Goal: Contribute content: Contribute content

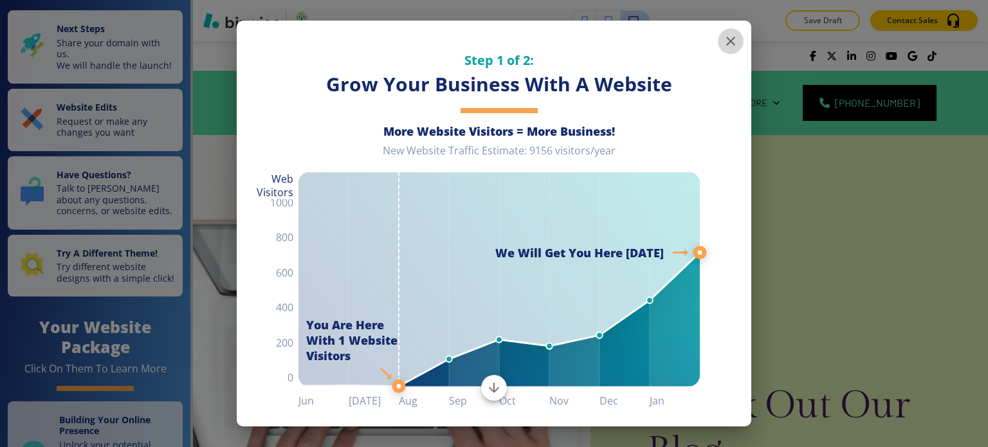
click at [723, 35] on icon "button" at bounding box center [730, 40] width 15 height 15
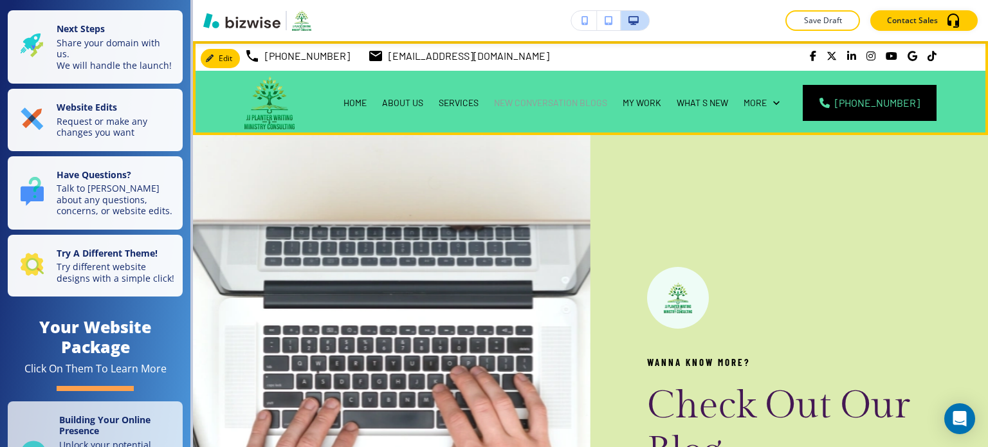
click at [570, 107] on p "NEW CONVERSATION BLOGS" at bounding box center [550, 103] width 113 height 13
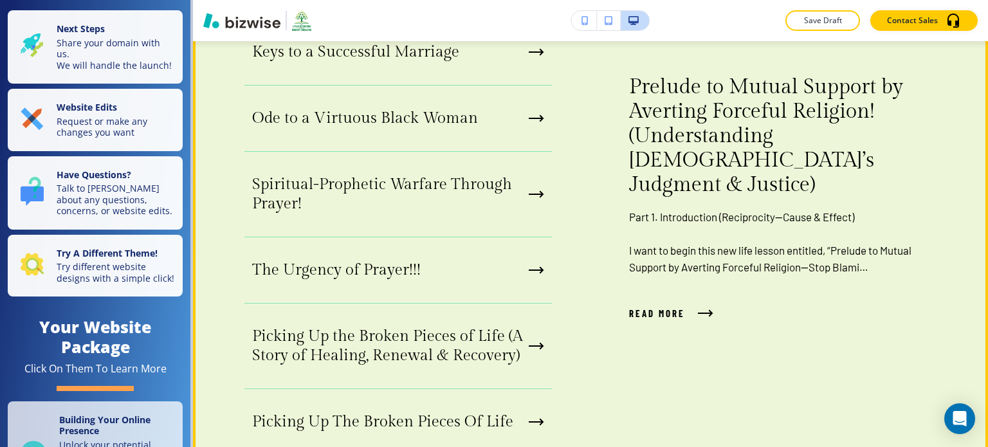
scroll to position [1914, 0]
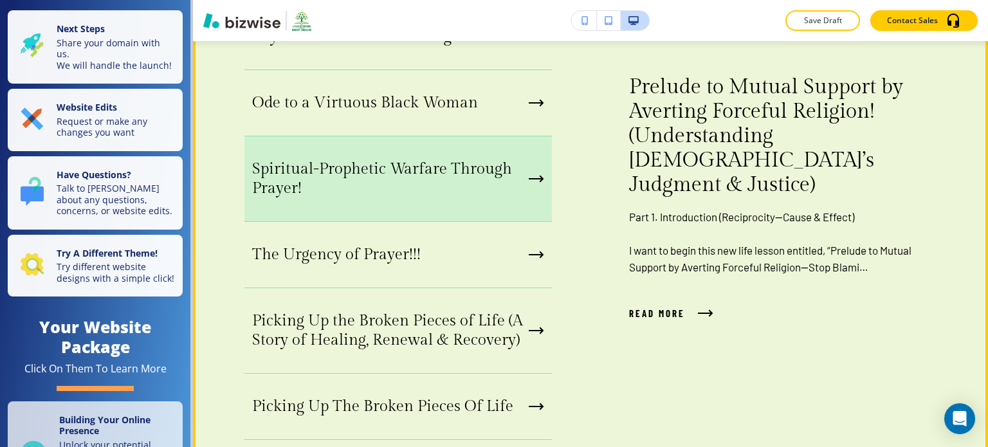
click at [321, 178] on p "Spiritual-Prophetic Warfare Through Prayer!" at bounding box center [388, 179] width 272 height 39
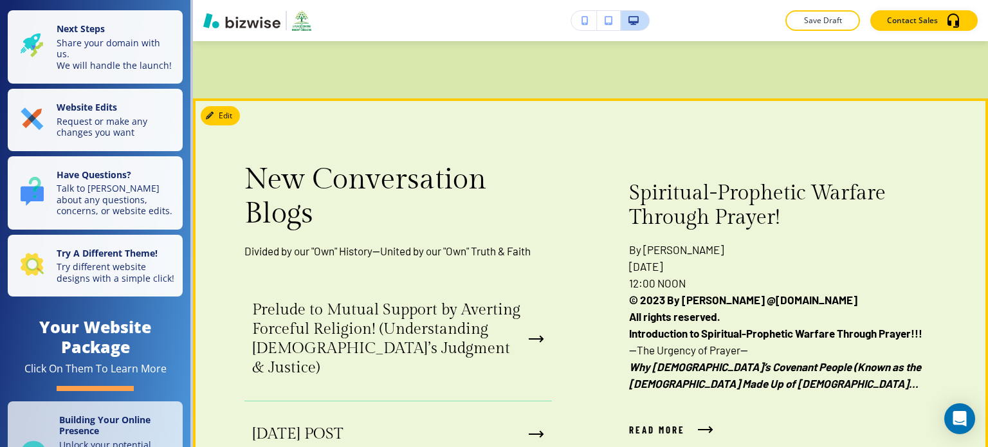
scroll to position [1124, 0]
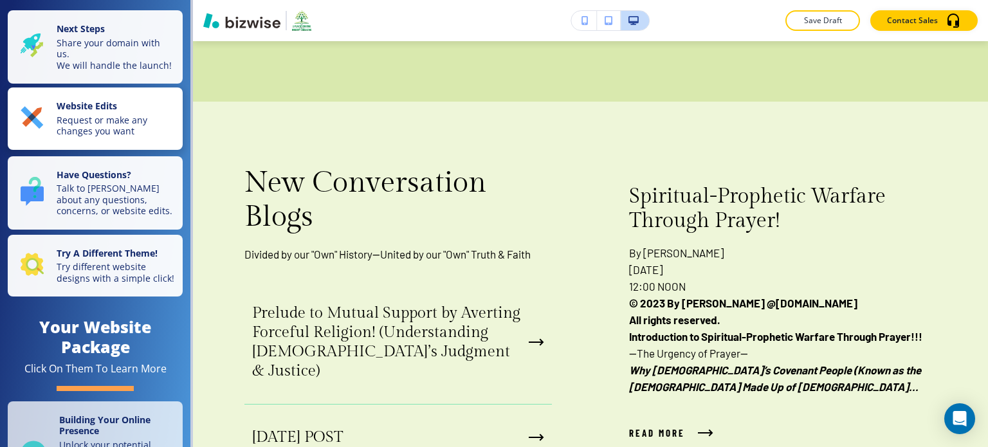
click at [152, 126] on p "Request or make any changes you want" at bounding box center [116, 126] width 118 height 23
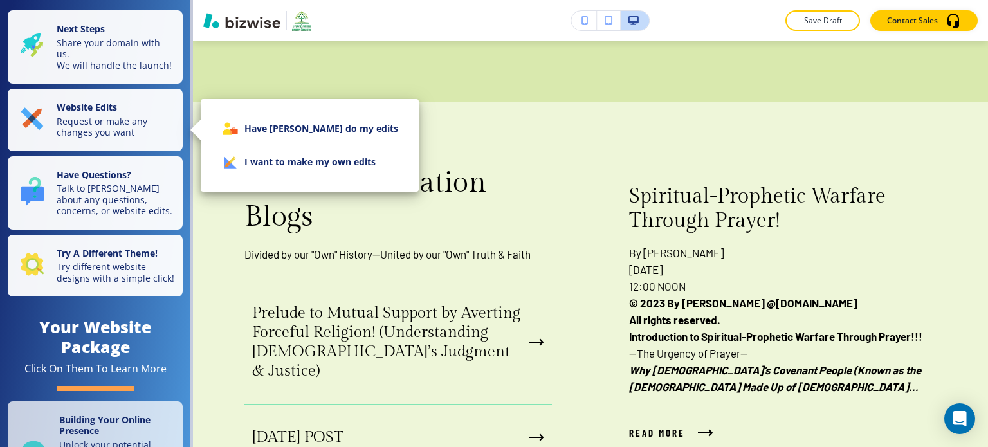
click at [254, 159] on li "I want to make my own edits" at bounding box center [310, 161] width 198 height 33
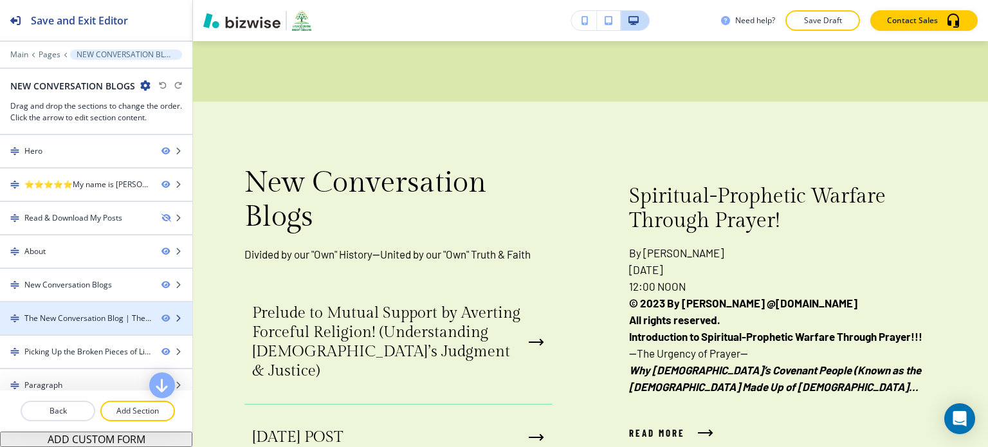
scroll to position [108, 0]
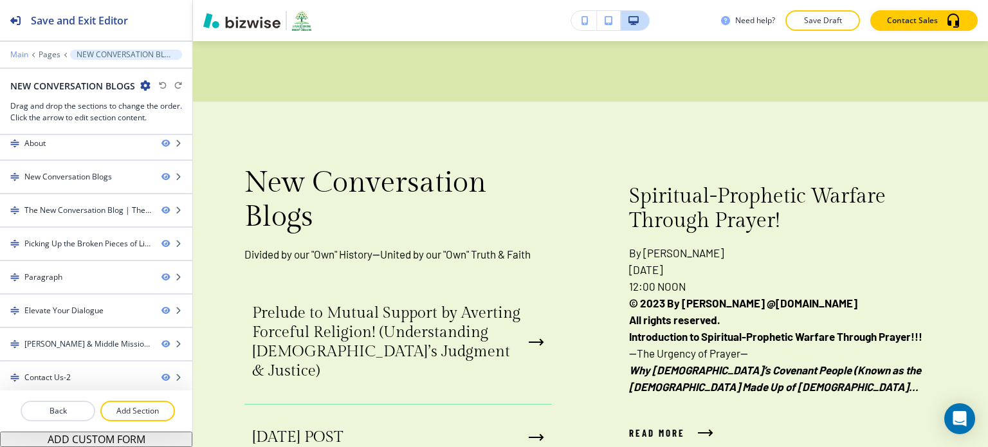
click at [18, 54] on p "Main" at bounding box center [19, 54] width 18 height 9
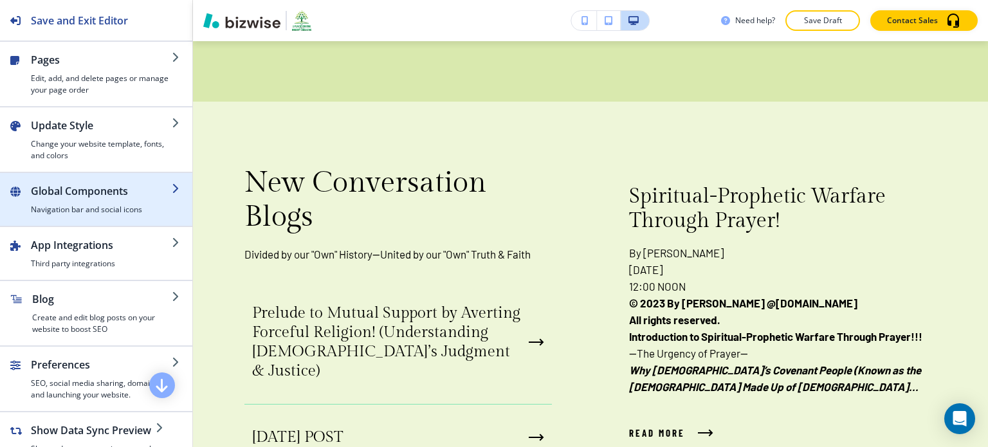
scroll to position [234, 0]
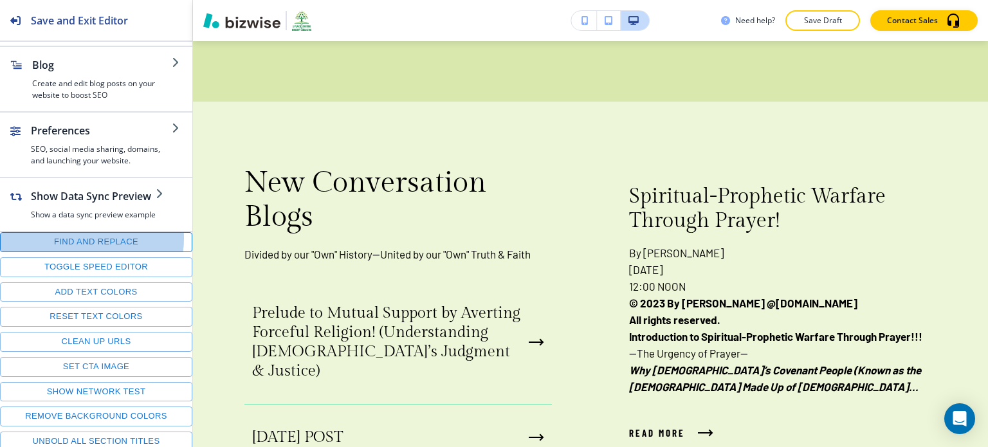
click at [79, 236] on button "Find and replace" at bounding box center [96, 242] width 192 height 20
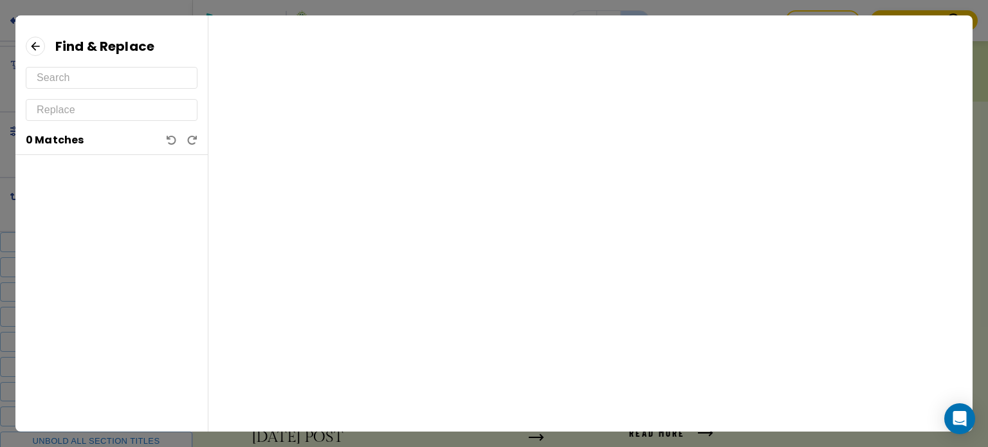
click at [131, 82] on input "text" at bounding box center [112, 78] width 150 height 21
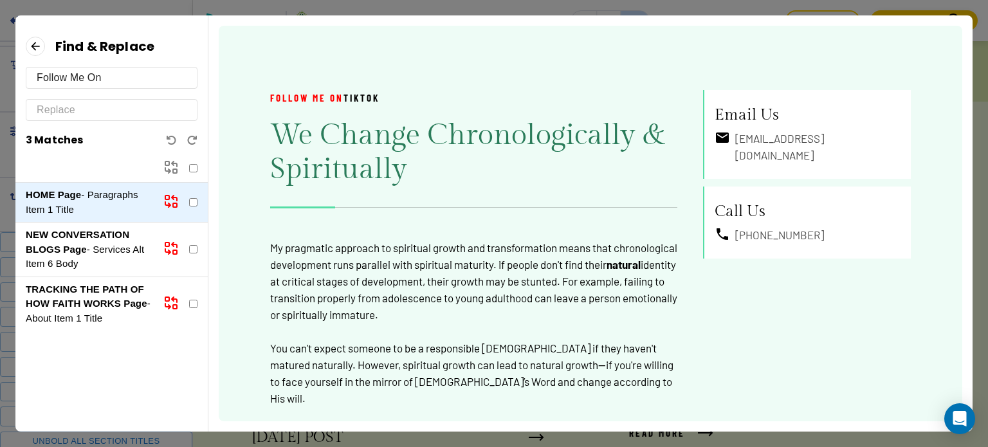
type input "Follow Me On"
click at [95, 252] on p "NEW CONVERSATION BLOGS Page - Services Alt Item 6 Body" at bounding box center [89, 250] width 127 height 44
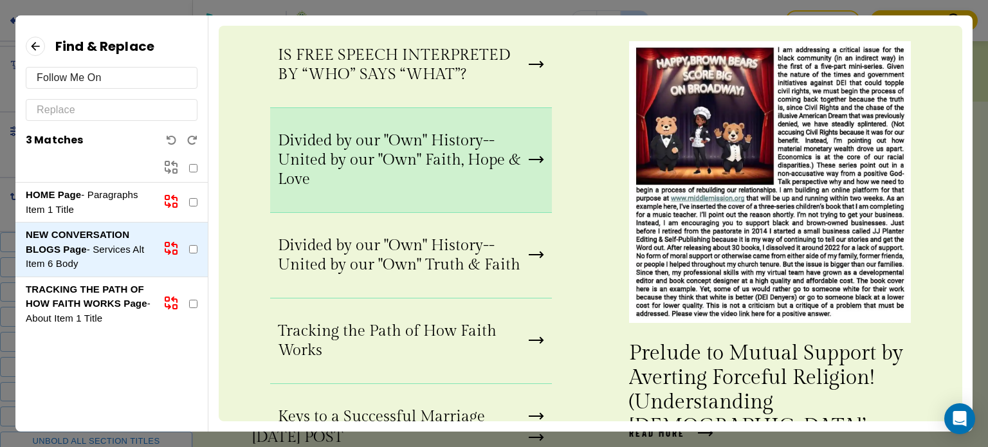
scroll to position [409, 0]
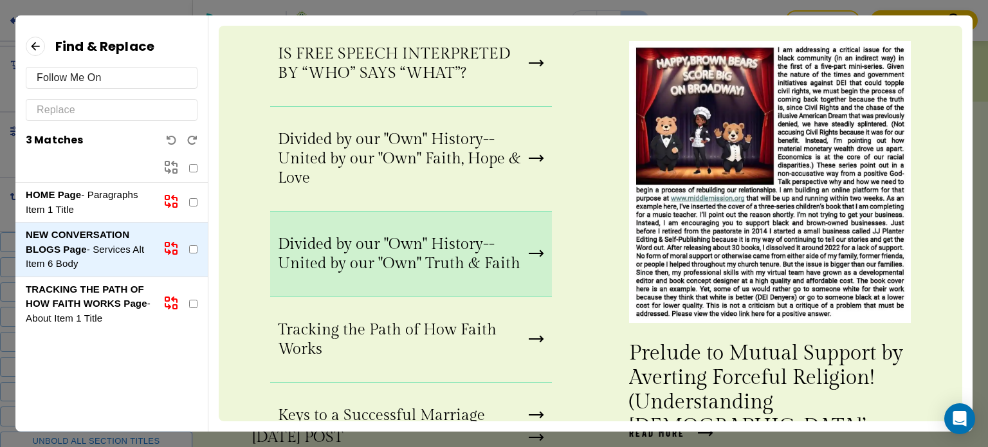
click at [286, 235] on p "Divided by our "Own" History--United by our "Own" Truth & Faith" at bounding box center [401, 254] width 246 height 39
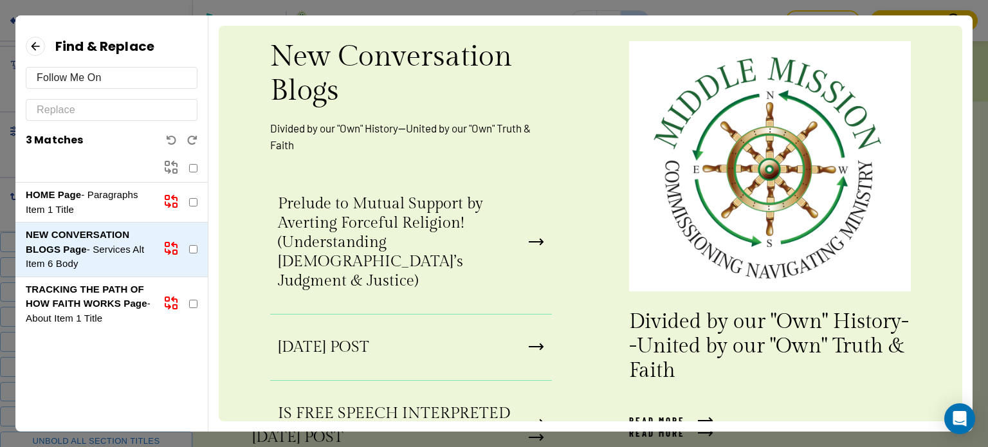
scroll to position [0, 0]
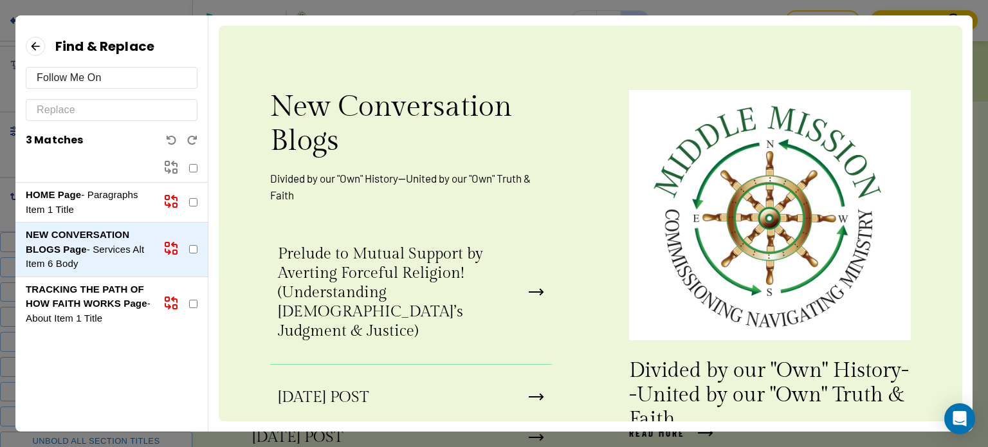
click at [88, 296] on p "TRACKING THE PATH OF HOW FAITH WORKS Page - About Item 1 Title" at bounding box center [89, 304] width 127 height 44
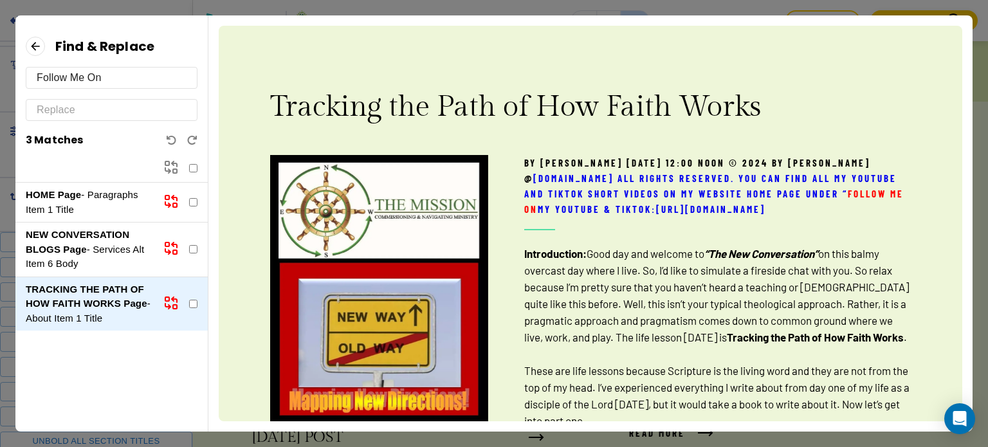
click at [95, 241] on p "NEW CONVERSATION BLOGS Page - Services Alt Item 6 Body" at bounding box center [89, 250] width 127 height 44
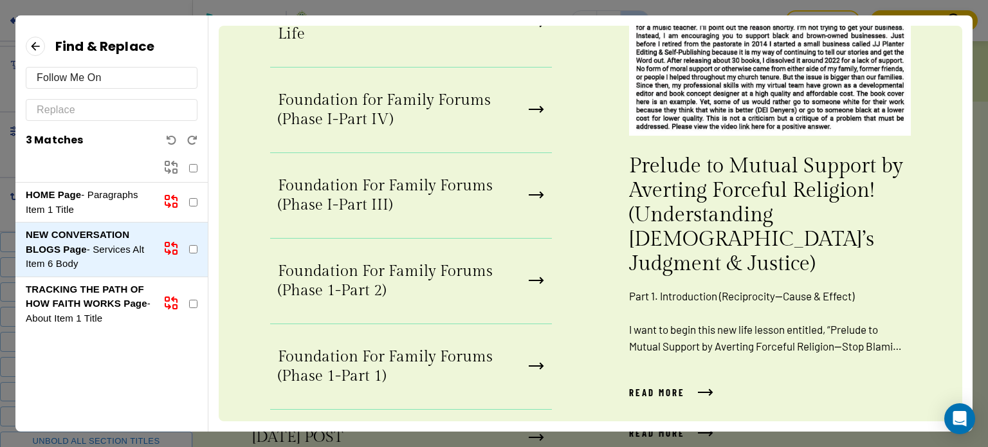
scroll to position [1230, 0]
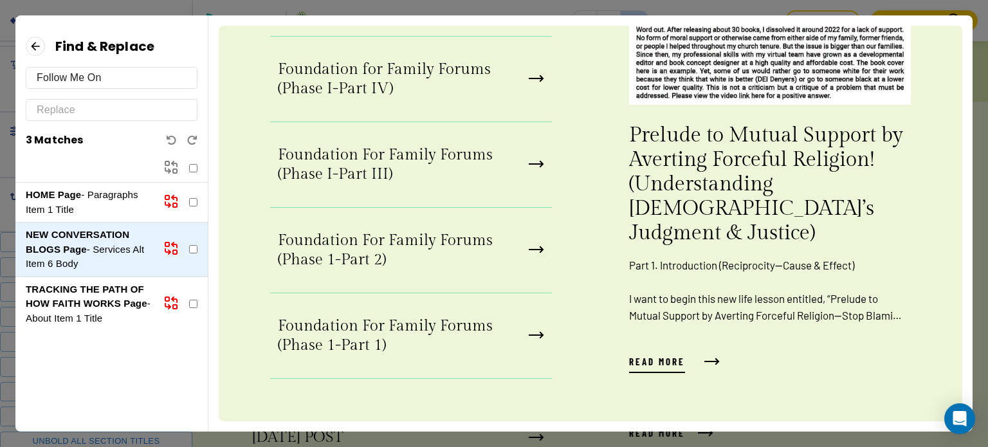
click at [634, 354] on span "Read more" at bounding box center [657, 361] width 56 height 15
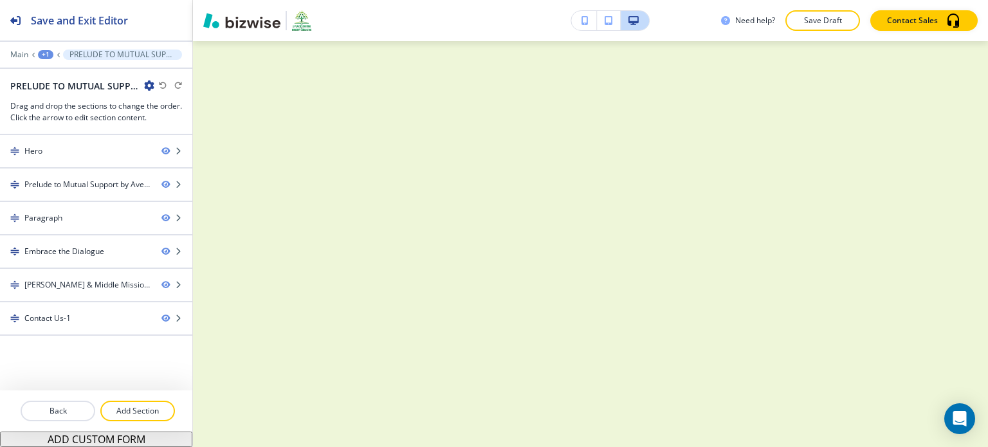
scroll to position [0, 0]
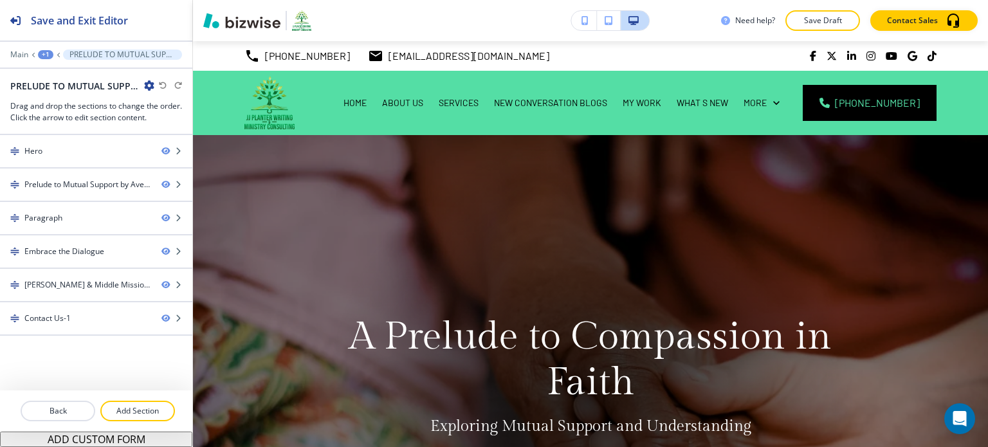
click at [41, 55] on div "+1" at bounding box center [45, 54] width 15 height 9
click at [54, 66] on button "Pages" at bounding box center [79, 75] width 82 height 23
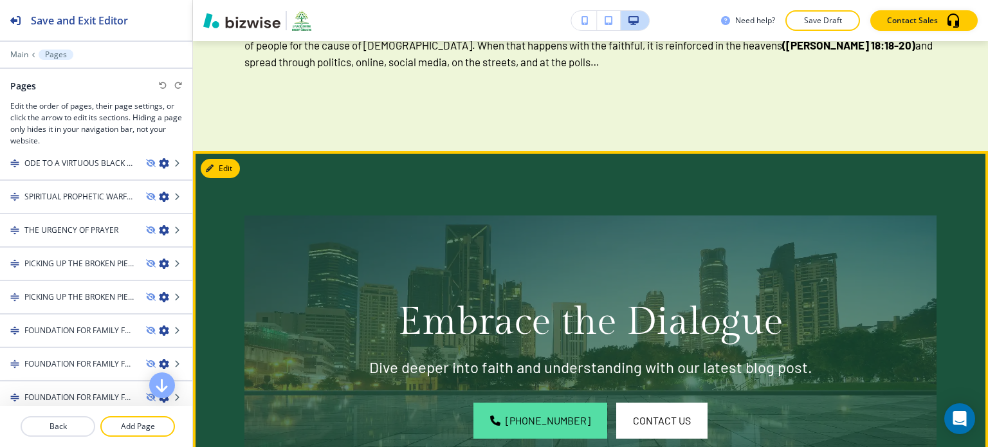
scroll to position [3428, 0]
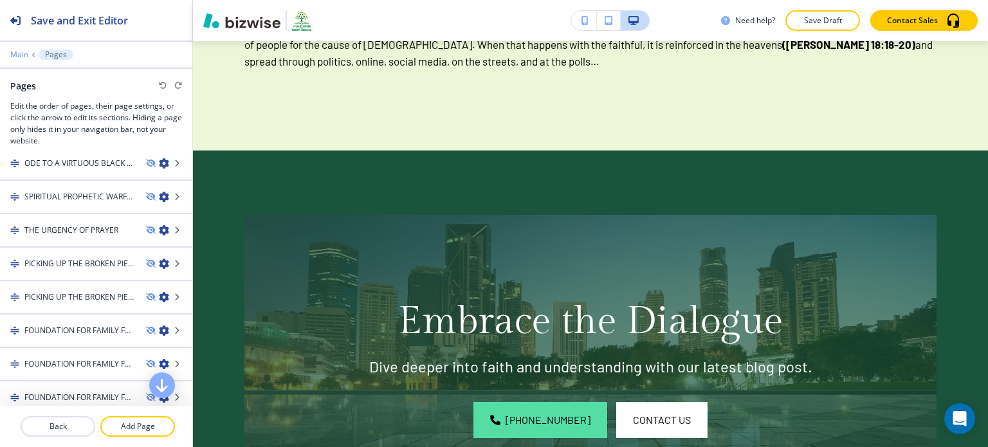
click at [13, 52] on p "Main" at bounding box center [19, 54] width 18 height 9
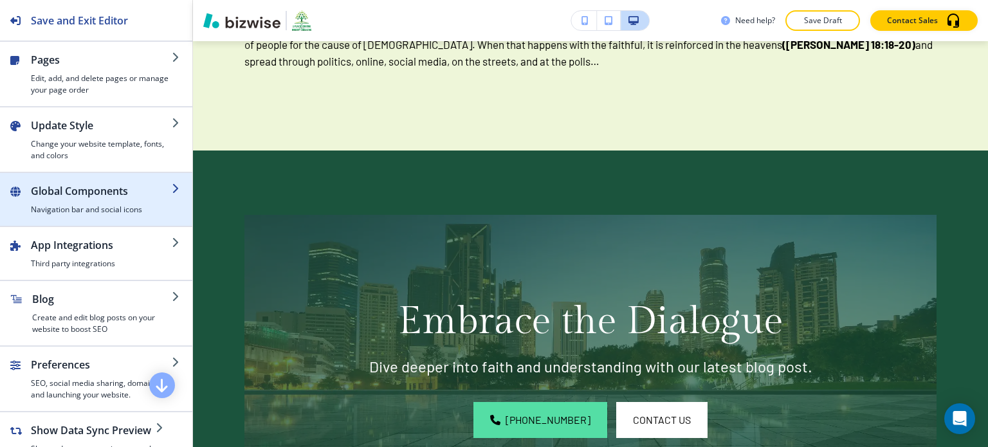
scroll to position [234, 0]
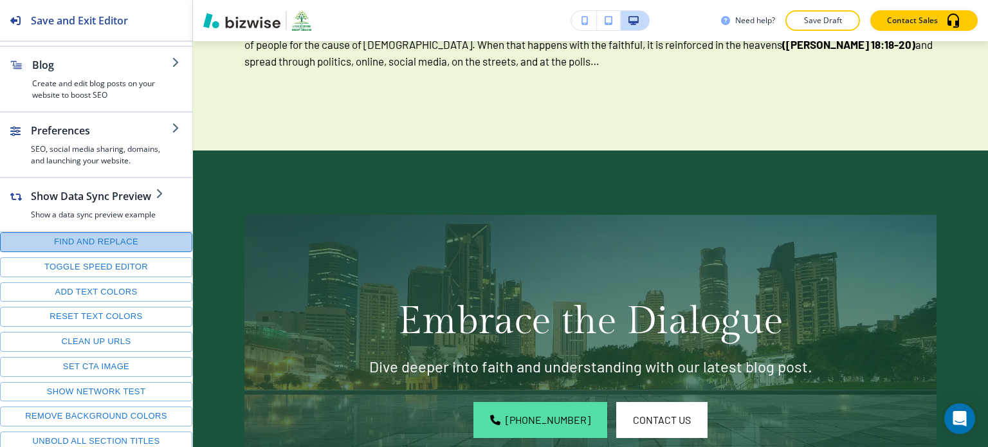
click at [106, 241] on button "Find and replace" at bounding box center [96, 242] width 192 height 20
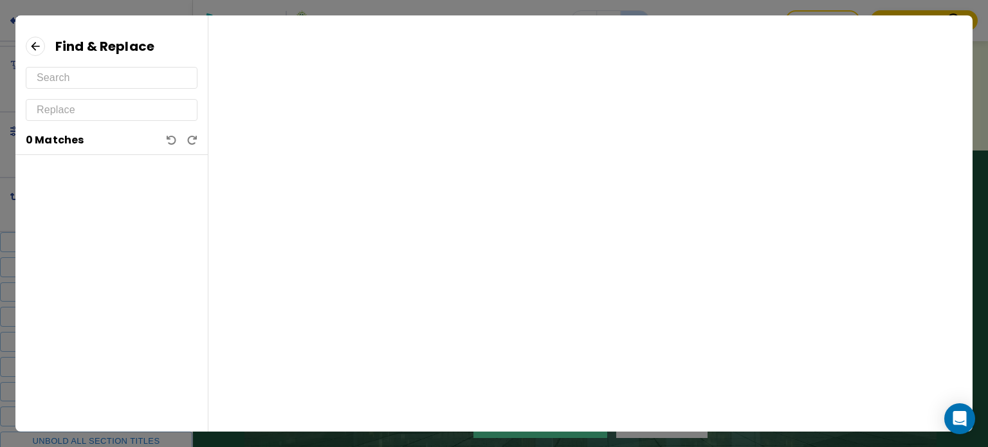
click at [139, 82] on input "text" at bounding box center [112, 78] width 150 height 21
paste input "[URL][DOMAIN_NAME]"
type input "[URL][DOMAIN_NAME]"
paste input "Follow Me On TikTok."
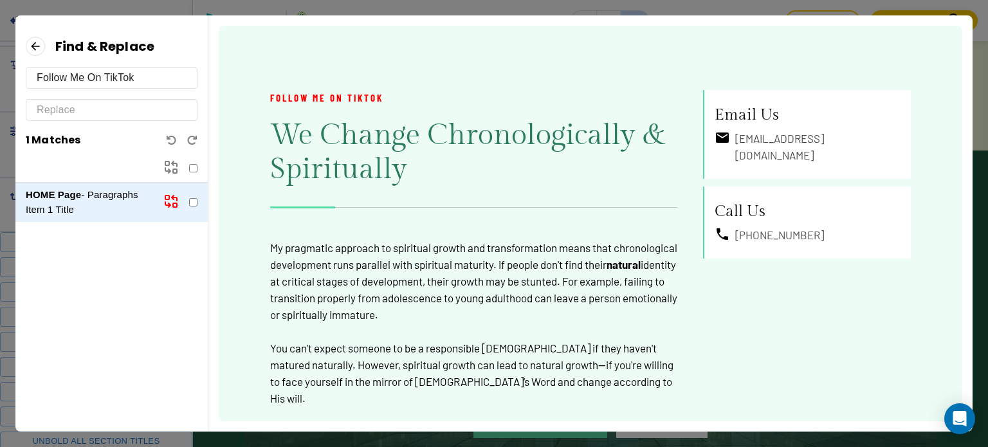
type input "Follow Me On TikTok"
click at [37, 51] on icon at bounding box center [35, 46] width 19 height 19
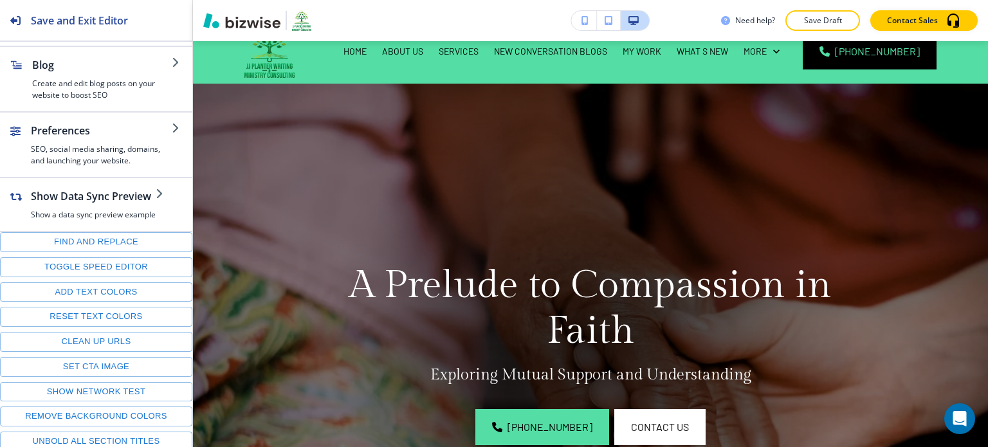
scroll to position [0, 0]
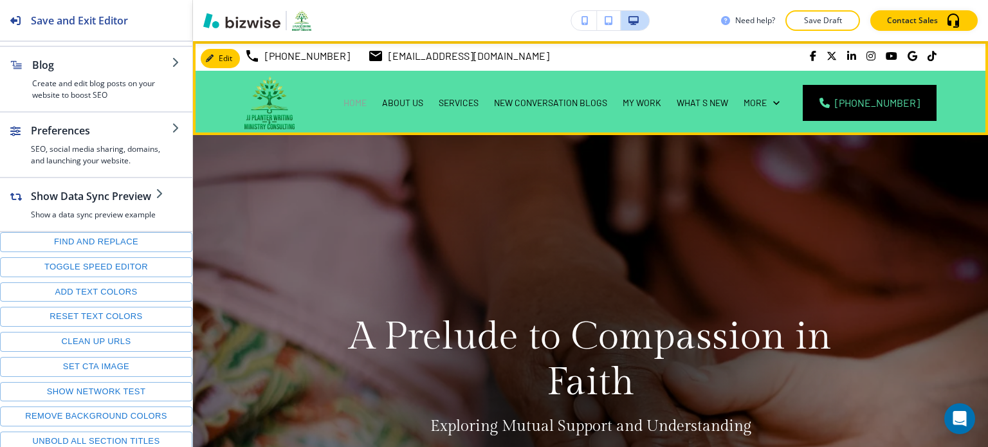
click at [367, 97] on p "HOME" at bounding box center [355, 103] width 23 height 13
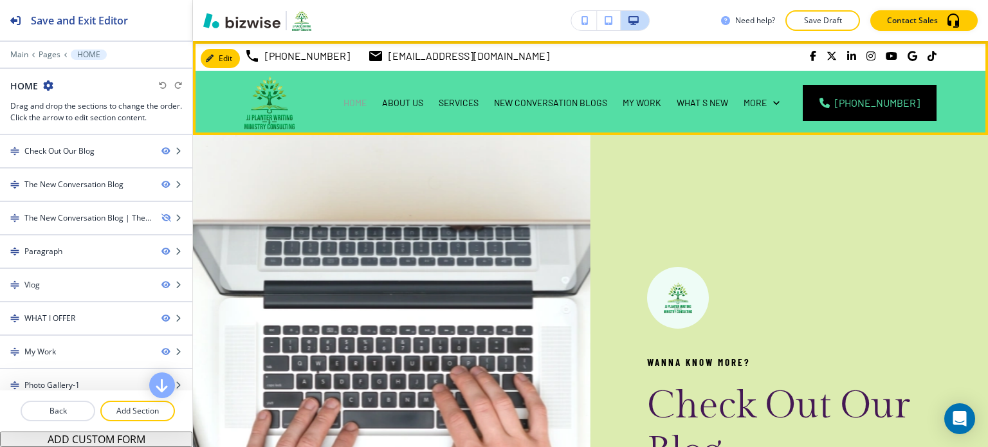
click at [367, 102] on p "HOME" at bounding box center [355, 103] width 23 height 13
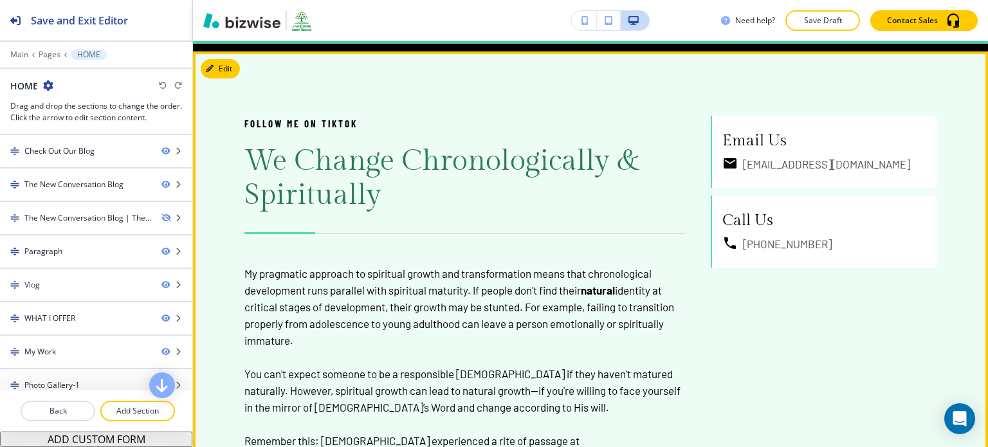
scroll to position [741, 0]
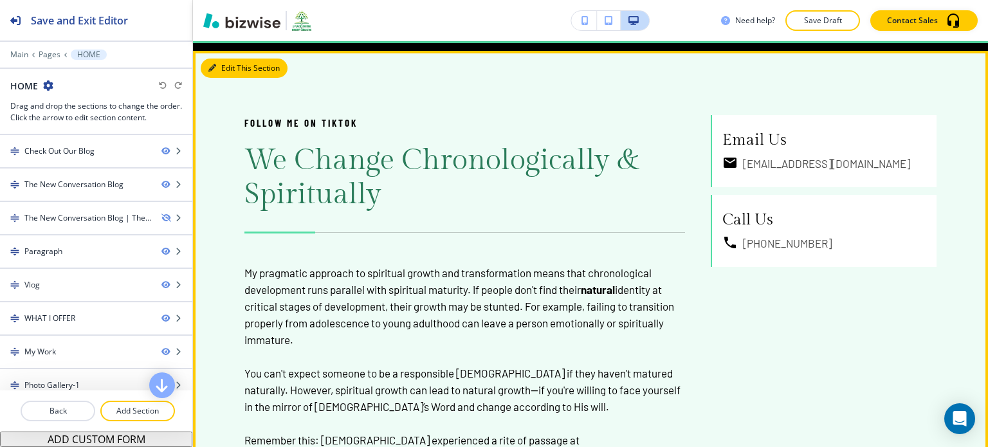
click at [228, 69] on button "Edit This Section" at bounding box center [244, 68] width 87 height 19
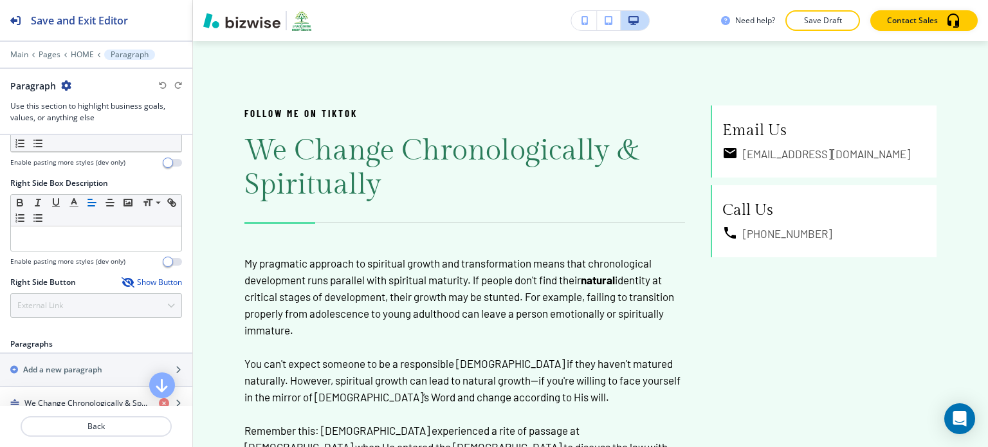
scroll to position [753, 0]
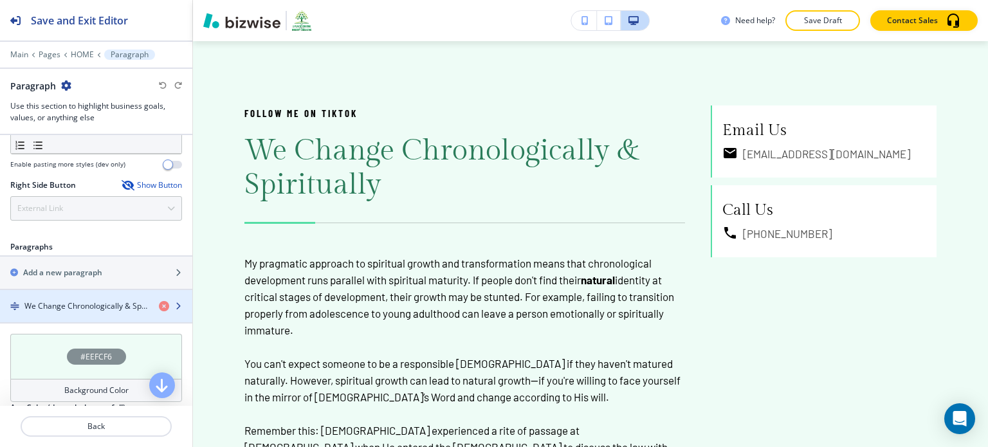
click at [59, 312] on div "button" at bounding box center [96, 317] width 192 height 10
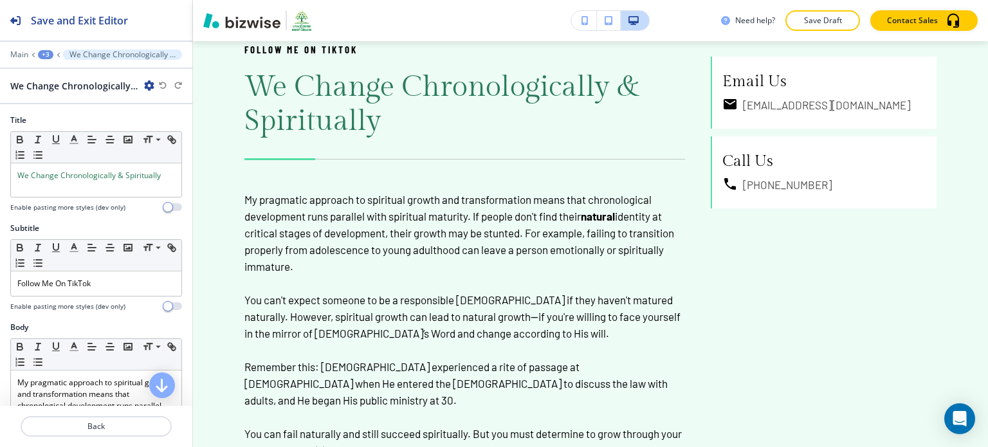
scroll to position [815, 0]
click at [104, 281] on p "Follow Me On TikTok" at bounding box center [96, 284] width 158 height 12
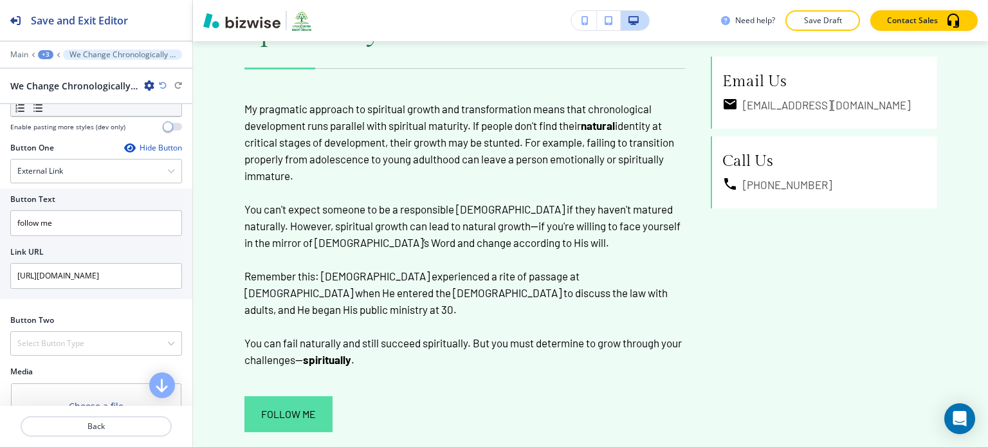
scroll to position [703, 0]
click at [85, 427] on p "Back" at bounding box center [96, 427] width 149 height 12
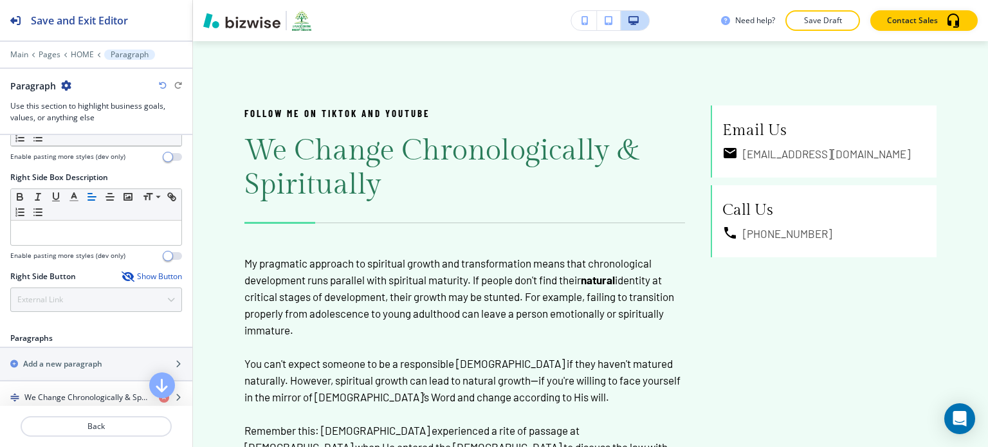
scroll to position [740, 0]
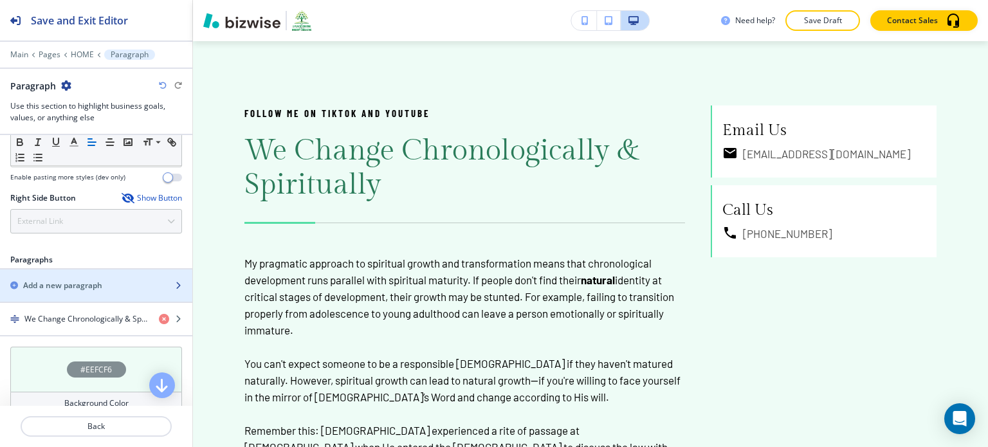
click at [120, 281] on div "Add a new paragraph" at bounding box center [82, 286] width 164 height 12
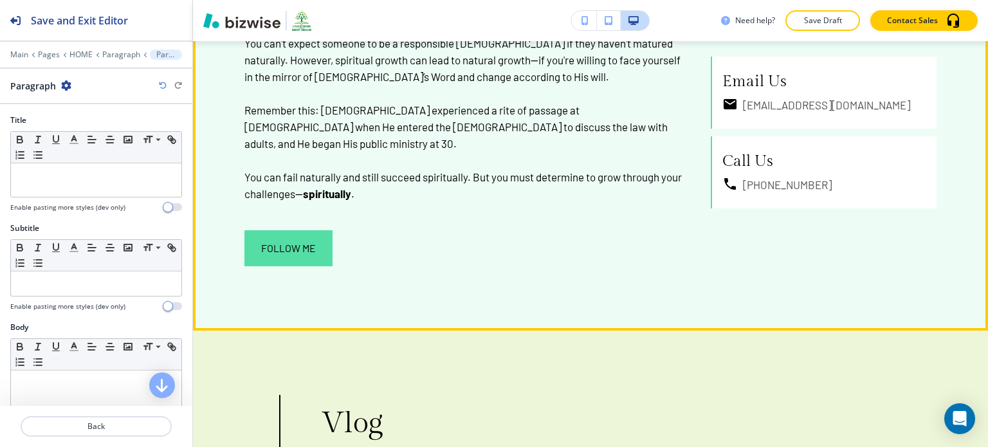
scroll to position [1072, 0]
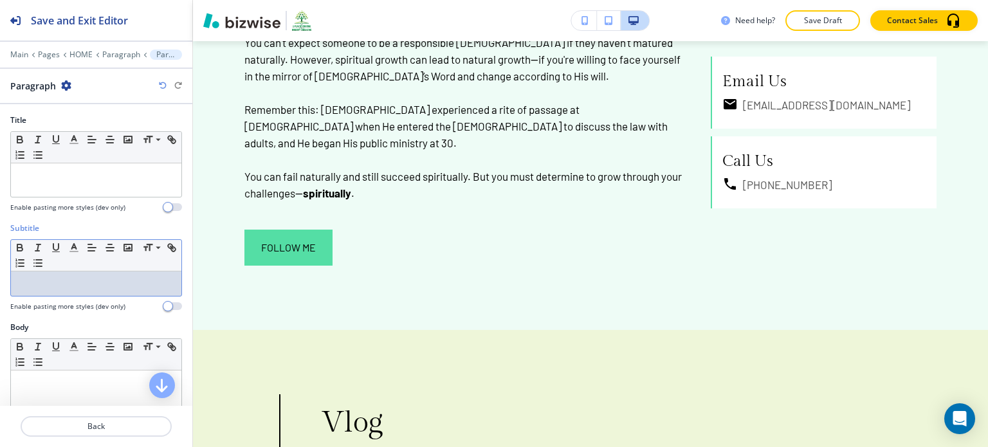
click at [107, 278] on p at bounding box center [96, 284] width 158 height 12
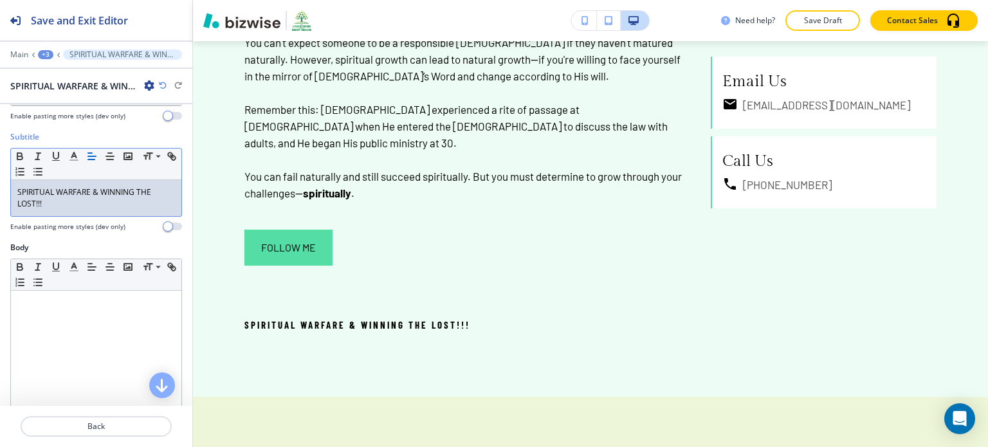
scroll to position [0, 0]
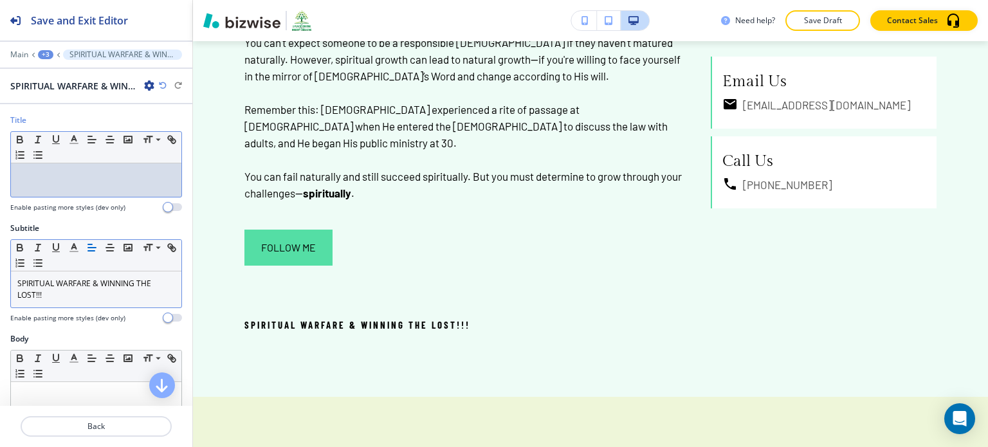
click at [144, 179] on p at bounding box center [96, 176] width 158 height 12
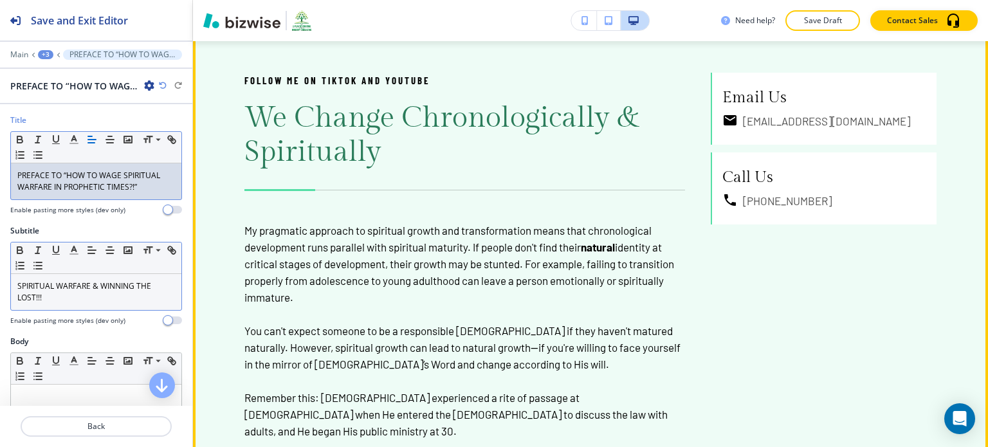
scroll to position [887, 0]
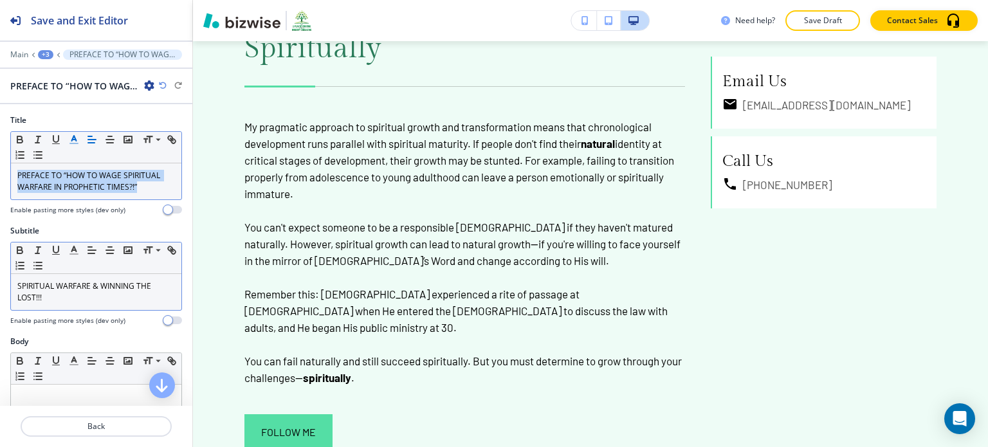
click at [72, 140] on polyline "button" at bounding box center [74, 138] width 5 height 5
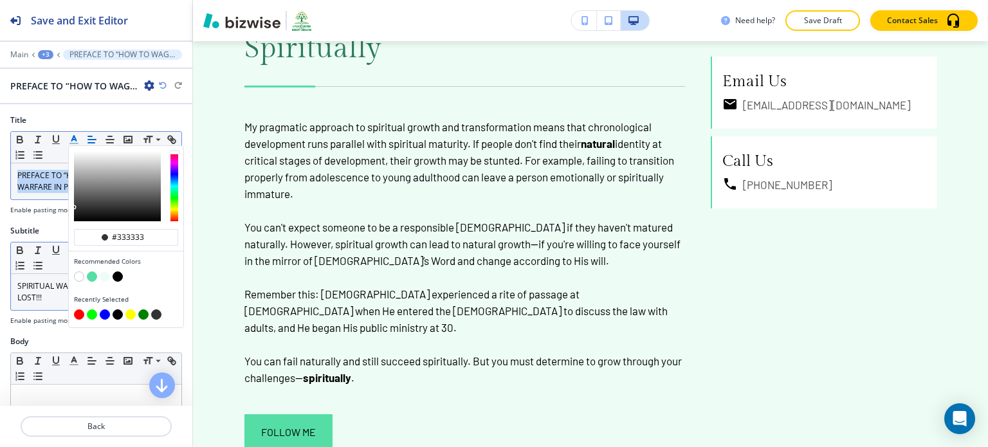
click at [89, 272] on button "button" at bounding box center [92, 277] width 10 height 10
type input "#54dea5"
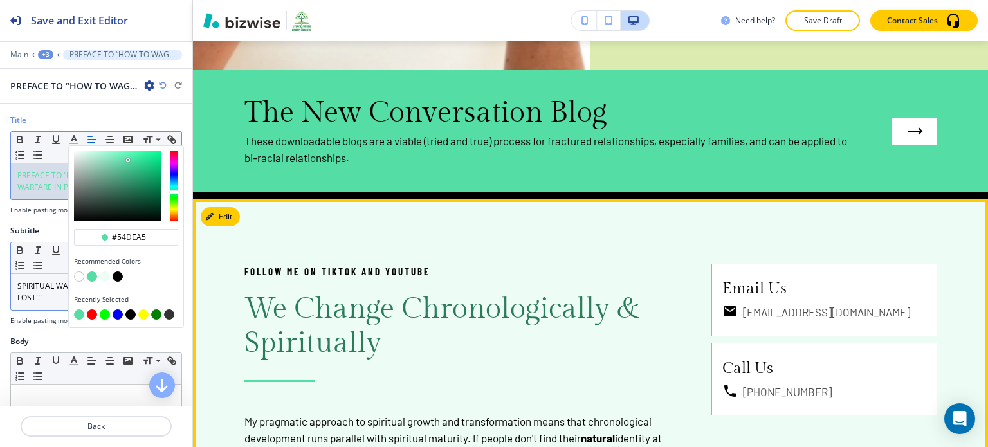
scroll to position [605, 0]
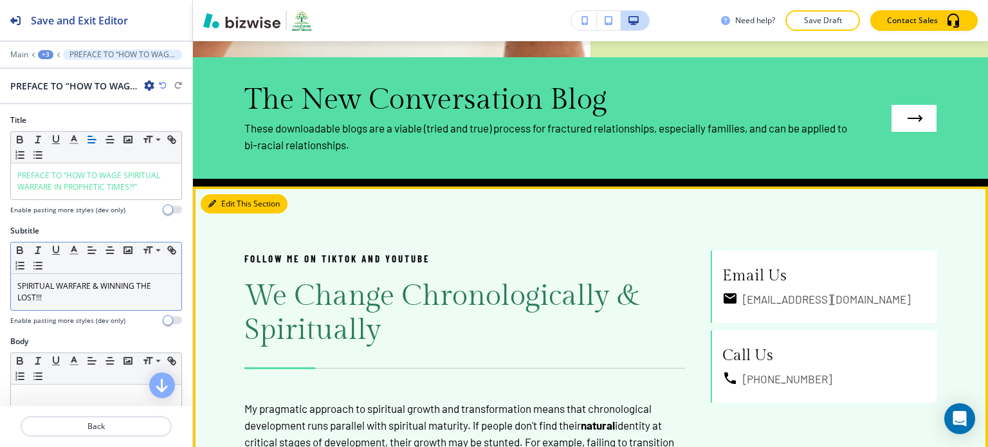
click at [239, 203] on button "Edit This Section" at bounding box center [244, 203] width 87 height 19
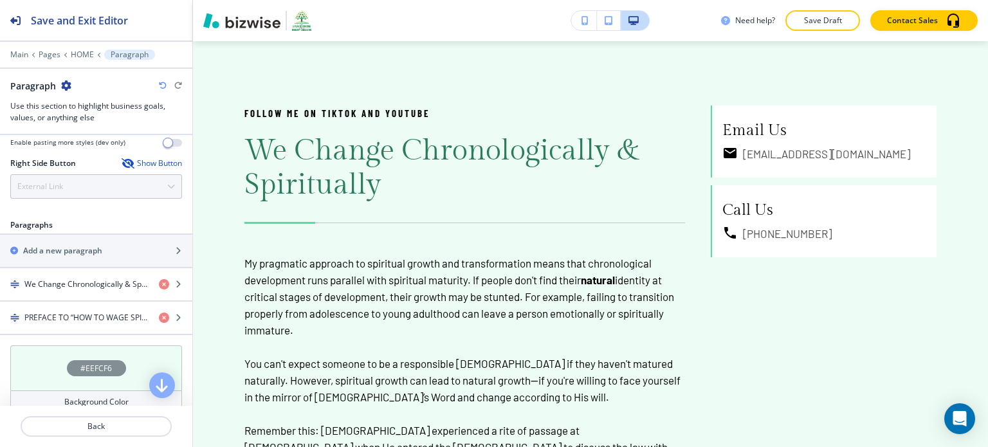
scroll to position [777, 0]
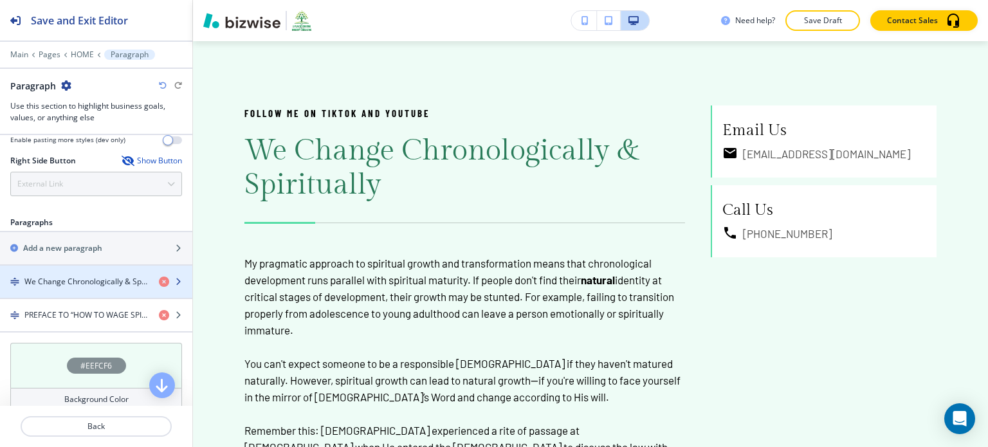
click at [84, 281] on h4 "We Change Chronologically & Spiritually" at bounding box center [86, 282] width 124 height 12
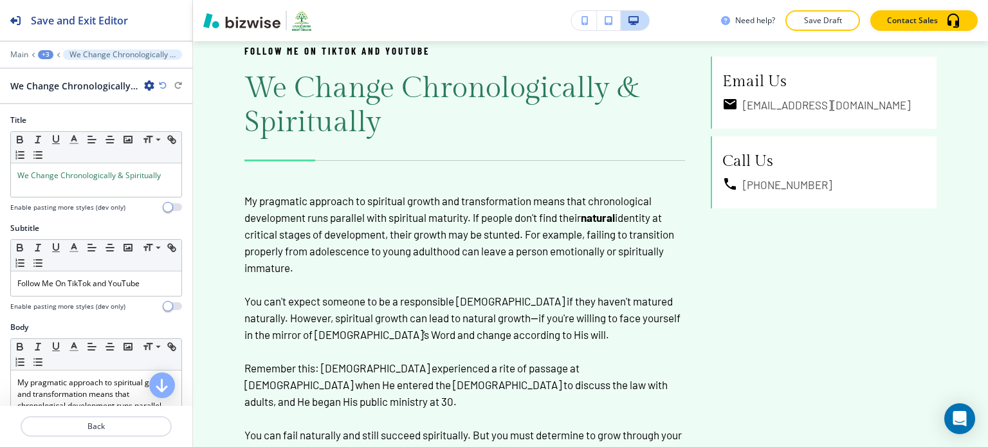
scroll to position [815, 0]
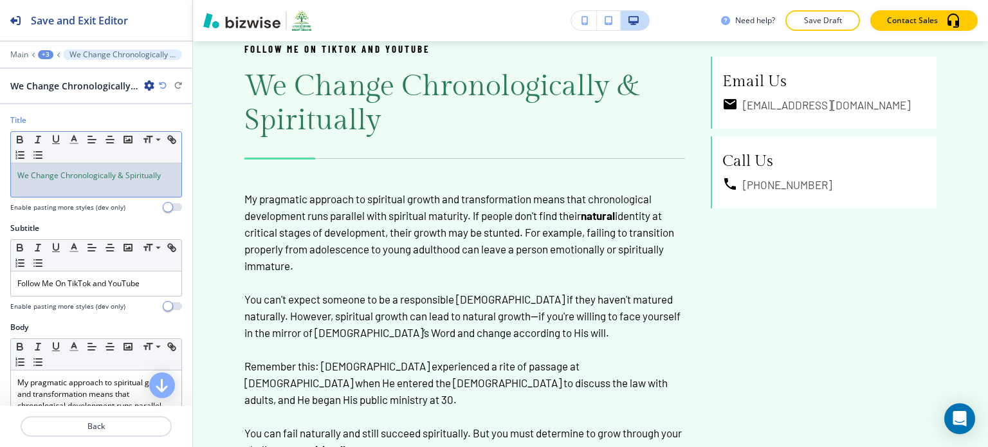
click at [95, 181] on div "We Change Chronologically & Spiritually" at bounding box center [96, 179] width 171 height 33
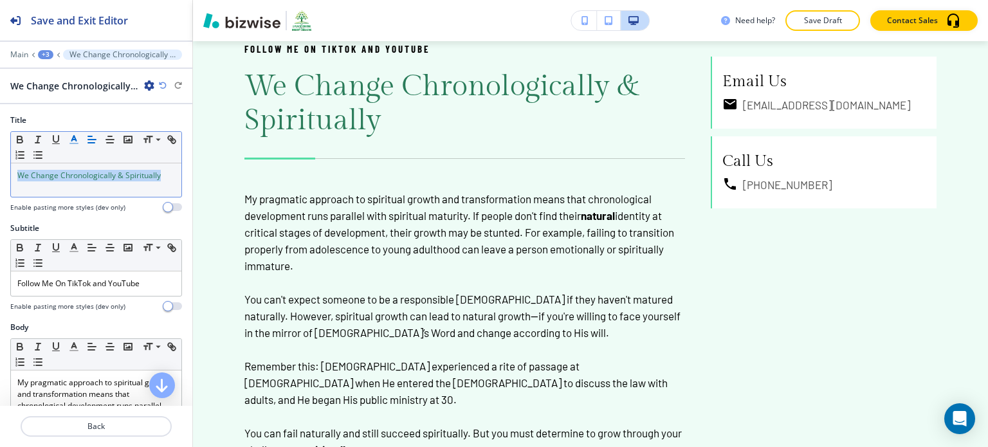
click at [77, 143] on line "button" at bounding box center [74, 143] width 8 height 0
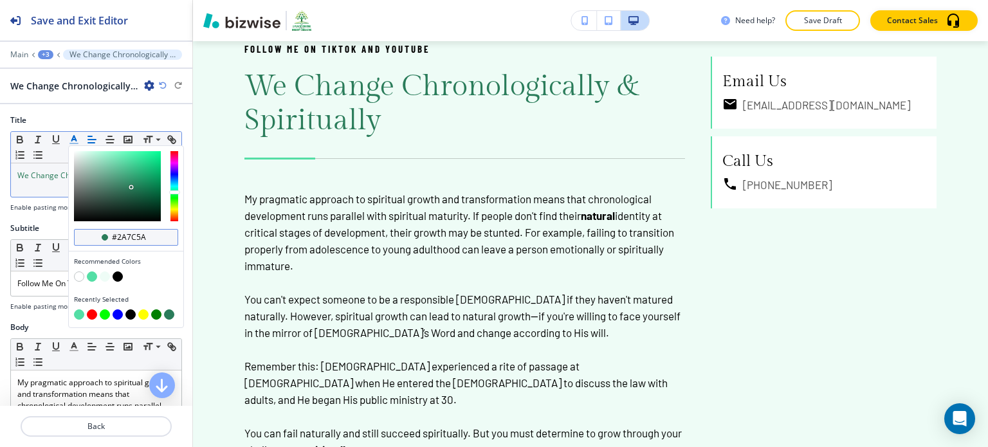
click at [120, 234] on input "#2a7c5a" at bounding box center [133, 237] width 45 height 10
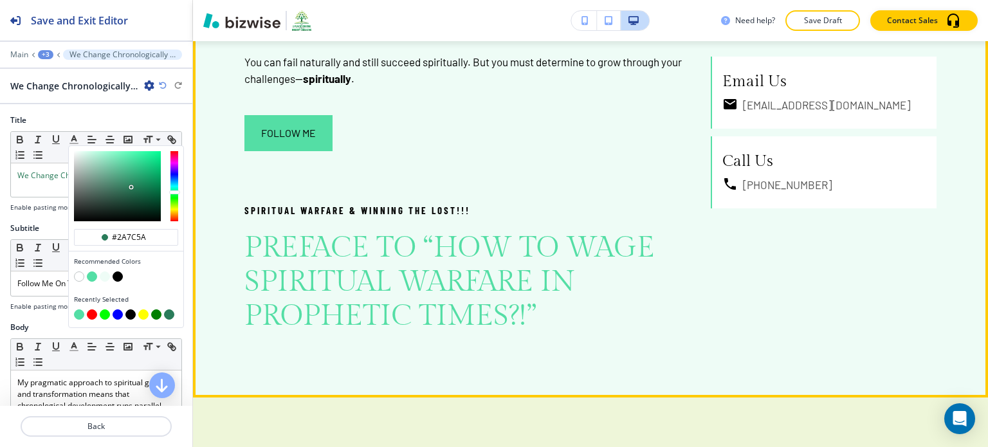
scroll to position [1210, 0]
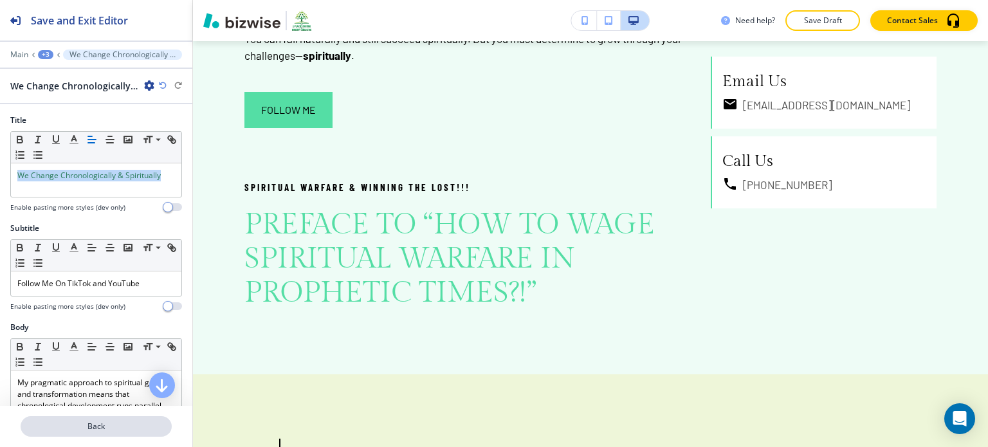
click at [145, 427] on p "Back" at bounding box center [96, 427] width 149 height 12
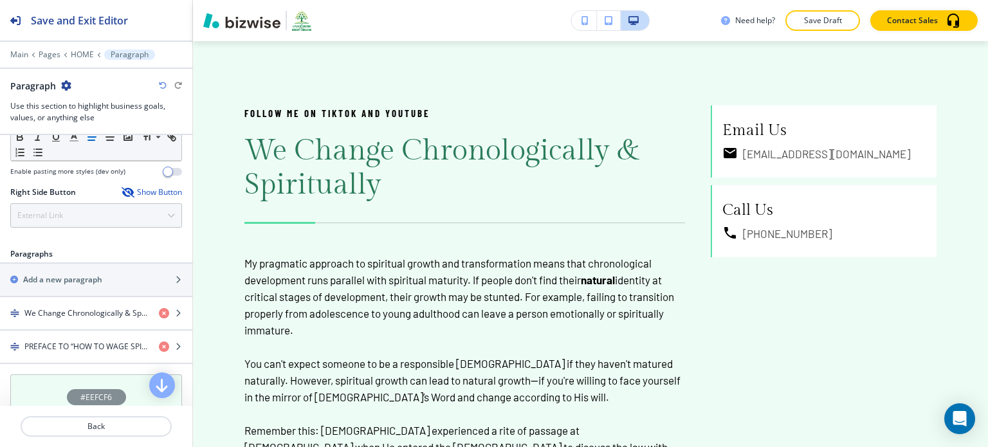
scroll to position [749, 0]
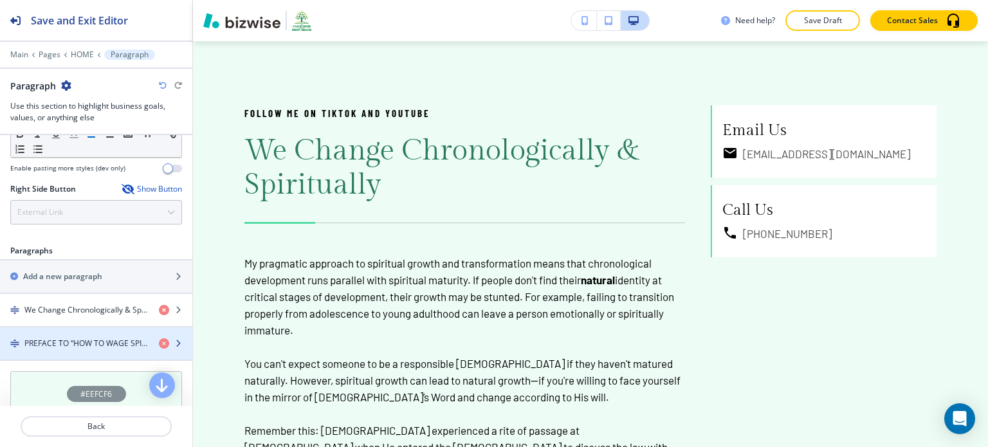
click at [111, 329] on div "button" at bounding box center [96, 333] width 192 height 10
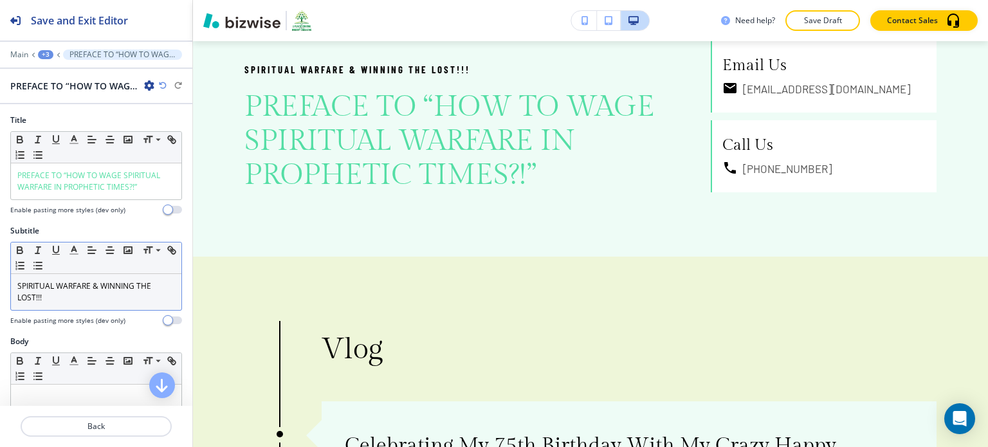
scroll to position [1331, 0]
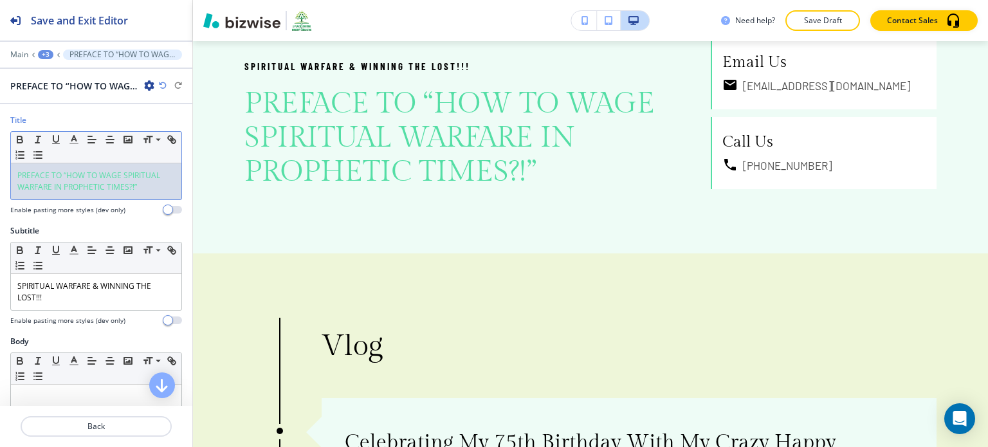
click at [86, 193] on div "PREFACE TO “HOW TO WAGE SPIRITUAL WARFARE IN PROPHETIC TIMES?!”" at bounding box center [96, 181] width 171 height 36
click at [74, 136] on polyline "button" at bounding box center [74, 138] width 5 height 5
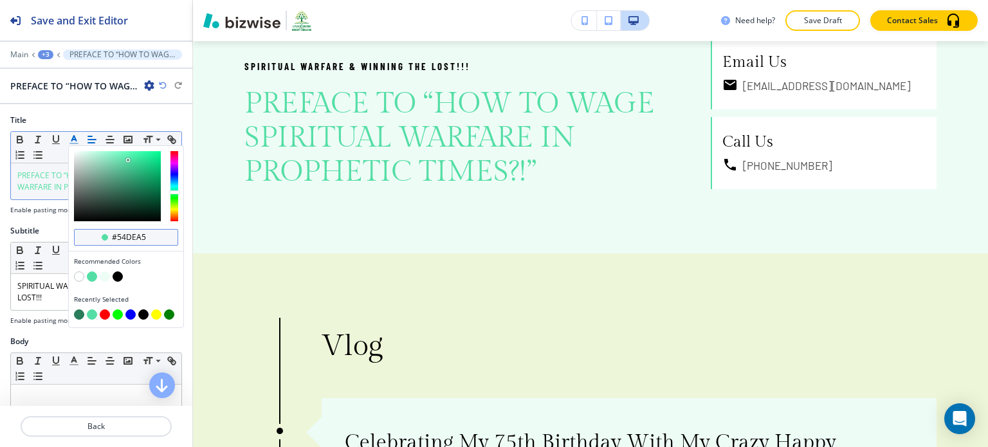
click at [123, 235] on input "#54dea5" at bounding box center [133, 237] width 45 height 10
paste input "2a7c5a"
type input "#2a7c5a"
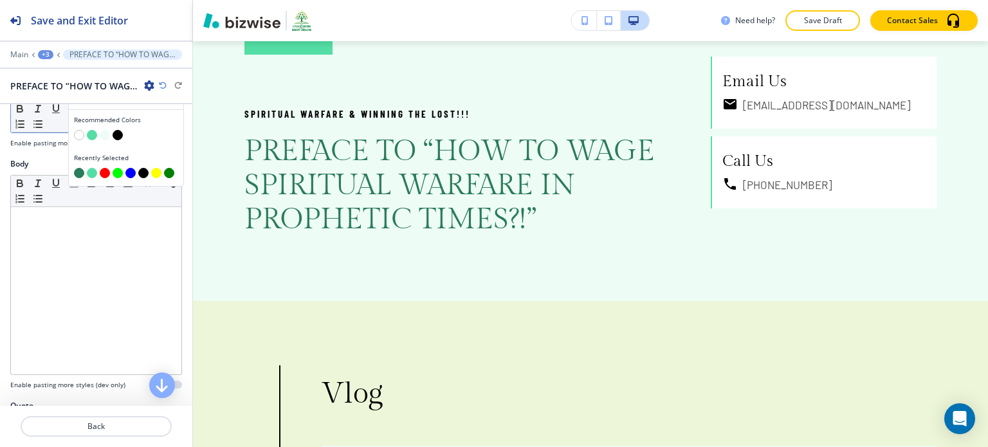
scroll to position [184, 0]
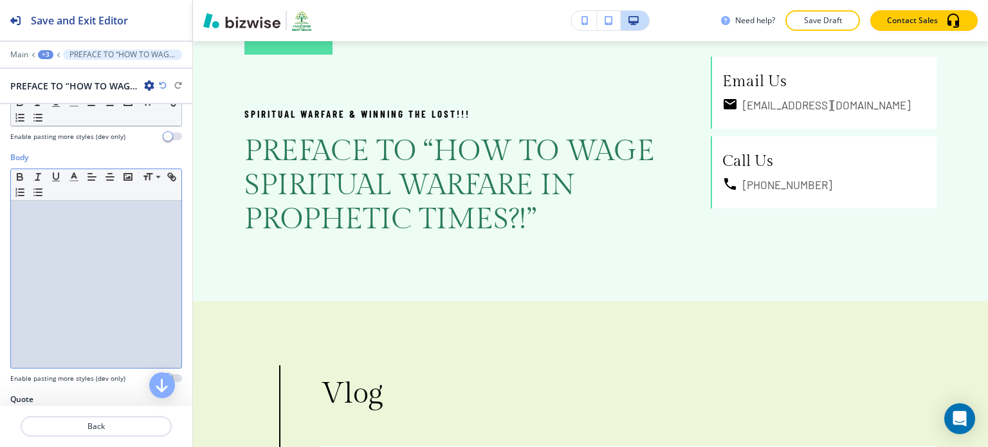
click at [102, 214] on p at bounding box center [96, 213] width 158 height 12
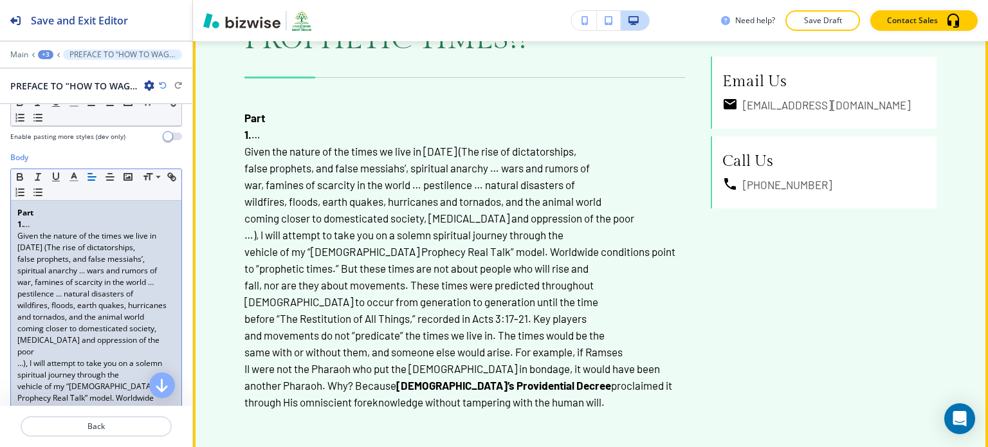
scroll to position [1580, 0]
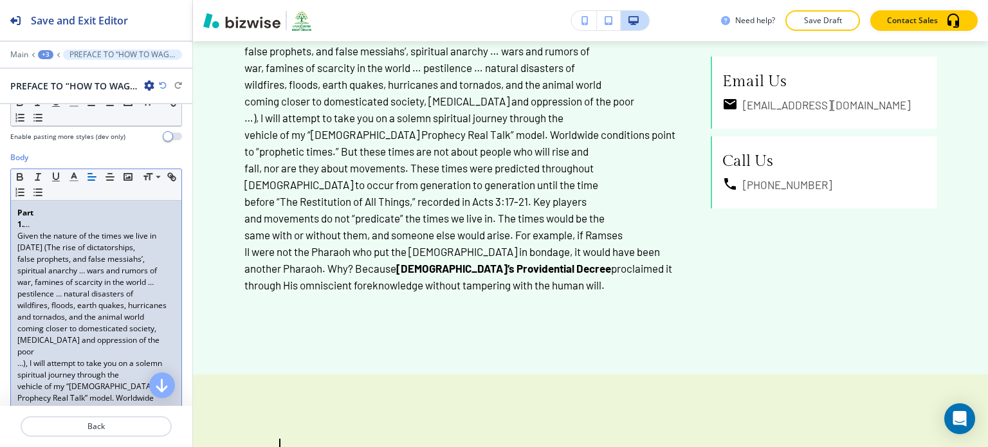
click at [15, 234] on div "Part 1. … Given the nature of the times we live in [DATE] (The rise of dictator…" at bounding box center [96, 427] width 171 height 453
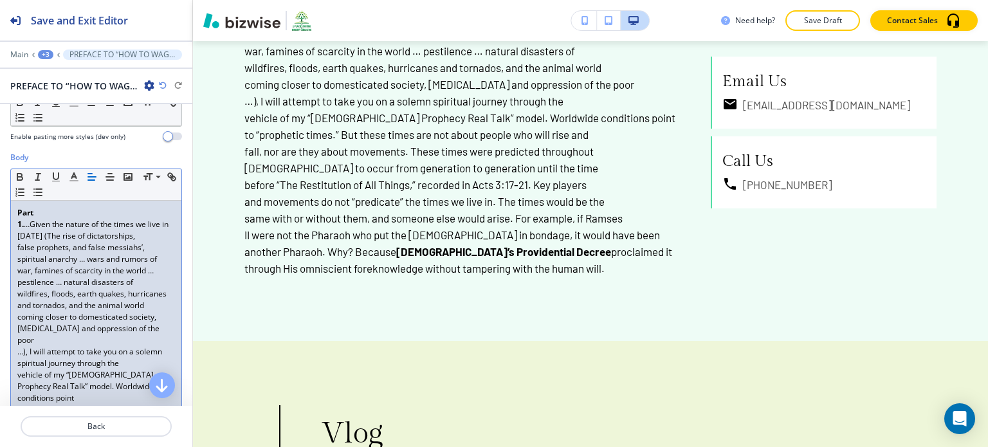
click at [16, 221] on div "Part 1. …Given the nature of the times we live in [DATE] (The rise of dictators…" at bounding box center [96, 421] width 171 height 441
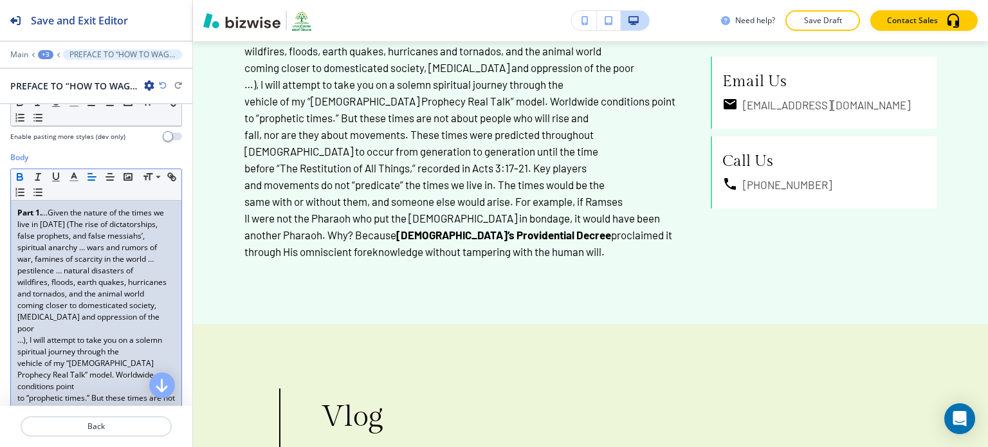
click at [16, 320] on div "Part 1. …Given the nature of the times we live in [DATE] (The rise of dictators…" at bounding box center [96, 416] width 171 height 430
click at [19, 339] on p "…), I will attempt to take you on a solemn spiritual journey through the" at bounding box center [96, 346] width 158 height 23
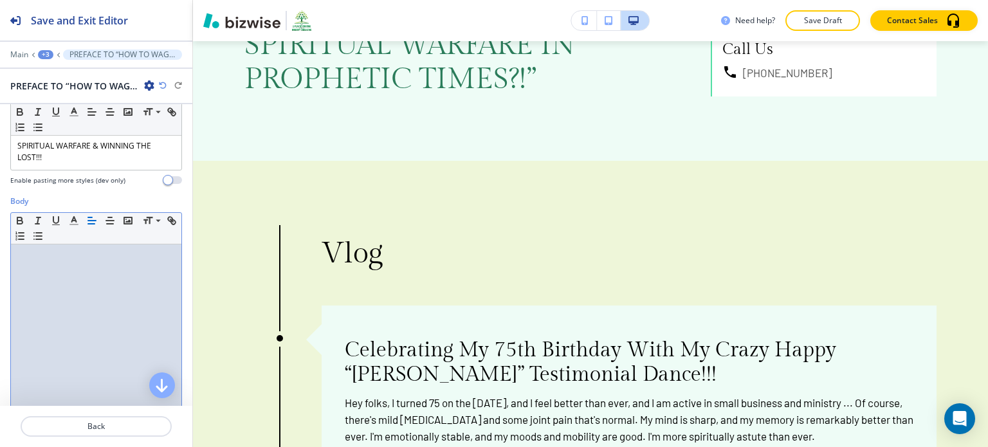
scroll to position [0, 0]
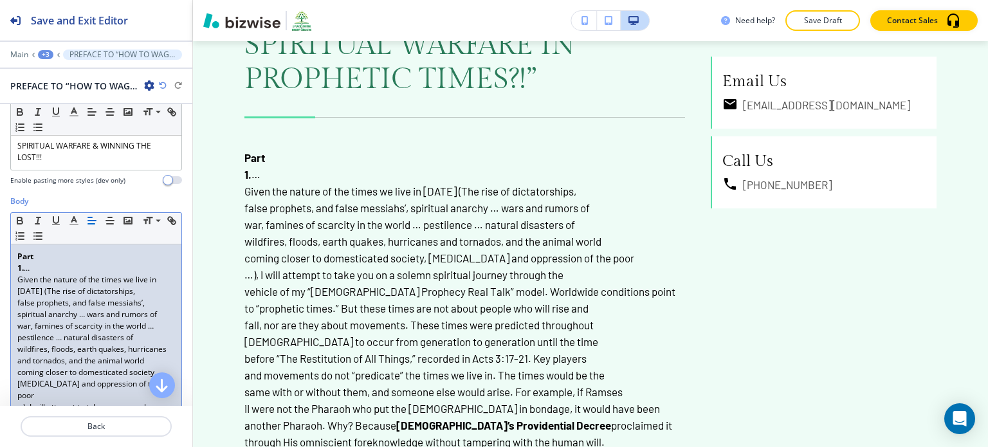
click at [17, 268] on strong "1." at bounding box center [20, 268] width 6 height 11
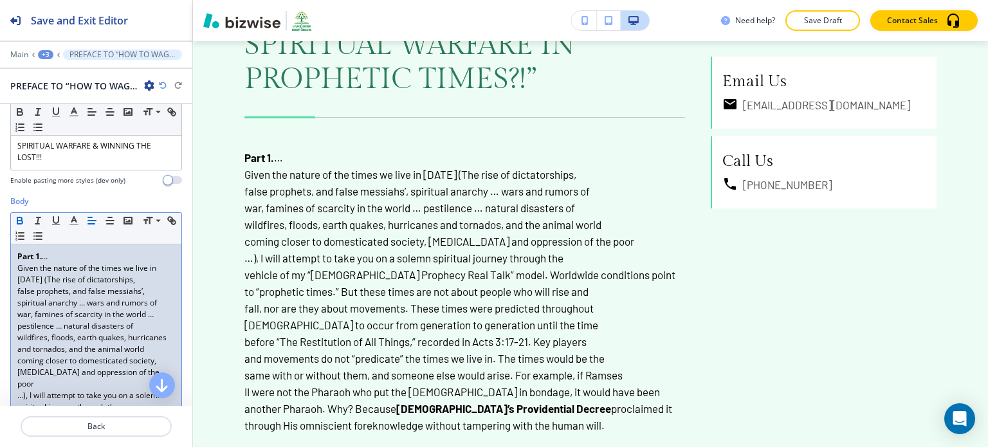
click at [17, 268] on p "Given the nature of the times we live in [DATE] (The rise of dictatorships," at bounding box center [96, 274] width 158 height 23
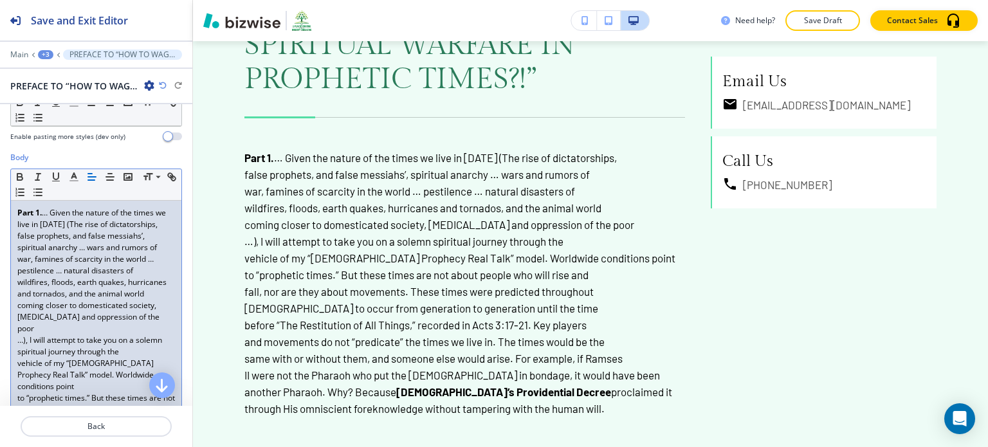
scroll to position [264, 0]
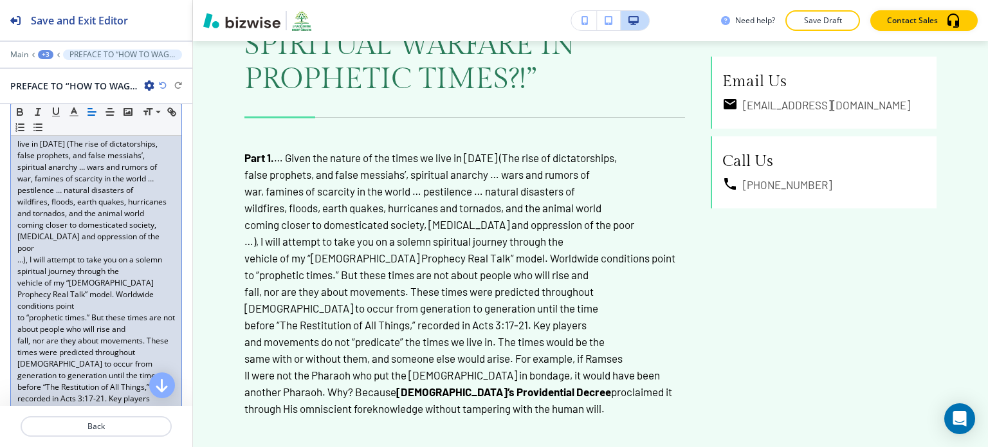
click at [17, 213] on p "wildfires, floods, earth quakes, hurricanes and tornados, and the animal world" at bounding box center [96, 207] width 158 height 23
click at [18, 199] on p "wildfires, floods, earth quakes, hurricanes and tornados, and the animal world" at bounding box center [96, 207] width 158 height 23
click at [19, 209] on p "war, famines of scarcity in the world … pestilence … natural disasters of wildf…" at bounding box center [96, 196] width 158 height 46
click at [18, 234] on p "coming closer to domesticated society, [MEDICAL_DATA] and oppression of the poor" at bounding box center [96, 236] width 158 height 35
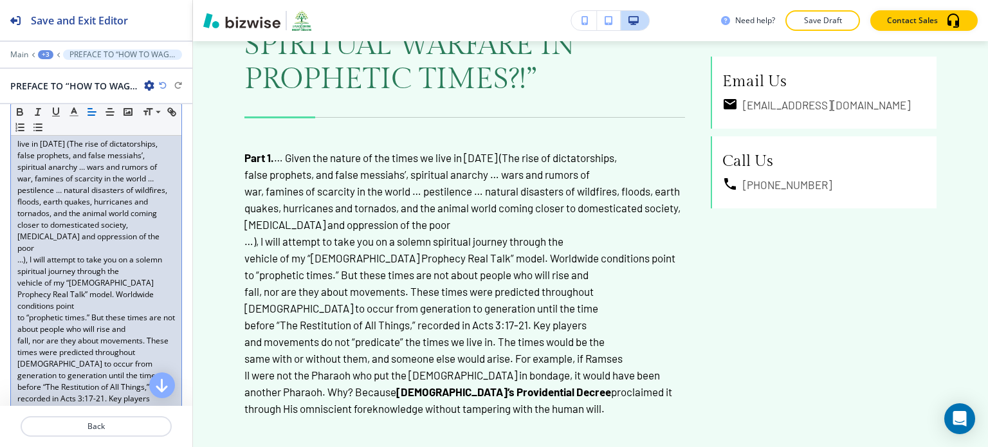
click at [18, 258] on p "…), I will attempt to take you on a solemn spiritual journey through the" at bounding box center [96, 265] width 158 height 23
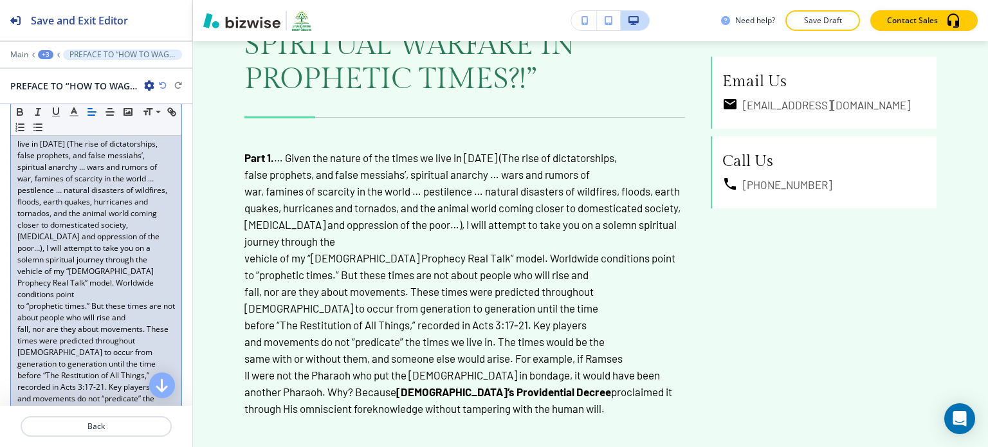
scroll to position [330, 0]
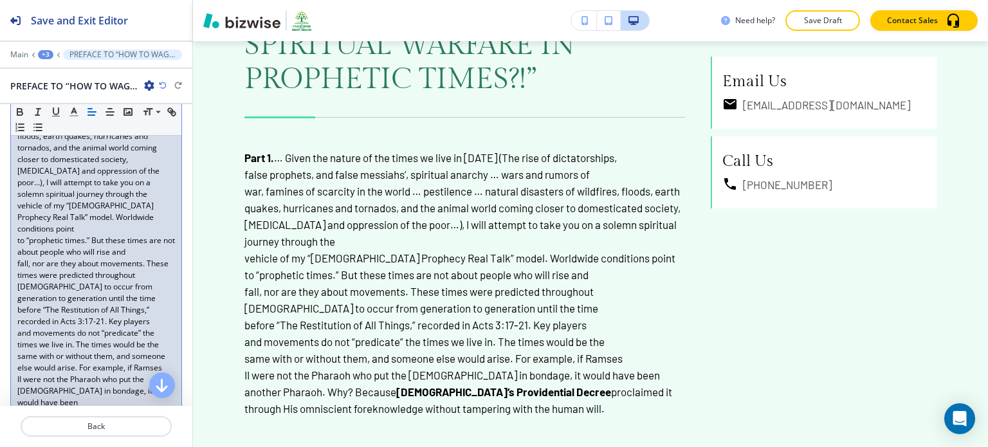
click at [19, 203] on p "vehicle of my “[DEMOGRAPHIC_DATA] Prophecy Real Talk” model. Worldwide conditio…" at bounding box center [96, 217] width 158 height 35
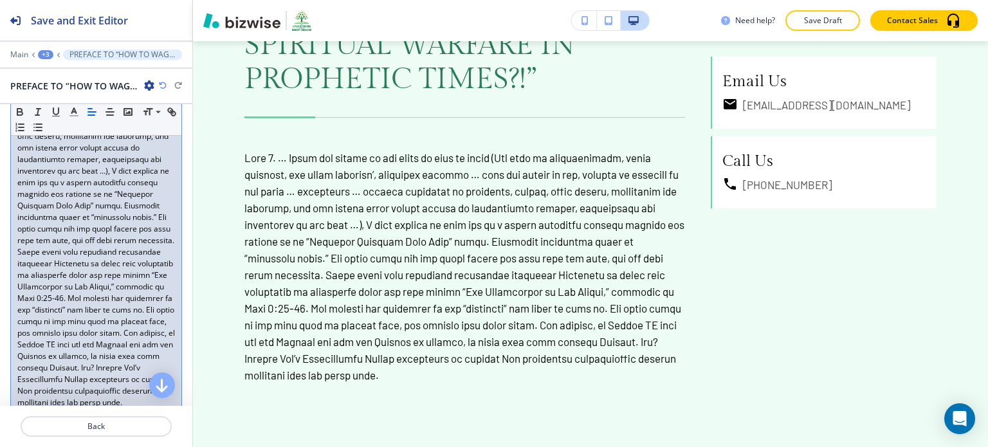
scroll to position [140, 0]
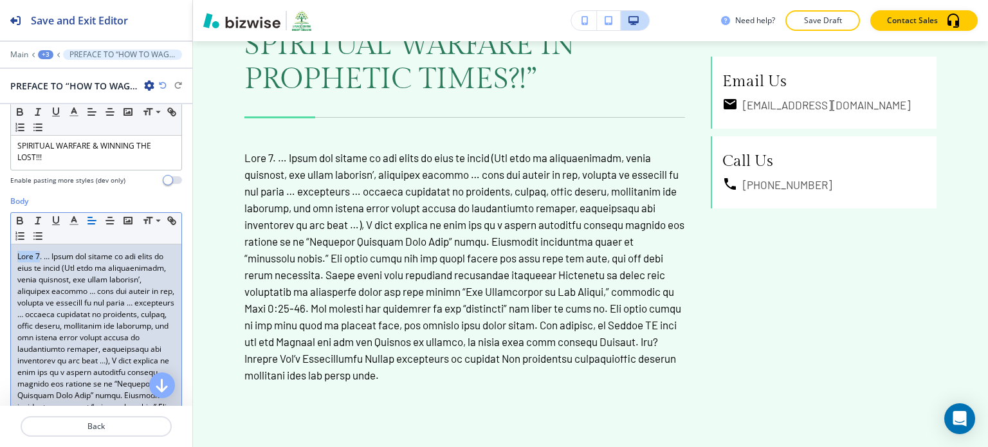
drag, startPoint x: 38, startPoint y: 251, endPoint x: 6, endPoint y: 255, distance: 31.8
click at [6, 255] on div "Body Small Normal Large Huge Enable pasting more styles (dev only)" at bounding box center [96, 413] width 192 height 435
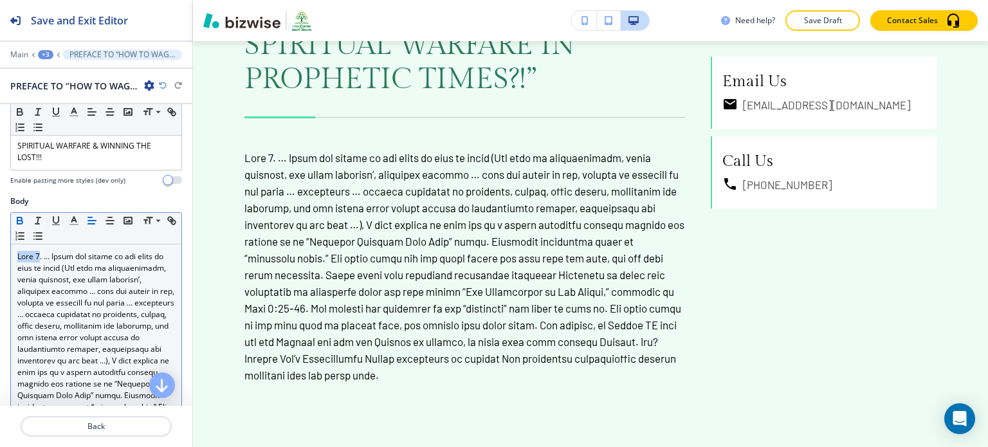
click at [19, 222] on icon "button" at bounding box center [19, 222] width 5 height 3
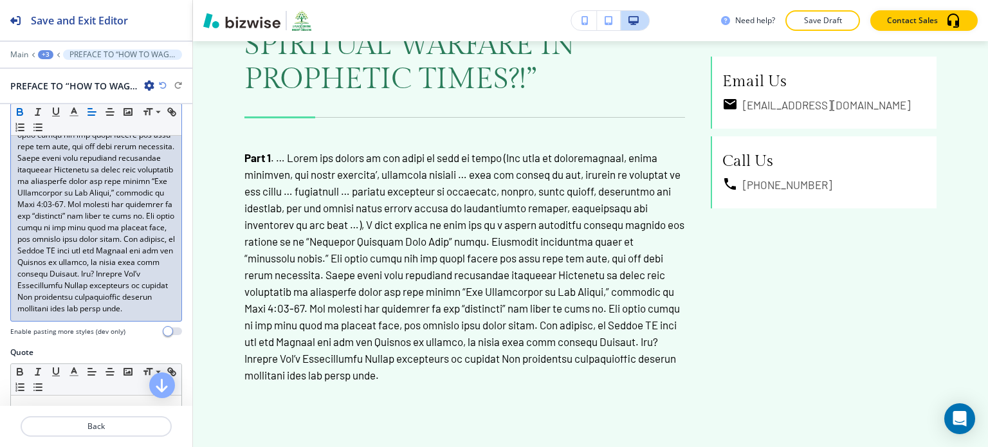
scroll to position [425, 0]
drag, startPoint x: 86, startPoint y: 305, endPoint x: 134, endPoint y: 290, distance: 51.1
click at [134, 290] on p "Part 1" at bounding box center [96, 140] width 158 height 347
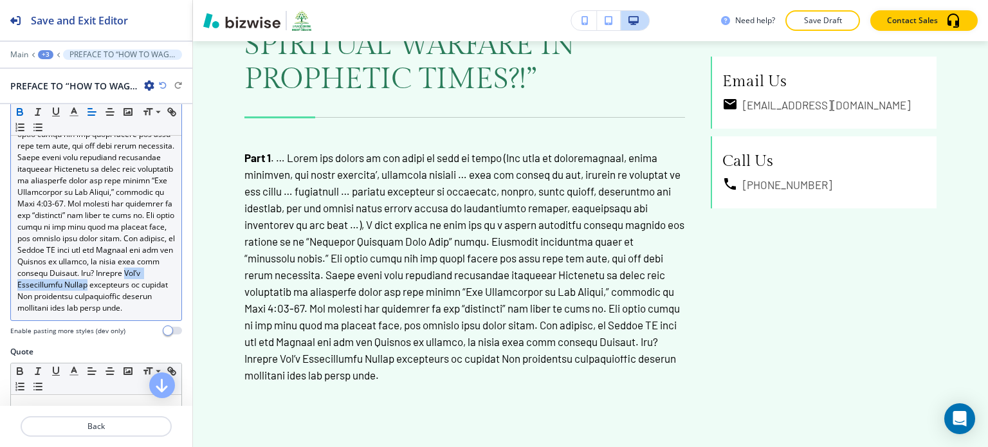
click at [25, 110] on icon "button" at bounding box center [20, 112] width 12 height 12
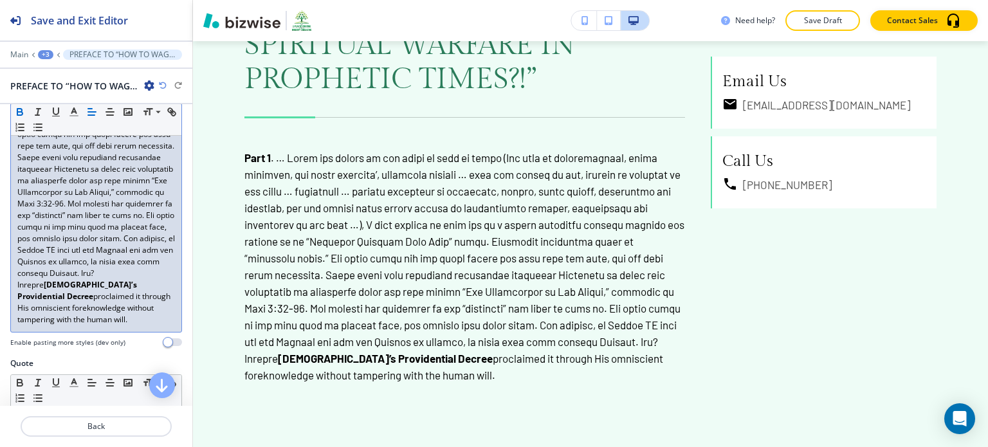
scroll to position [500, 0]
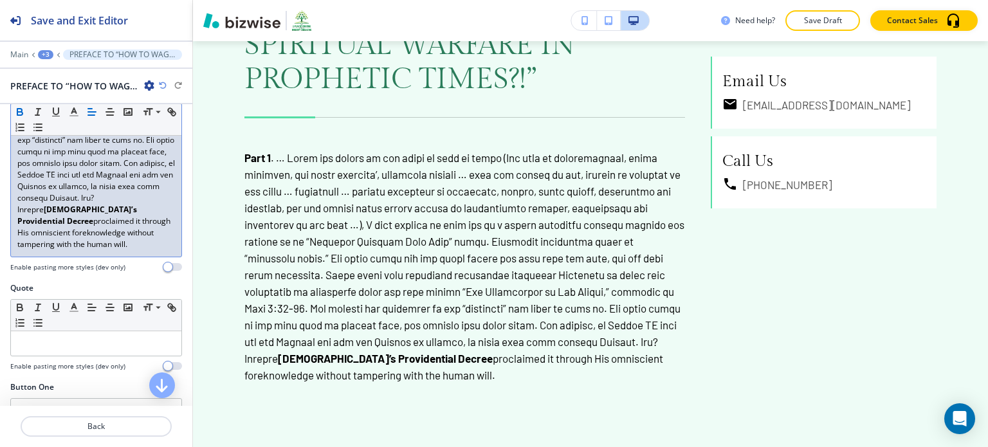
click at [160, 250] on p "Part 1 [DEMOGRAPHIC_DATA]’s Providential Decree proclaimed it through His omnis…" at bounding box center [96, 70] width 158 height 359
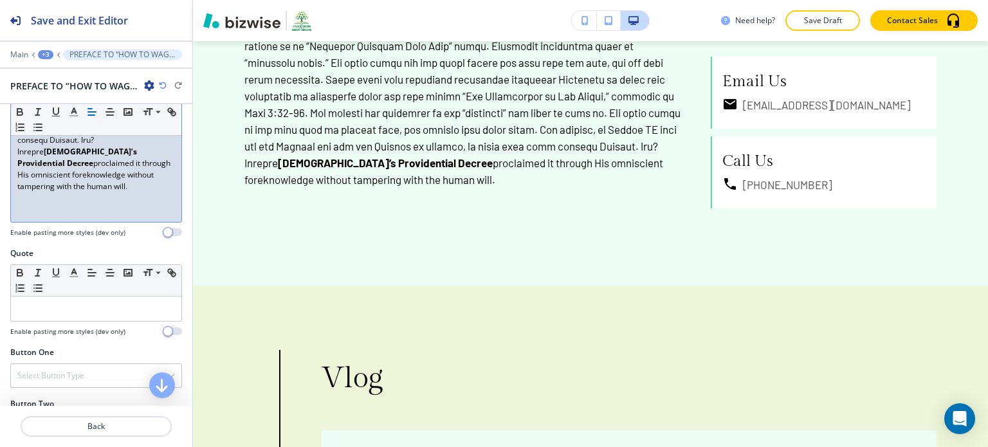
scroll to position [140, 0]
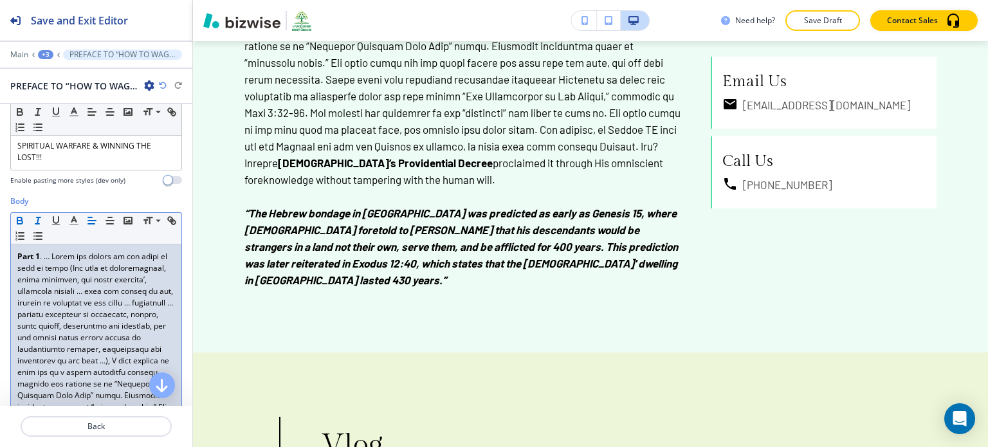
click at [75, 286] on p "Part 1 [DEMOGRAPHIC_DATA]’s Providential Decree proclaimed it through His omnis…" at bounding box center [96, 430] width 158 height 359
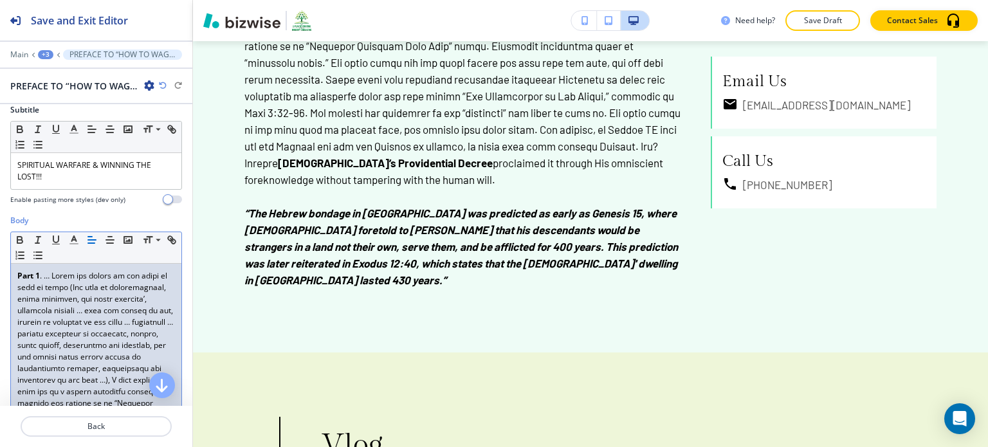
scroll to position [124, 0]
drag, startPoint x: 162, startPoint y: 356, endPoint x: 5, endPoint y: 272, distance: 177.6
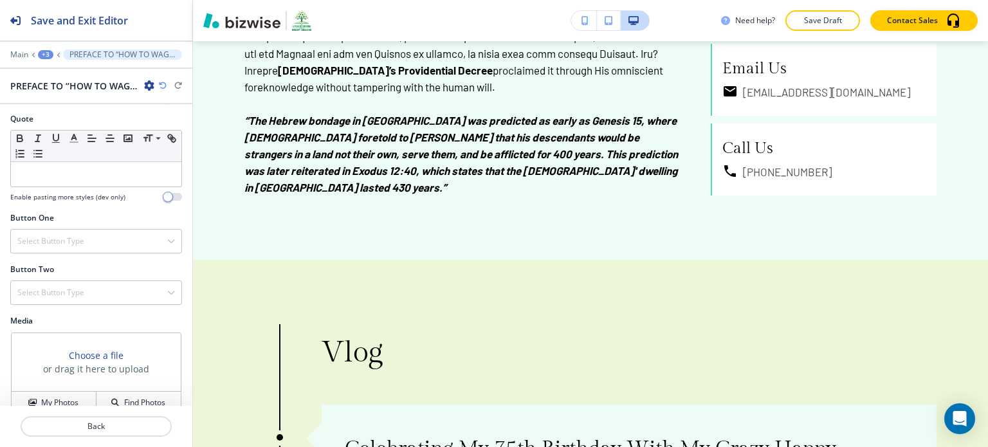
scroll to position [824, 0]
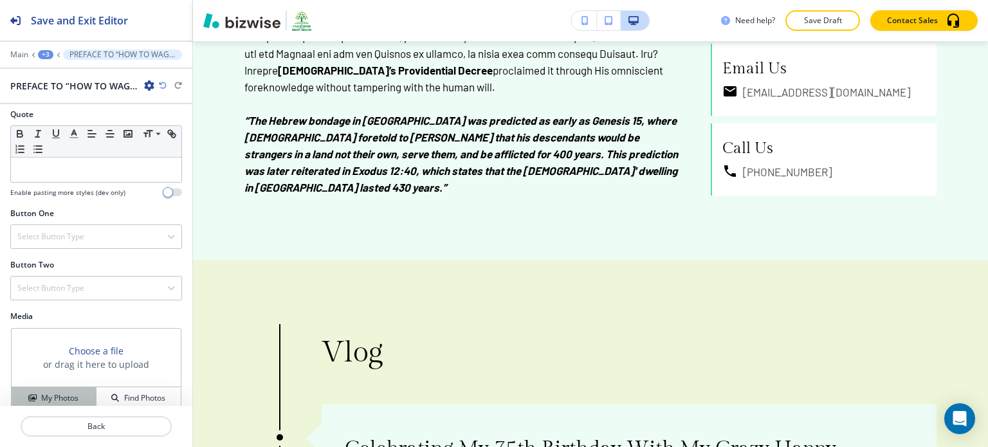
click at [75, 392] on h4 "My Photos" at bounding box center [59, 398] width 37 height 12
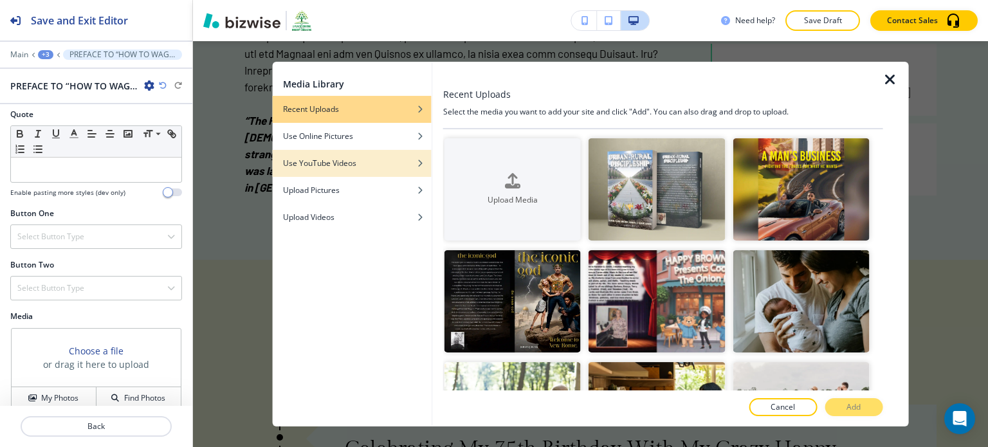
click at [324, 167] on h4 "Use YouTube Videos" at bounding box center [319, 164] width 73 height 12
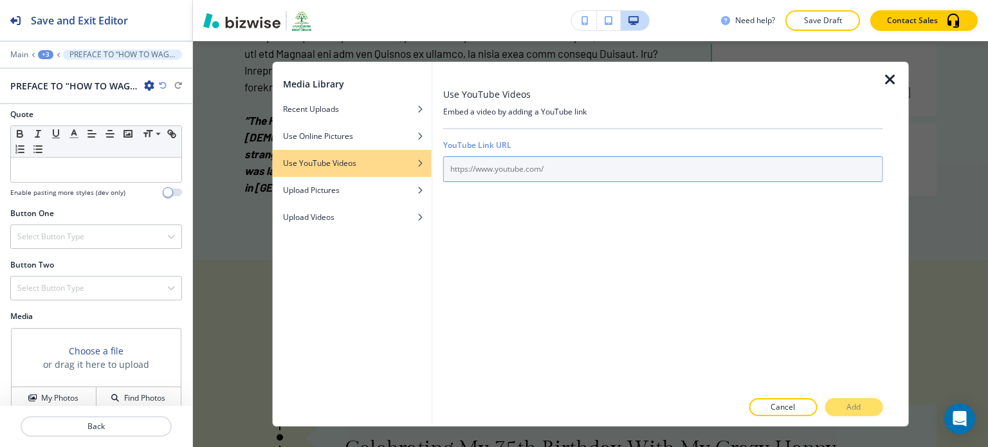
click at [457, 171] on input "text" at bounding box center [663, 169] width 440 height 26
paste input "[URL][DOMAIN_NAME]"
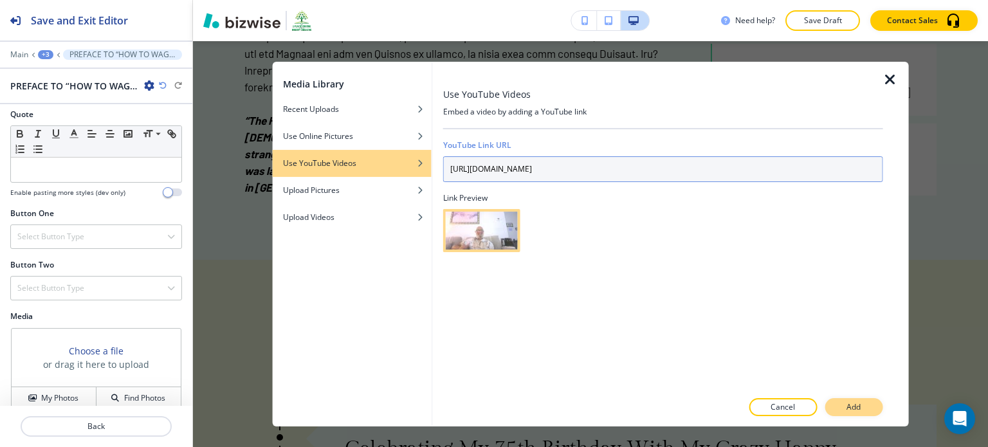
type input "[URL][DOMAIN_NAME]"
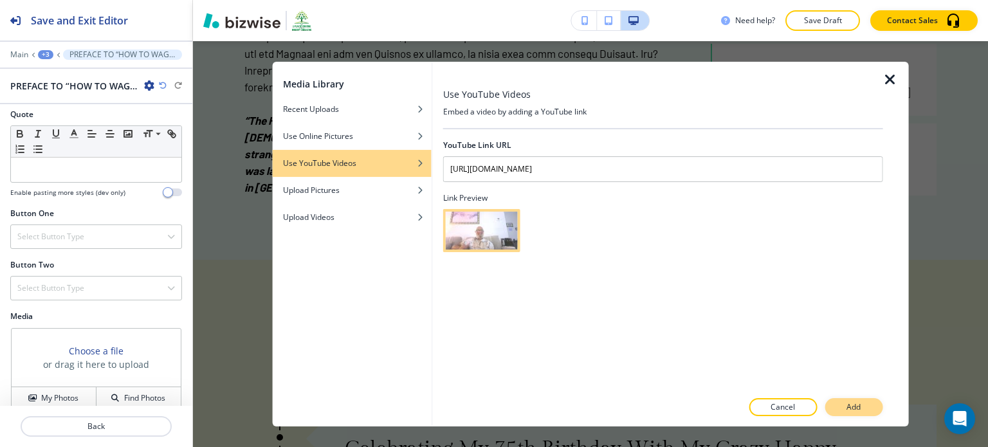
click at [837, 404] on button "Add" at bounding box center [854, 407] width 58 height 18
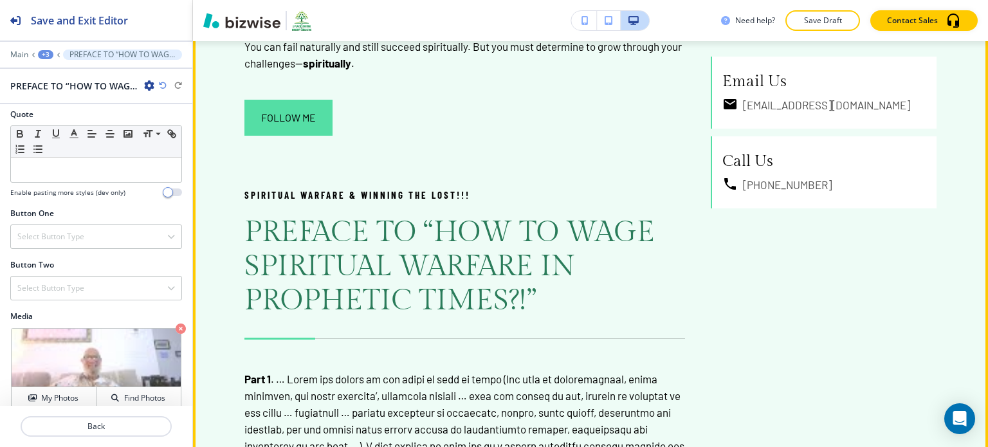
scroll to position [1201, 0]
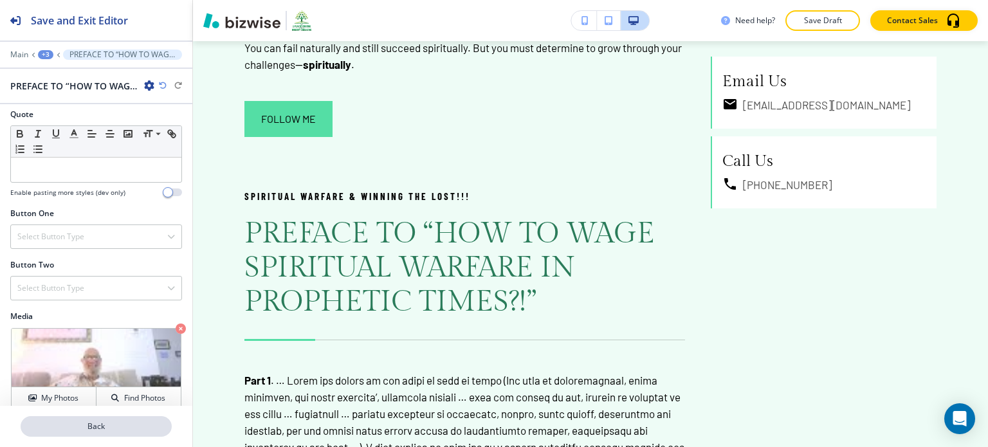
click at [87, 424] on p "Back" at bounding box center [96, 427] width 149 height 12
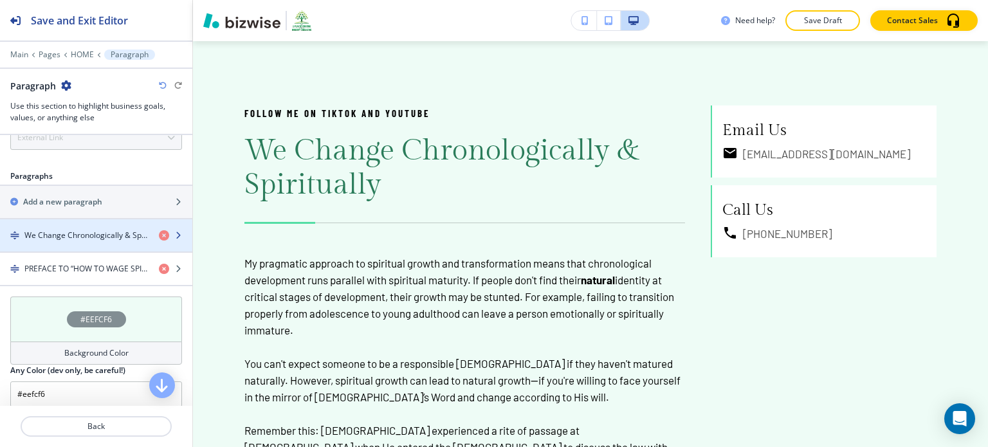
scroll to position [826, 0]
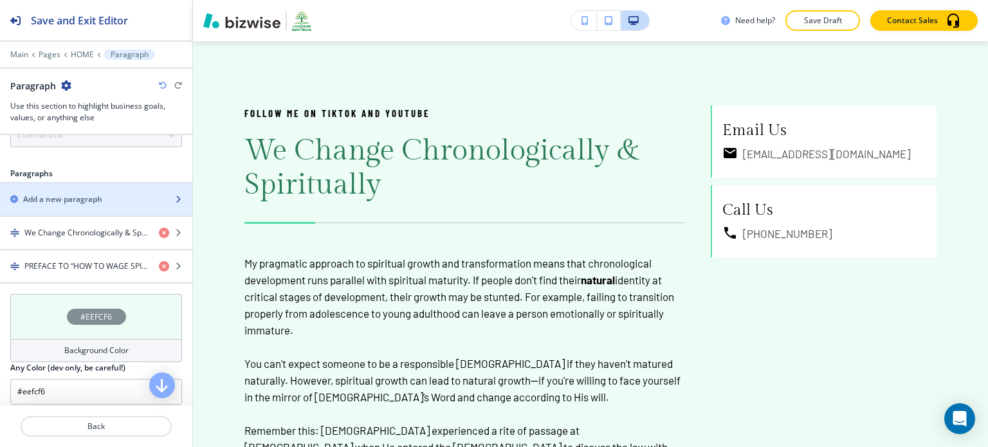
click at [118, 187] on div "button" at bounding box center [96, 188] width 192 height 10
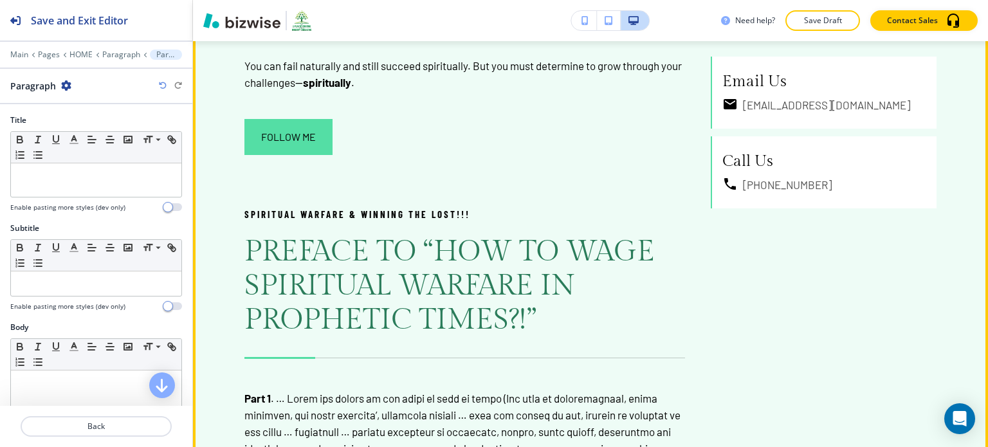
scroll to position [1183, 0]
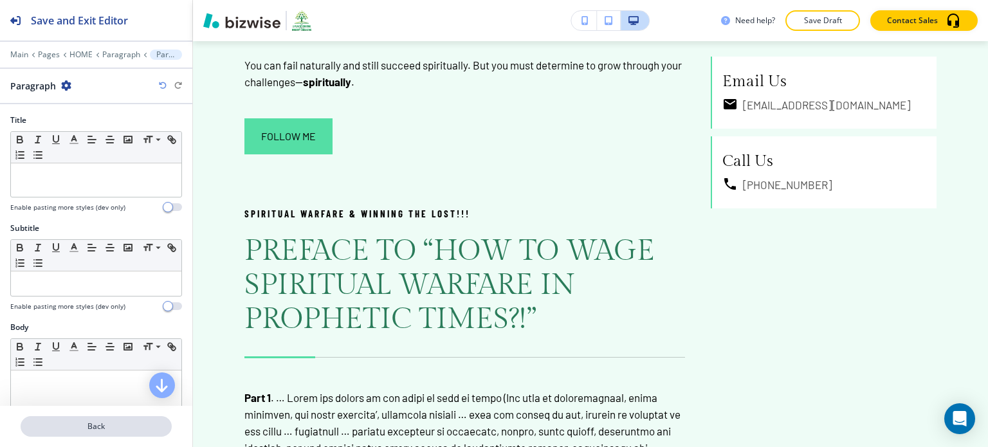
click at [94, 424] on p "Back" at bounding box center [96, 427] width 149 height 12
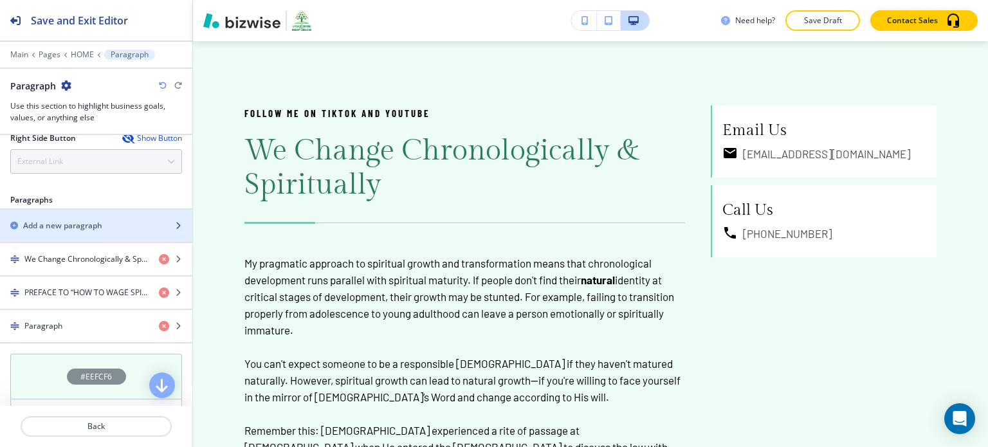
scroll to position [829, 0]
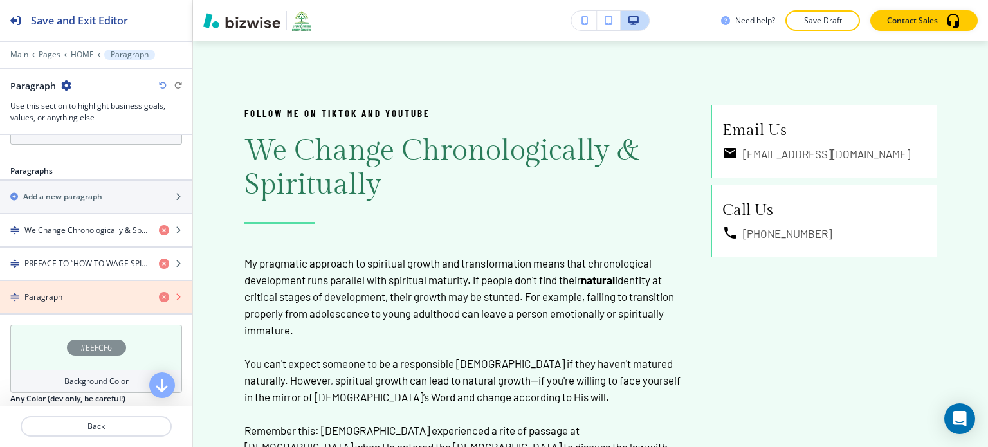
click at [159, 292] on icon "button" at bounding box center [164, 297] width 10 height 10
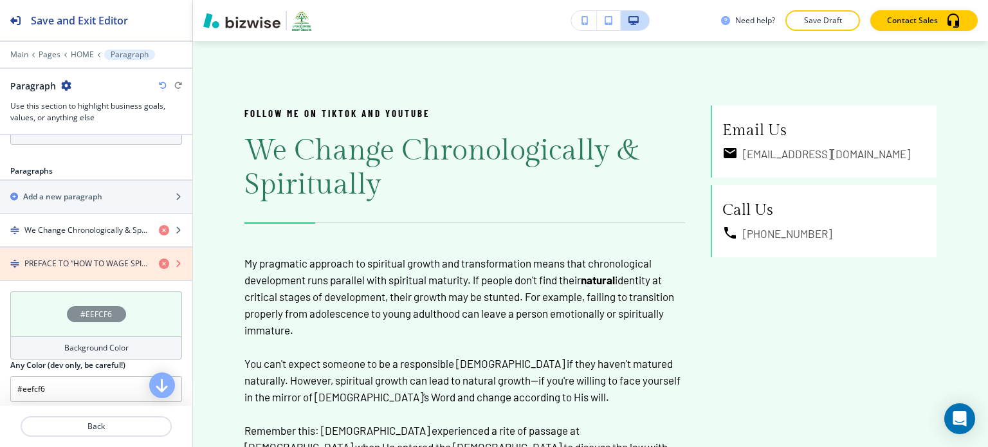
click at [159, 259] on icon "button" at bounding box center [164, 264] width 10 height 10
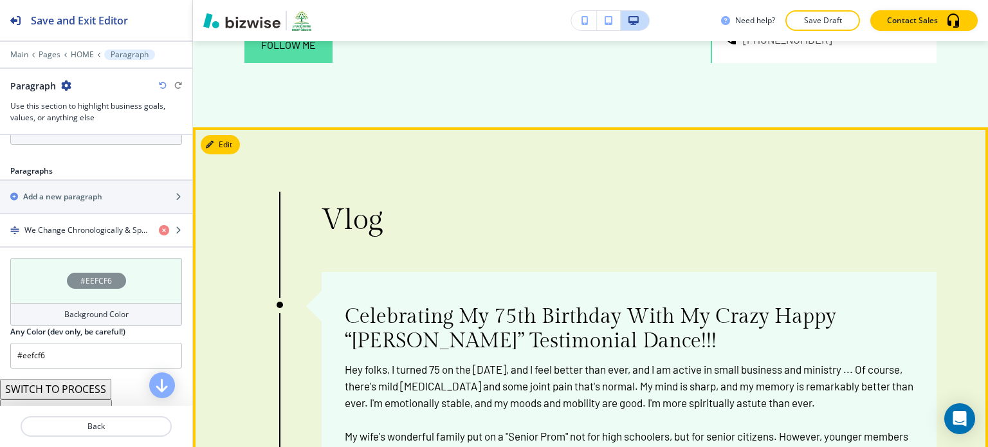
scroll to position [1275, 0]
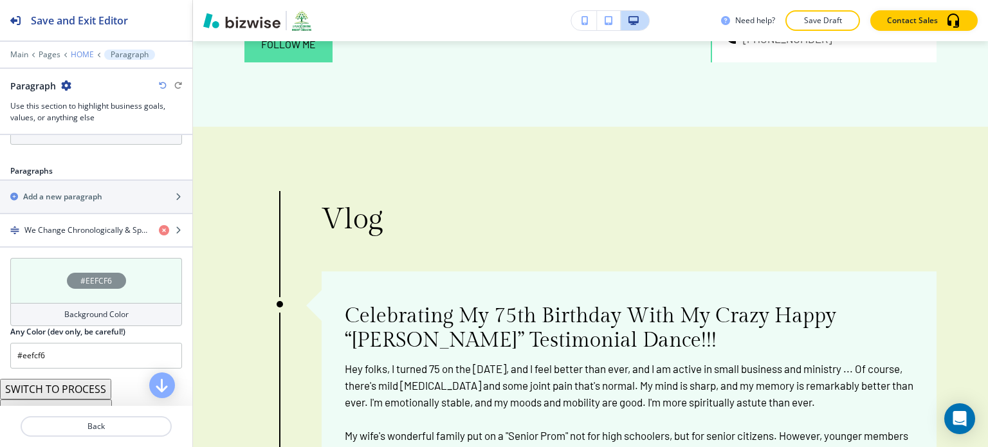
click at [82, 53] on p "HOME" at bounding box center [82, 54] width 23 height 9
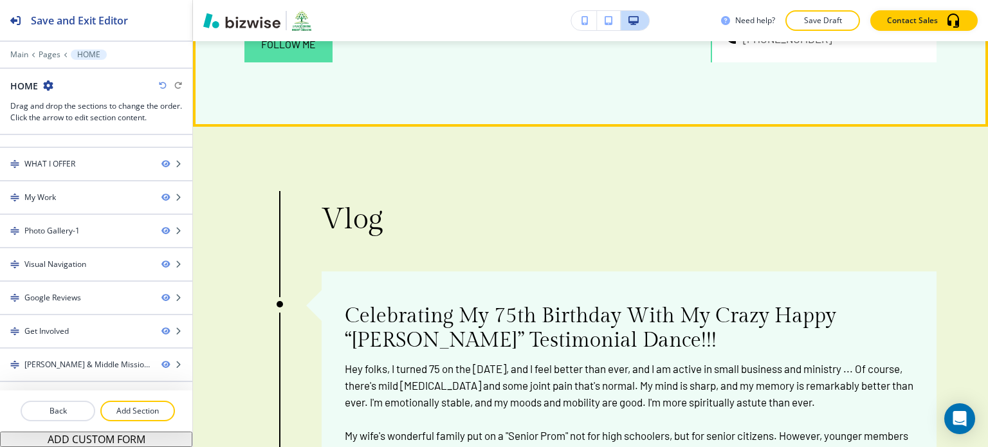
scroll to position [174, 0]
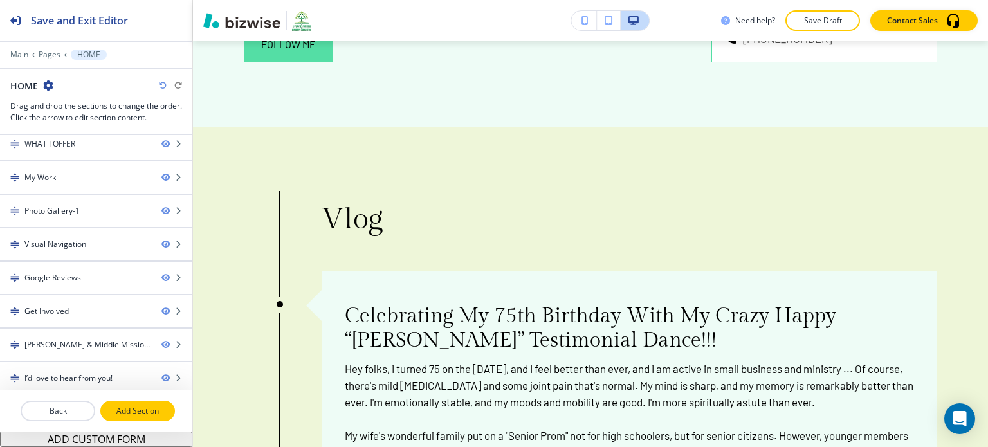
click at [131, 410] on p "Add Section" at bounding box center [138, 411] width 72 height 12
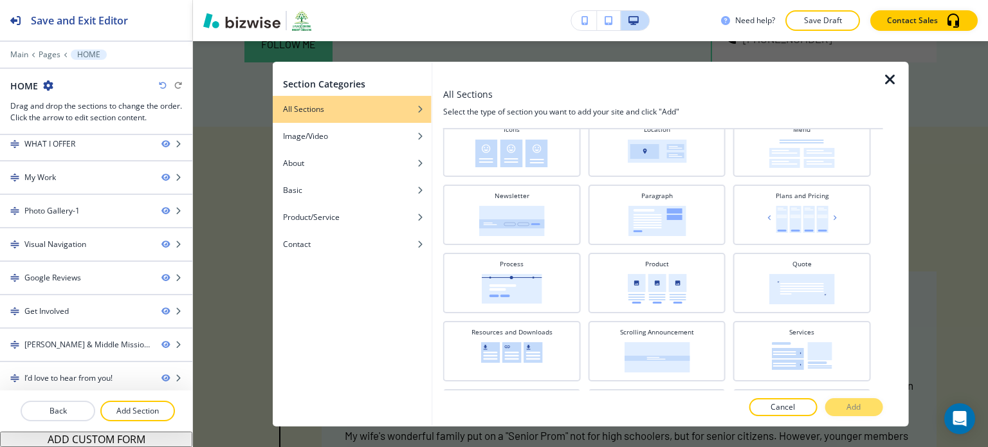
scroll to position [391, 0]
click at [620, 217] on div "Paragraph" at bounding box center [657, 212] width 125 height 45
click at [870, 414] on button "Add" at bounding box center [854, 407] width 58 height 18
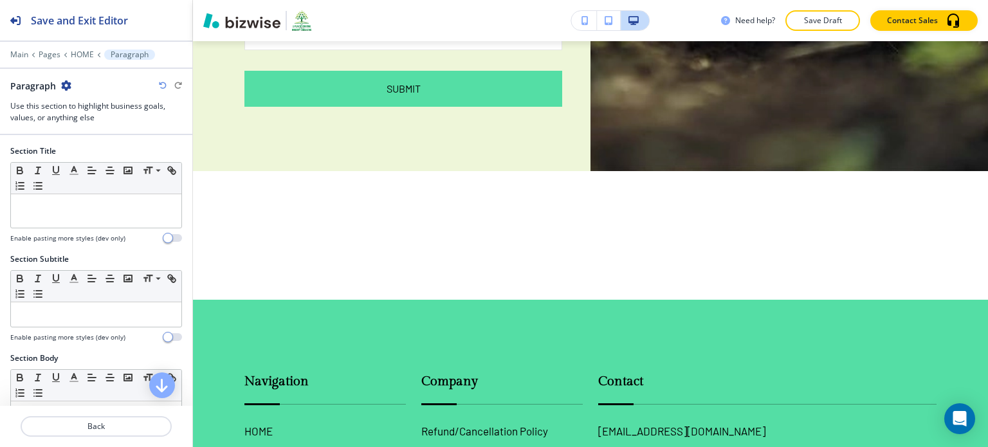
scroll to position [7917, 0]
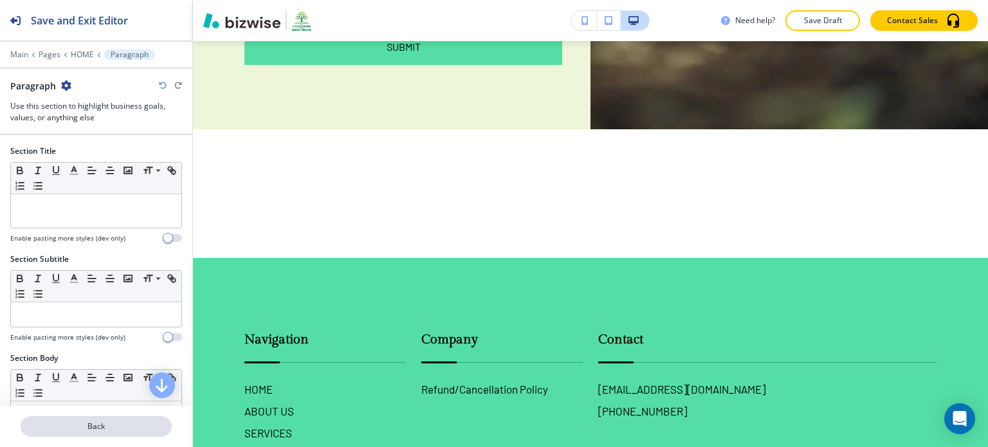
click at [139, 427] on p "Back" at bounding box center [96, 427] width 149 height 12
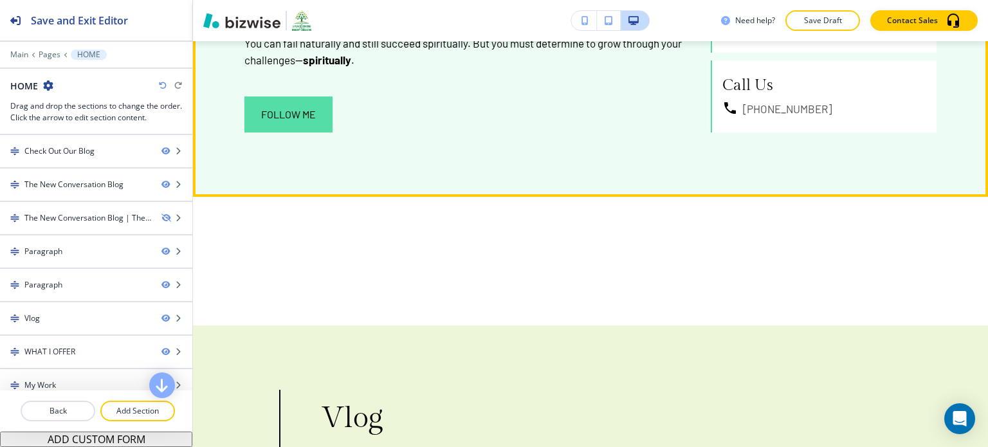
scroll to position [1238, 0]
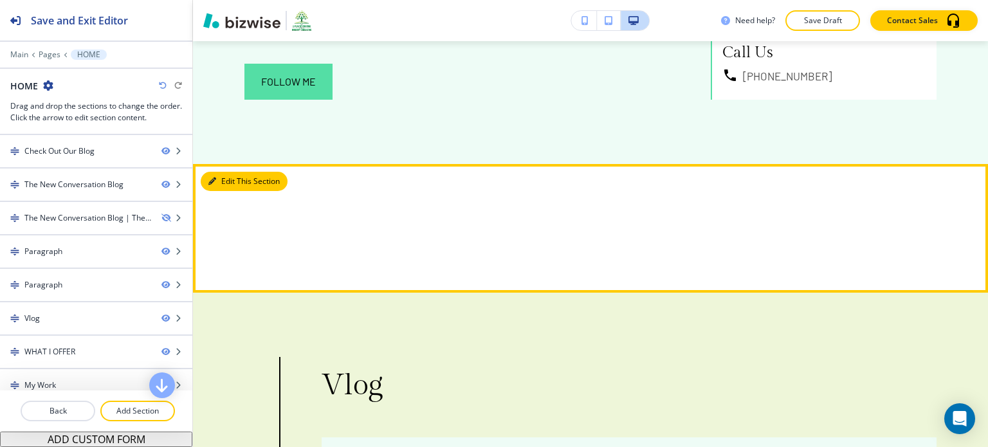
click at [231, 172] on button "Edit This Section" at bounding box center [244, 181] width 87 height 19
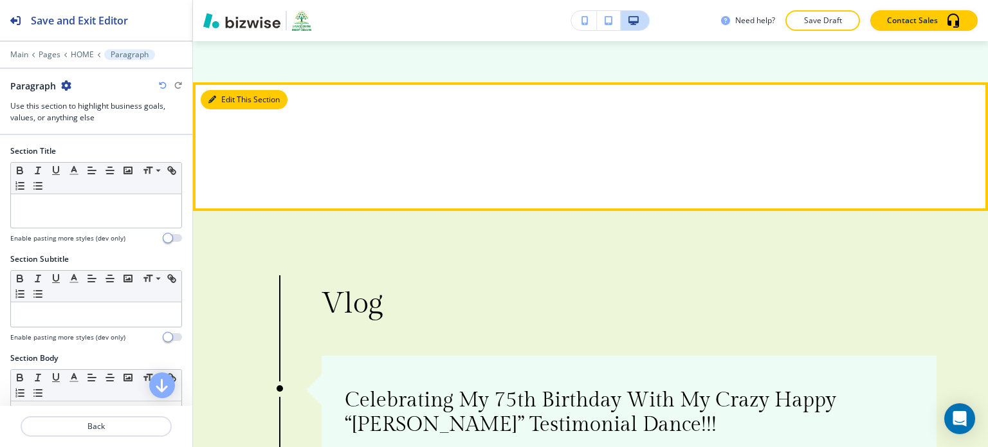
scroll to position [1343, 0]
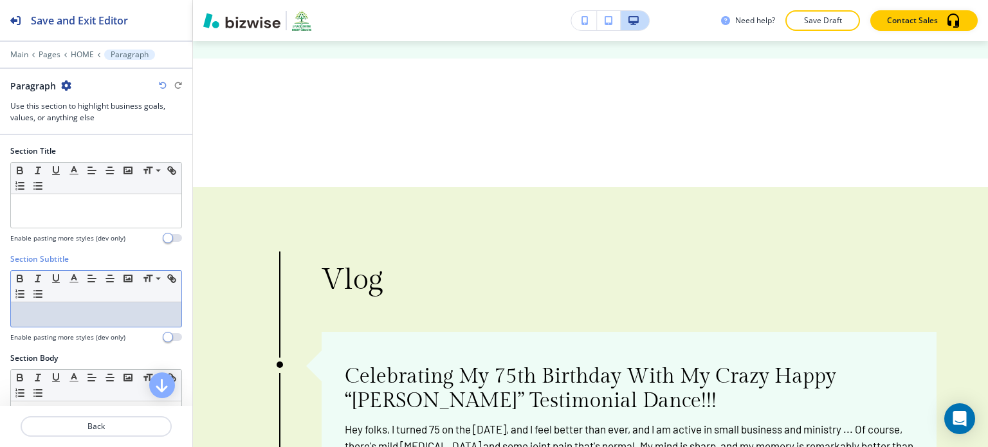
click at [72, 304] on div at bounding box center [96, 314] width 171 height 24
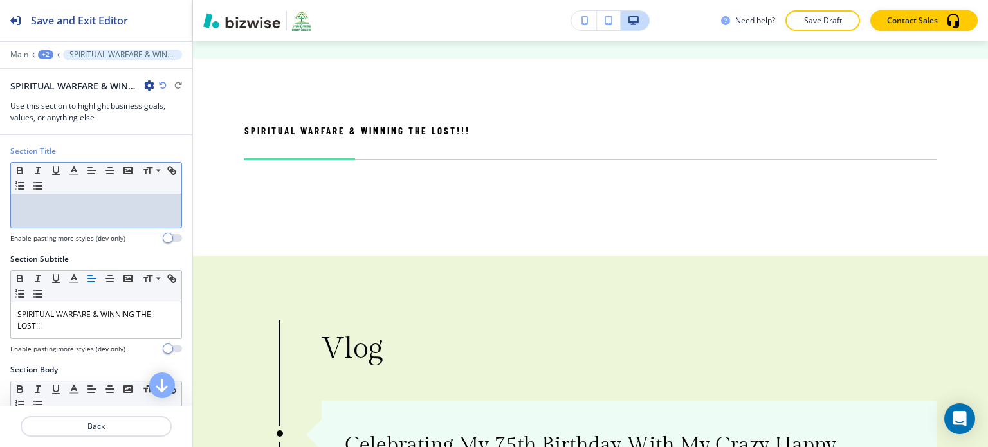
click at [72, 212] on div at bounding box center [96, 210] width 171 height 33
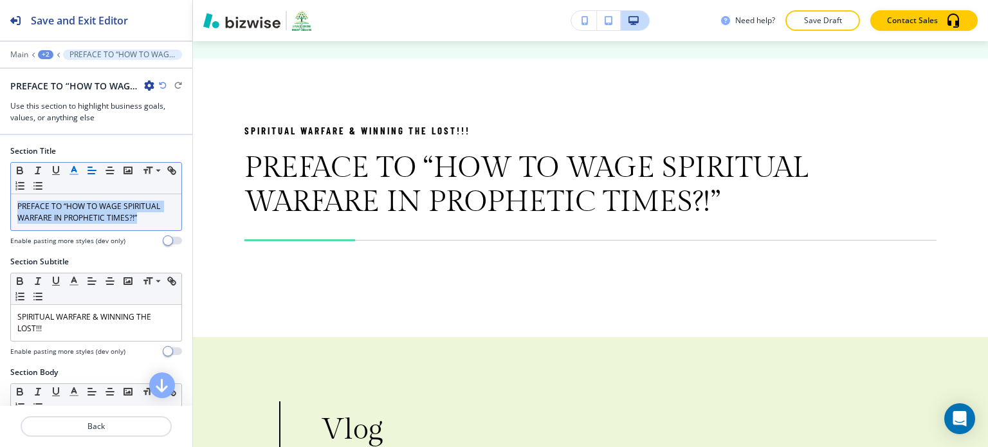
click at [75, 172] on icon "button" at bounding box center [74, 171] width 12 height 12
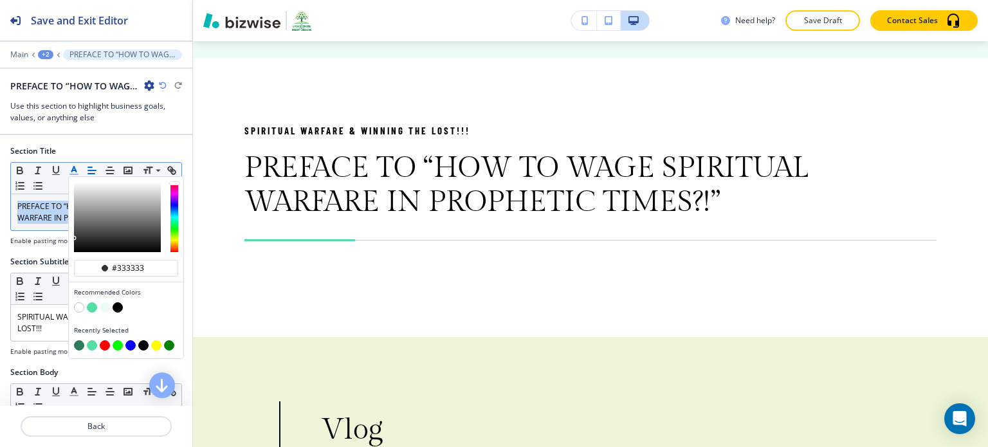
click at [77, 341] on button "button" at bounding box center [79, 345] width 10 height 10
type input "#2a7c5a"
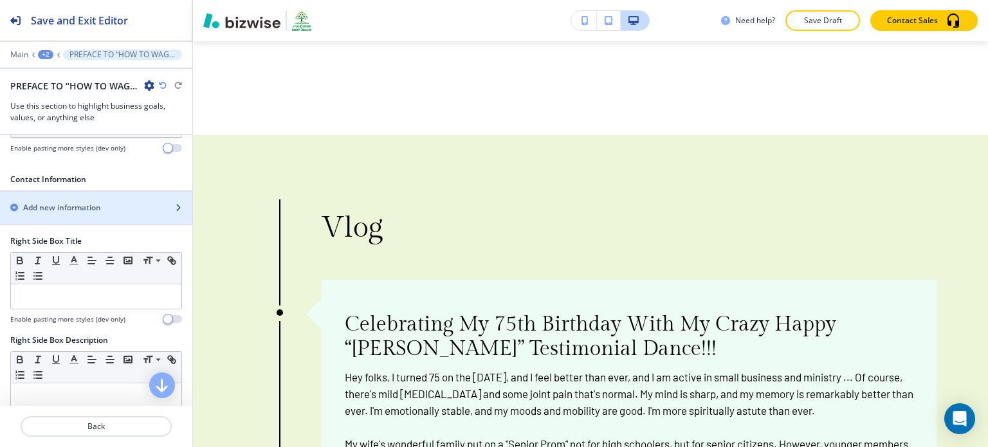
scroll to position [445, 0]
click at [137, 202] on div "Add new information" at bounding box center [82, 208] width 164 height 12
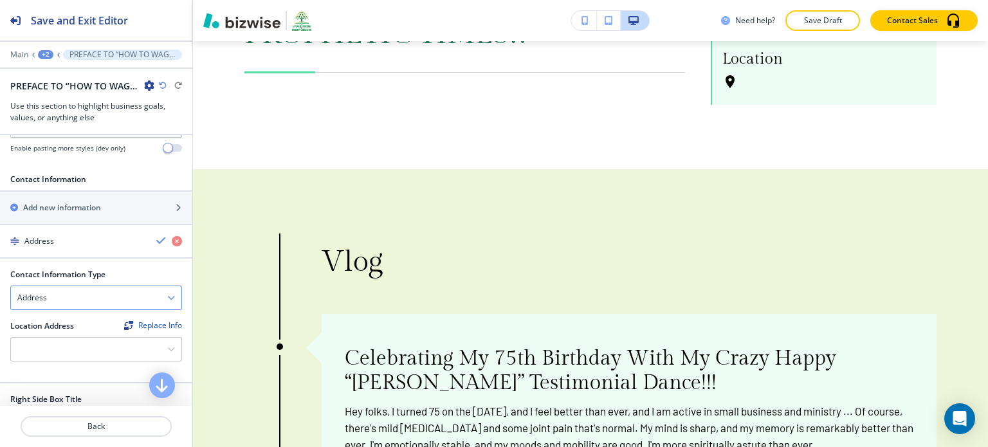
click at [102, 295] on div "Address" at bounding box center [96, 297] width 171 height 23
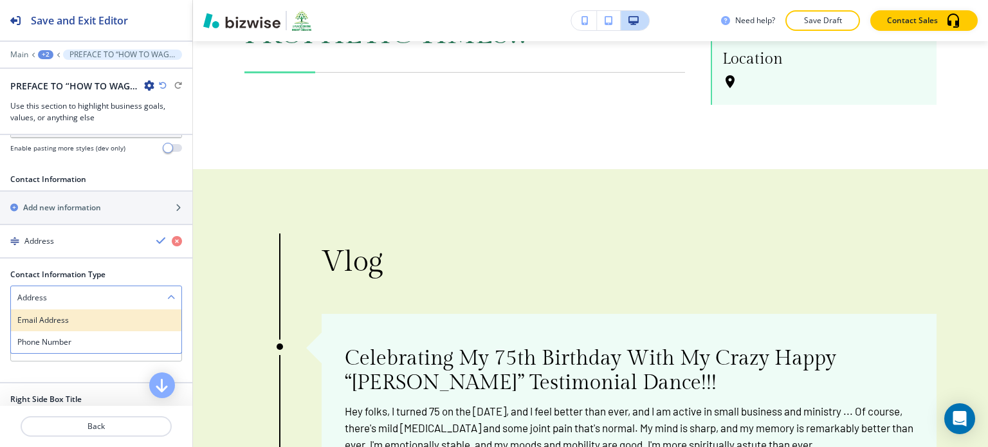
click at [97, 317] on h4 "Email Address" at bounding box center [96, 321] width 158 height 12
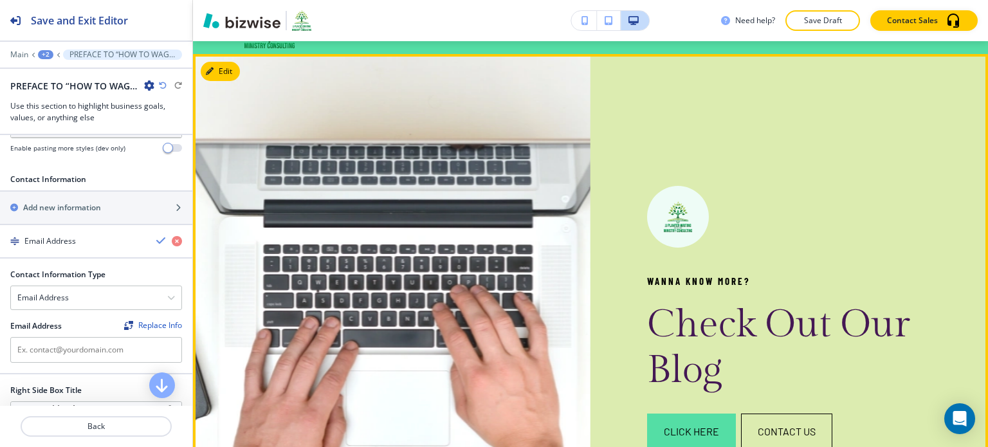
scroll to position [0, 0]
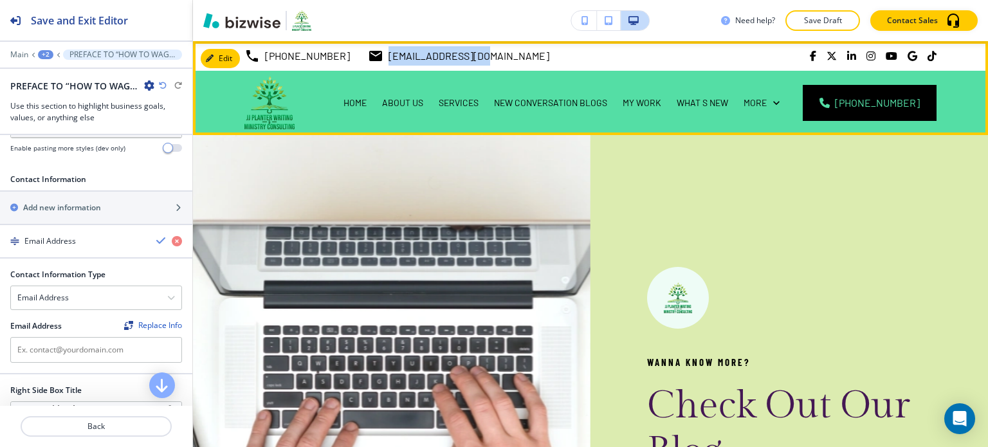
drag, startPoint x: 457, startPoint y: 59, endPoint x: 371, endPoint y: 59, distance: 86.9
click at [371, 59] on div "[PHONE_NUMBER] [EMAIL_ADDRESS][DOMAIN_NAME]" at bounding box center [590, 56] width 795 height 30
copy p "[EMAIL_ADDRESS][DOMAIN_NAME]"
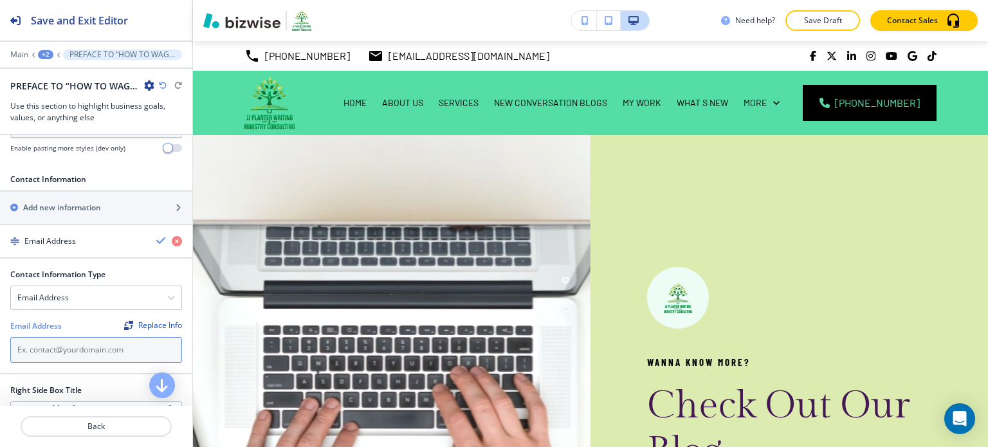
click at [116, 338] on input "text" at bounding box center [96, 350] width 172 height 26
paste input "[EMAIL_ADDRESS][DOMAIN_NAME]"
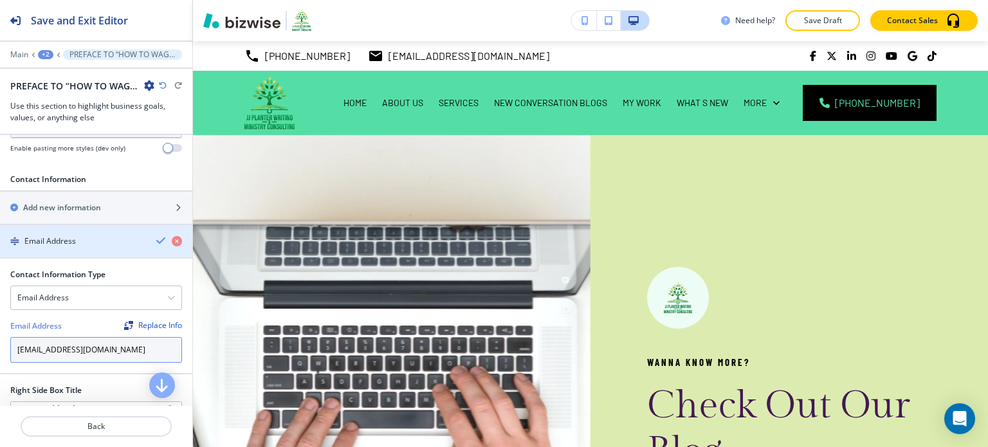
type input "[EMAIL_ADDRESS][DOMAIN_NAME]"
click at [156, 237] on icon "button" at bounding box center [161, 240] width 10 height 10
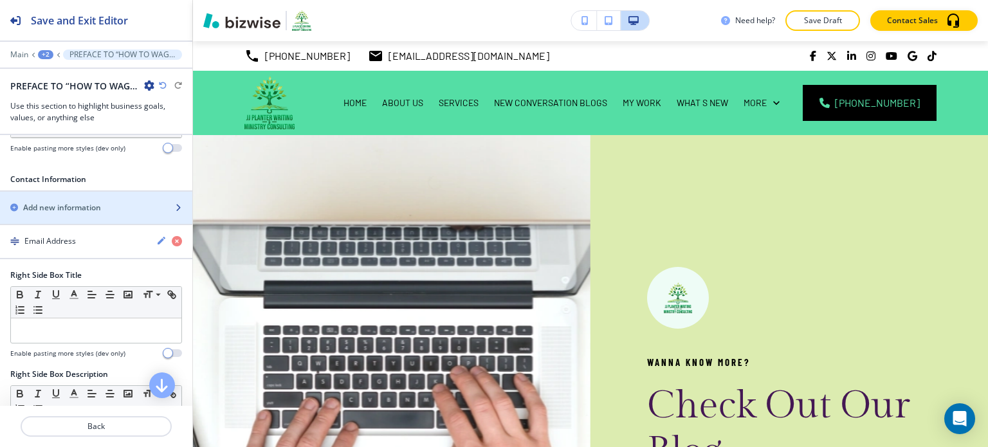
click at [149, 214] on div "button" at bounding box center [96, 219] width 192 height 10
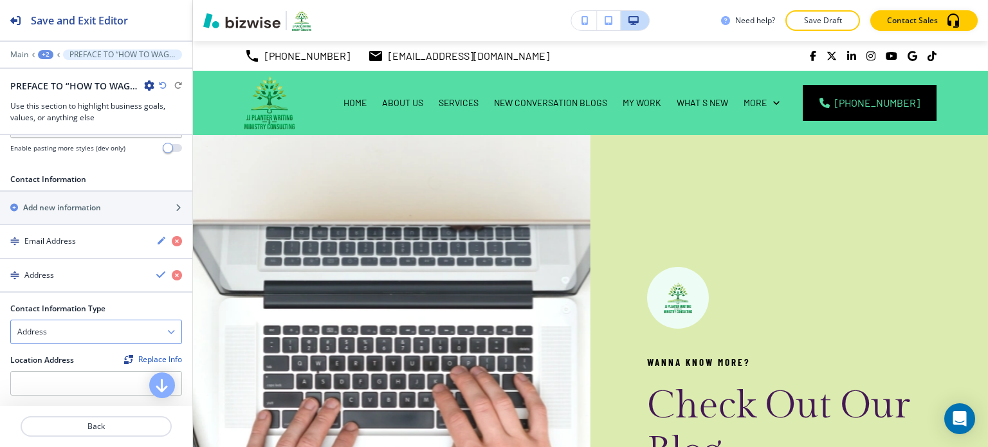
click at [95, 329] on div "Address" at bounding box center [96, 331] width 171 height 23
click at [87, 371] on h4 "Phone Number" at bounding box center [96, 377] width 158 height 12
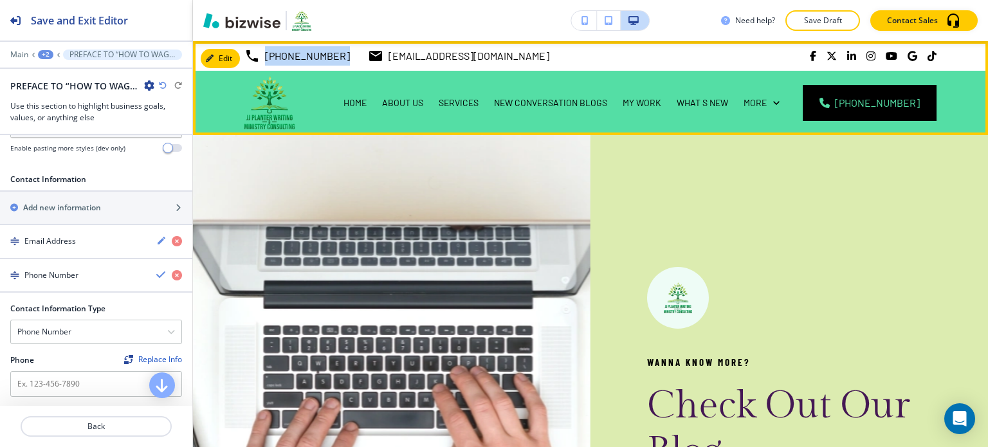
drag, startPoint x: 332, startPoint y: 54, endPoint x: 265, endPoint y: 60, distance: 67.2
click at [265, 60] on div "[PHONE_NUMBER] [EMAIL_ADDRESS][DOMAIN_NAME]" at bounding box center [397, 55] width 305 height 19
copy p "[PHONE_NUMBER]"
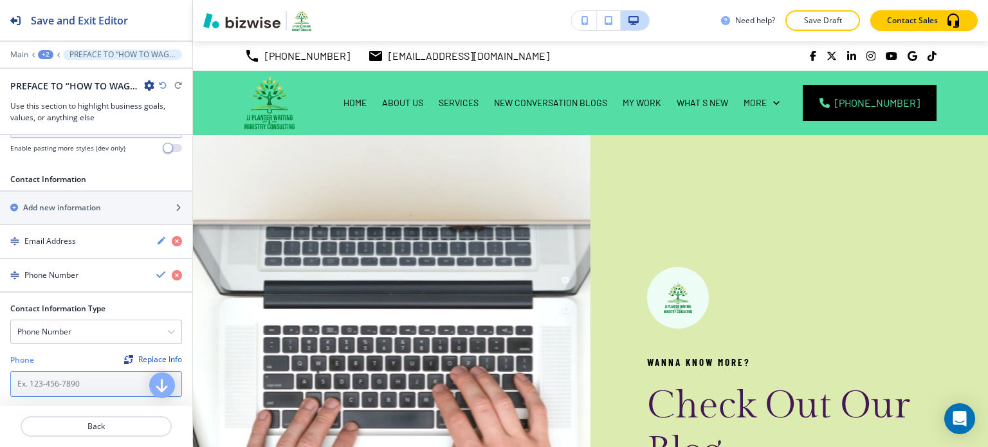
click at [84, 378] on input "text" at bounding box center [96, 384] width 172 height 26
paste input "[PHONE_NUMBER]"
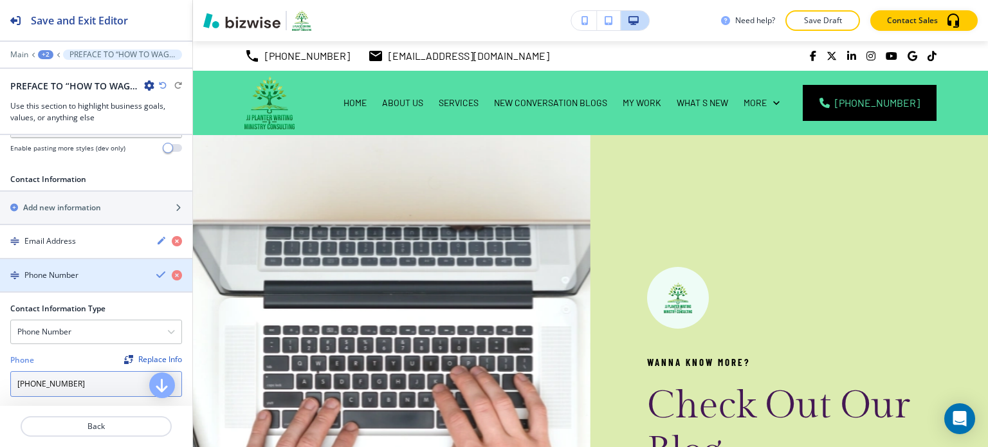
drag, startPoint x: 84, startPoint y: 378, endPoint x: 149, endPoint y: 271, distance: 125.2
click at [149, 271] on div "Phone Number Contact Information Type Phone Number Address Email Address Phone …" at bounding box center [96, 333] width 192 height 149
type input "[PHONE_NUMBER]"
click at [156, 271] on icon "button" at bounding box center [161, 275] width 10 height 10
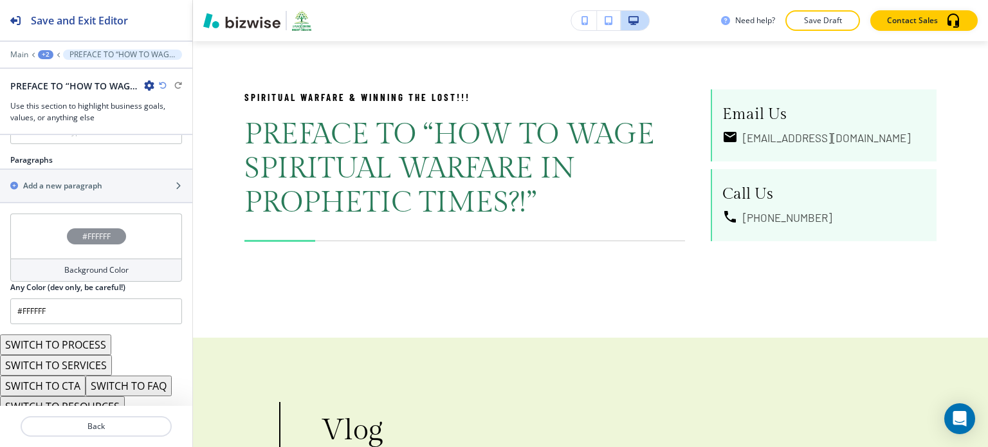
scroll to position [849, 0]
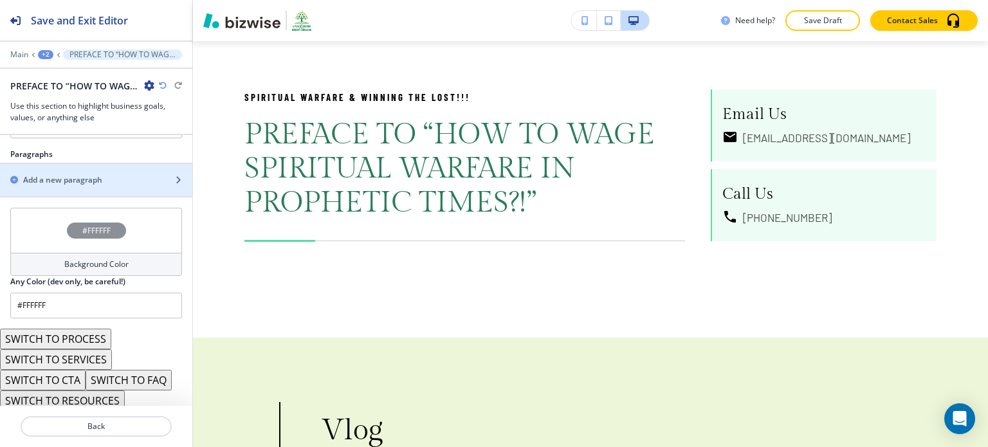
click at [120, 186] on div "button" at bounding box center [96, 191] width 192 height 10
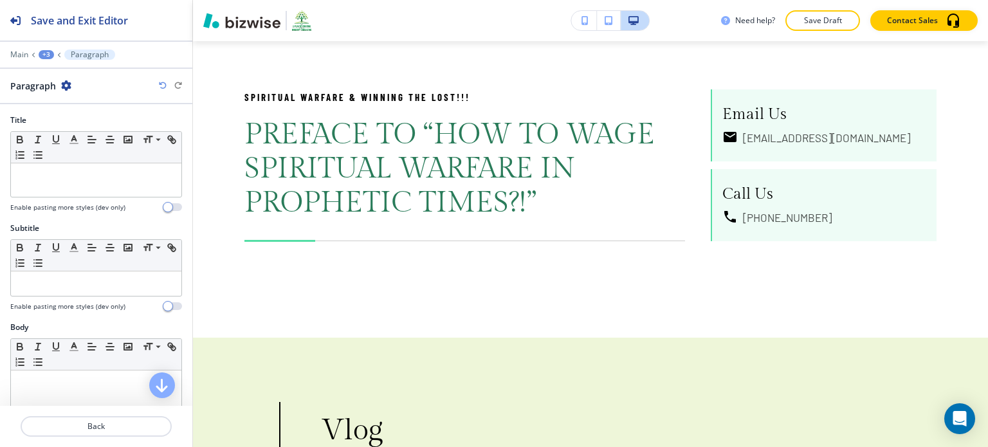
scroll to position [187, 0]
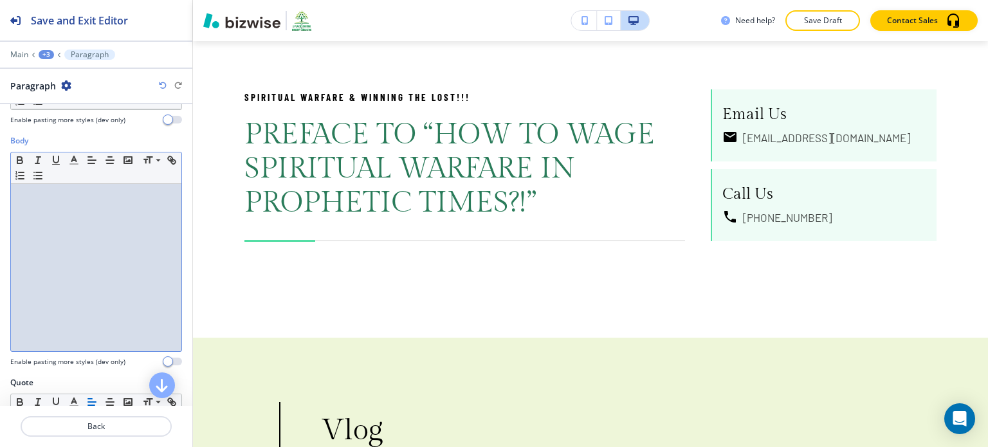
click at [62, 221] on div at bounding box center [96, 267] width 171 height 167
paste div
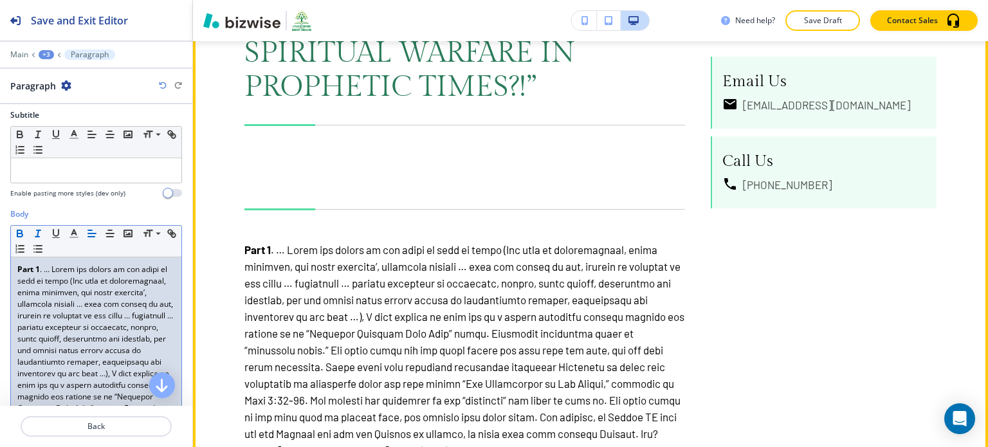
scroll to position [1490, 0]
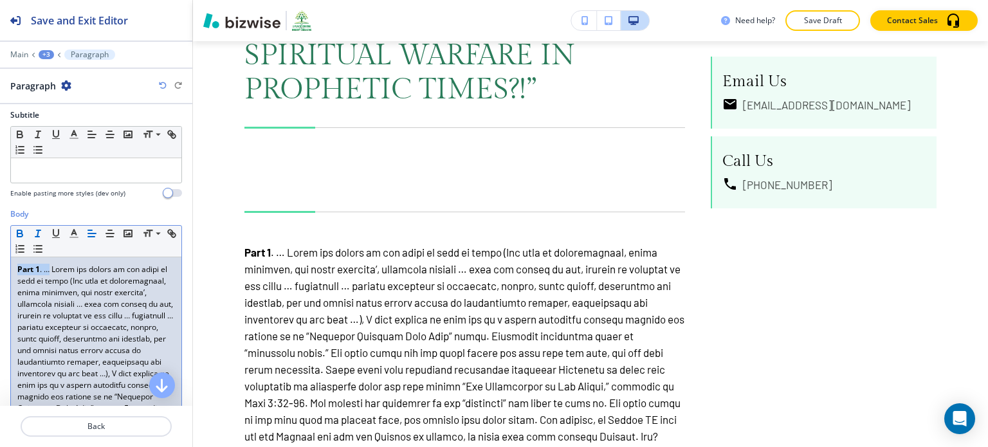
drag, startPoint x: 49, startPoint y: 267, endPoint x: 17, endPoint y: 264, distance: 31.6
click at [17, 264] on p "Part 1 [DEMOGRAPHIC_DATA]’s Providential Decree proclaimed it through His omnis…" at bounding box center [96, 443] width 158 height 359
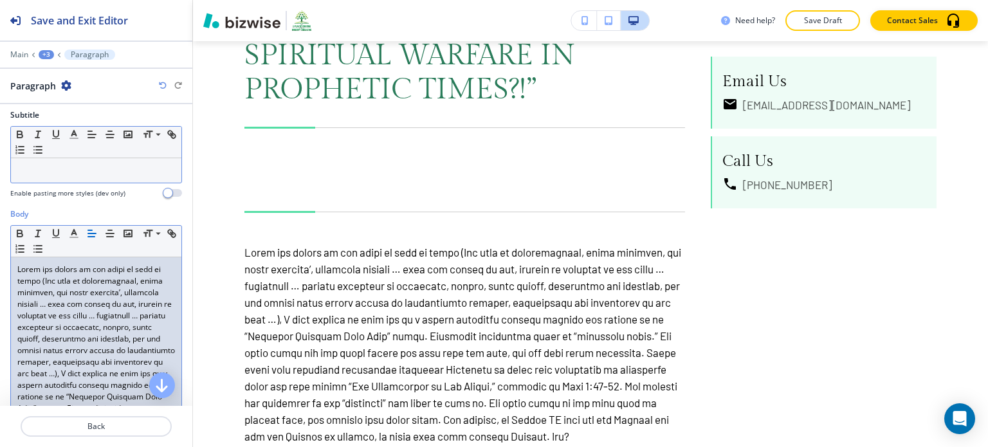
scroll to position [0, 0]
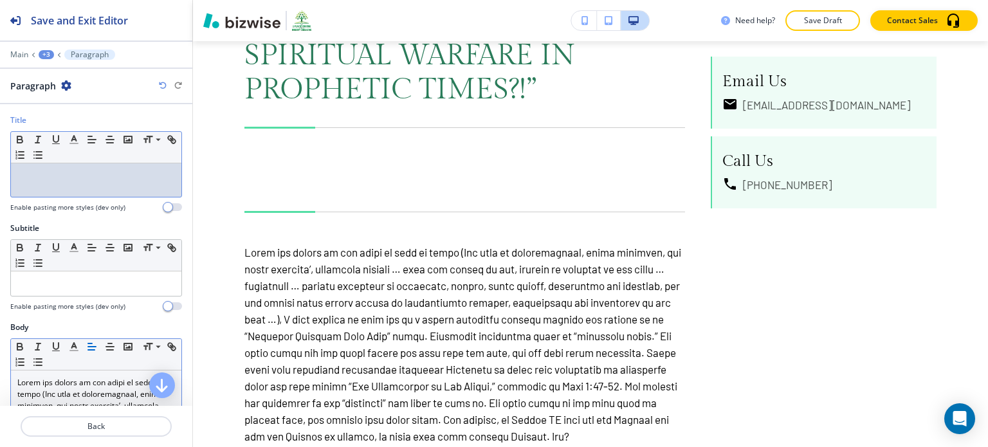
click at [62, 181] on div at bounding box center [96, 179] width 171 height 33
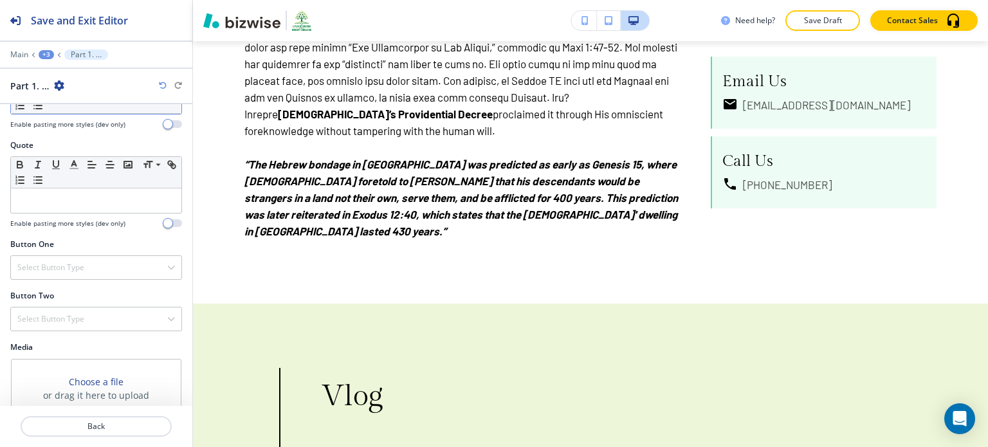
scroll to position [811, 0]
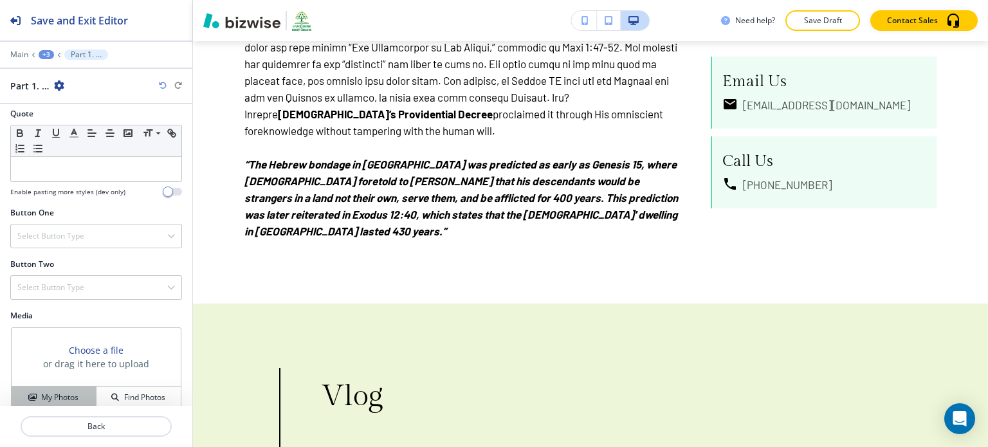
click at [67, 392] on h4 "My Photos" at bounding box center [59, 398] width 37 height 12
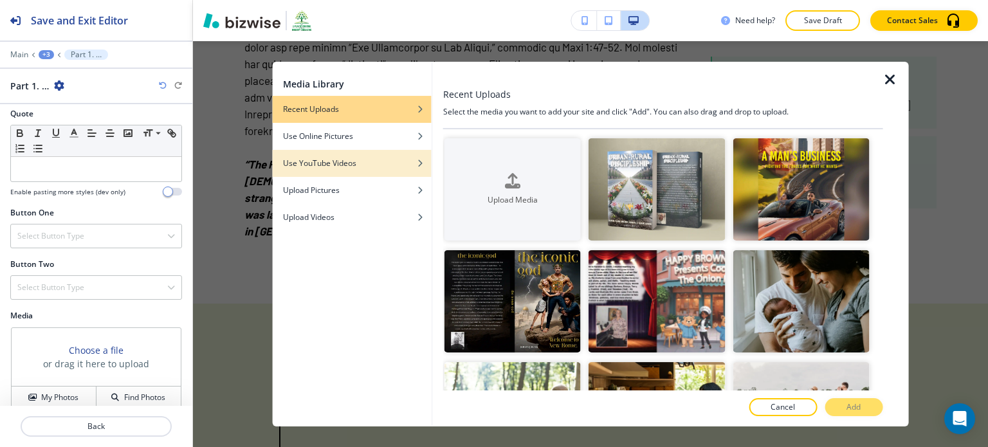
click at [365, 168] on div "Use YouTube Videos" at bounding box center [352, 164] width 159 height 12
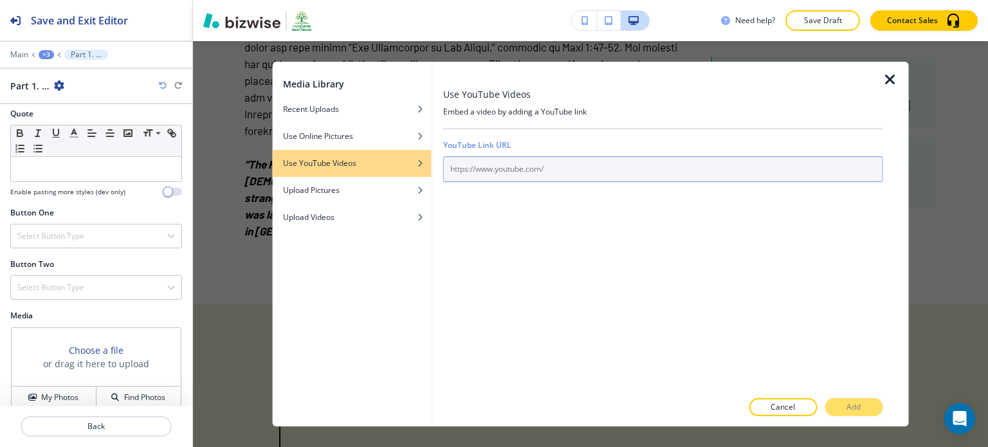
click at [468, 162] on input "text" at bounding box center [663, 169] width 440 height 26
paste input "[URL][DOMAIN_NAME]"
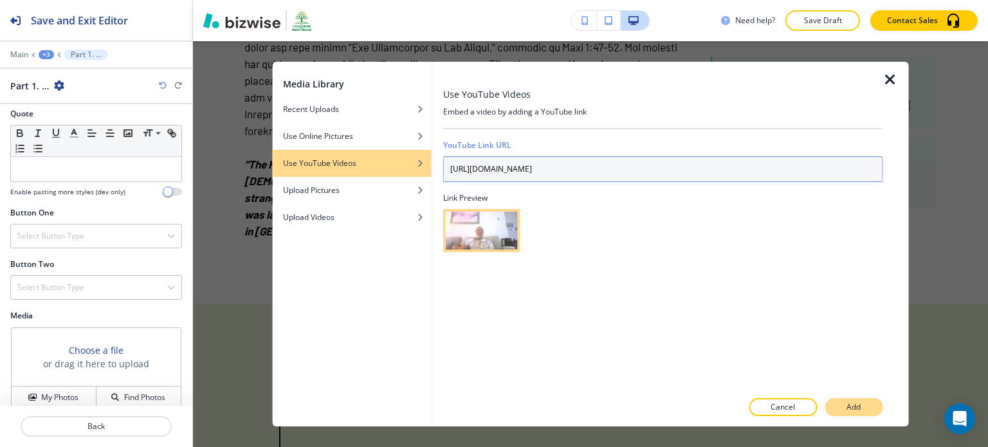
type input "[URL][DOMAIN_NAME]"
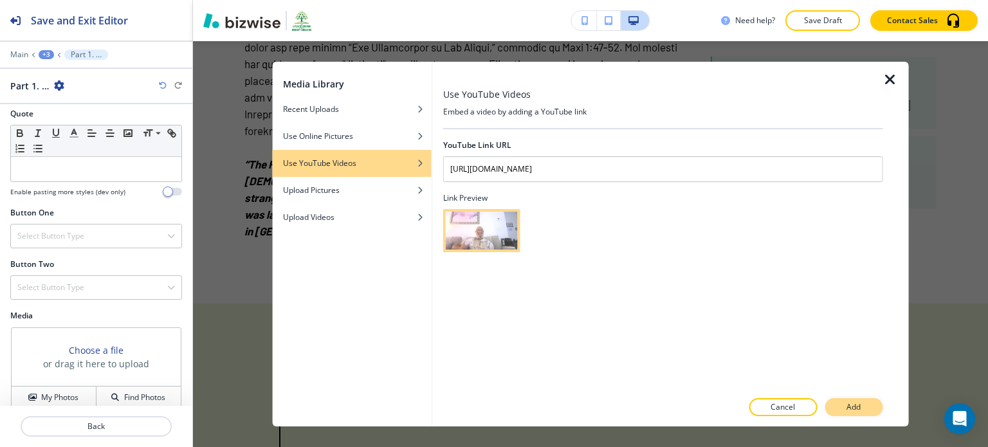
click at [863, 403] on button "Add" at bounding box center [854, 407] width 58 height 18
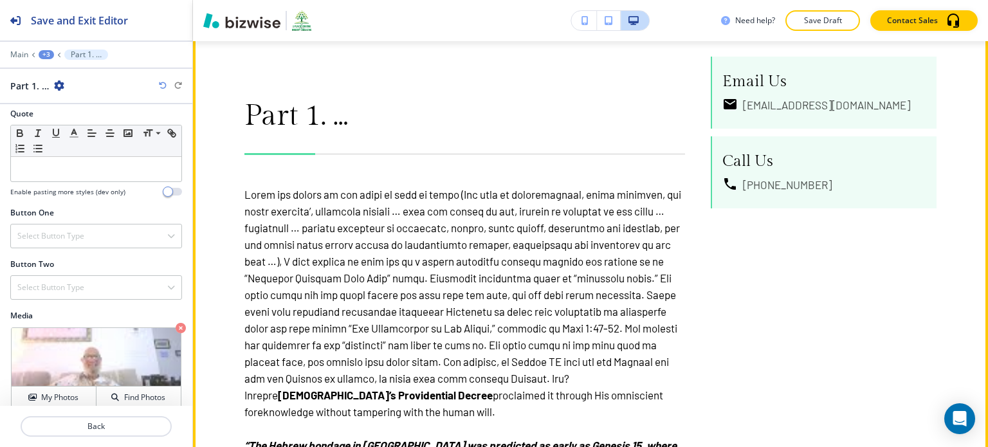
scroll to position [1606, 0]
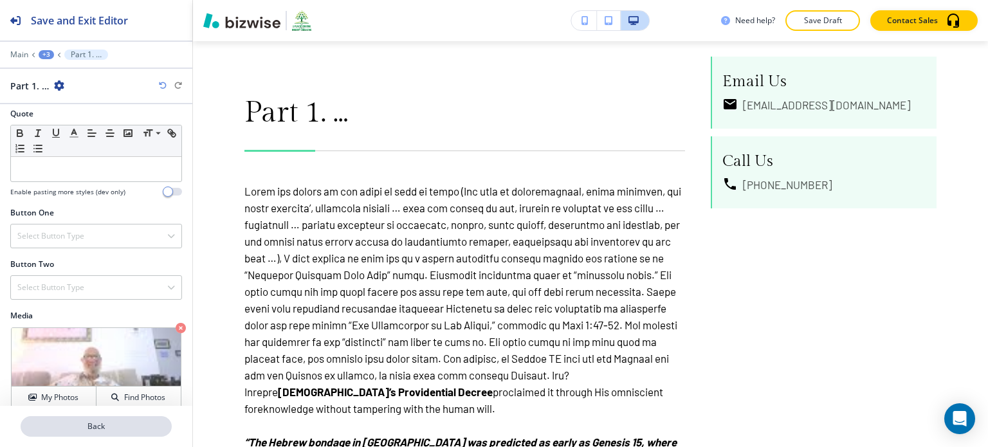
click at [100, 435] on button "Back" at bounding box center [96, 426] width 151 height 21
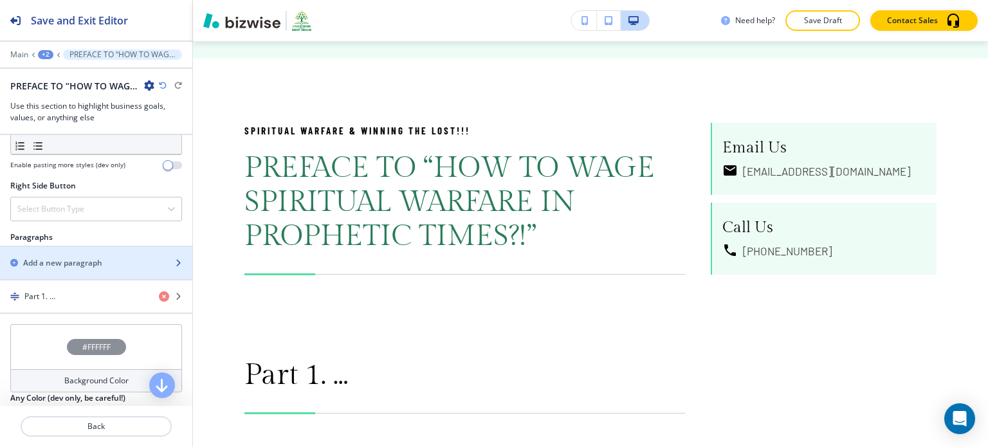
scroll to position [766, 0]
click at [114, 258] on div "Add a new paragraph" at bounding box center [82, 264] width 164 height 12
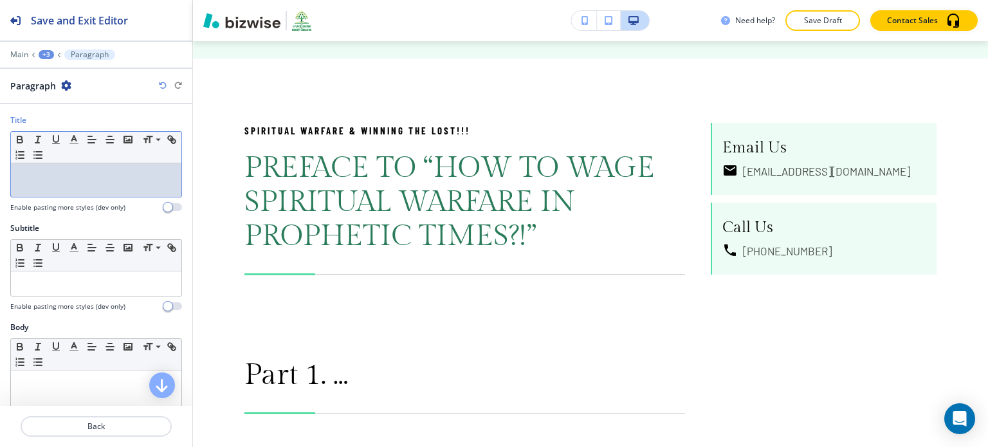
click at [64, 183] on div at bounding box center [96, 179] width 171 height 33
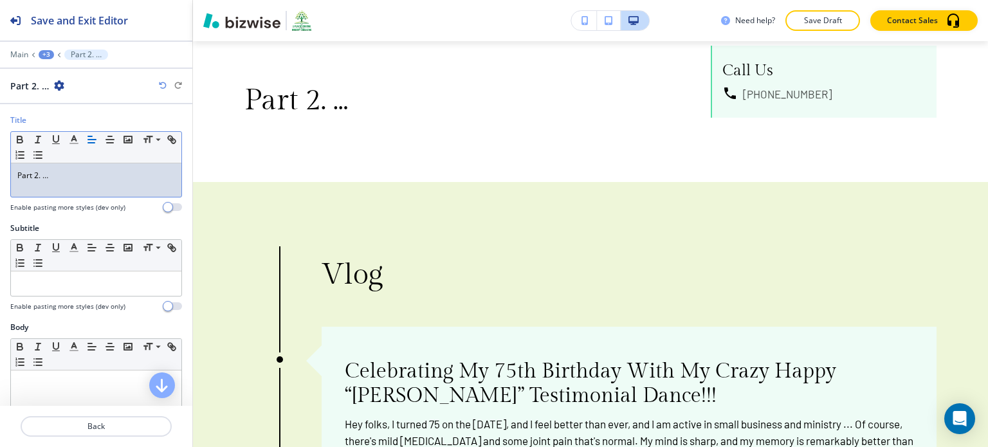
scroll to position [145, 0]
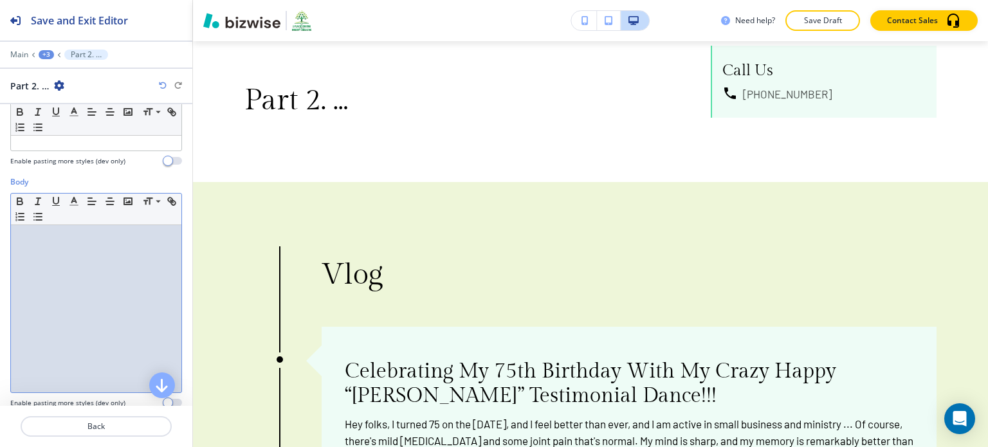
click at [119, 277] on div at bounding box center [96, 308] width 171 height 167
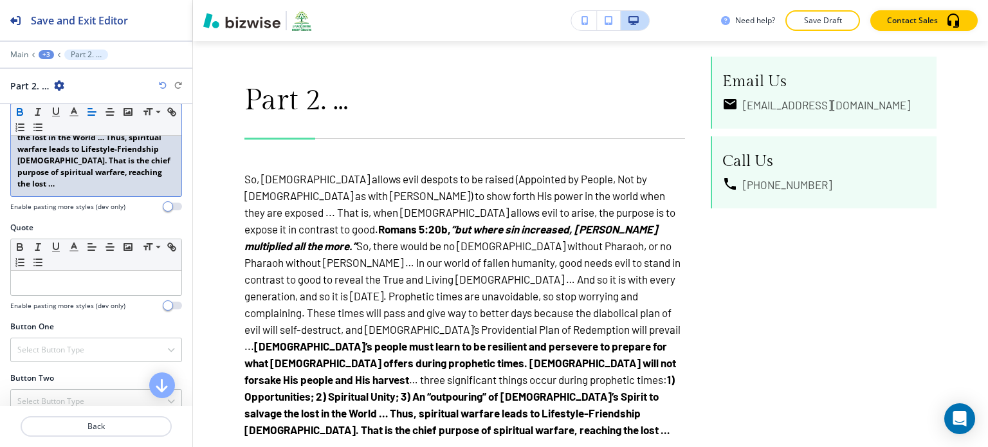
scroll to position [706, 0]
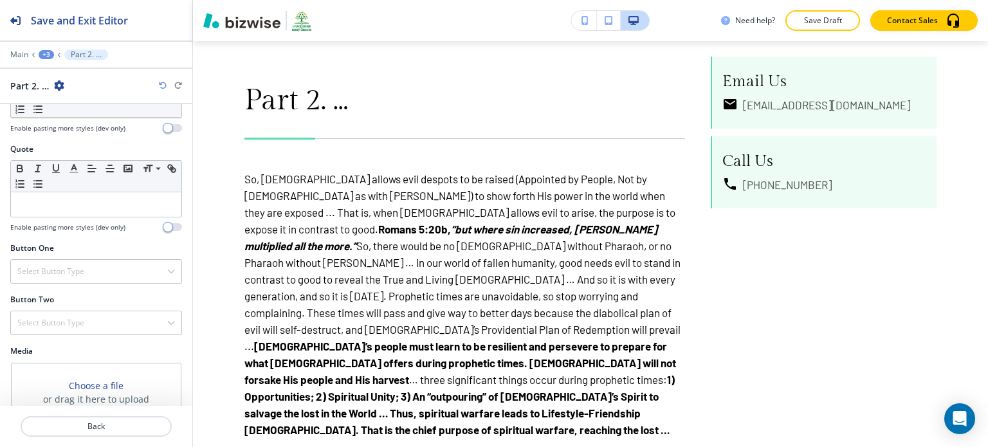
click at [66, 427] on h4 "My Photos" at bounding box center [59, 433] width 37 height 12
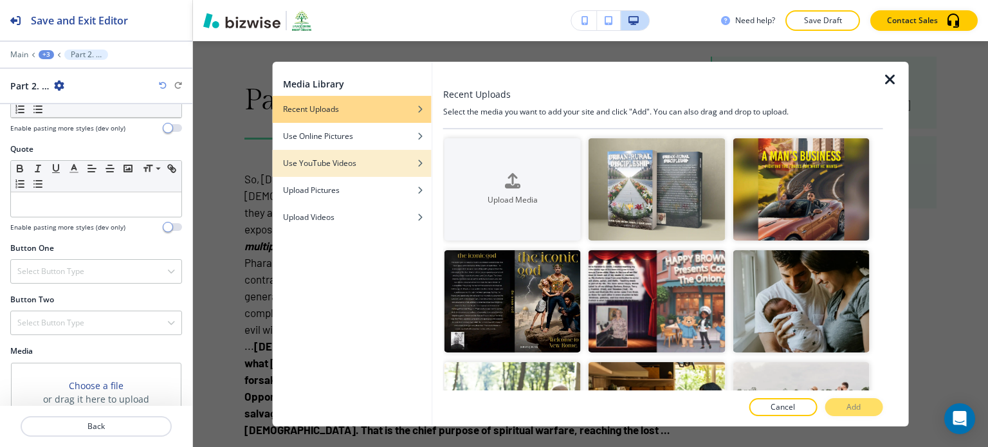
click at [396, 159] on div "Use YouTube Videos" at bounding box center [352, 164] width 159 height 12
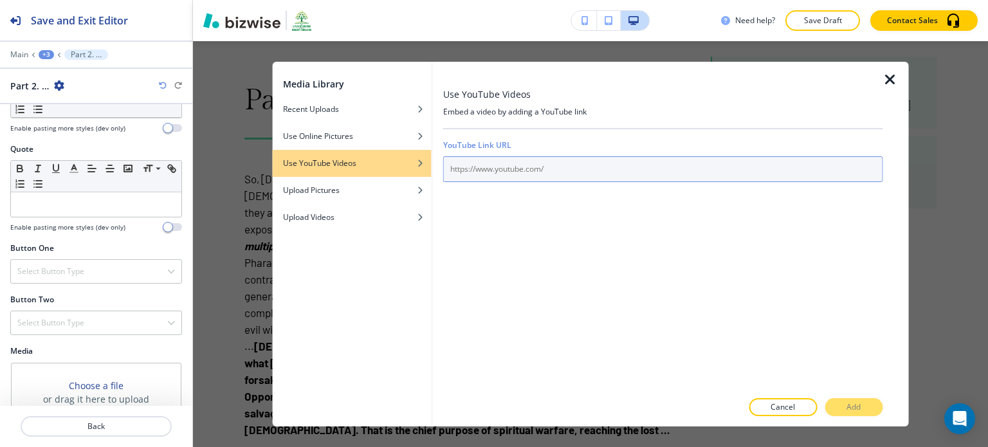
click at [465, 173] on input "text" at bounding box center [663, 169] width 440 height 26
paste input "[URL][DOMAIN_NAME]"
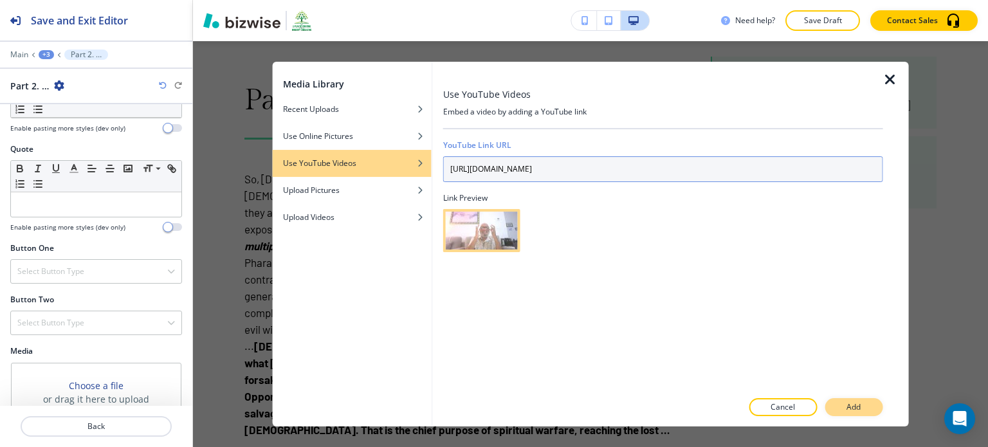
type input "[URL][DOMAIN_NAME]"
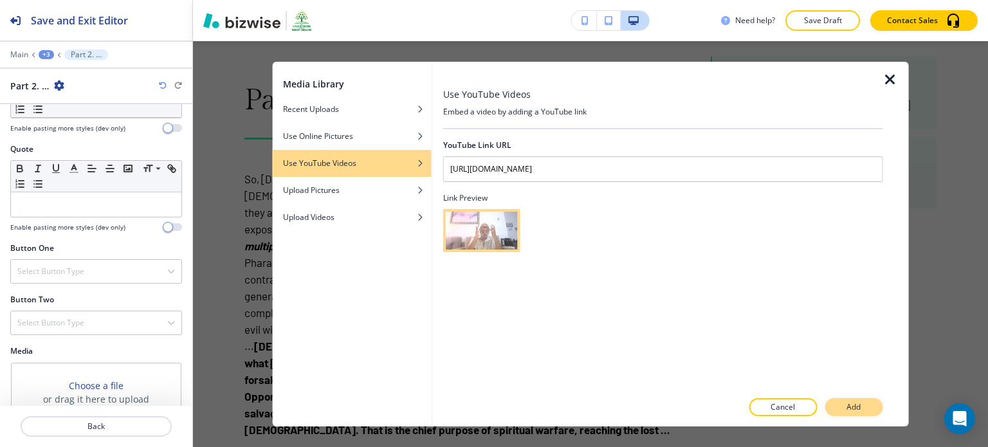
click at [874, 411] on button "Add" at bounding box center [854, 407] width 58 height 18
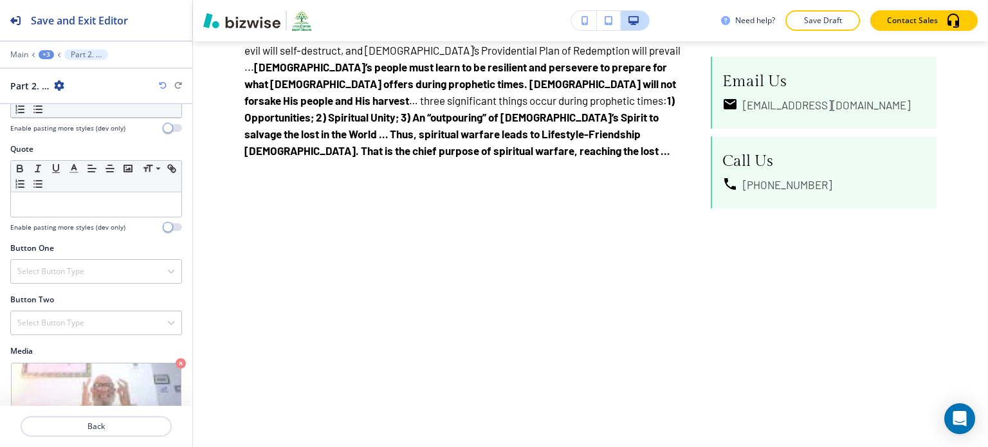
scroll to position [2646, 0]
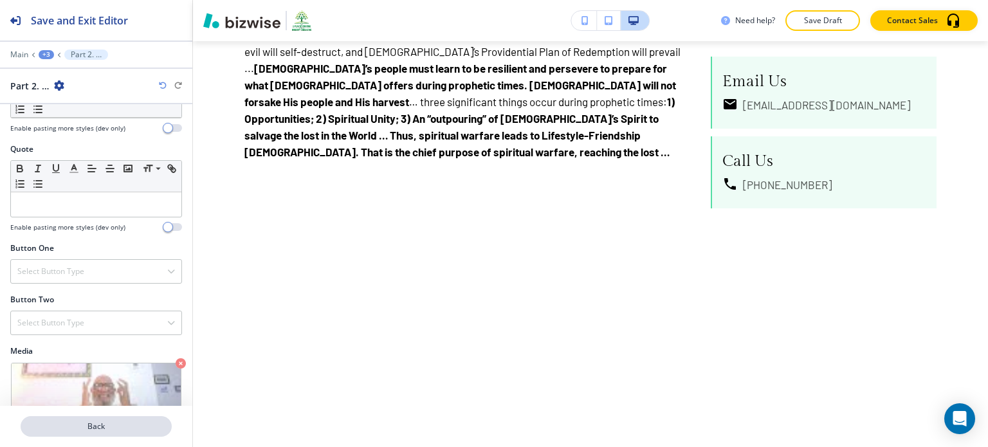
click at [115, 424] on p "Back" at bounding box center [96, 427] width 149 height 12
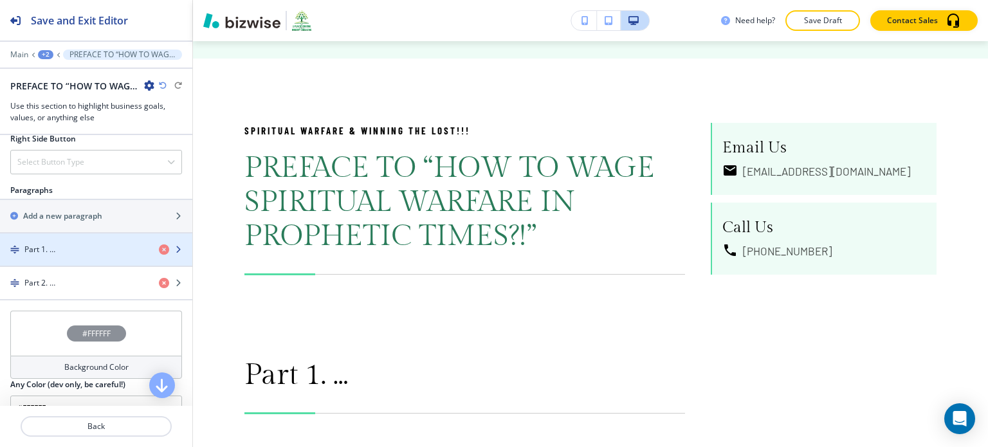
scroll to position [847, 0]
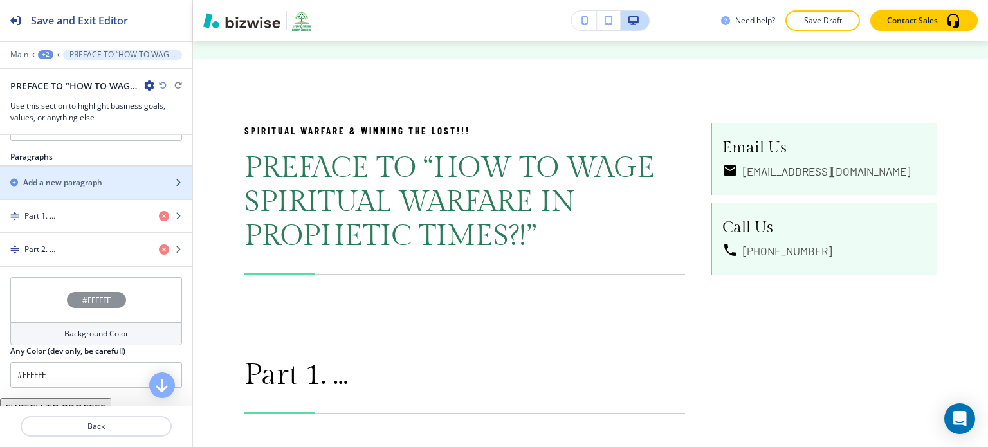
click at [118, 167] on div "button" at bounding box center [96, 172] width 192 height 10
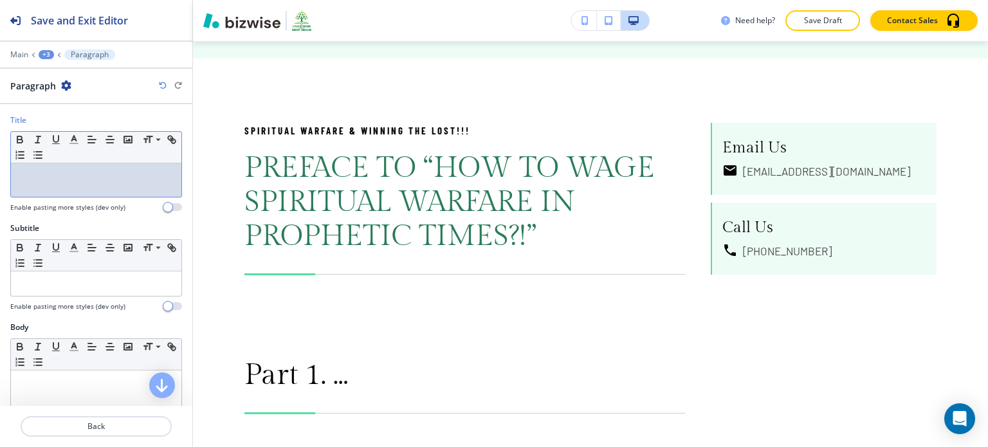
click at [77, 185] on div at bounding box center [96, 179] width 171 height 33
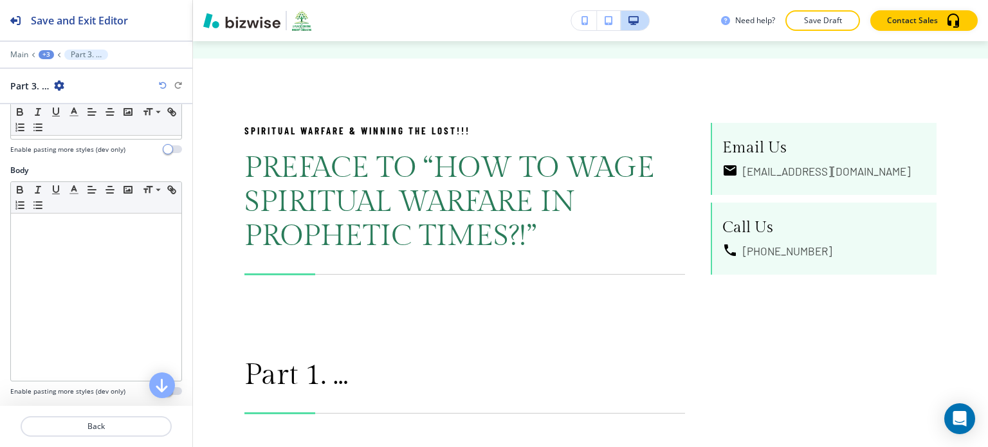
scroll to position [158, 0]
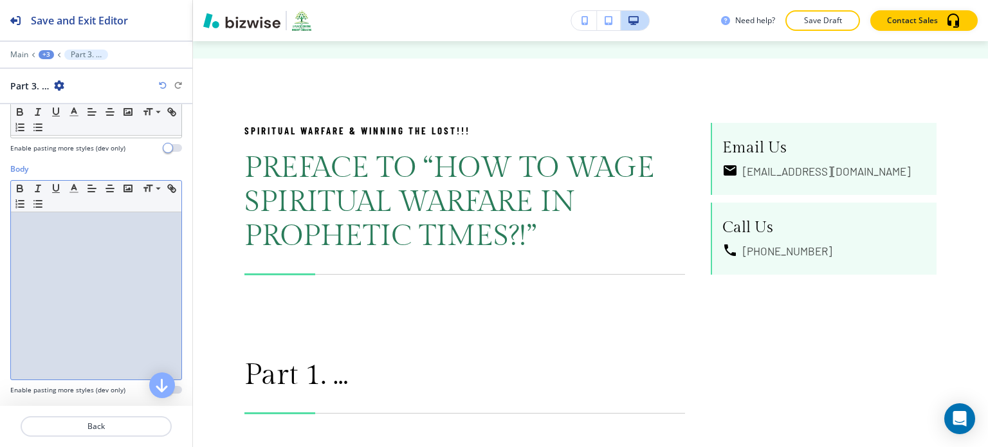
click at [91, 239] on div at bounding box center [96, 295] width 171 height 167
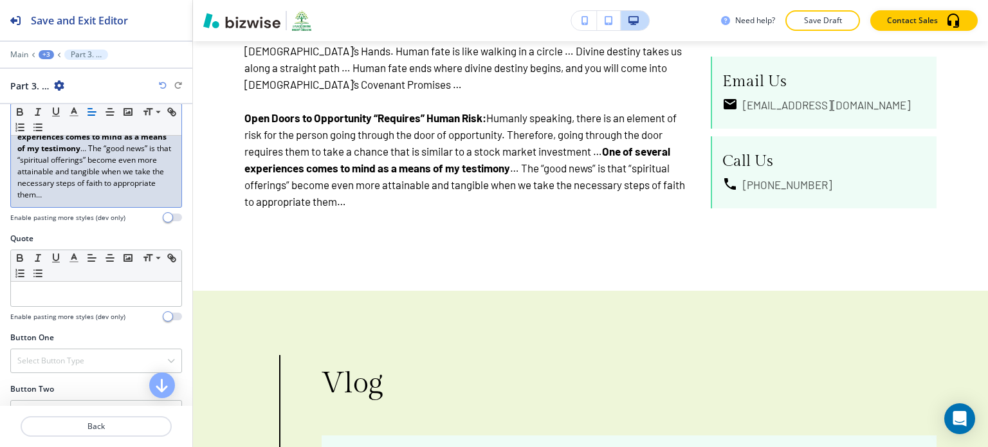
scroll to position [788, 0]
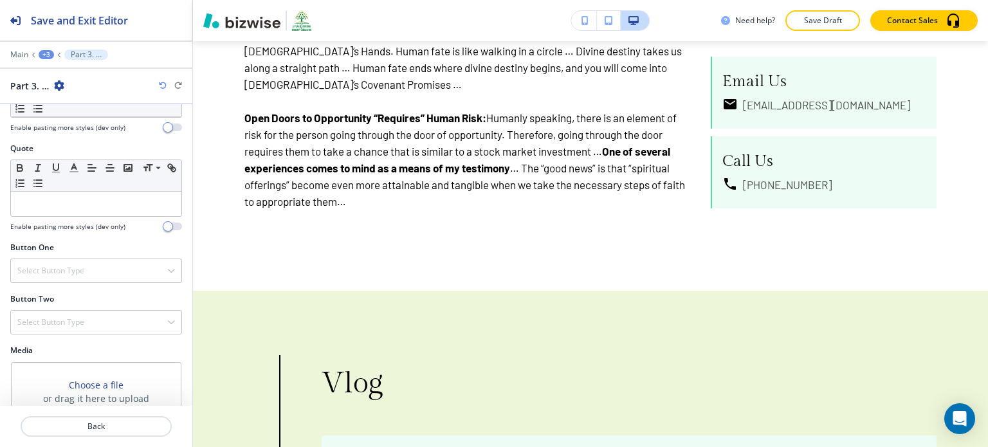
click at [82, 427] on div "My Photos" at bounding box center [54, 433] width 84 height 12
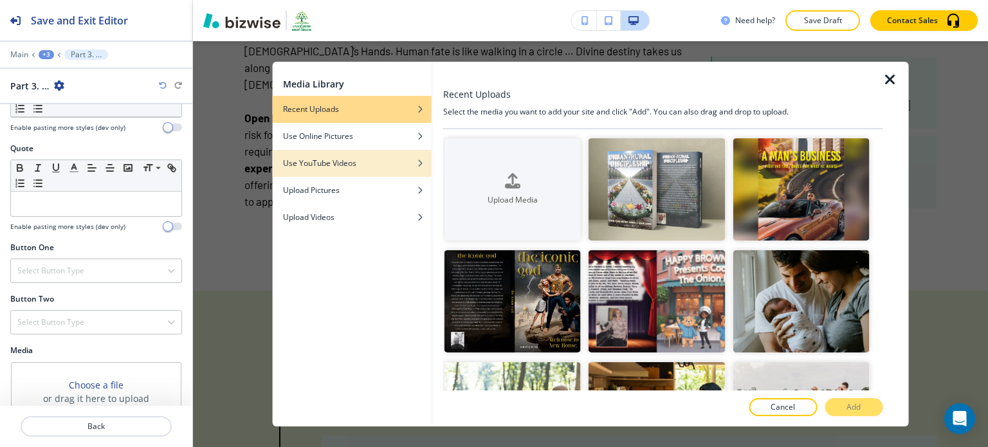
click at [345, 163] on h4 "Use YouTube Videos" at bounding box center [319, 164] width 73 height 12
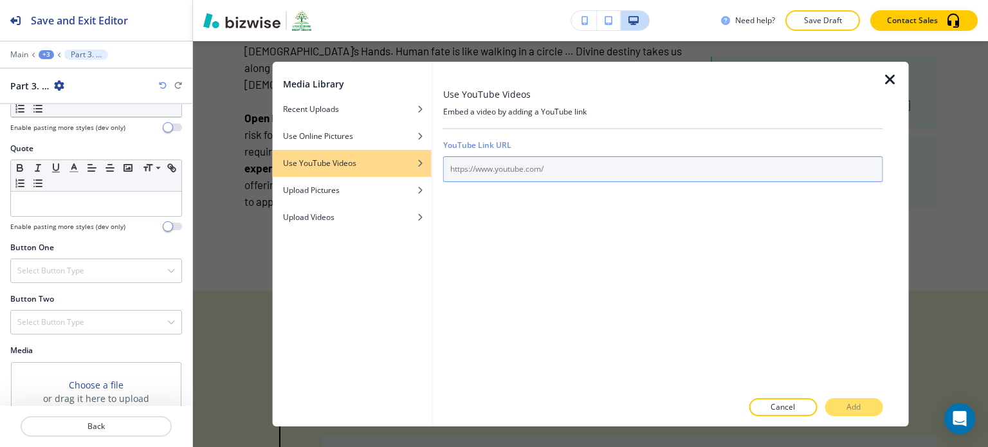
click at [472, 165] on input "text" at bounding box center [663, 169] width 440 height 26
paste input "[URL][DOMAIN_NAME]"
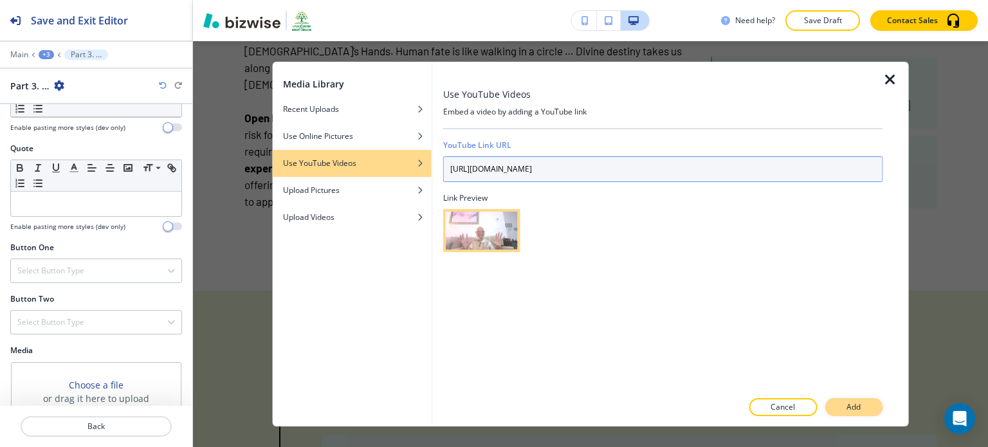
type input "[URL][DOMAIN_NAME]"
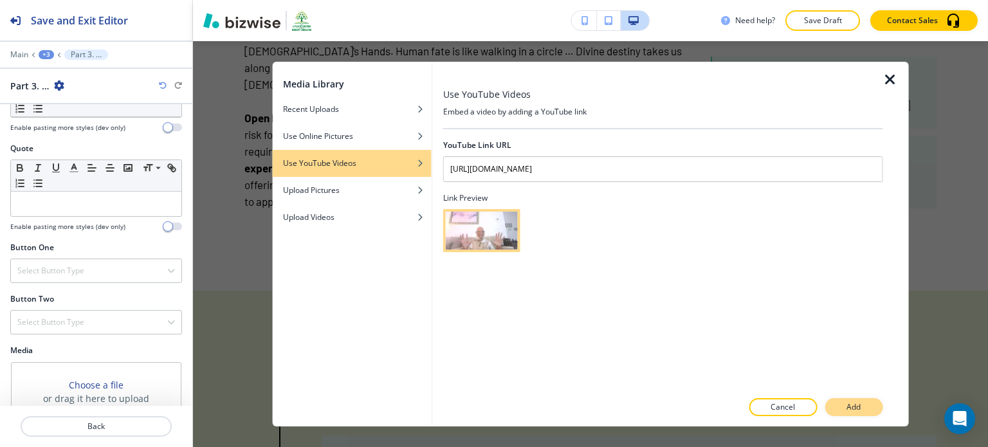
click at [857, 407] on p "Add" at bounding box center [854, 408] width 14 height 12
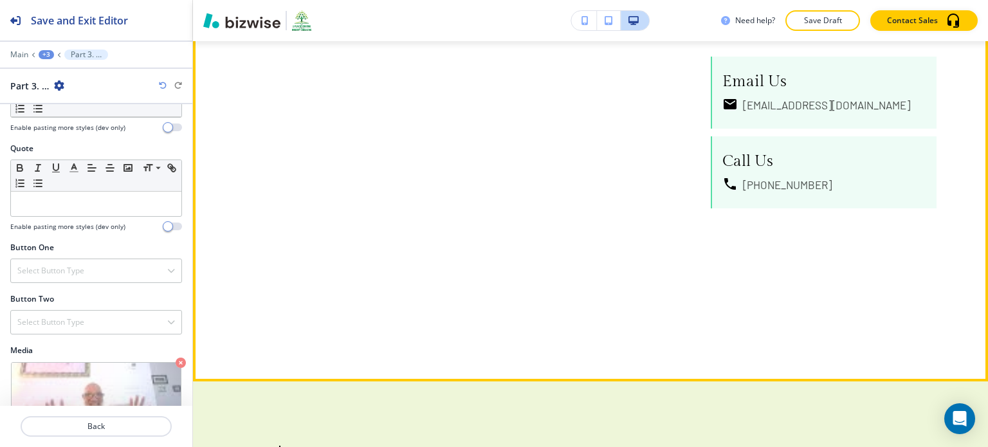
scroll to position [3541, 0]
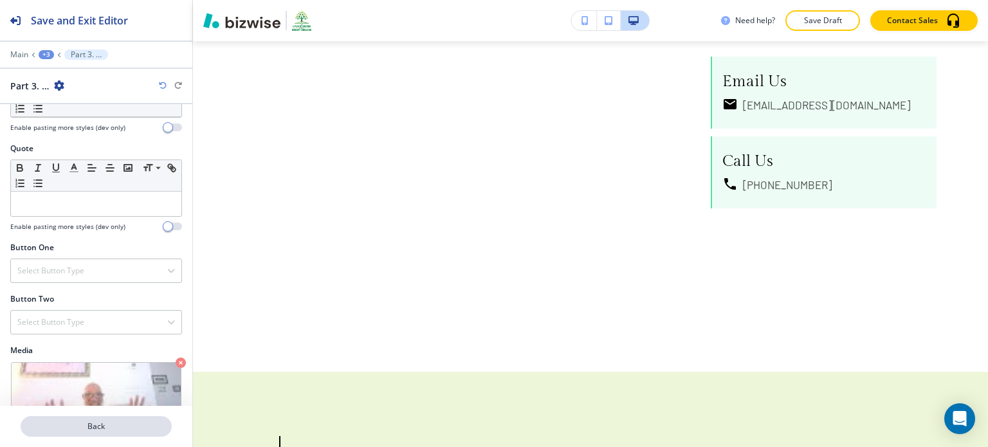
click at [118, 420] on button "Back" at bounding box center [96, 426] width 151 height 21
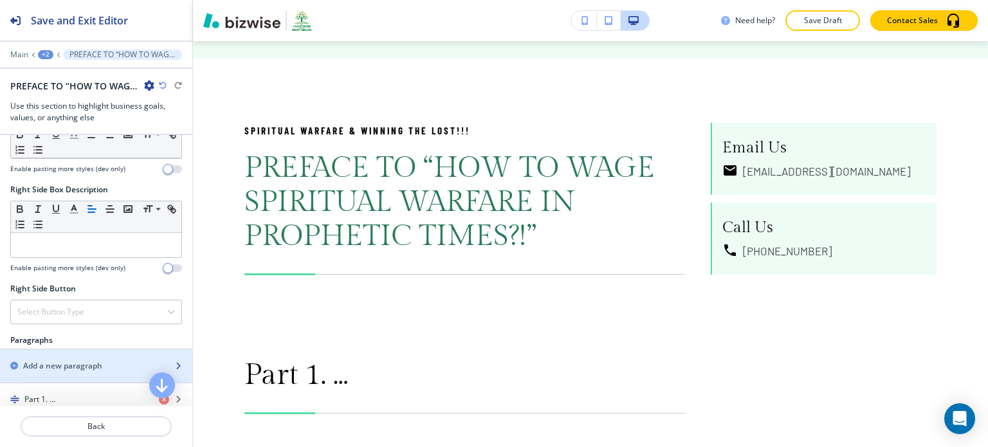
scroll to position [857, 0]
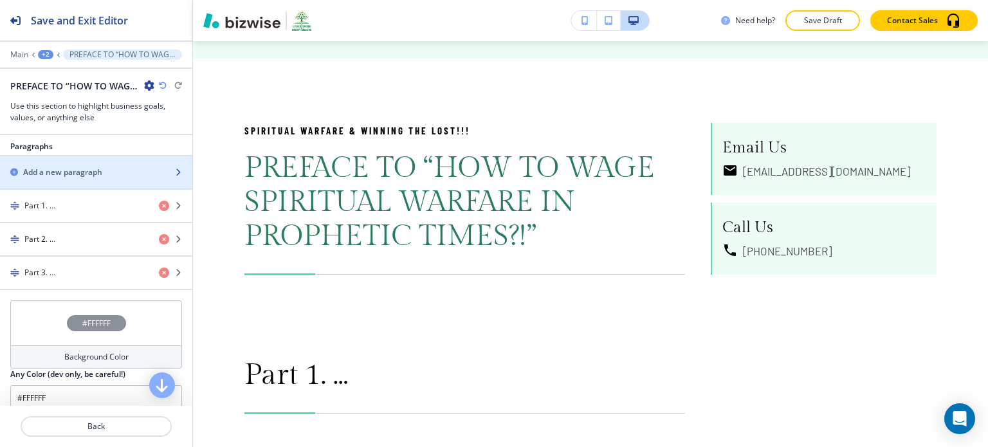
click at [118, 171] on div "Add a new paragraph" at bounding box center [82, 173] width 164 height 12
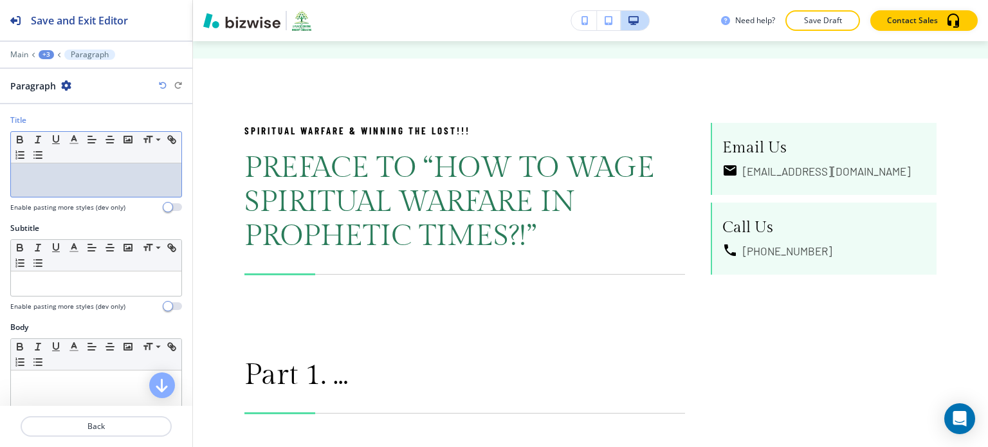
click at [91, 173] on p at bounding box center [96, 176] width 158 height 12
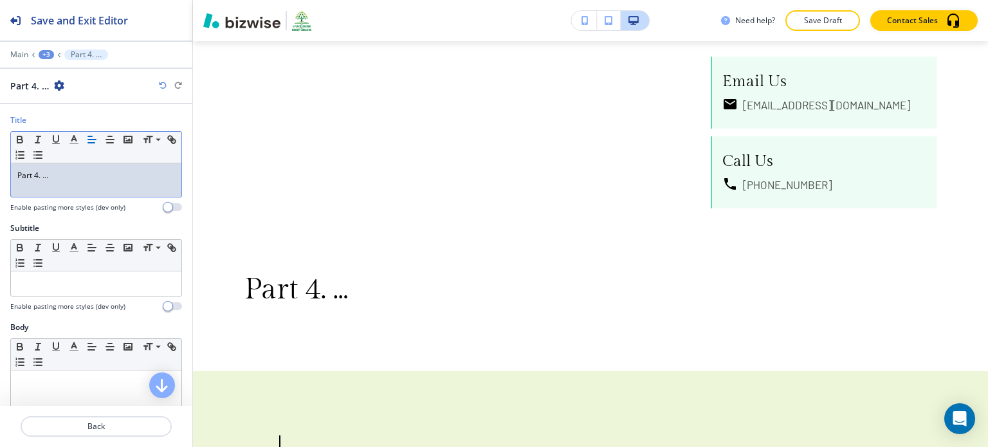
scroll to position [246, 0]
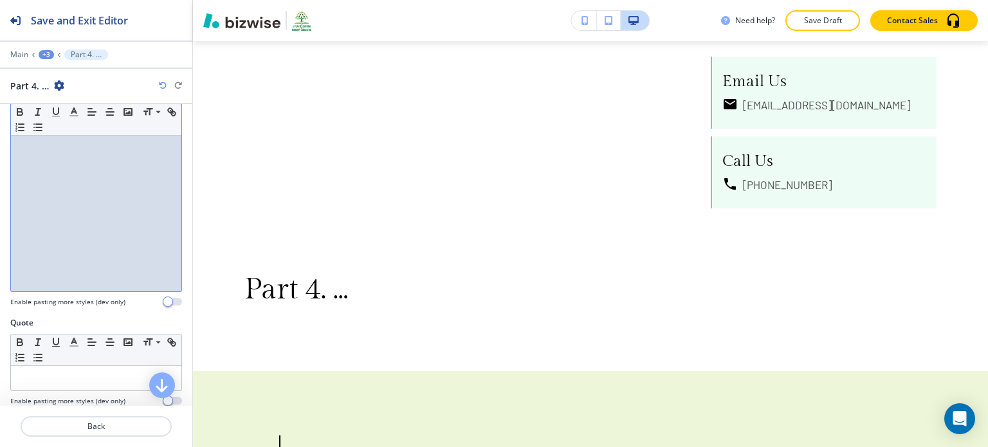
click at [59, 235] on div at bounding box center [96, 207] width 171 height 167
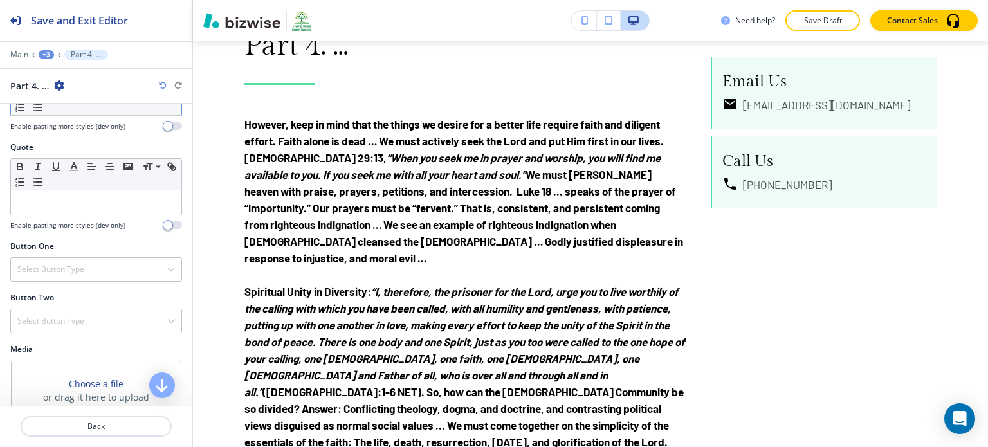
scroll to position [822, 0]
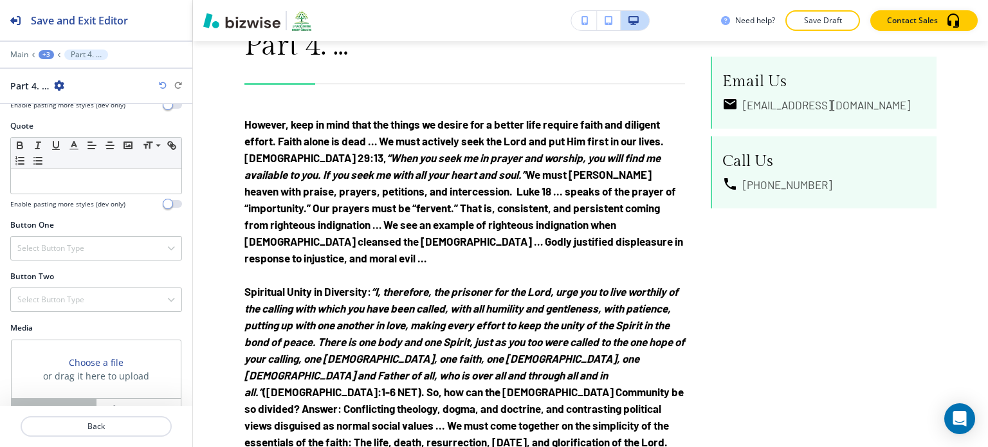
click at [52, 399] on button "My Photos" at bounding box center [54, 410] width 85 height 23
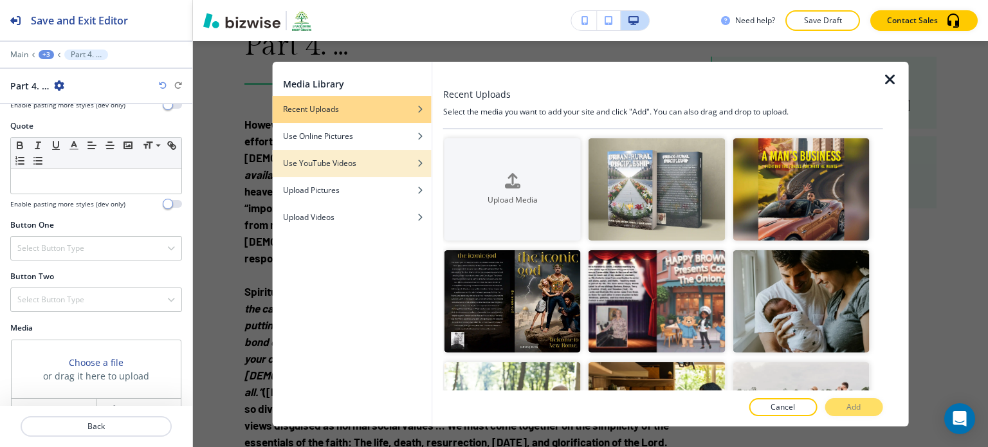
click at [355, 164] on h4 "Use YouTube Videos" at bounding box center [319, 164] width 73 height 12
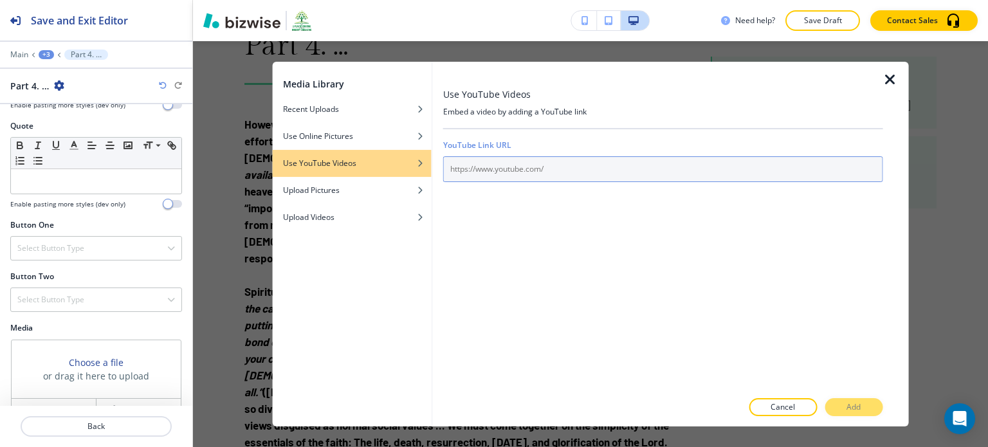
click at [465, 163] on input "text" at bounding box center [663, 169] width 440 height 26
paste input "[URL][DOMAIN_NAME]"
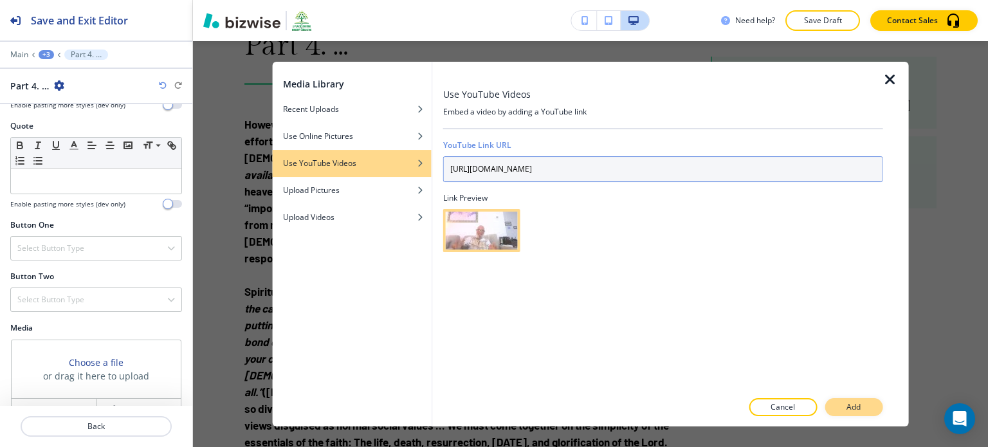
type input "[URL][DOMAIN_NAME]"
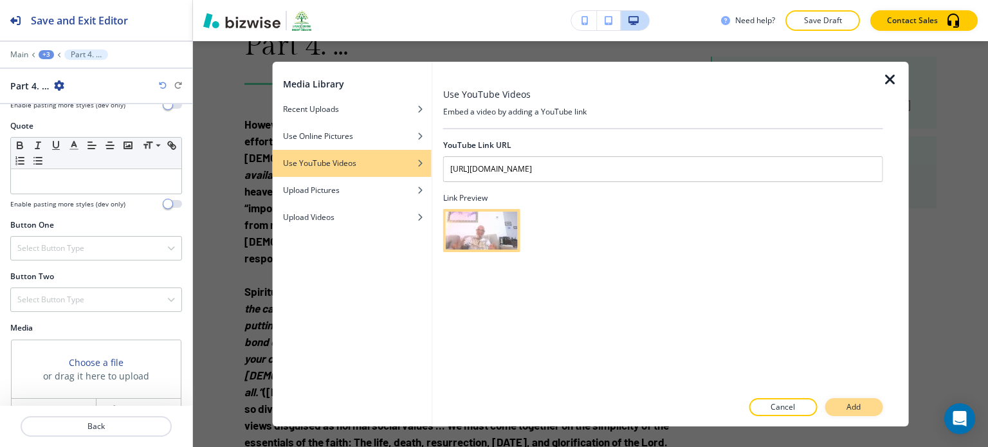
click at [865, 406] on button "Add" at bounding box center [854, 407] width 58 height 18
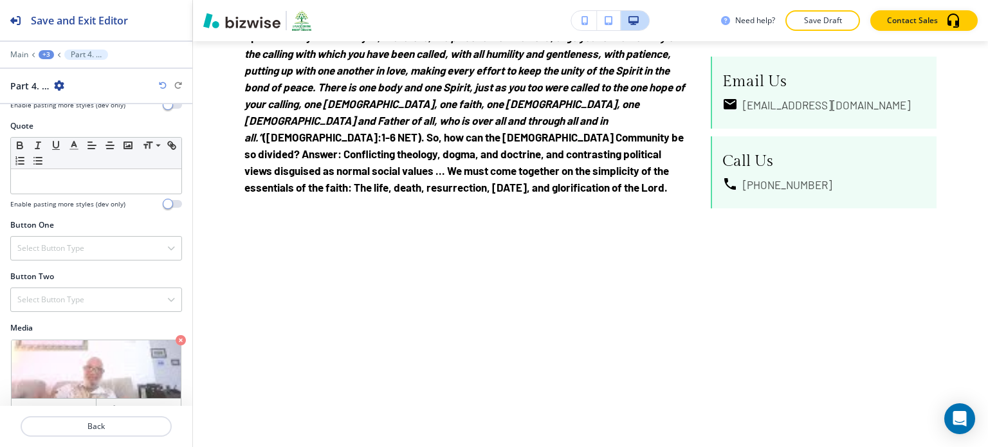
scroll to position [4126, 0]
click at [104, 425] on p "Back" at bounding box center [96, 427] width 149 height 12
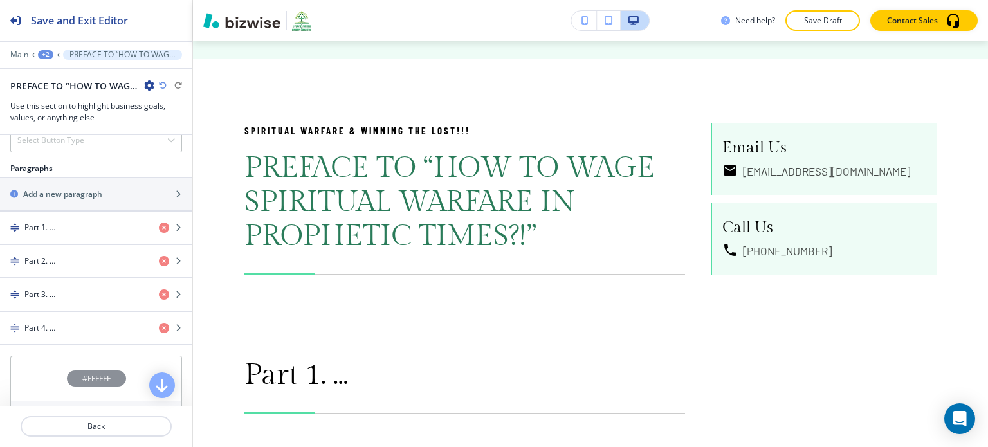
scroll to position [831, 0]
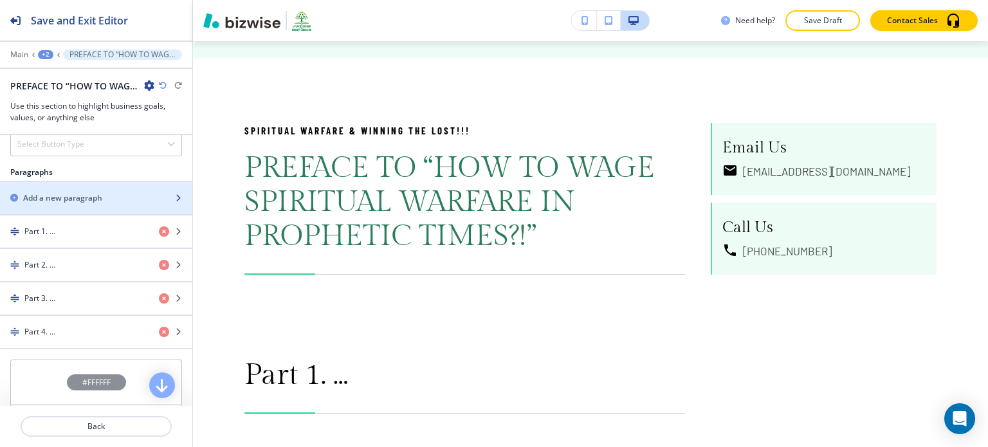
click at [125, 193] on div "Add a new paragraph" at bounding box center [82, 198] width 164 height 12
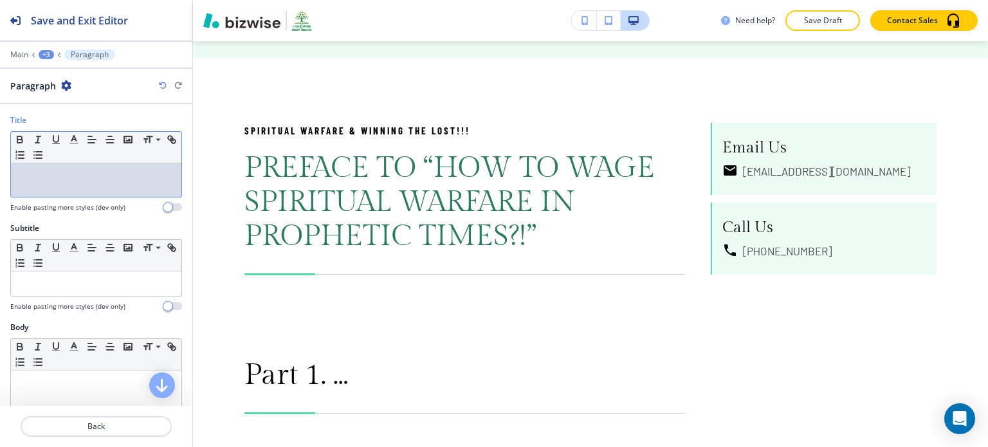
click at [105, 174] on p at bounding box center [96, 176] width 158 height 12
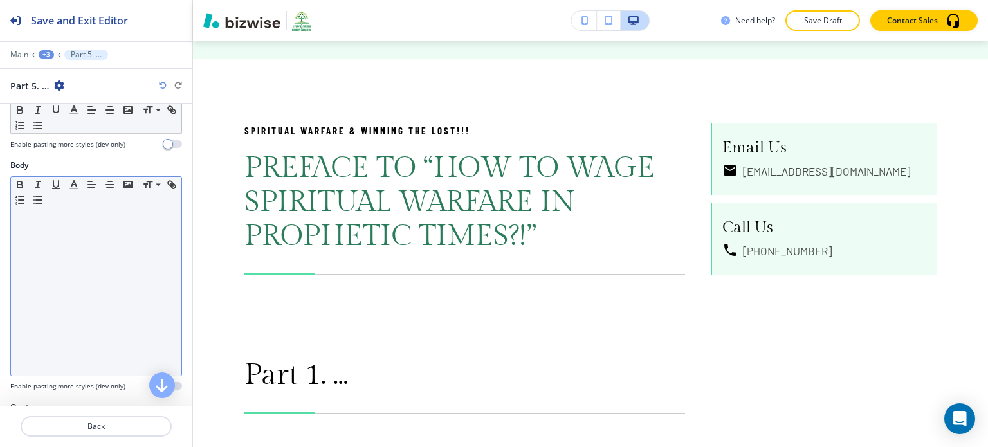
scroll to position [163, 0]
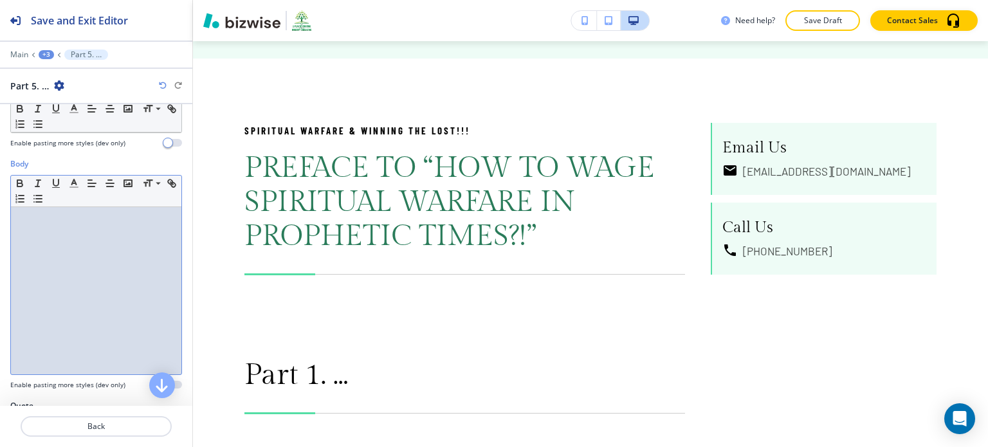
click at [73, 315] on div at bounding box center [96, 290] width 171 height 167
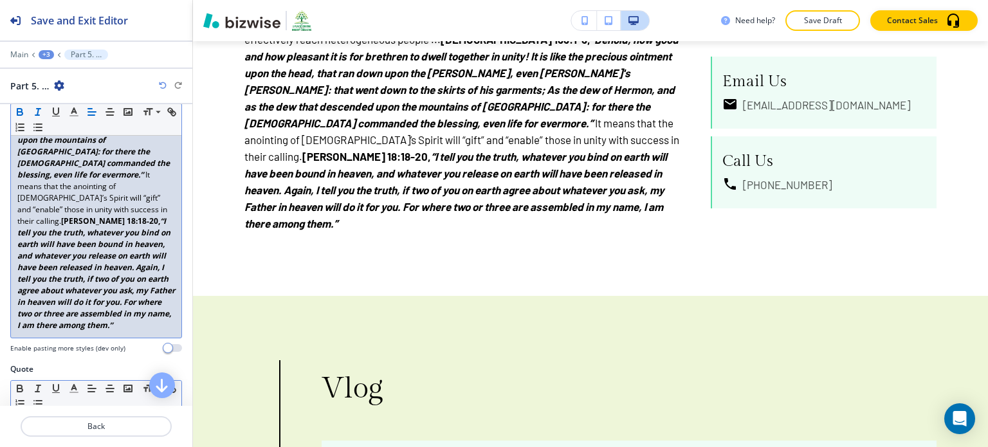
scroll to position [845, 0]
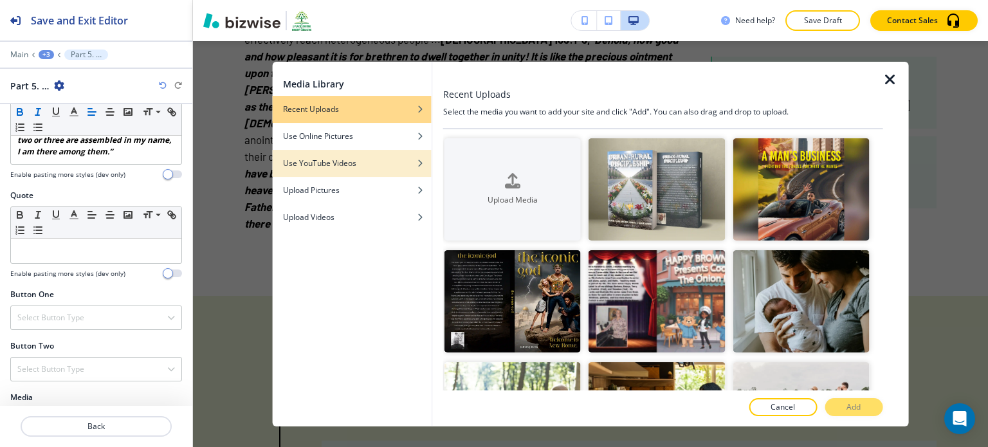
click at [362, 162] on div "Use YouTube Videos" at bounding box center [352, 164] width 159 height 12
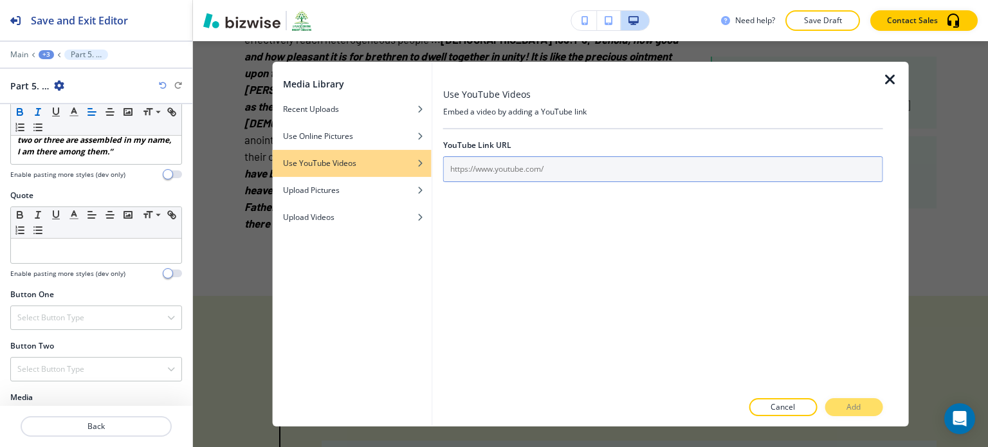
click at [449, 166] on input "text" at bounding box center [663, 169] width 440 height 26
paste input "[URL][DOMAIN_NAME]"
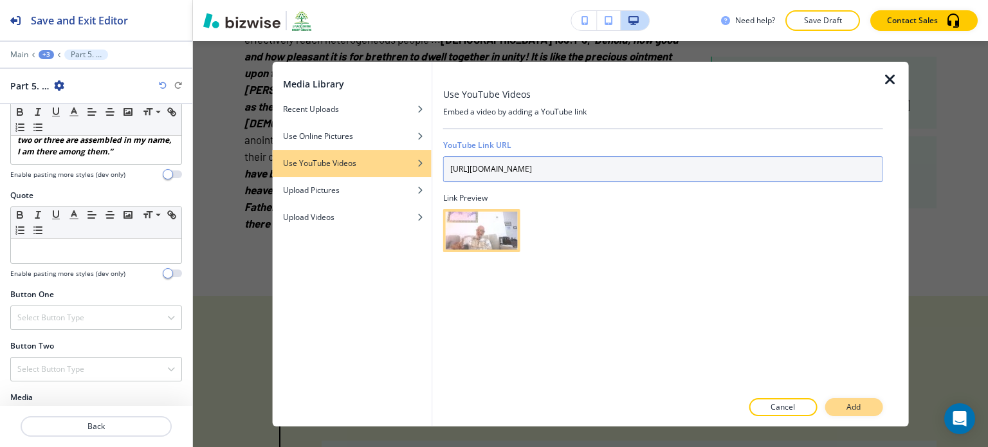
type input "[URL][DOMAIN_NAME]"
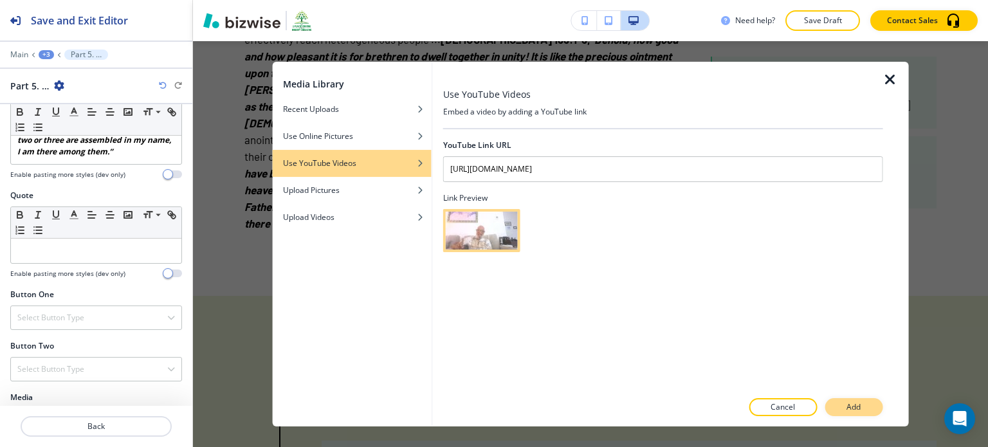
click at [868, 403] on button "Add" at bounding box center [854, 407] width 58 height 18
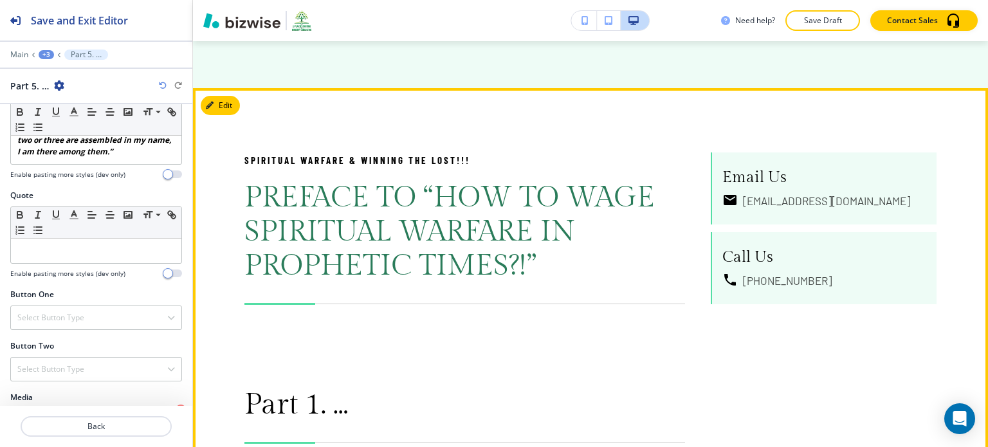
scroll to position [1313, 0]
click at [223, 97] on button "Edit This Section" at bounding box center [244, 106] width 87 height 19
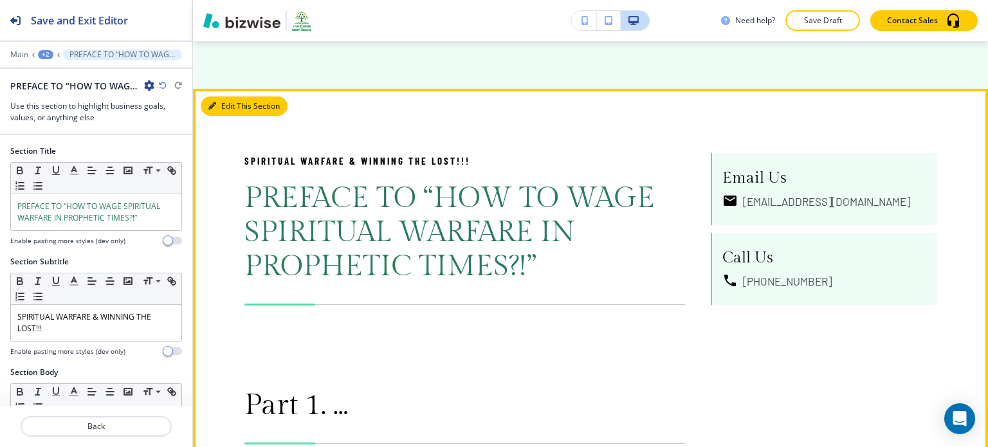
scroll to position [1343, 0]
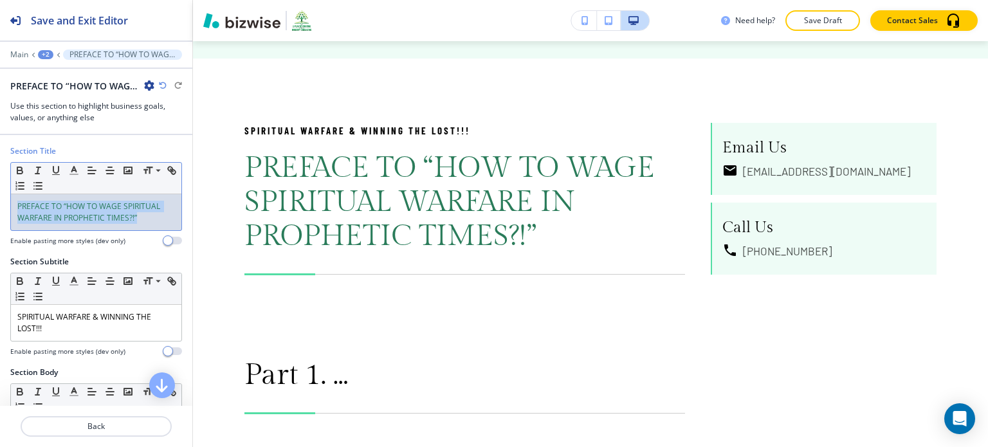
click at [116, 214] on span "PREFACE TO “HOW TO WAGE SPIRITUAL WARFARE IN PROPHETIC TIMES?!”" at bounding box center [89, 212] width 145 height 23
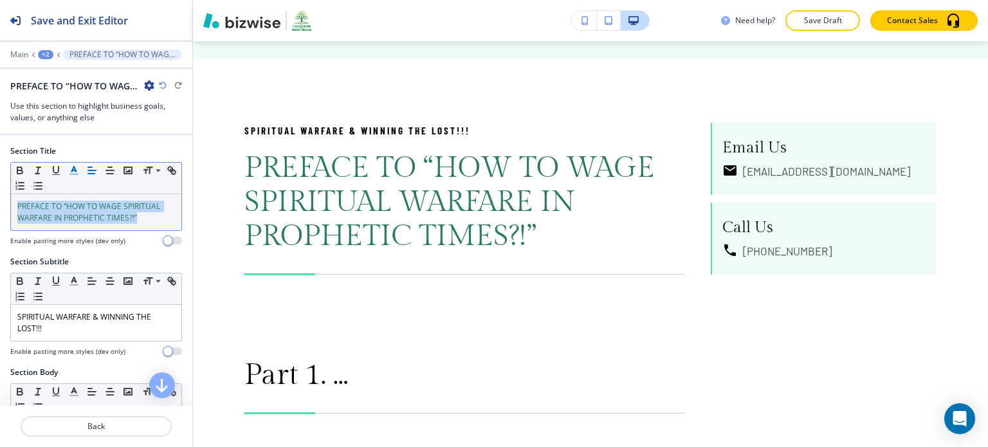
click at [71, 167] on icon "button" at bounding box center [74, 171] width 12 height 12
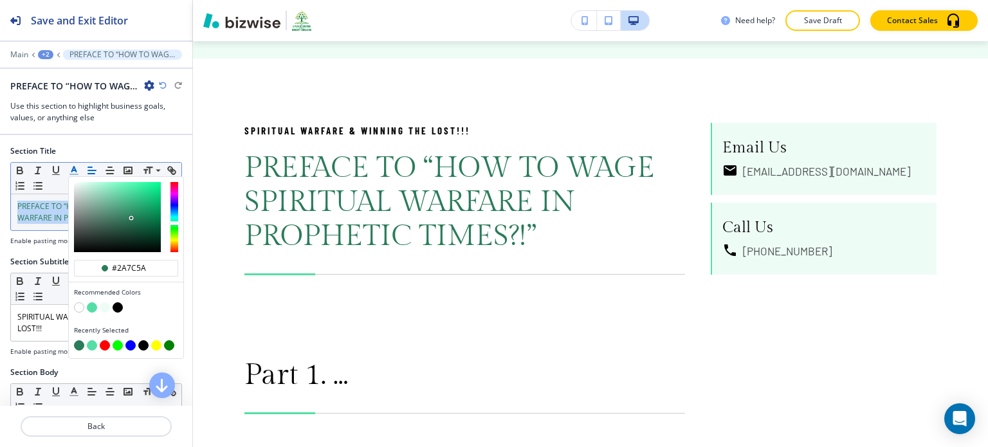
click at [91, 304] on button "button" at bounding box center [92, 307] width 10 height 10
type input "#54dea5"
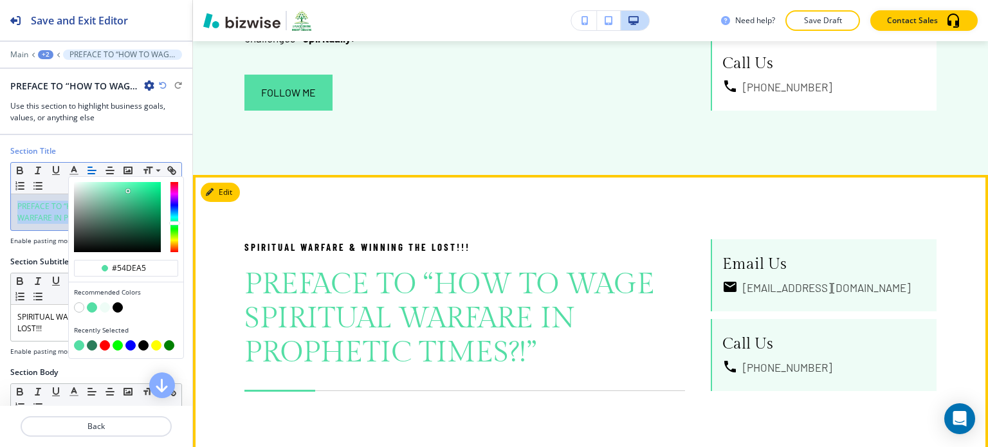
scroll to position [1232, 0]
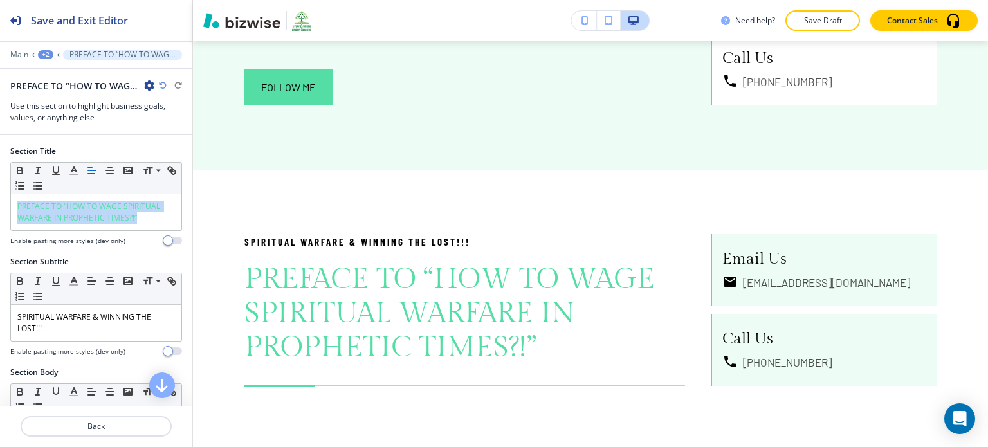
click at [165, 87] on icon "button" at bounding box center [163, 86] width 8 height 8
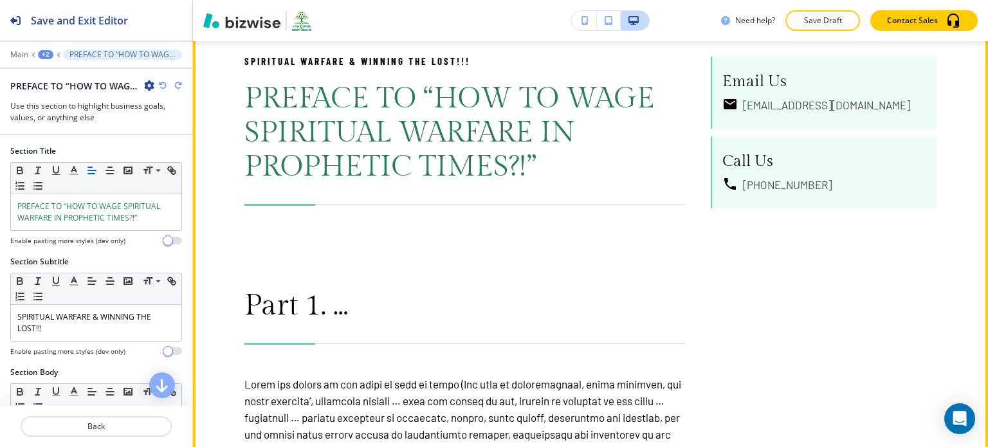
scroll to position [1335, 0]
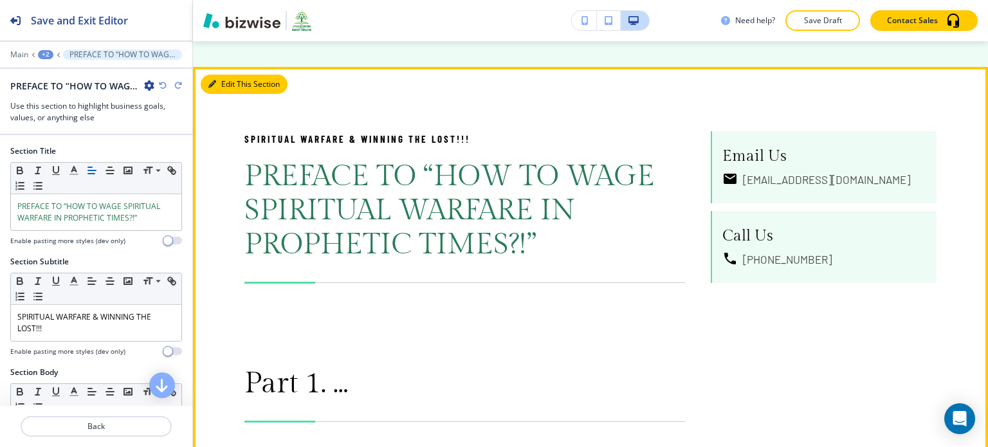
click at [232, 75] on button "Edit This Section" at bounding box center [244, 84] width 87 height 19
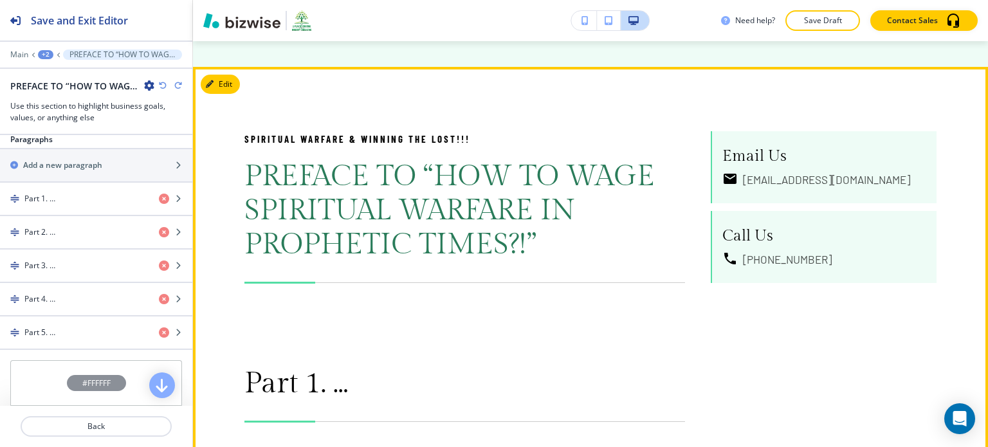
scroll to position [1315, 0]
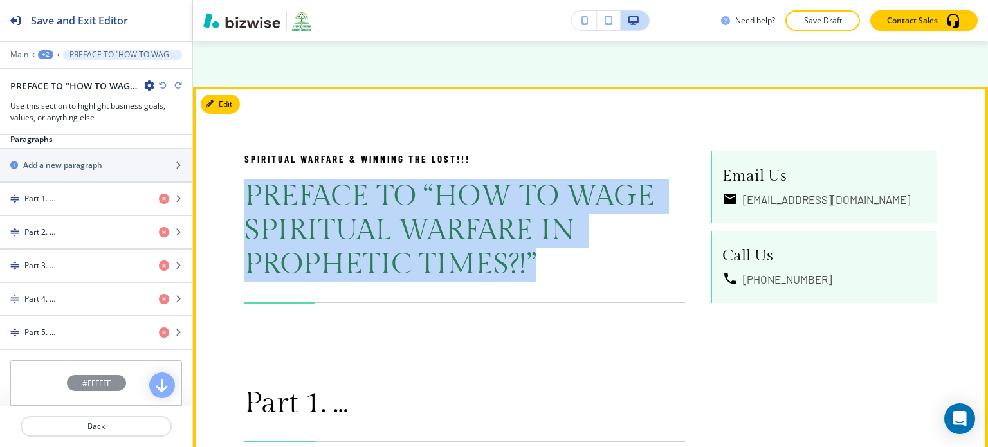
drag, startPoint x: 250, startPoint y: 178, endPoint x: 540, endPoint y: 237, distance: 296.0
click at [540, 237] on p "PREFACE TO “HOW TO WAGE SPIRITUAL WARFARE IN PROPHETIC TIMES?!”" at bounding box center [465, 231] width 441 height 102
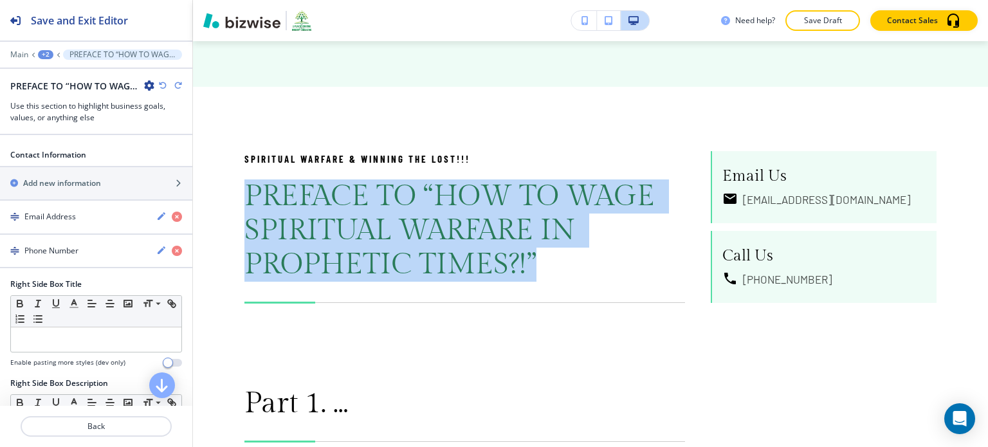
scroll to position [465, 0]
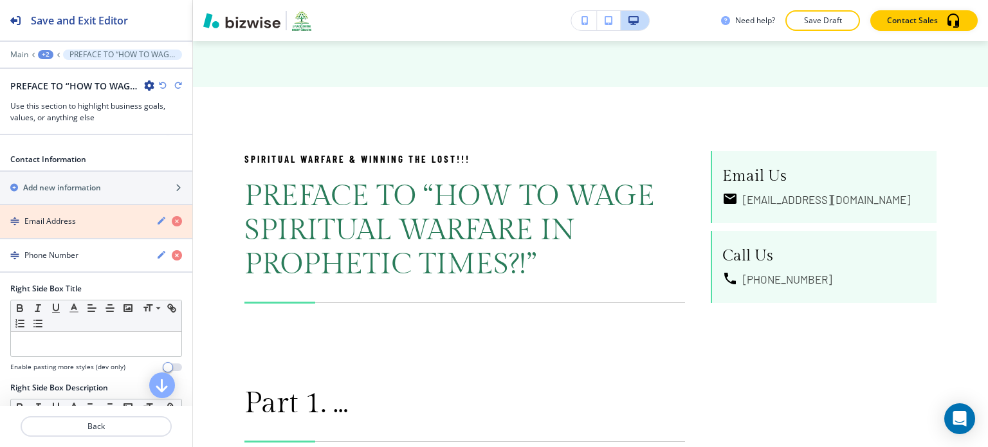
click at [172, 217] on icon "button" at bounding box center [177, 221] width 10 height 10
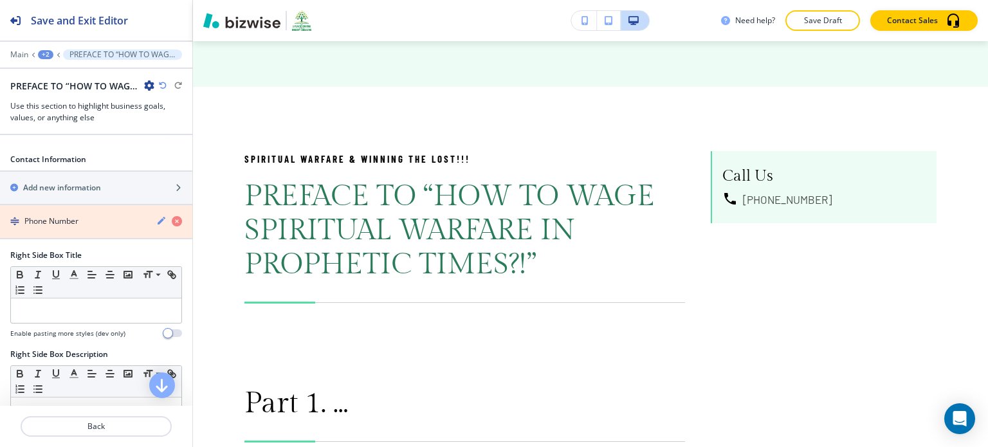
click at [172, 217] on icon "button" at bounding box center [177, 221] width 10 height 10
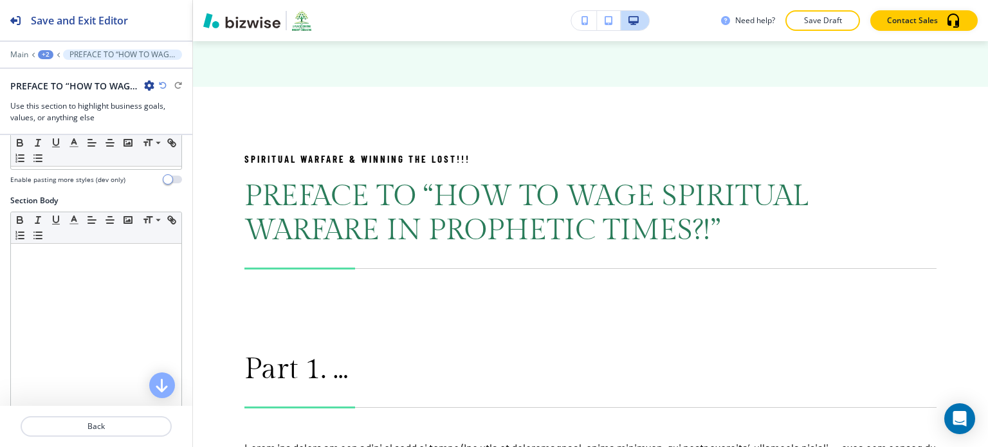
scroll to position [172, 0]
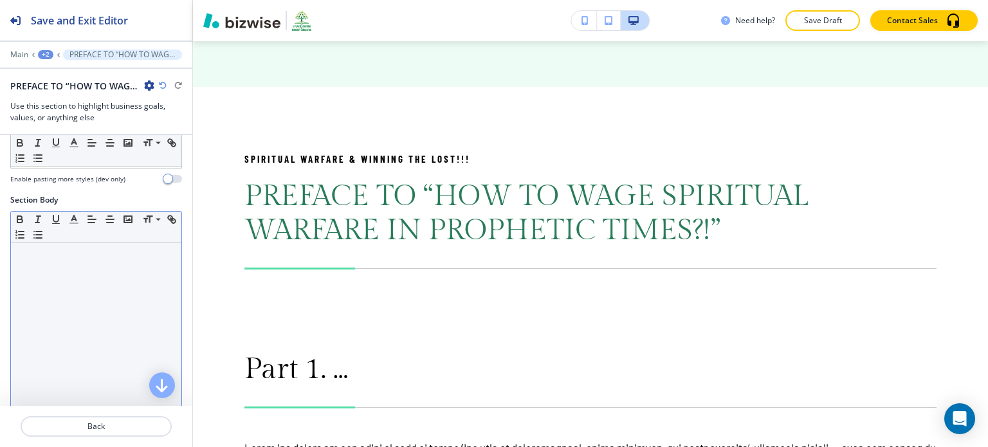
click at [51, 282] on div at bounding box center [96, 326] width 171 height 167
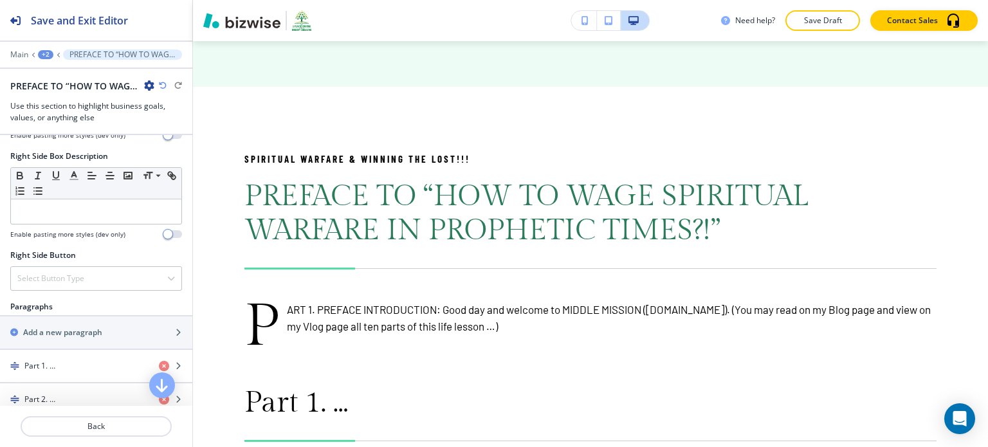
scroll to position [628, 0]
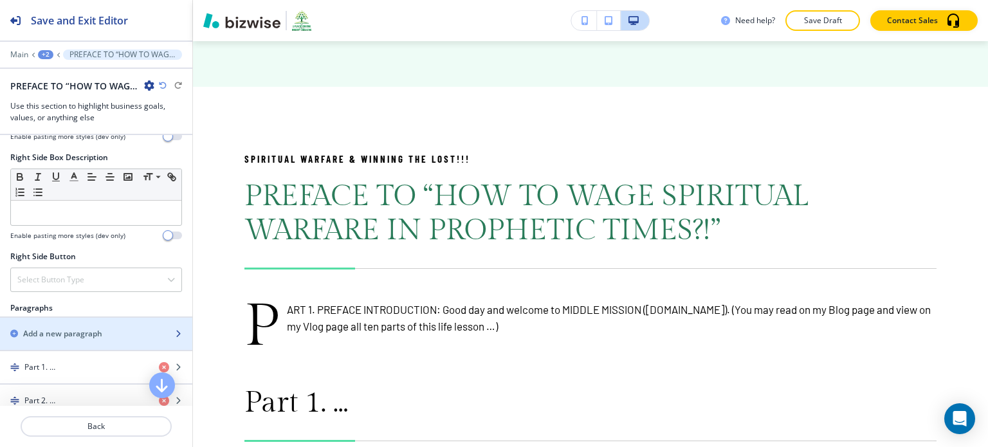
click at [97, 323] on div "button" at bounding box center [96, 323] width 192 height 10
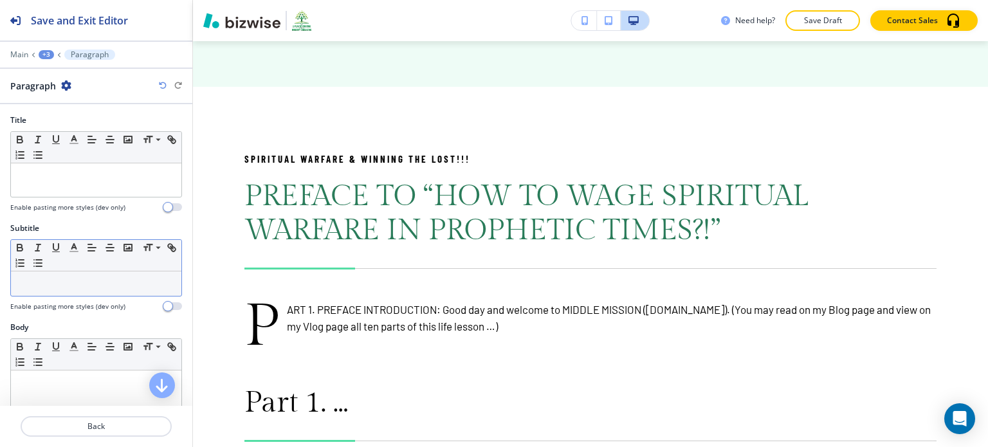
drag, startPoint x: 87, startPoint y: 433, endPoint x: 102, endPoint y: 281, distance: 153.2
click at [102, 281] on div "Save and Exit Editor Main +3 Paragraph Paragraph Title Small Normal Large Huge …" at bounding box center [96, 223] width 192 height 447
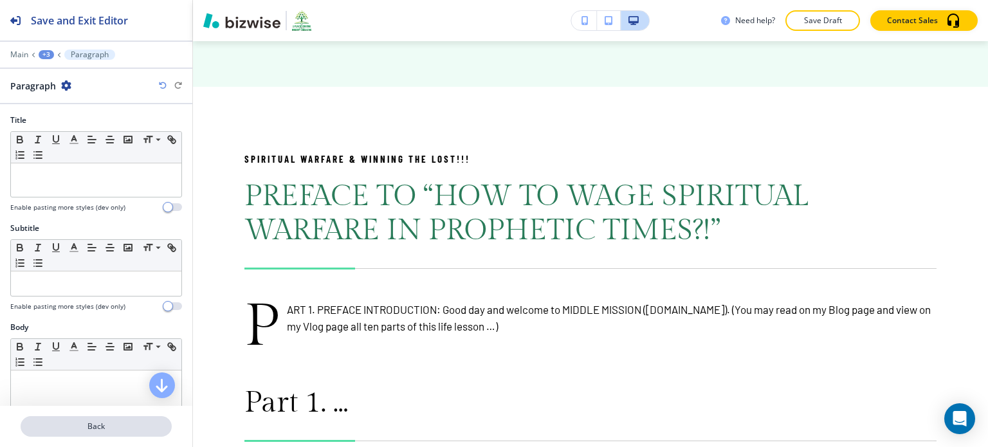
click at [98, 424] on p "Back" at bounding box center [96, 427] width 149 height 12
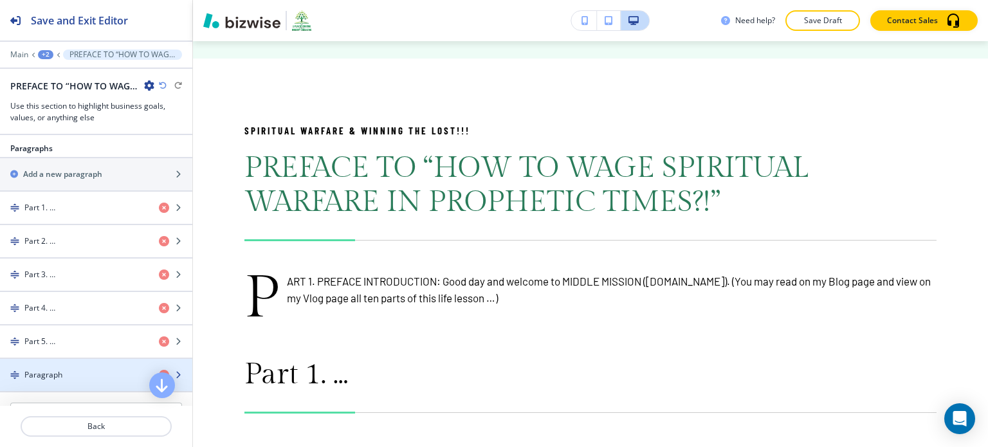
scroll to position [788, 0]
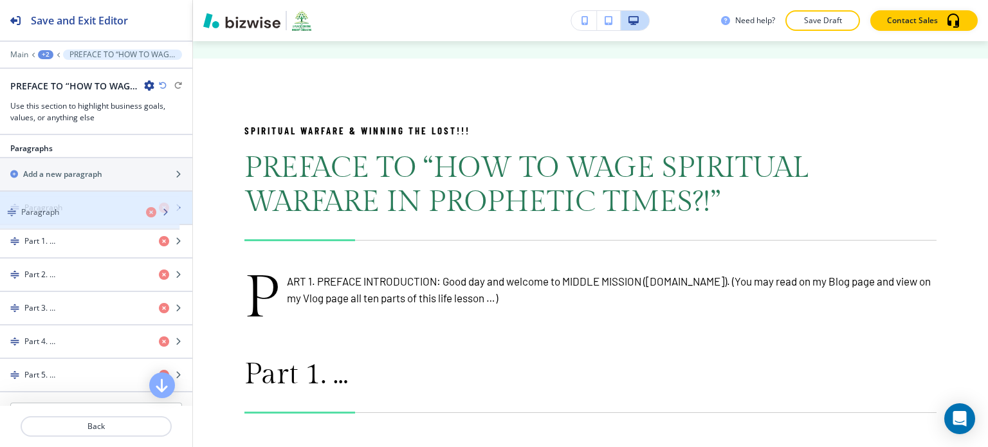
drag, startPoint x: 98, startPoint y: 363, endPoint x: 95, endPoint y: 204, distance: 158.9
click at [88, 204] on div "Paragraph" at bounding box center [74, 208] width 149 height 12
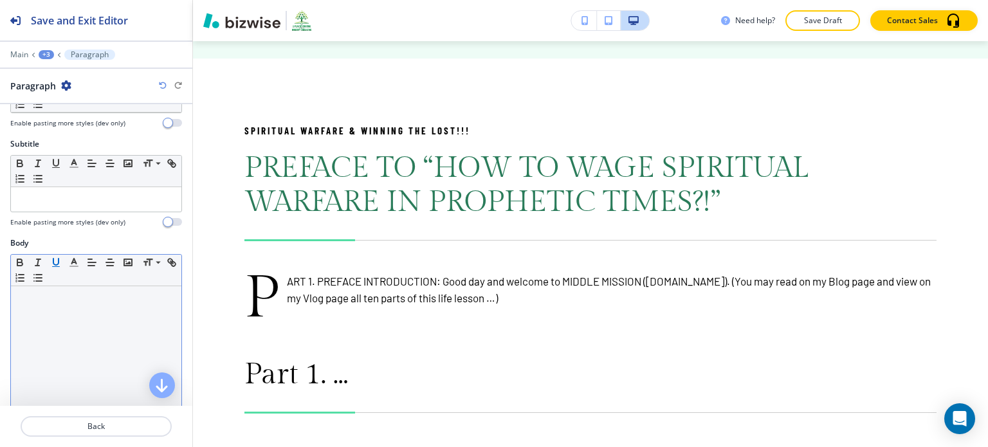
scroll to position [85, 0]
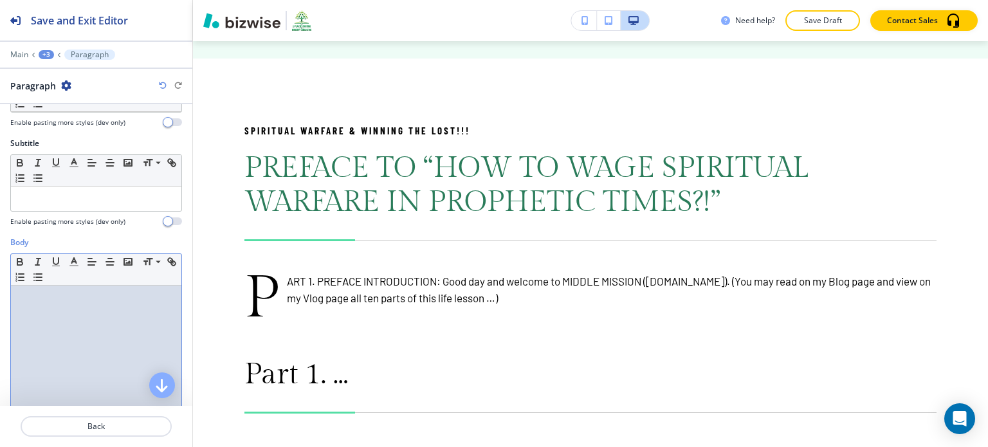
click at [55, 344] on div at bounding box center [96, 369] width 171 height 167
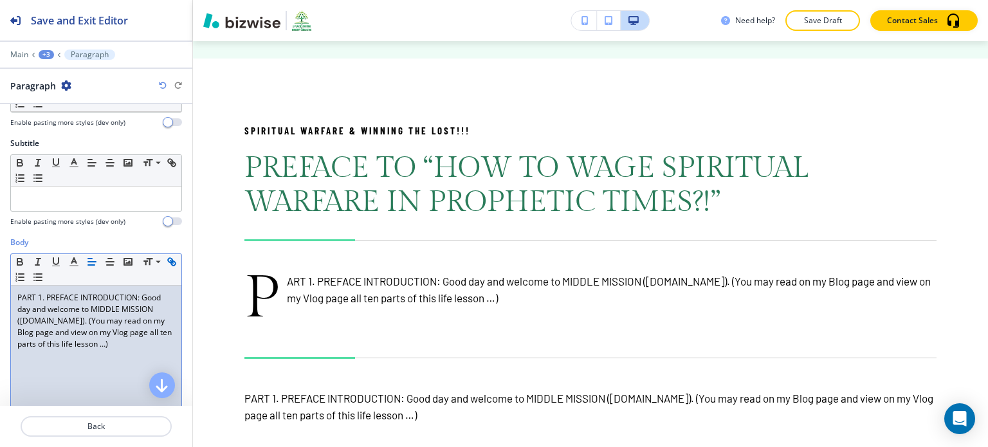
scroll to position [0, 0]
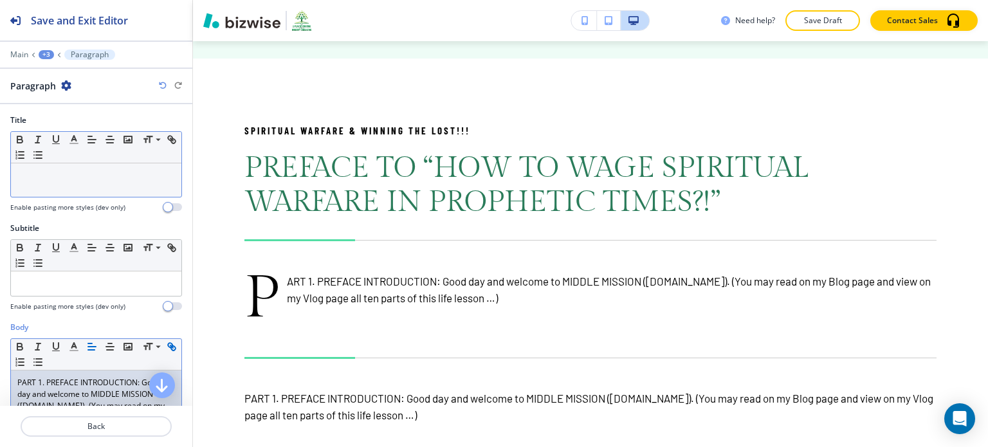
click at [111, 183] on div at bounding box center [96, 179] width 171 height 33
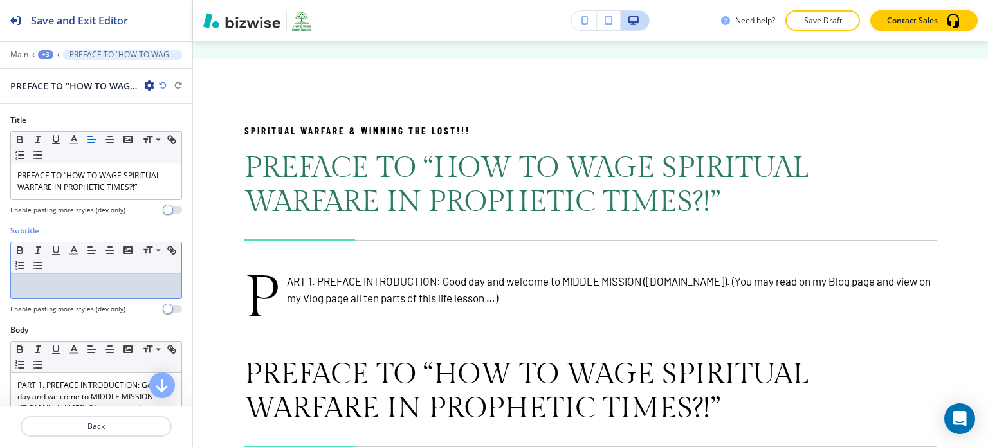
click at [64, 291] on div at bounding box center [96, 286] width 171 height 24
paste div
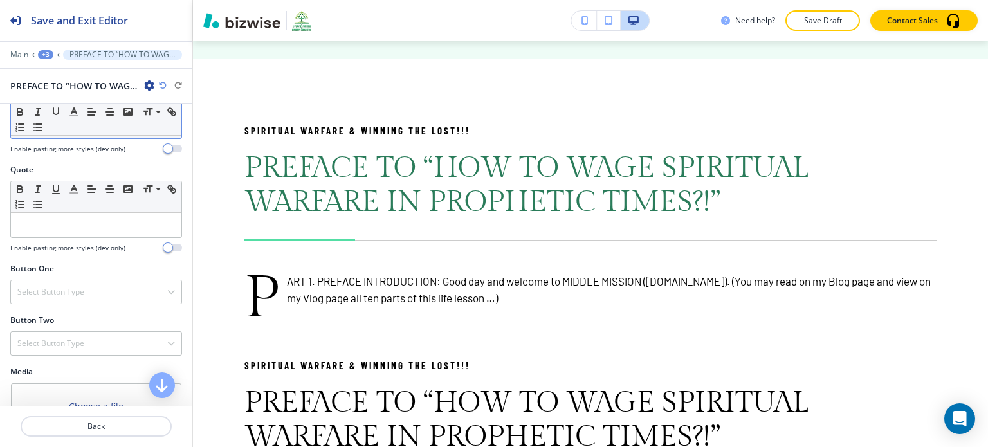
scroll to position [481, 0]
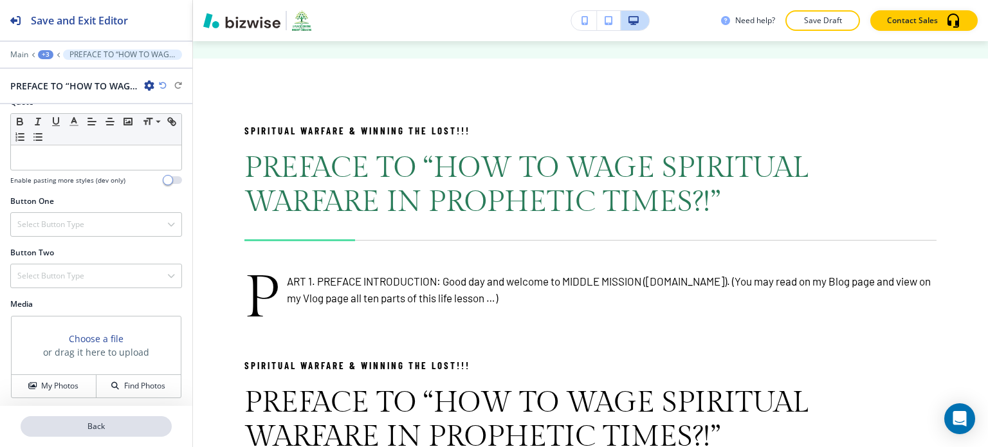
click at [98, 425] on p "Back" at bounding box center [96, 427] width 149 height 12
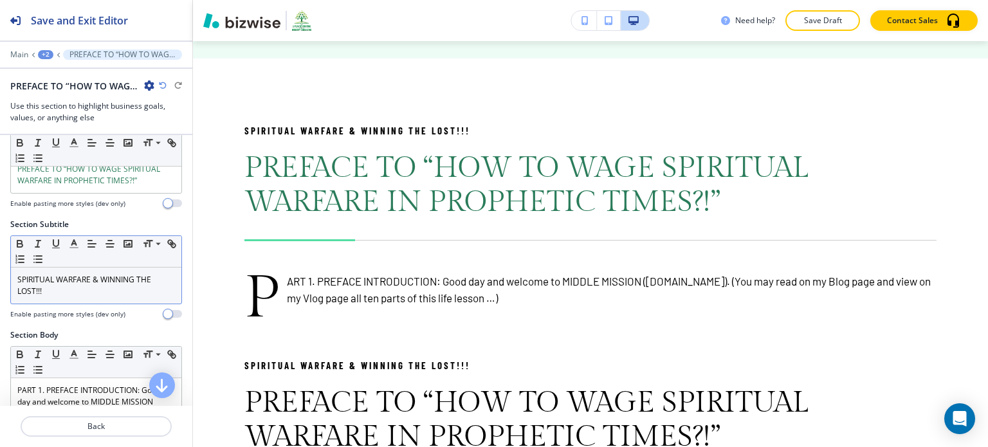
scroll to position [33, 0]
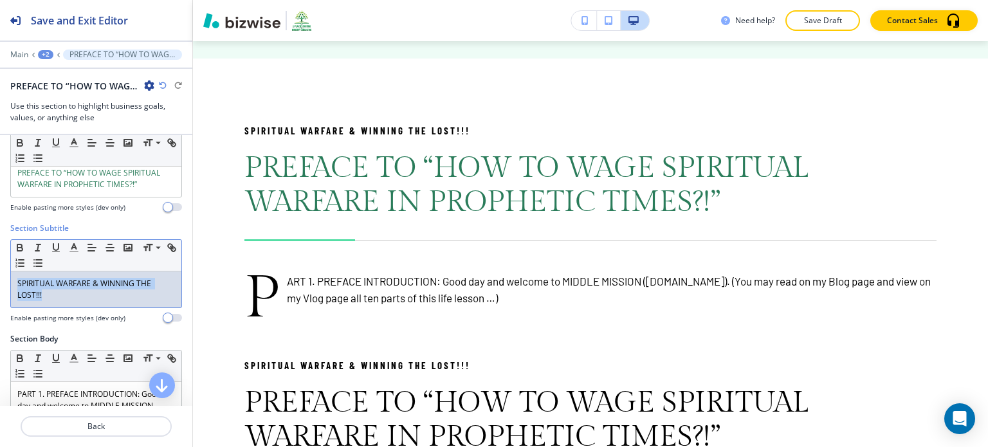
click at [125, 290] on p "SPIRITUAL WARFARE & WINNING THE LOST!!!" at bounding box center [96, 289] width 158 height 23
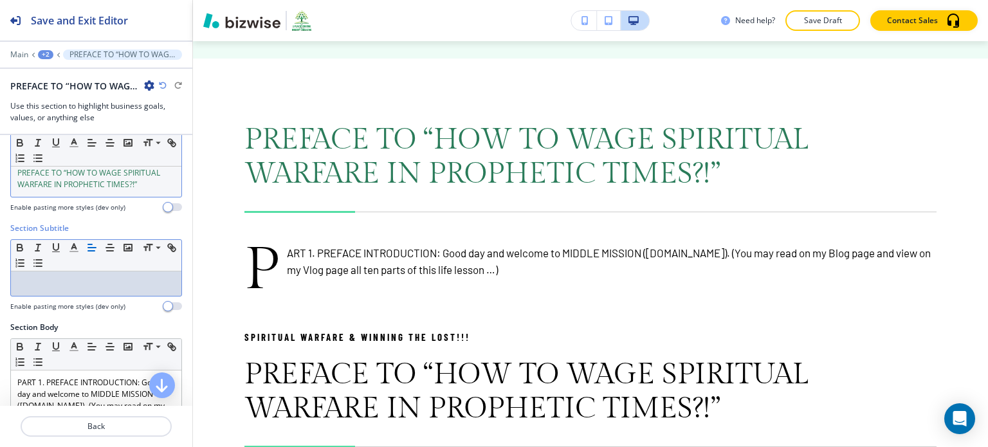
click at [151, 181] on p "PREFACE TO “HOW TO WAGE SPIRITUAL WARFARE IN PROPHETIC TIMES?!”" at bounding box center [96, 178] width 158 height 23
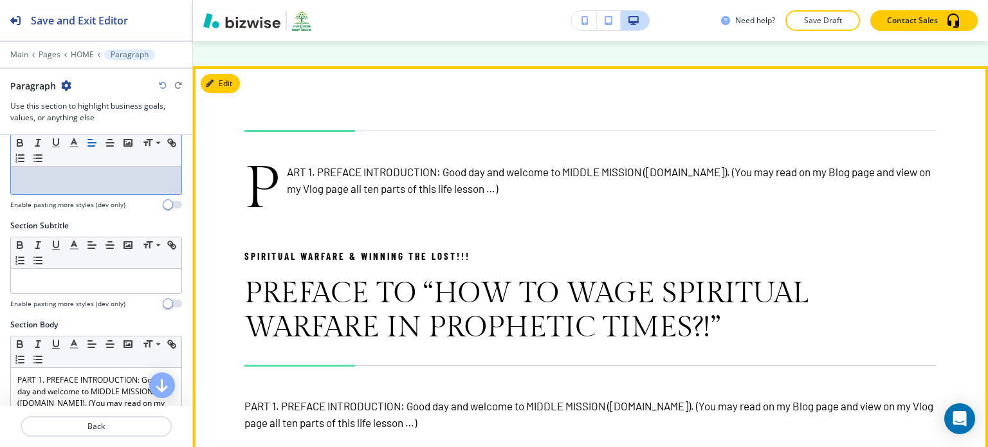
scroll to position [1335, 0]
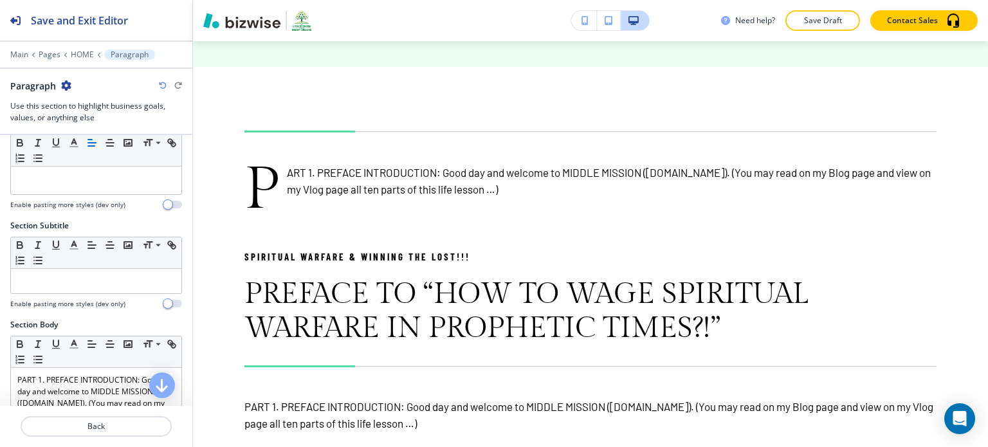
click at [164, 83] on icon "button" at bounding box center [163, 86] width 8 height 8
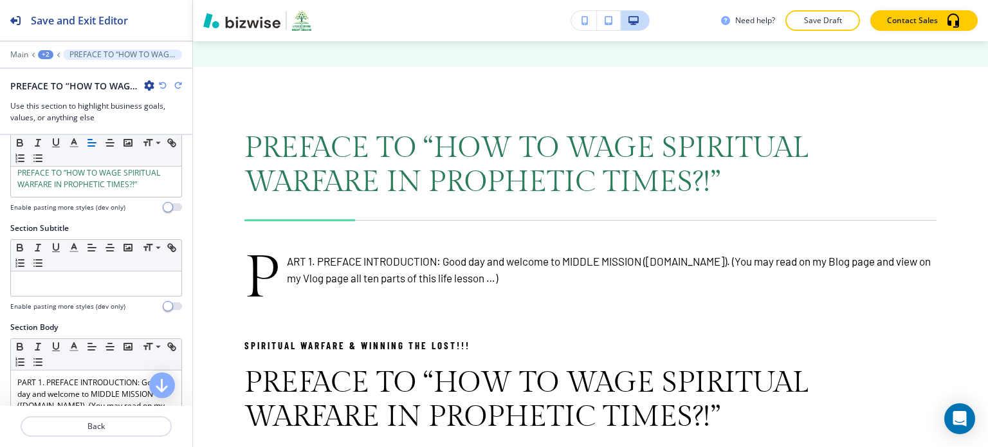
click at [164, 83] on icon "button" at bounding box center [163, 86] width 8 height 8
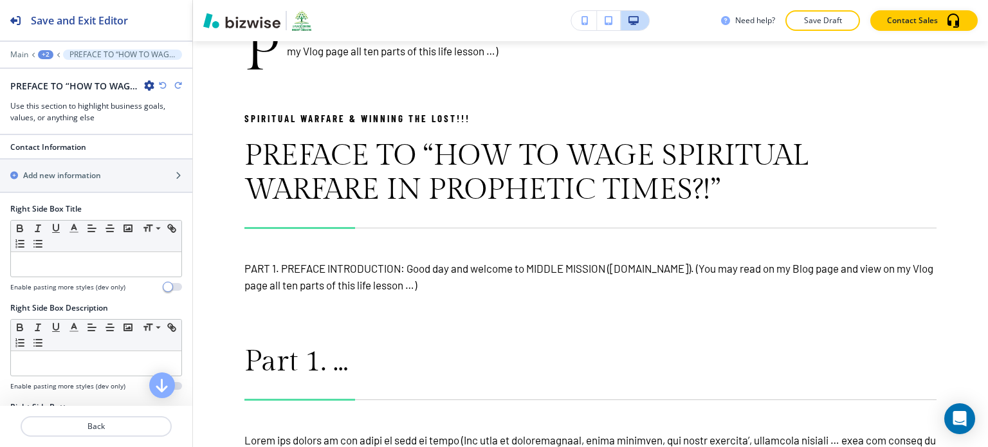
scroll to position [732, 0]
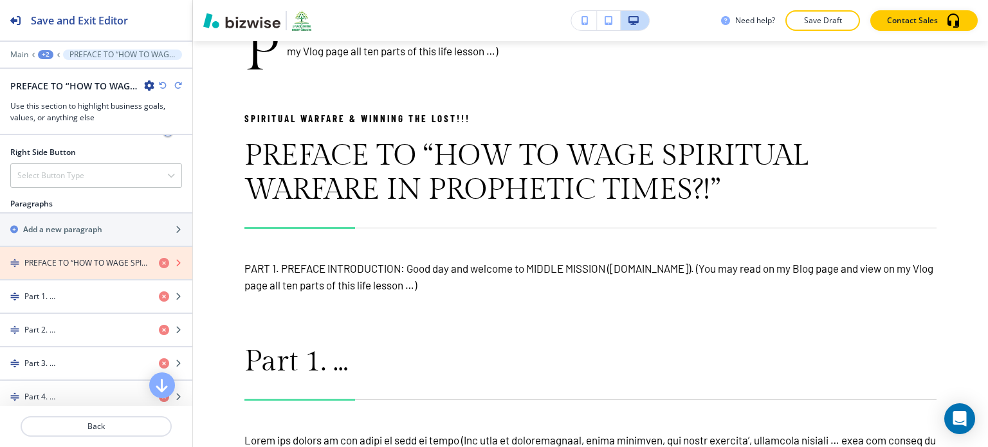
click at [159, 258] on icon "button" at bounding box center [164, 263] width 10 height 10
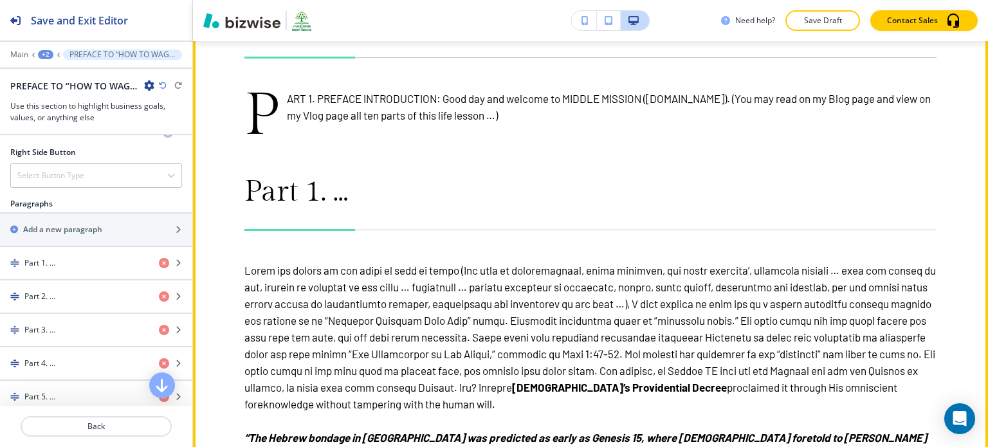
scroll to position [1526, 0]
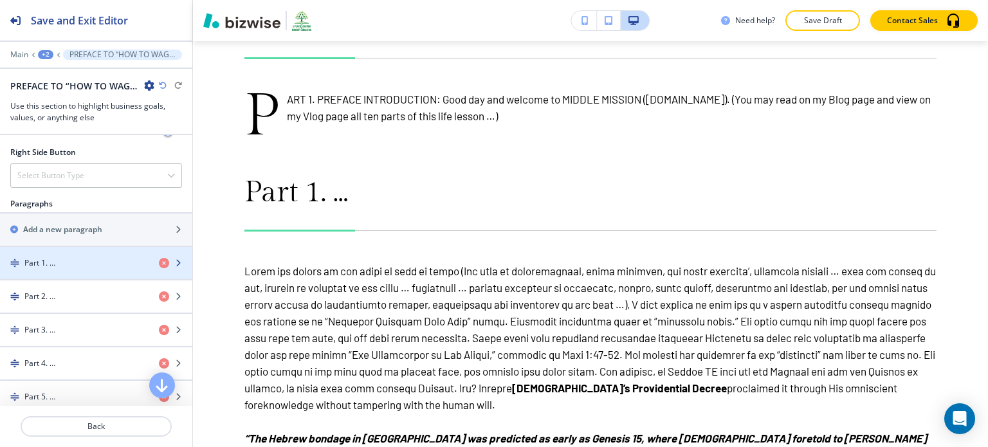
click at [117, 269] on div "button" at bounding box center [96, 274] width 192 height 10
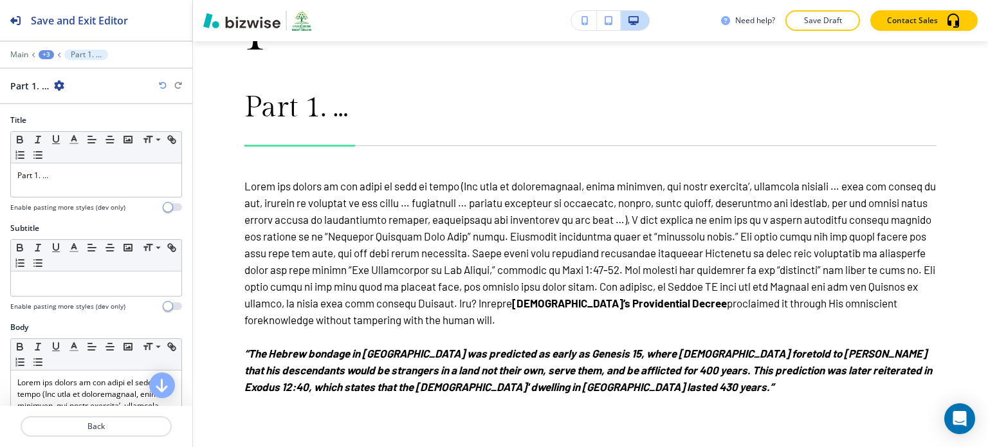
scroll to position [1643, 0]
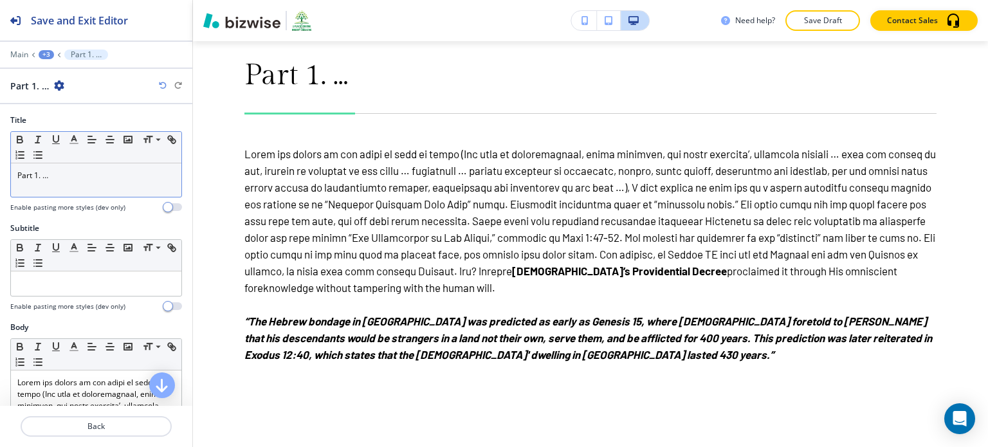
click at [110, 183] on div "Part 1. …" at bounding box center [96, 179] width 171 height 33
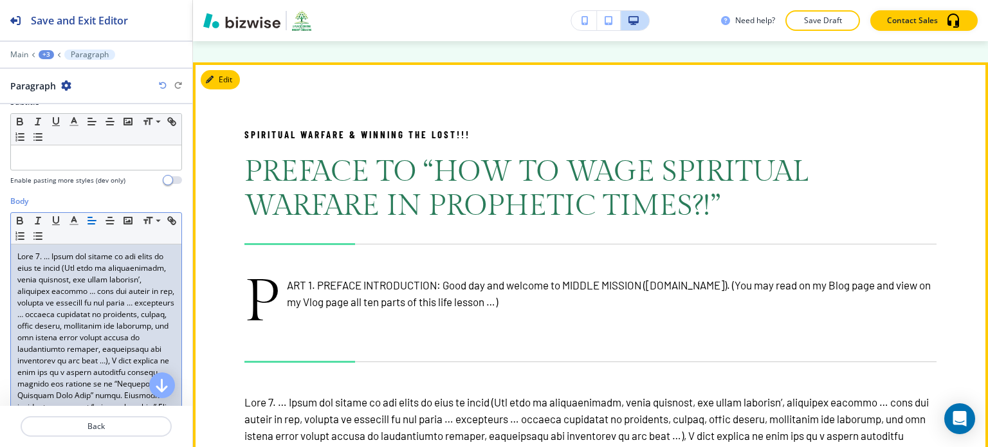
scroll to position [1339, 0]
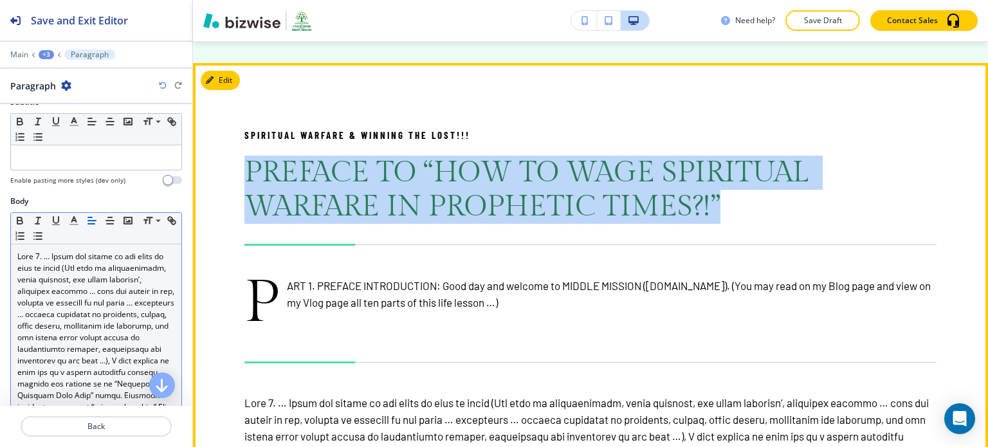
drag, startPoint x: 721, startPoint y: 180, endPoint x: 250, endPoint y: 151, distance: 472.5
click at [250, 156] on p "PREFACE TO “HOW TO WAGE SPIRITUAL WARFARE IN PROPHETIC TIMES?!”" at bounding box center [591, 190] width 692 height 68
copy span "PREFACE TO “HOW TO WAGE SPIRITUAL WARFARE IN PROPHETIC TIMES?!”"
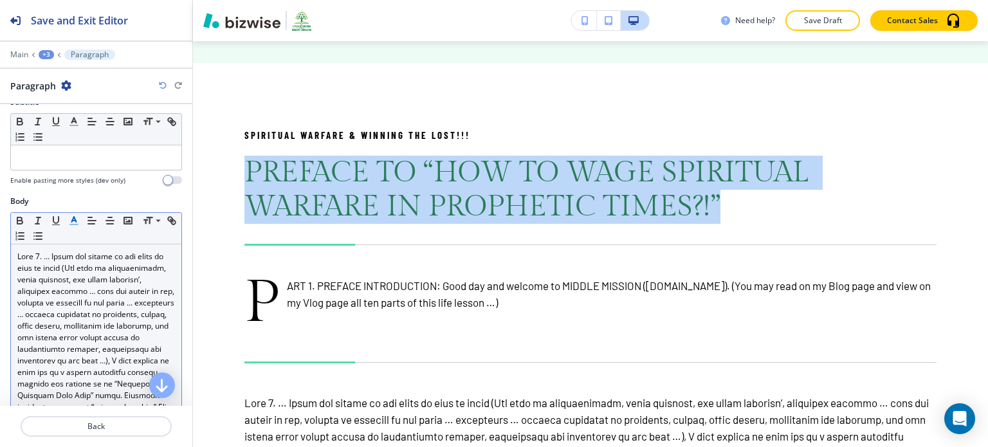
scroll to position [0, 0]
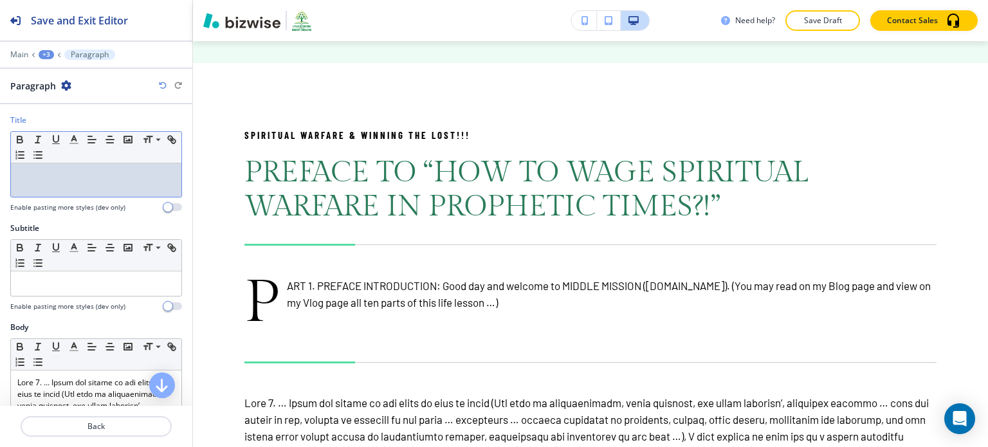
click at [77, 180] on p at bounding box center [96, 176] width 158 height 12
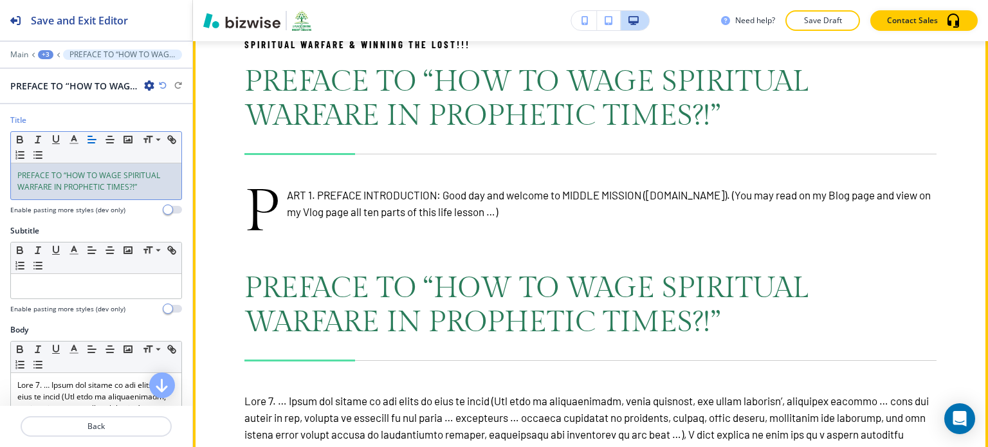
scroll to position [1381, 0]
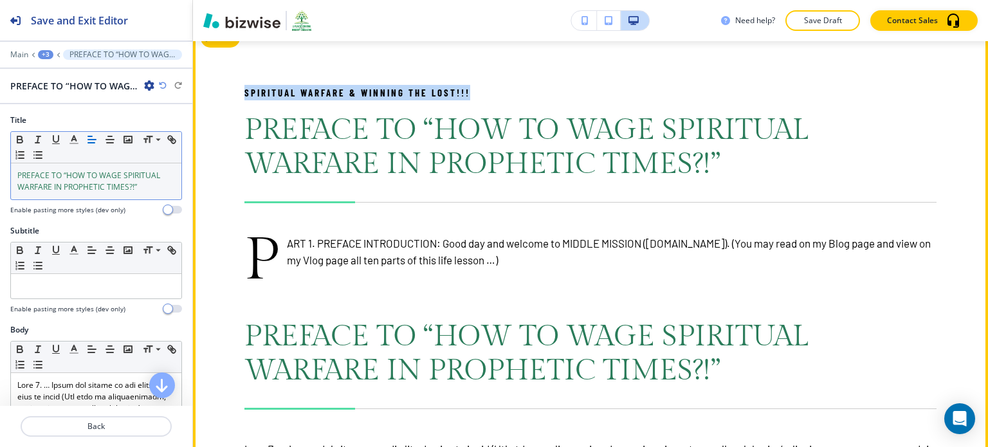
drag, startPoint x: 475, startPoint y: 71, endPoint x: 244, endPoint y: 66, distance: 231.0
copy p "SPIRITUAL WARFARE & WINNING THE LOST!!!"
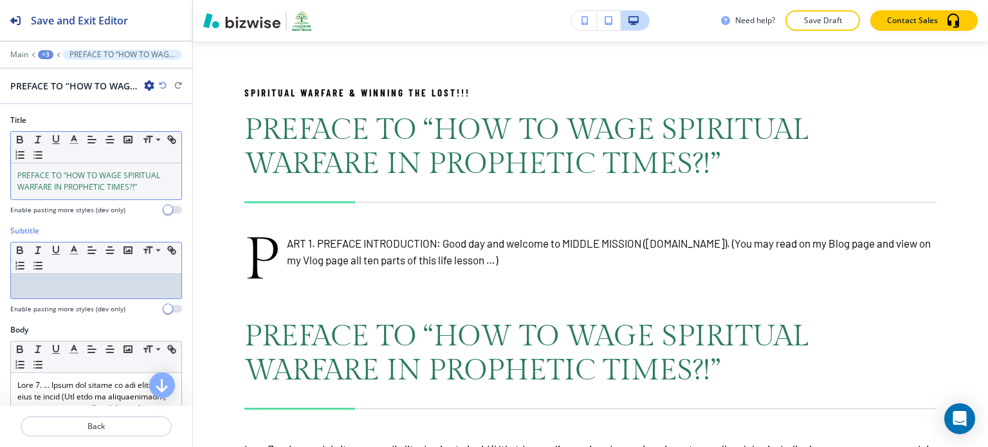
click at [121, 295] on div at bounding box center [96, 286] width 171 height 24
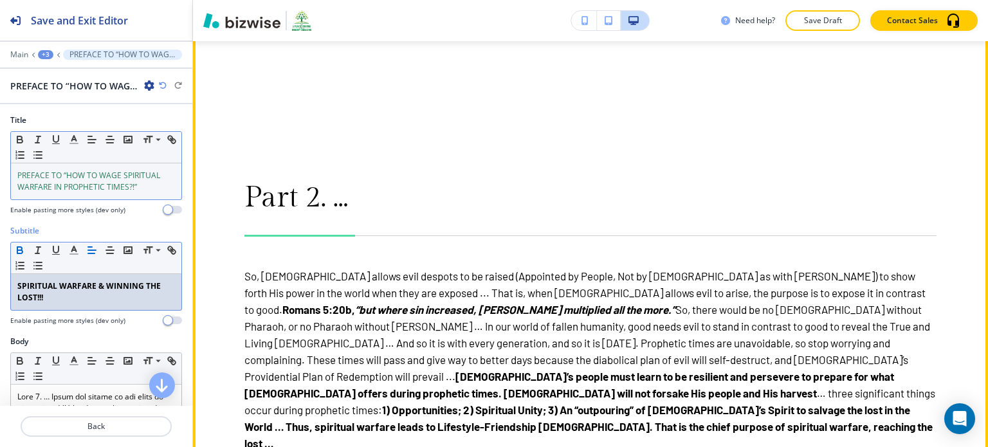
scroll to position [2359, 0]
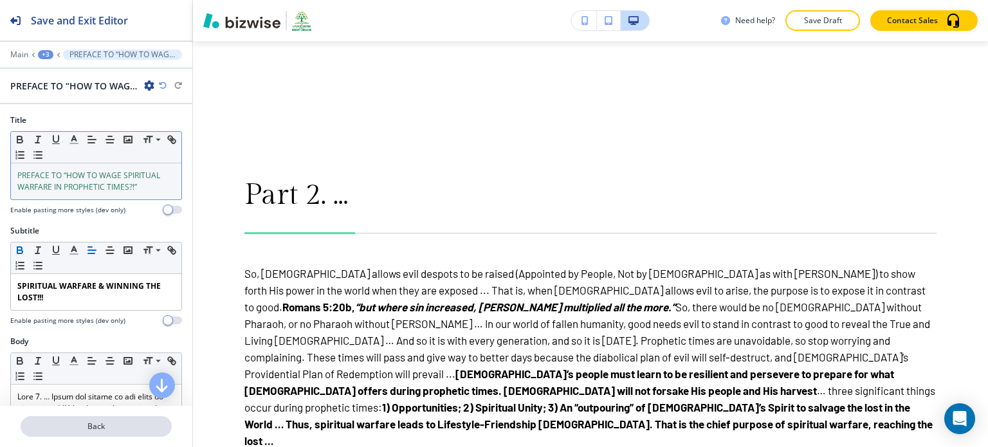
click at [113, 422] on p "Back" at bounding box center [96, 427] width 149 height 12
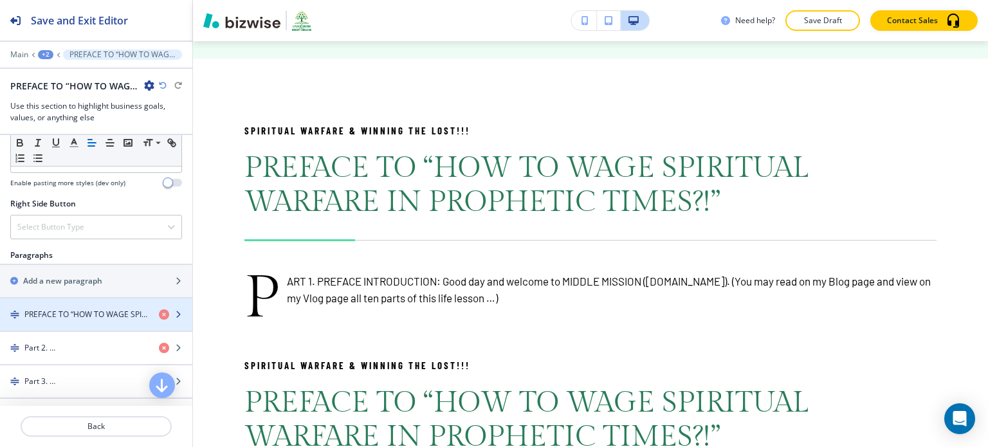
scroll to position [681, 0]
click at [94, 309] on h4 "PREFACE TO “HOW TO WAGE SPIRITUAL WARFARE IN PROPHETIC TIMES?!”" at bounding box center [86, 314] width 124 height 12
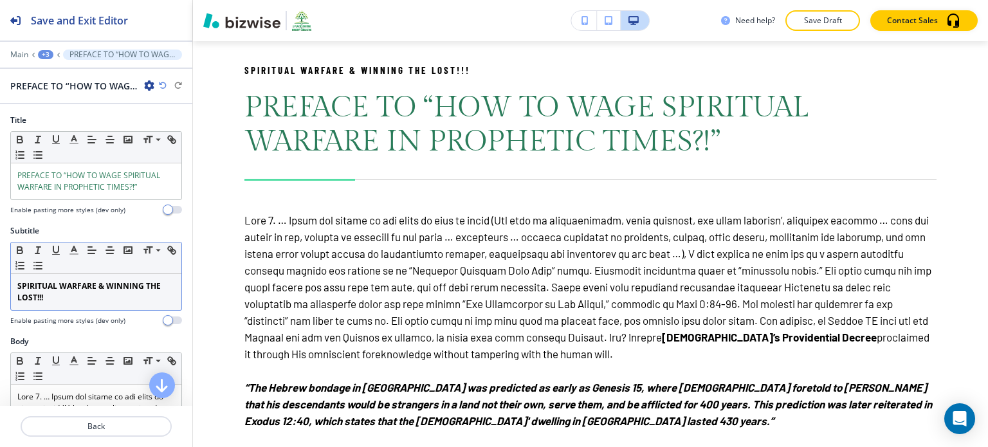
scroll to position [1643, 0]
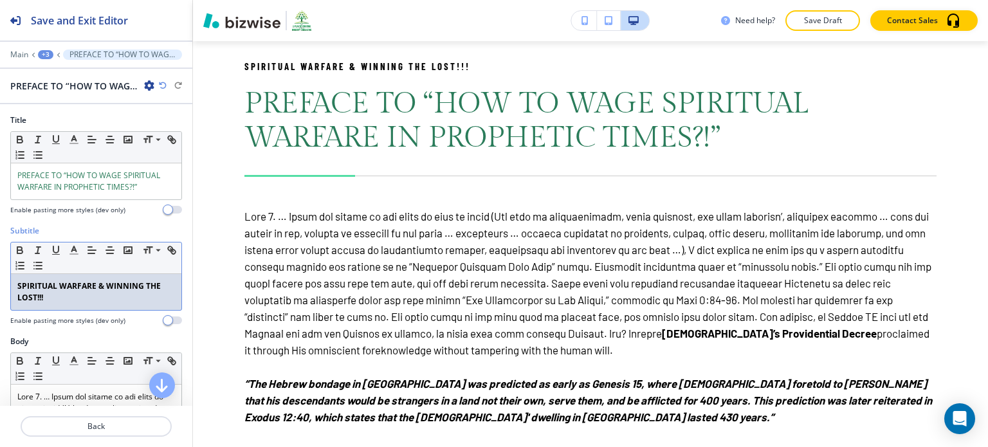
click at [93, 285] on strong "SPIRITUAL WARFARE & WINNING THE LOST!!!" at bounding box center [89, 292] width 145 height 23
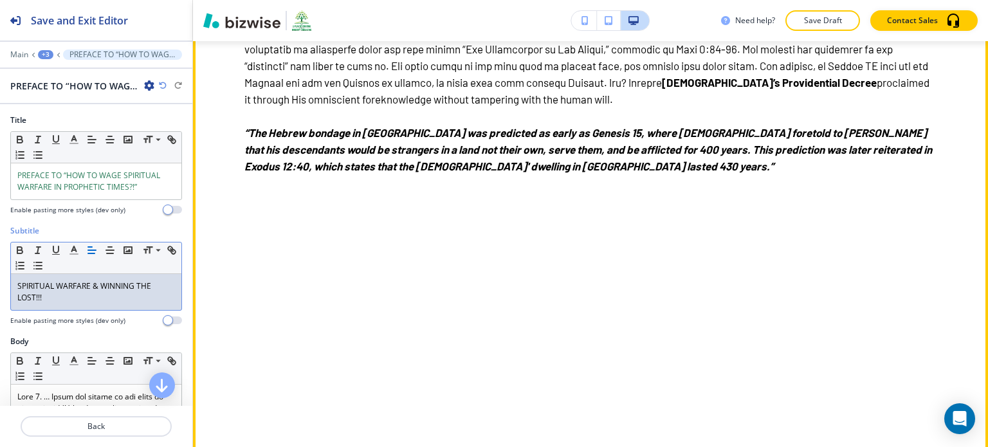
scroll to position [1899, 0]
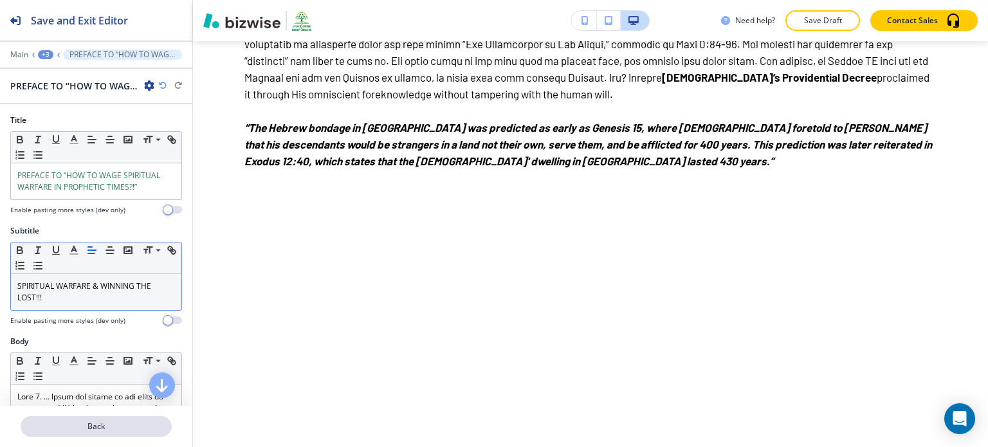
click at [103, 422] on p "Back" at bounding box center [96, 427] width 149 height 12
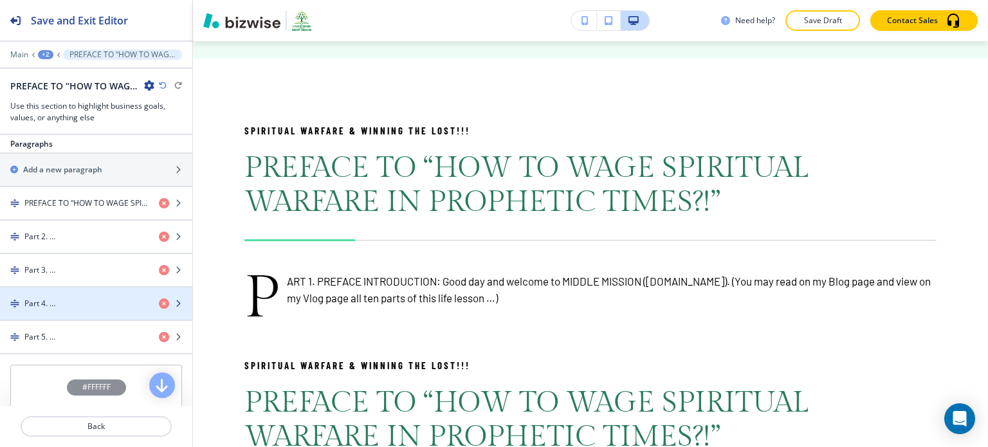
scroll to position [793, 0]
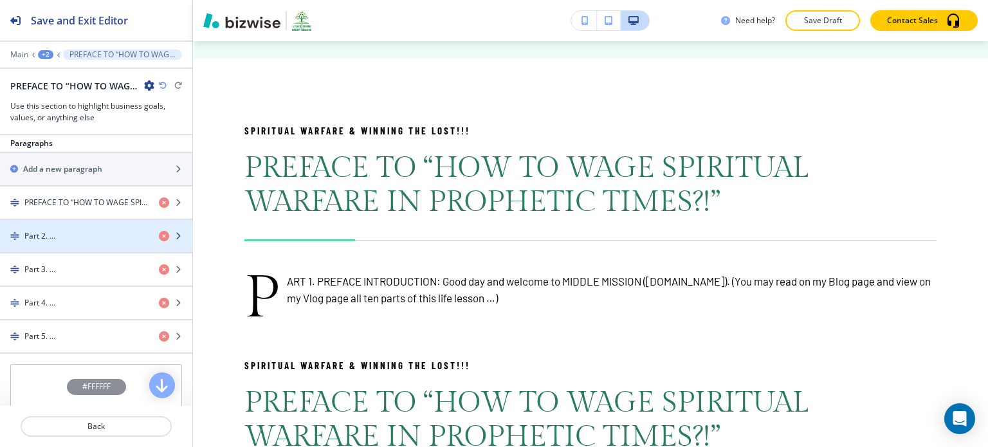
click at [118, 230] on div "Part 2. …" at bounding box center [74, 236] width 149 height 12
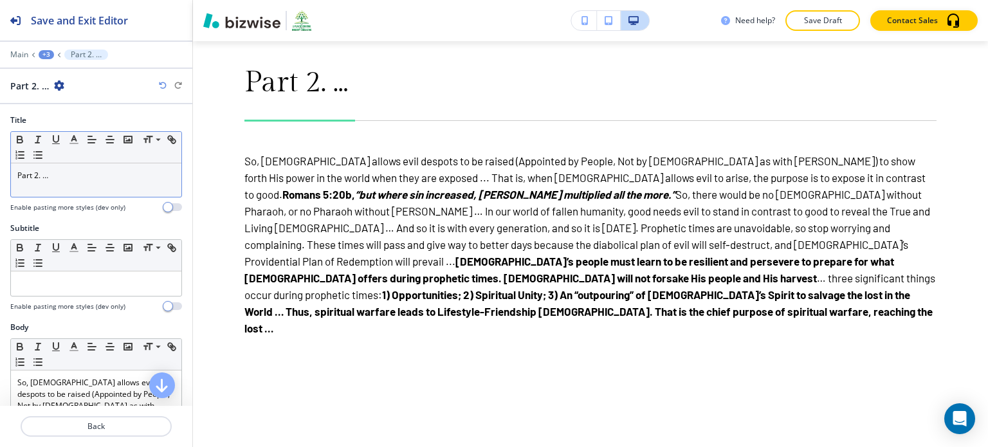
scroll to position [2473, 0]
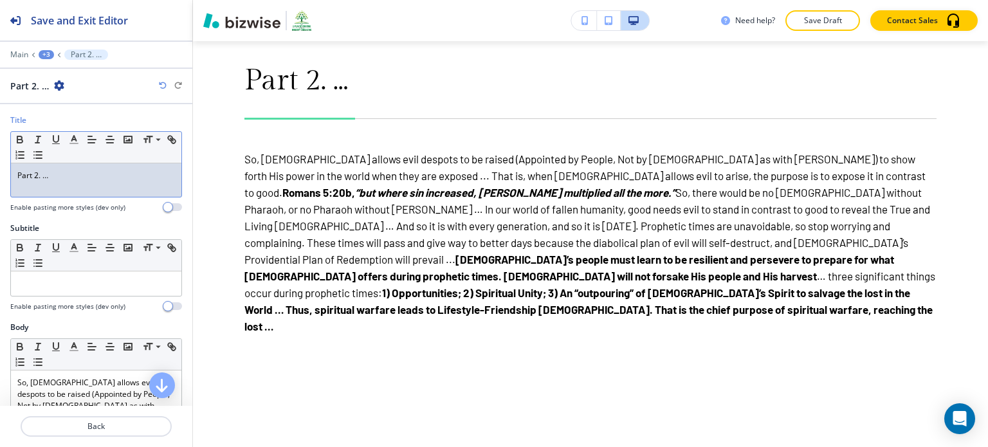
click at [111, 185] on div "Part 2. …" at bounding box center [96, 179] width 171 height 33
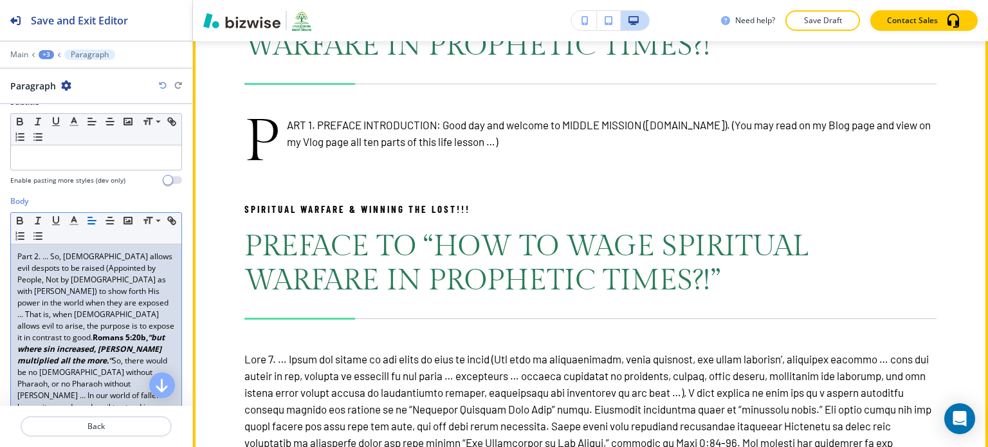
scroll to position [1488, 0]
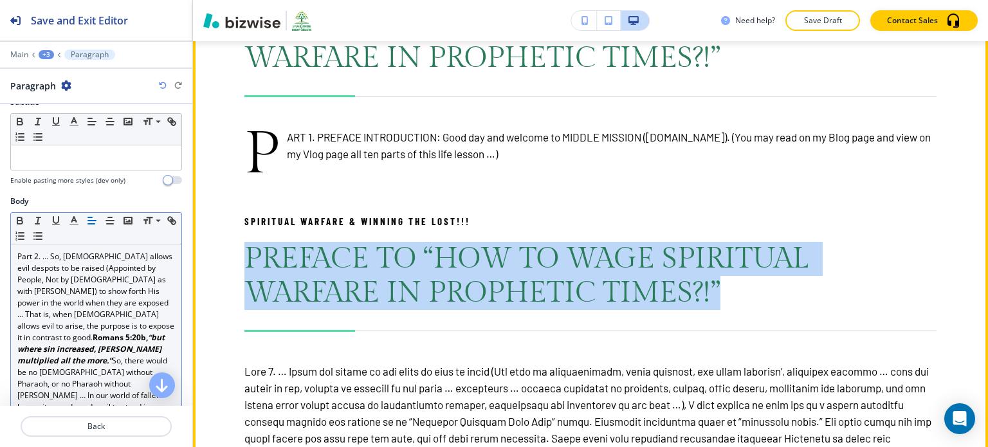
drag, startPoint x: 247, startPoint y: 237, endPoint x: 717, endPoint y: 271, distance: 471.5
click at [717, 271] on span "PREFACE TO “HOW TO WAGE SPIRITUAL WARFARE IN PROPHETIC TIMES?!”" at bounding box center [530, 276] width 571 height 68
copy span "PREFACE TO “HOW TO WAGE SPIRITUAL WARFARE IN PROPHETIC TIMES?!”"
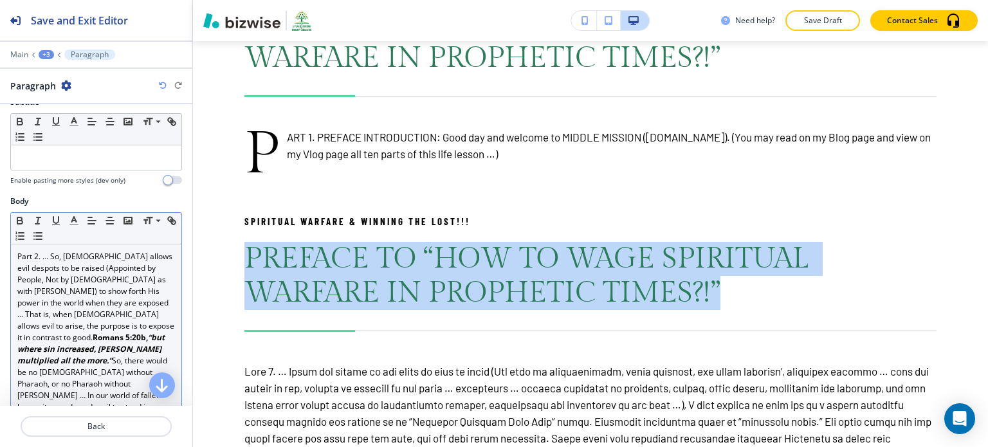
scroll to position [0, 0]
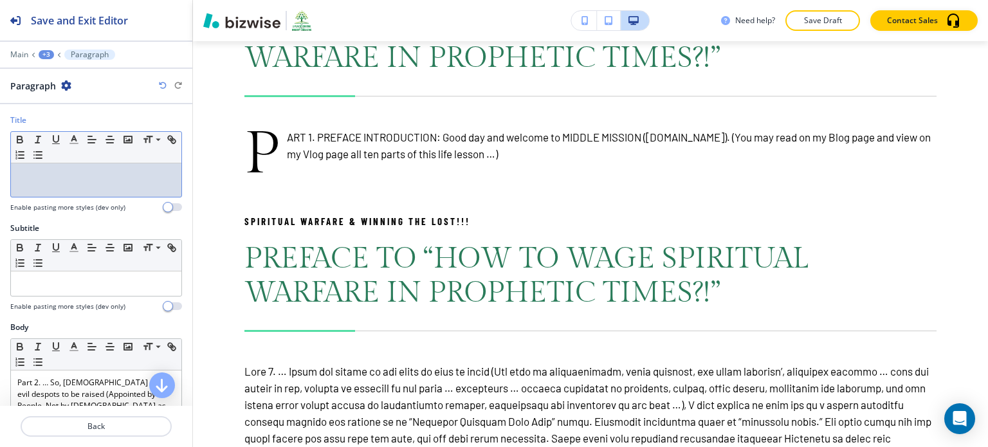
click at [125, 181] on div at bounding box center [96, 179] width 171 height 33
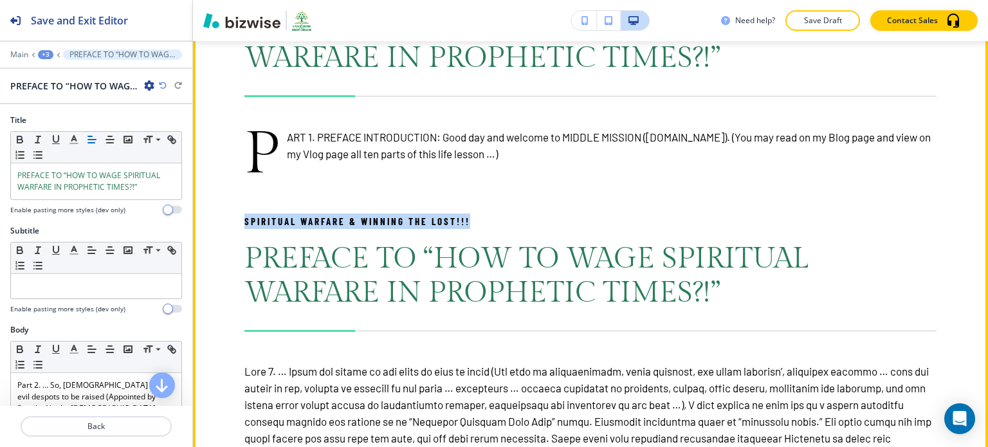
drag, startPoint x: 472, startPoint y: 200, endPoint x: 238, endPoint y: 205, distance: 233.6
copy p "SPIRITUAL WARFARE & WINNING THE LOST!!!"
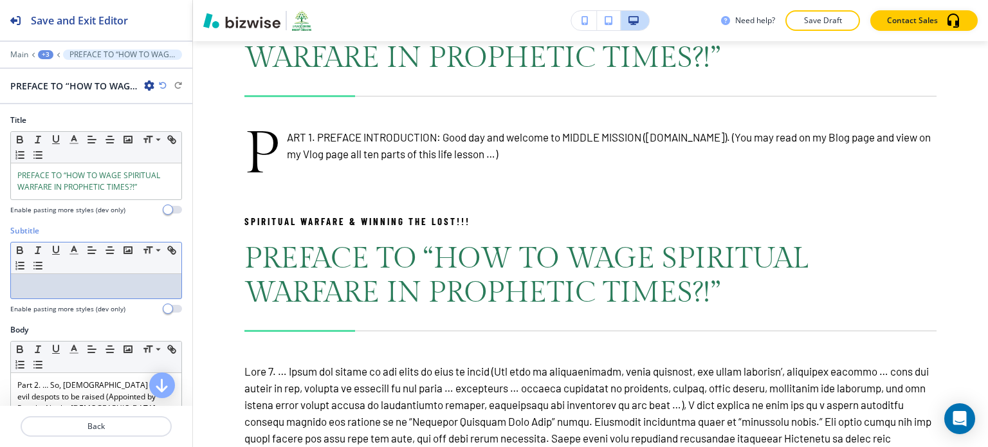
click at [147, 286] on p at bounding box center [96, 287] width 158 height 12
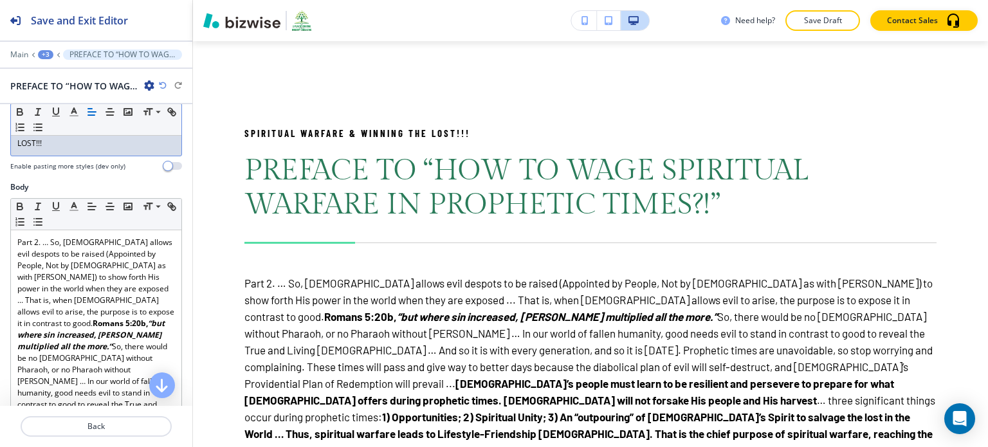
scroll to position [192, 0]
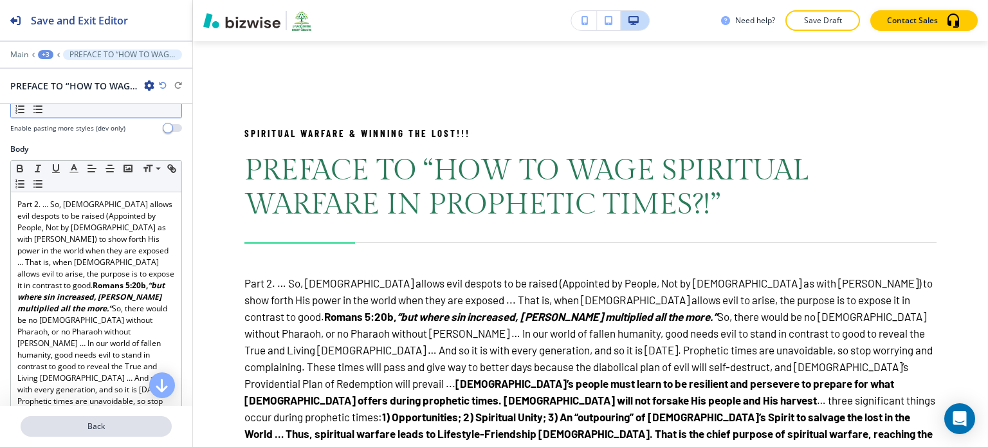
click at [106, 424] on p "Back" at bounding box center [96, 427] width 149 height 12
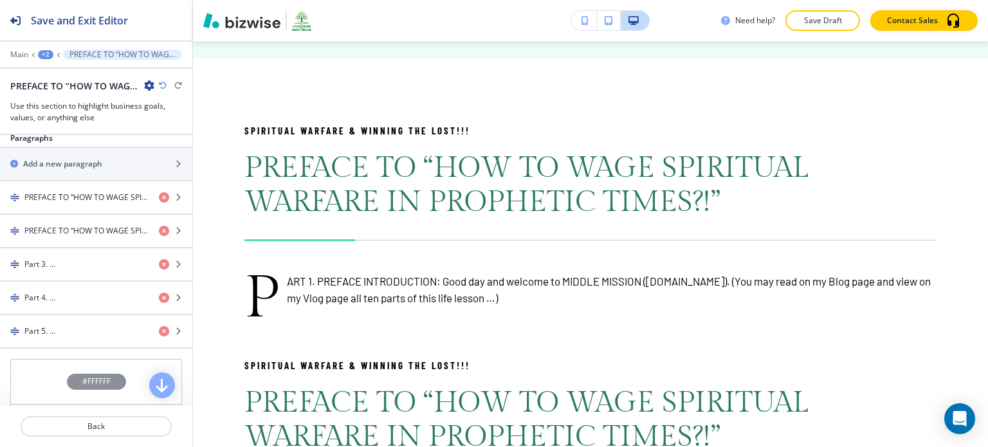
scroll to position [798, 0]
click at [104, 259] on div "Part 3. …" at bounding box center [74, 265] width 149 height 12
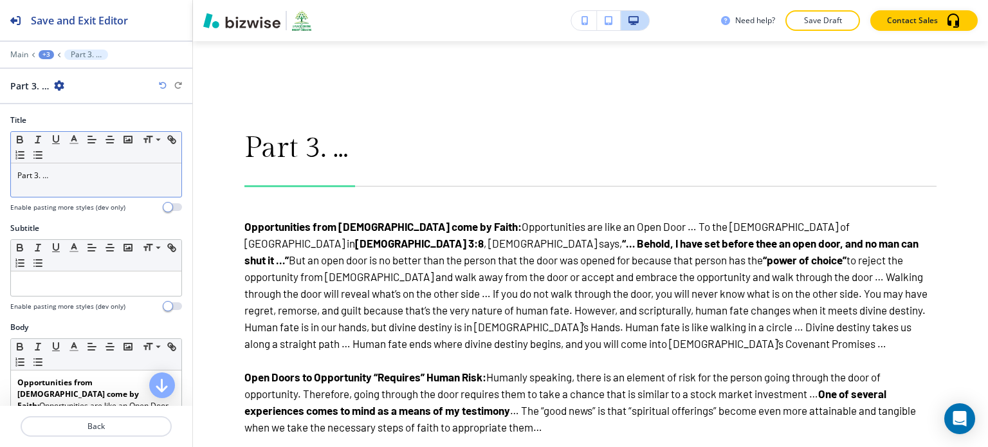
scroll to position [3237, 0]
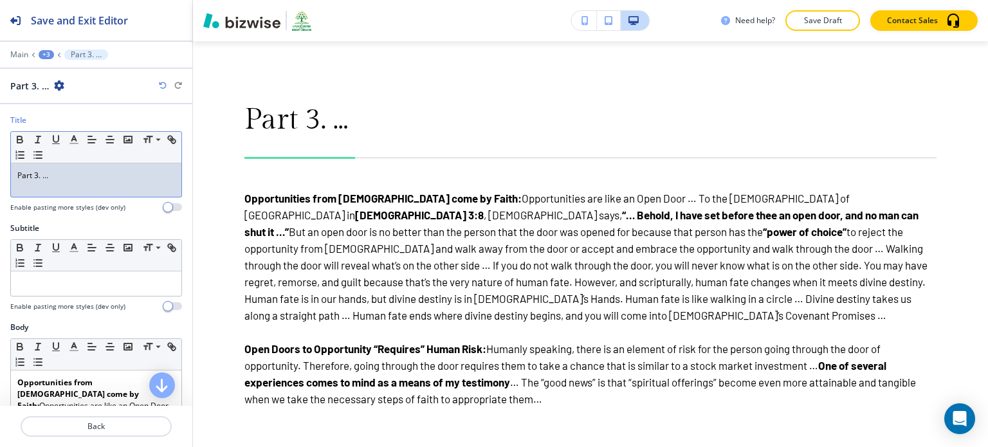
click at [75, 188] on div "Part 3. …" at bounding box center [96, 179] width 171 height 33
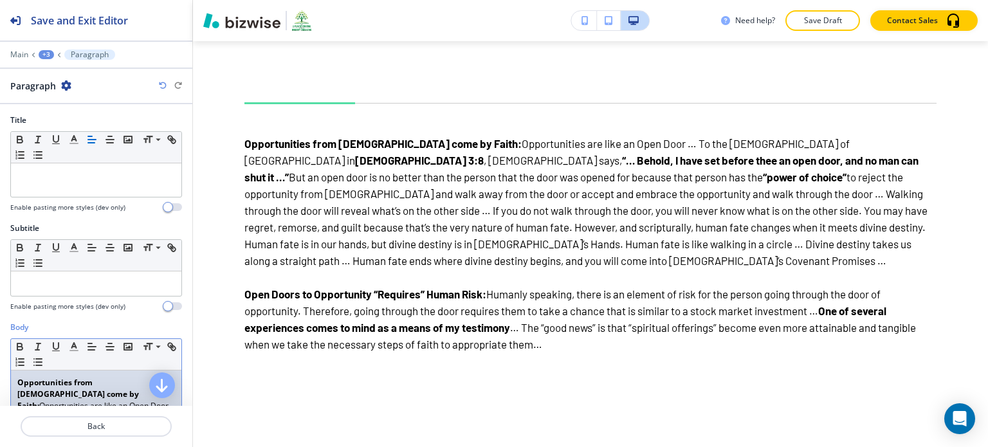
click at [20, 378] on strong "Opportunities from [DEMOGRAPHIC_DATA] come by Faith:" at bounding box center [79, 394] width 124 height 34
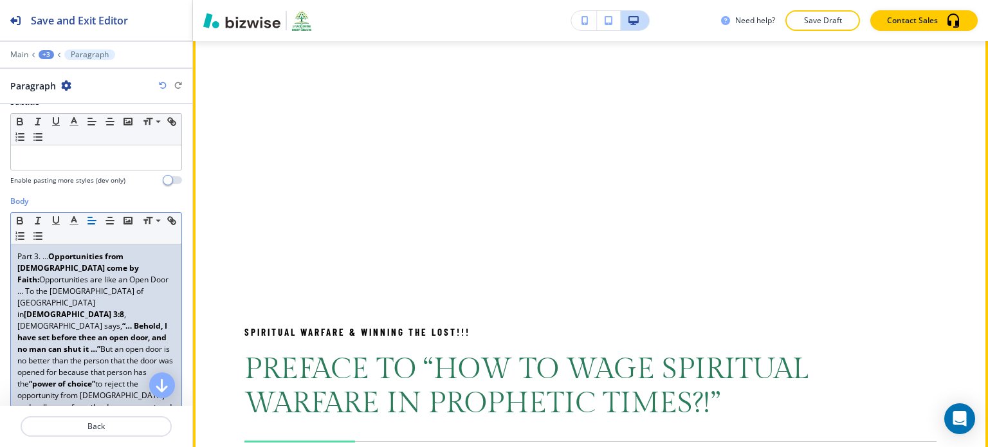
scroll to position [2312, 0]
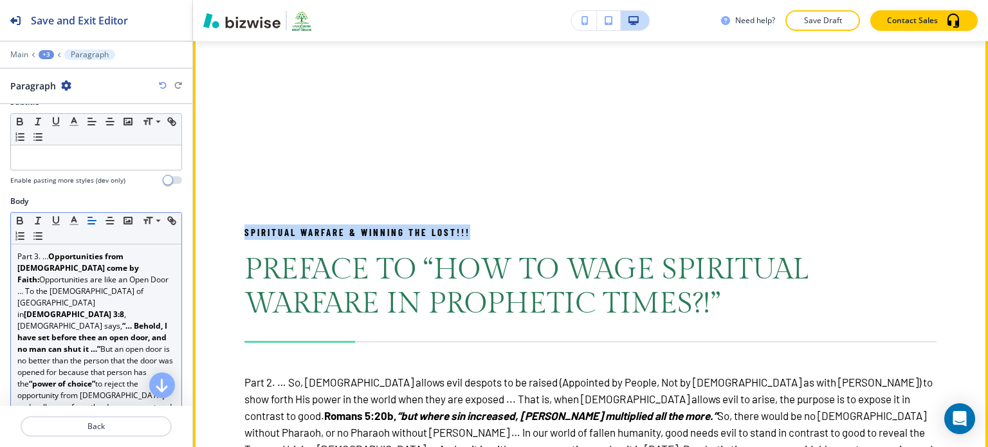
drag, startPoint x: 477, startPoint y: 207, endPoint x: 229, endPoint y: 210, distance: 247.7
copy p "SPIRITUAL WARFARE & WINNING THE LOST!!!"
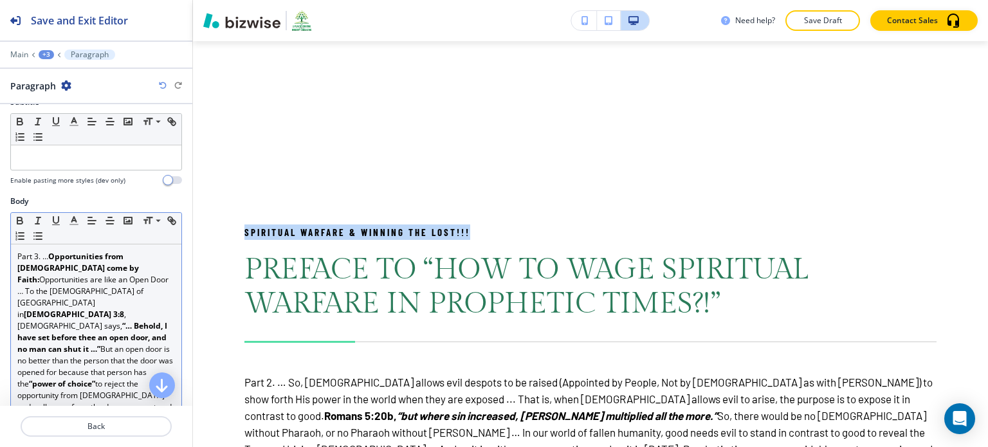
scroll to position [0, 0]
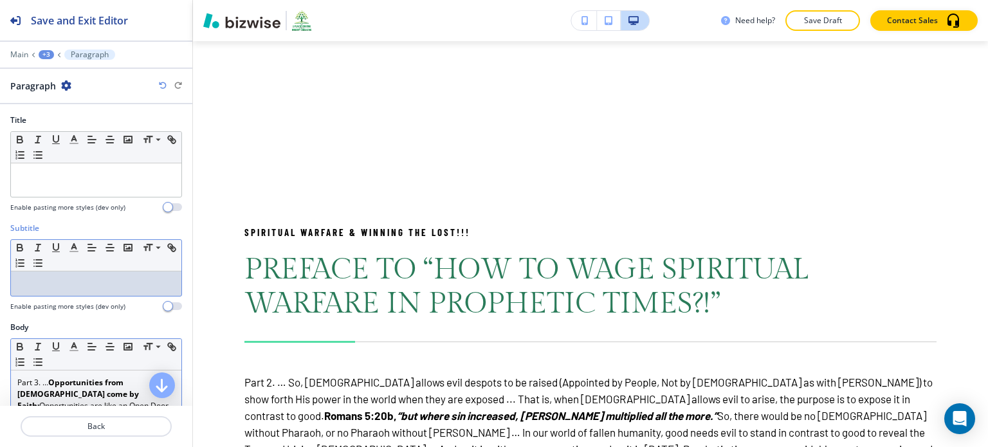
click at [69, 293] on div at bounding box center [96, 284] width 171 height 24
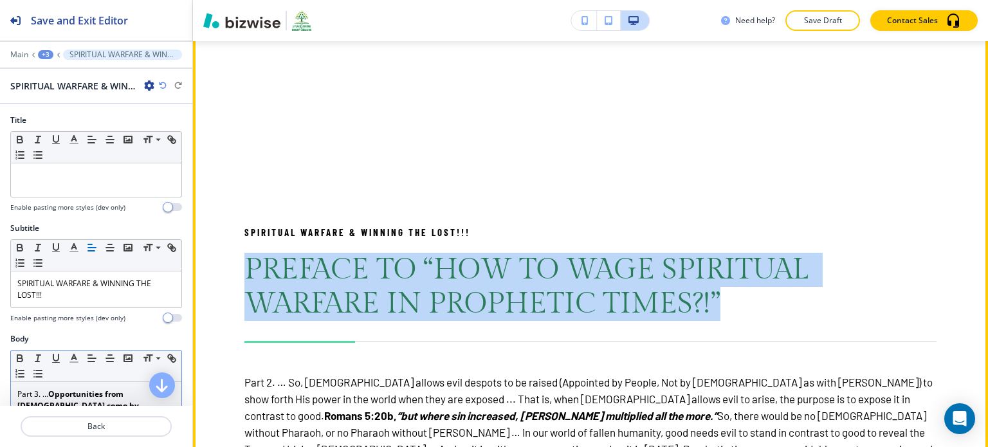
drag, startPoint x: 727, startPoint y: 269, endPoint x: 240, endPoint y: 244, distance: 487.7
copy span "PREFACE TO “HOW TO WAGE SPIRITUAL WARFARE IN PROPHETIC TIMES?!”"
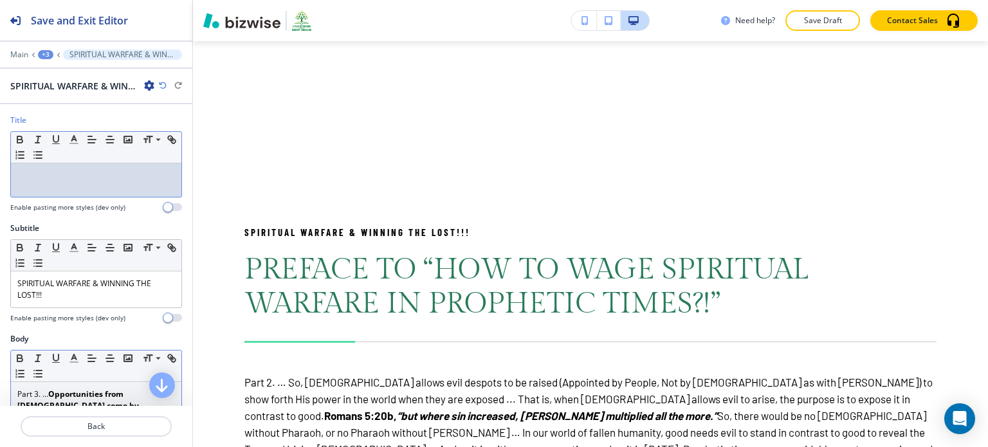
click at [128, 185] on div at bounding box center [96, 179] width 171 height 33
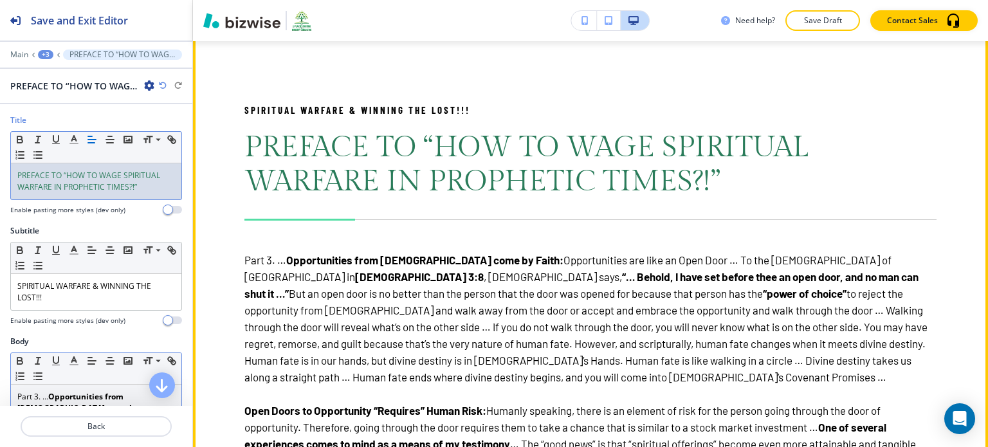
scroll to position [3236, 0]
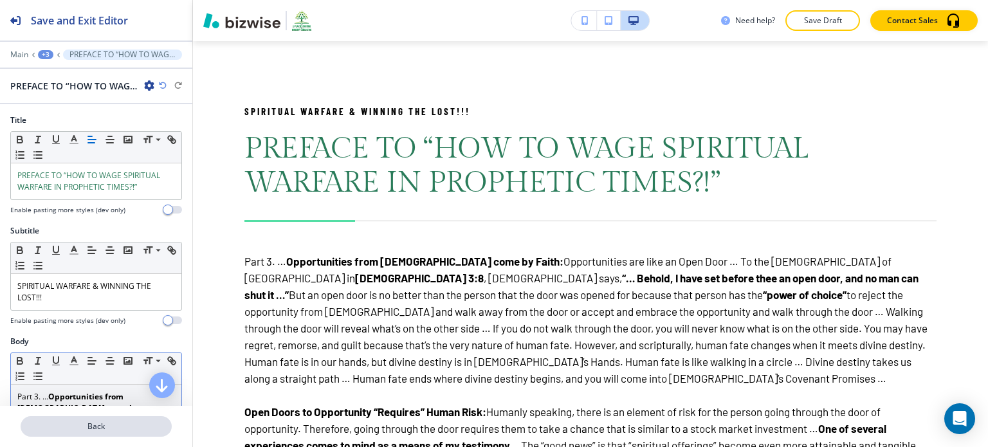
click at [100, 427] on p "Back" at bounding box center [96, 427] width 149 height 12
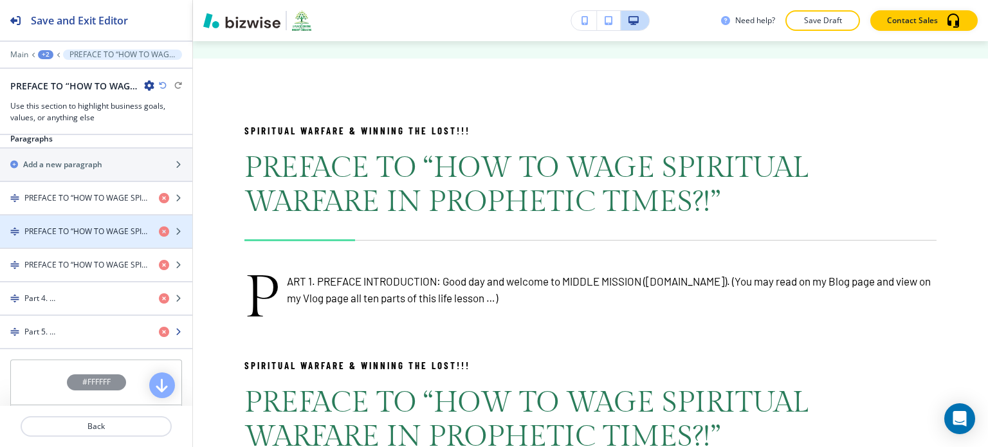
scroll to position [798, 0]
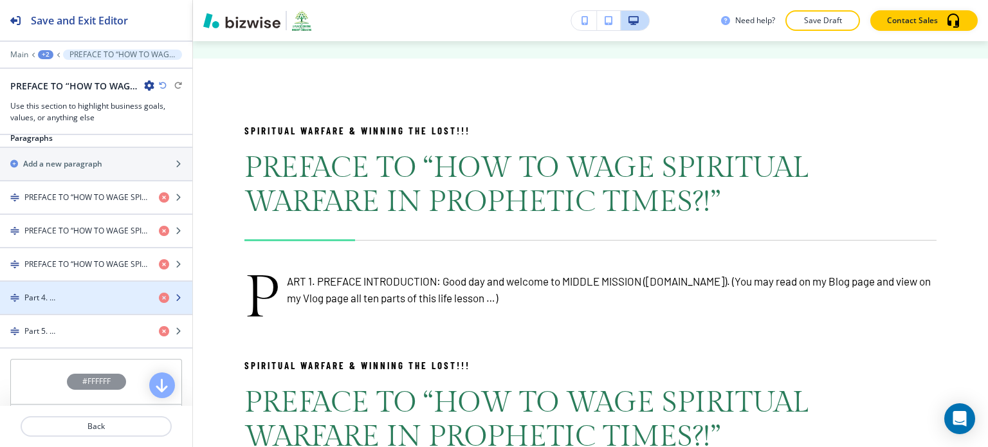
click at [107, 308] on div "button" at bounding box center [96, 309] width 192 height 10
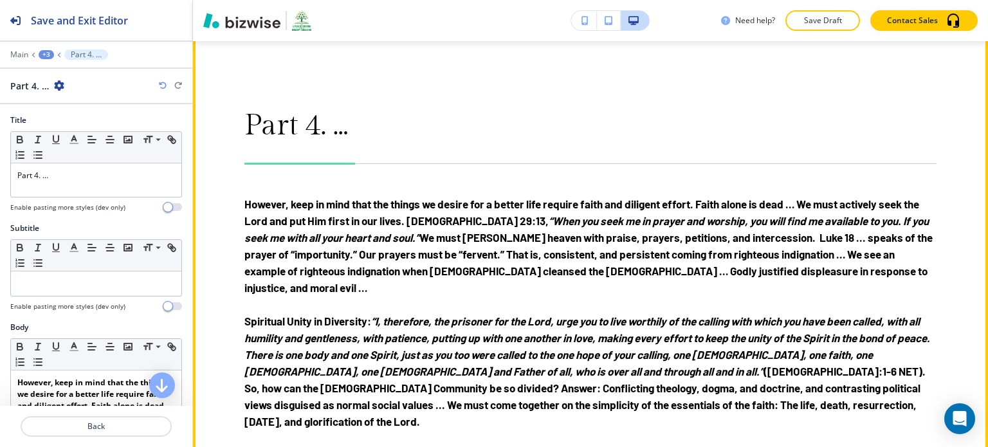
scroll to position [3994, 0]
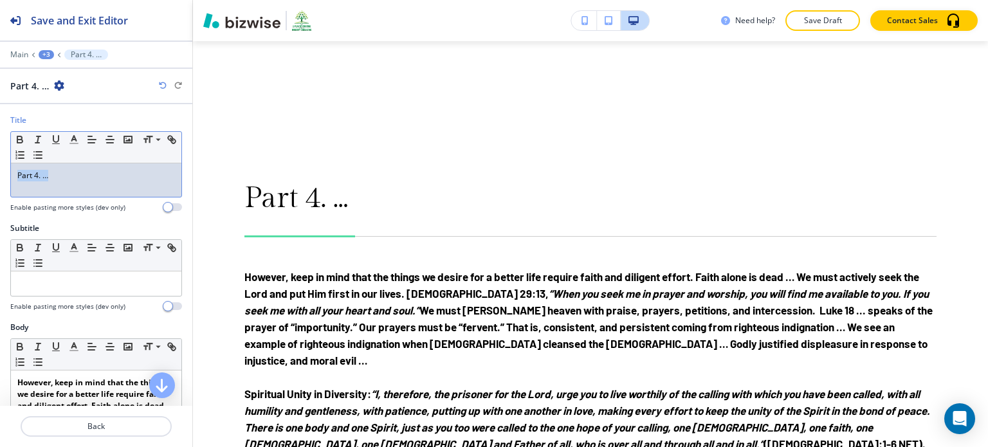
click at [67, 180] on p "Part 4. …" at bounding box center [96, 176] width 158 height 12
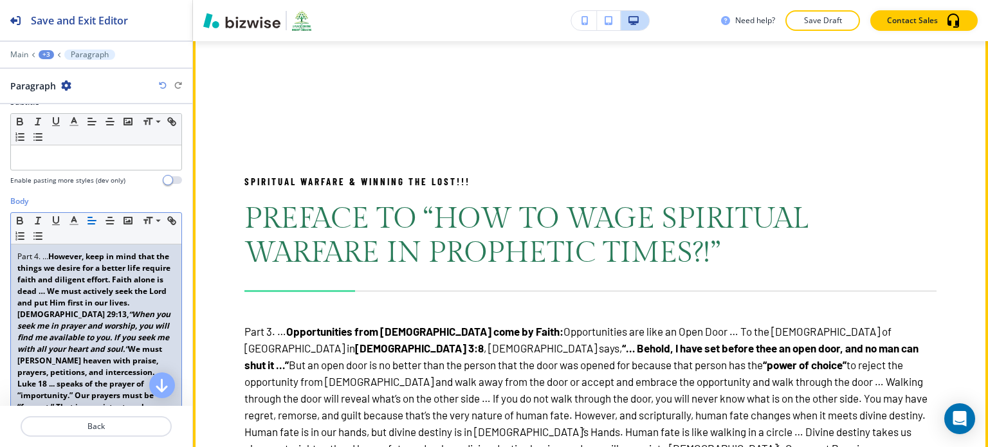
scroll to position [3166, 0]
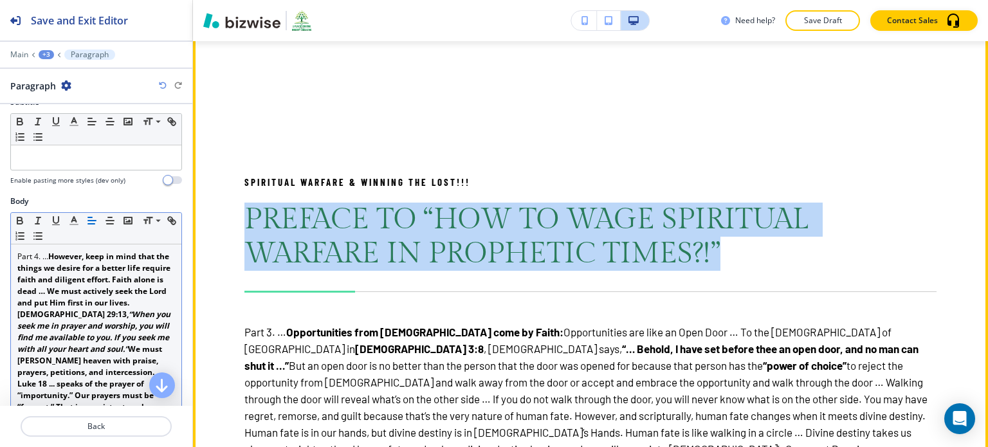
drag, startPoint x: 249, startPoint y: 146, endPoint x: 719, endPoint y: 178, distance: 470.8
click at [719, 203] on span "PREFACE TO “HOW TO WAGE SPIRITUAL WARFARE IN PROPHETIC TIMES?!”" at bounding box center [530, 237] width 571 height 68
copy span "PREFACE TO “HOW TO WAGE SPIRITUAL WARFARE IN PROPHETIC TIMES?!”"
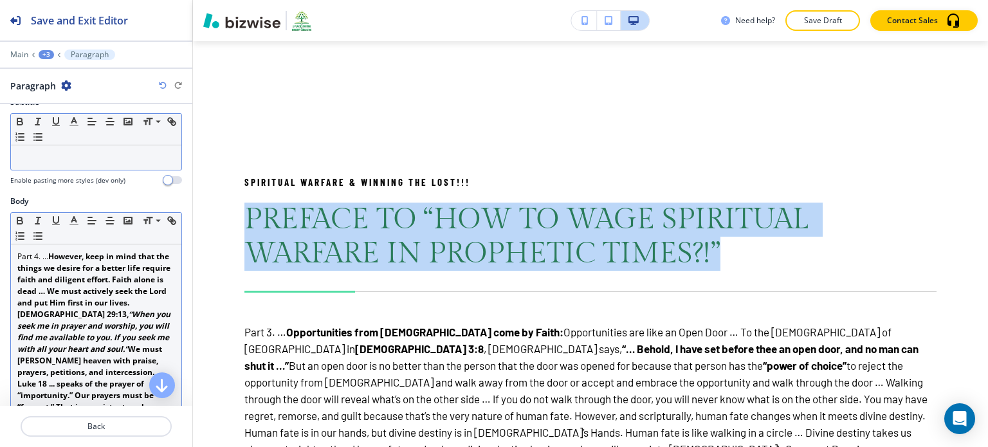
scroll to position [0, 0]
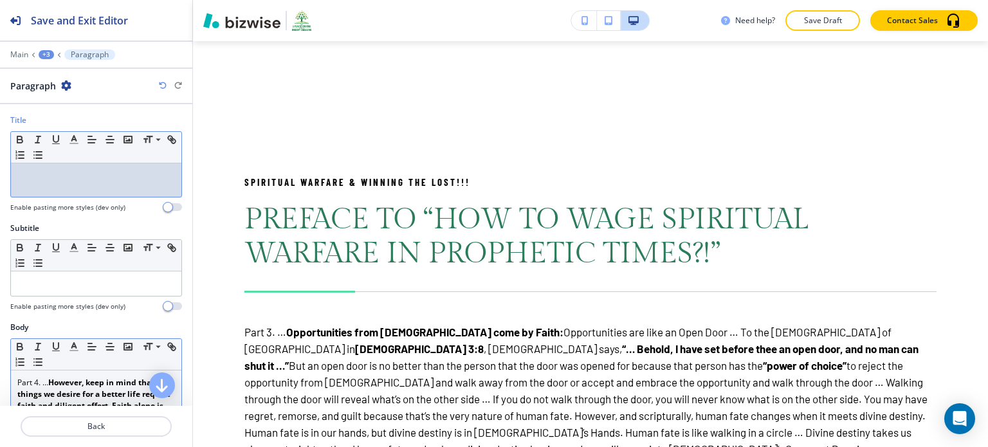
click at [125, 180] on p at bounding box center [96, 176] width 158 height 12
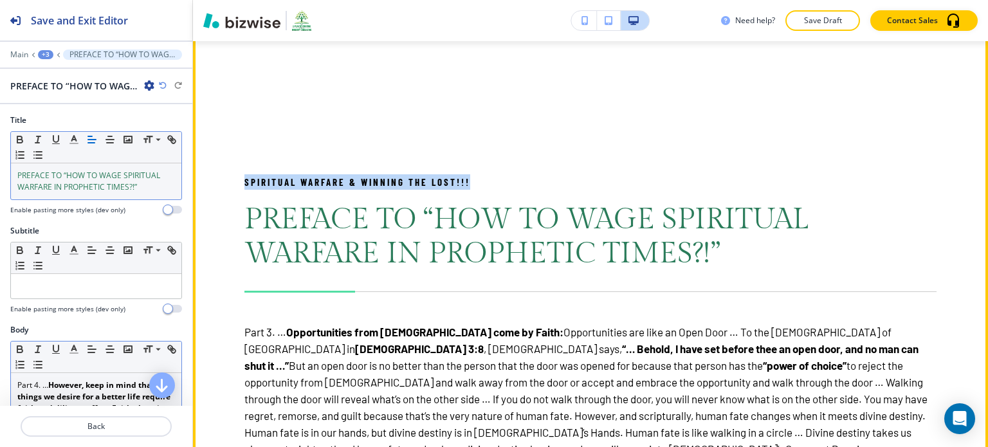
drag, startPoint x: 475, startPoint y: 118, endPoint x: 216, endPoint y: 118, distance: 259.3
click at [216, 118] on div "SPIRITUAL WARFARE & WINNING THE LOST!!! PREFACE TO “HOW TO WAGE SPIRITUAL WARFA…" at bounding box center [590, 436] width 795 height 4401
copy p "SPIRITUAL WARFARE & WINNING THE LOST!!!"
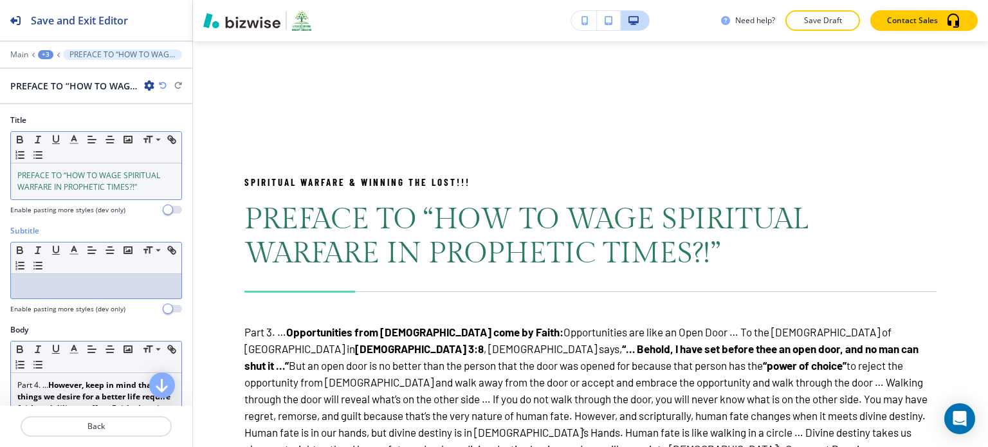
click at [92, 282] on p at bounding box center [96, 287] width 158 height 12
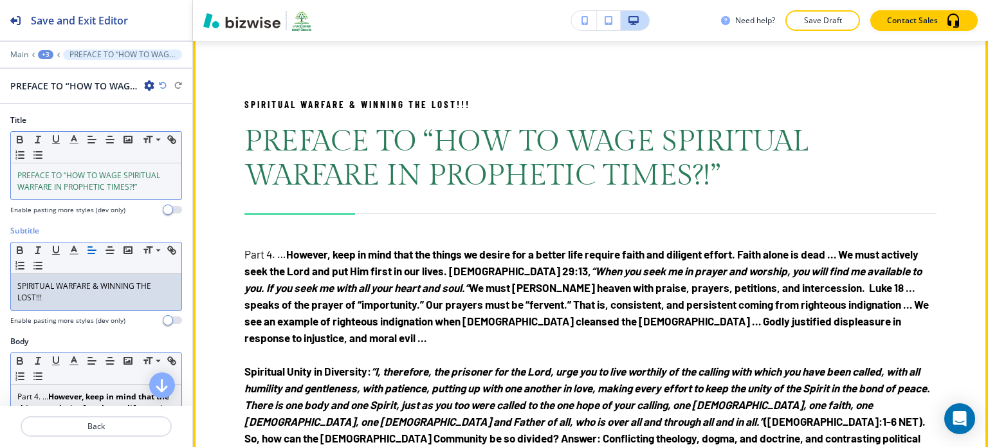
scroll to position [4085, 0]
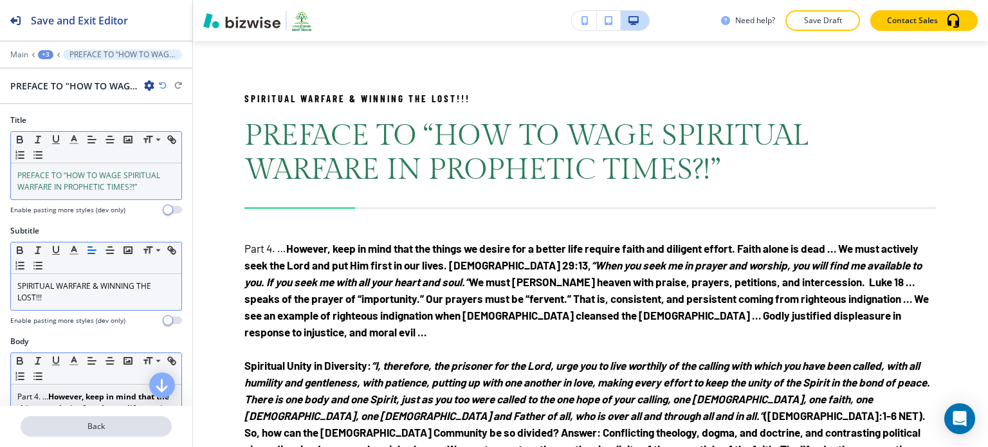
click at [143, 423] on p "Back" at bounding box center [96, 427] width 149 height 12
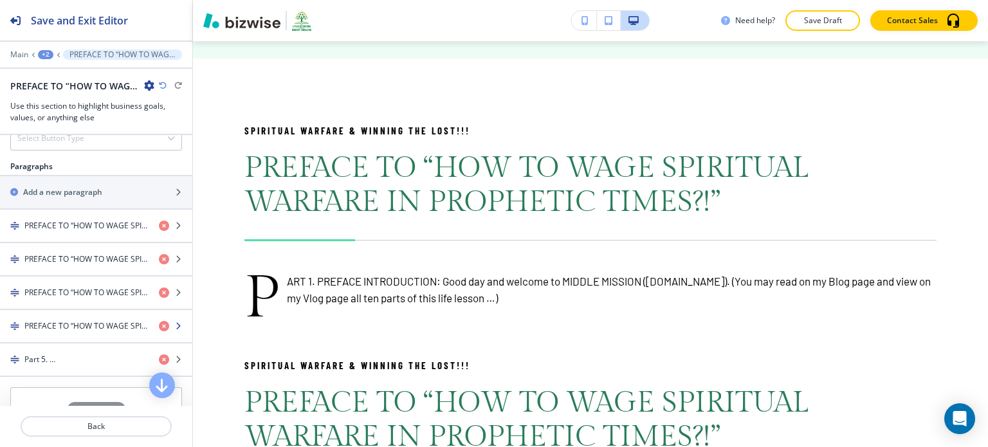
scroll to position [774, 0]
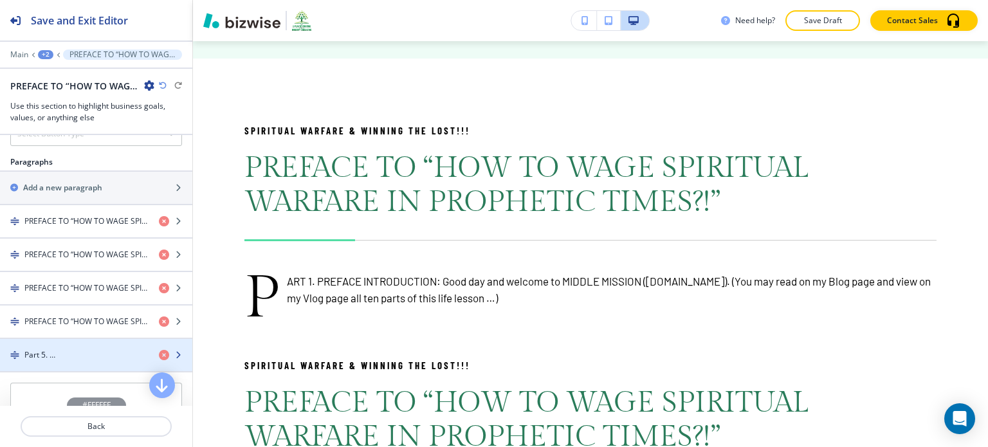
click at [109, 341] on div "button" at bounding box center [96, 344] width 192 height 10
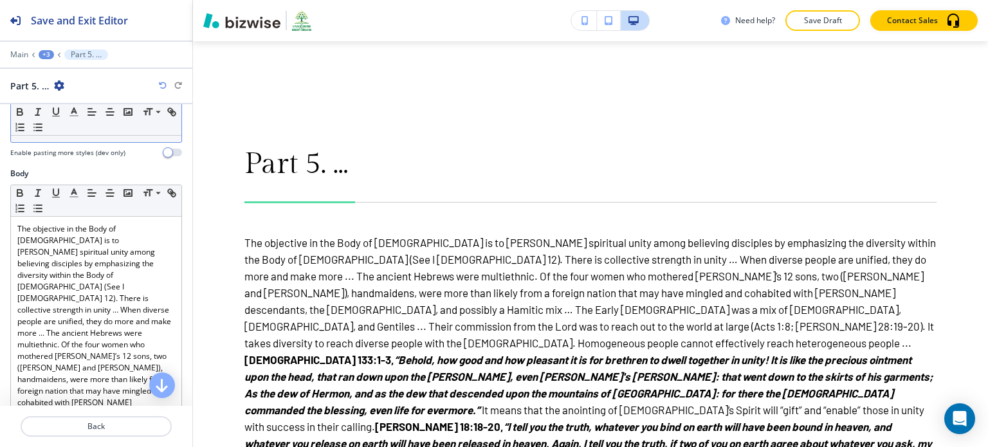
scroll to position [0, 0]
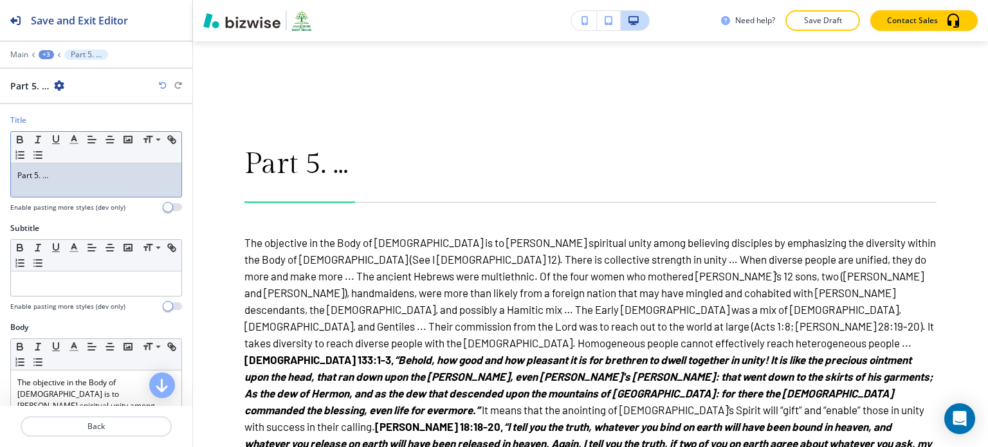
click at [90, 170] on p "Part 5. …" at bounding box center [96, 176] width 158 height 12
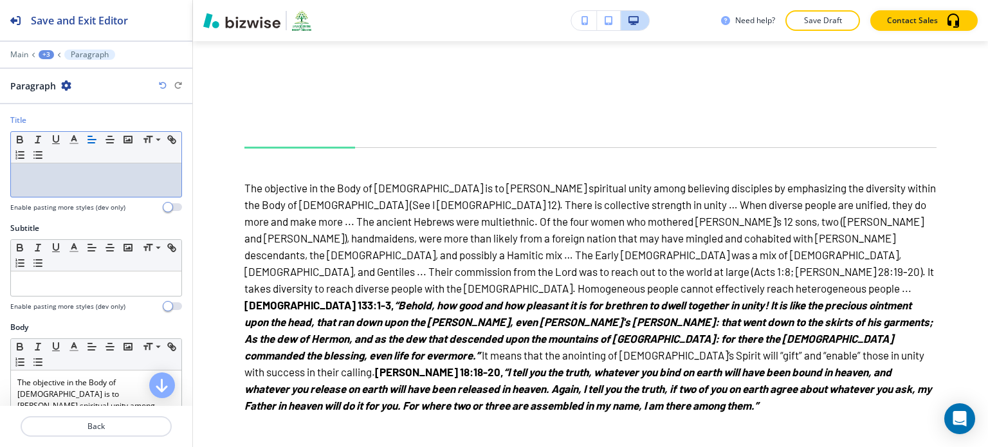
scroll to position [95, 0]
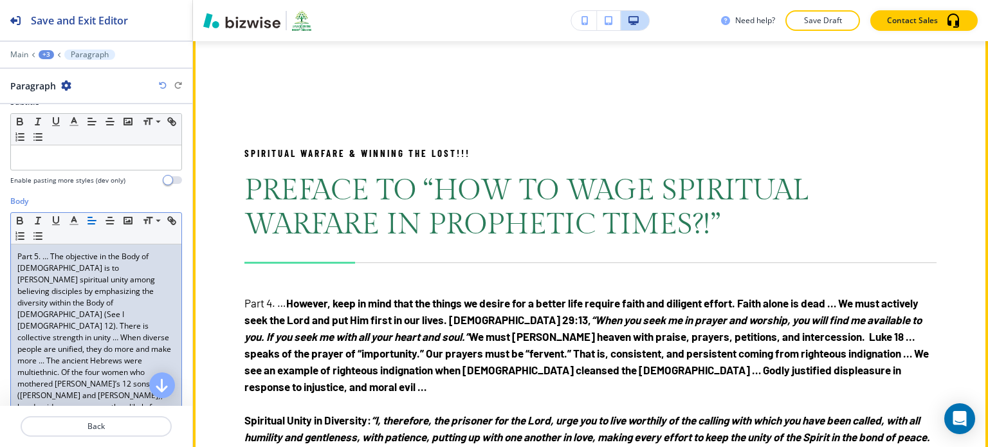
scroll to position [4048, 0]
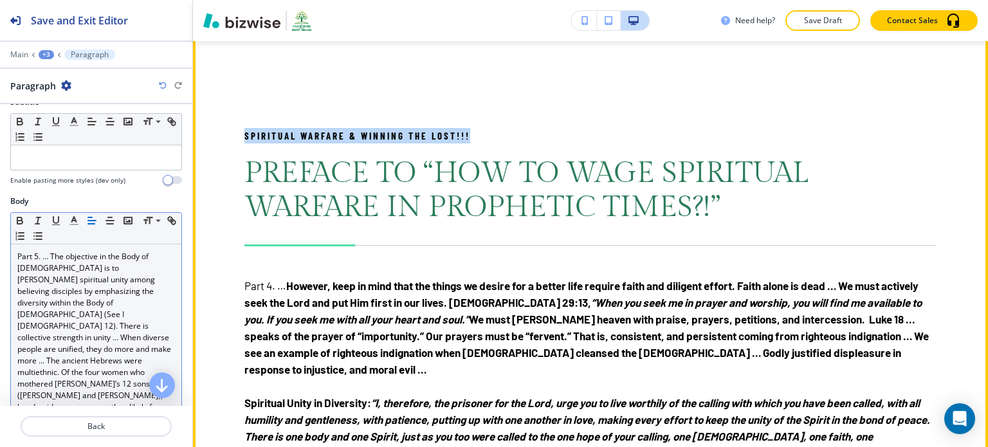
drag, startPoint x: 241, startPoint y: 70, endPoint x: 476, endPoint y: 60, distance: 235.1
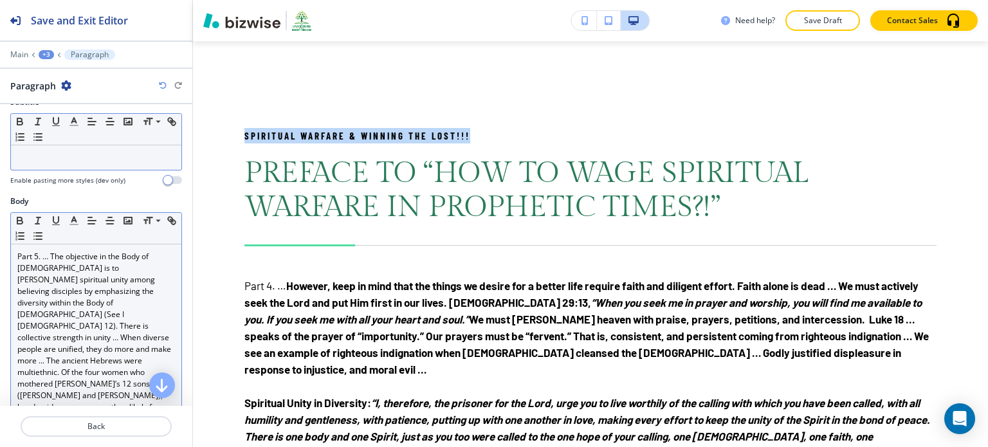
scroll to position [0, 0]
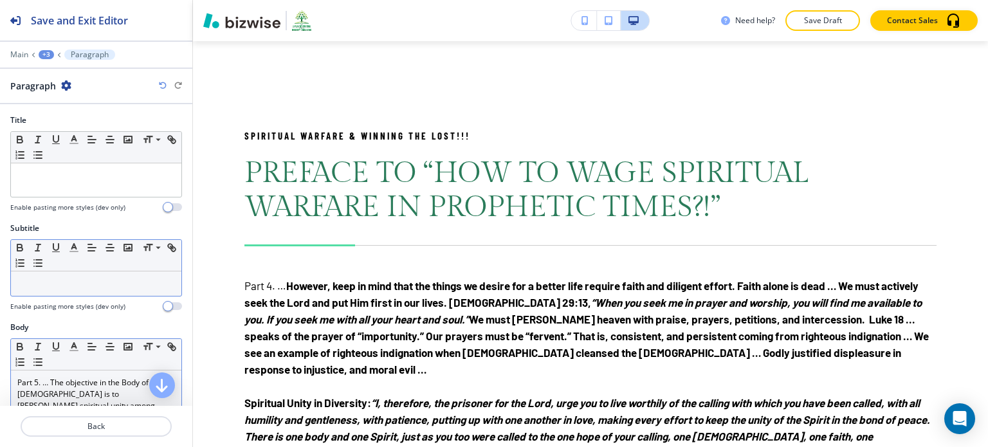
click at [62, 281] on p at bounding box center [96, 284] width 158 height 12
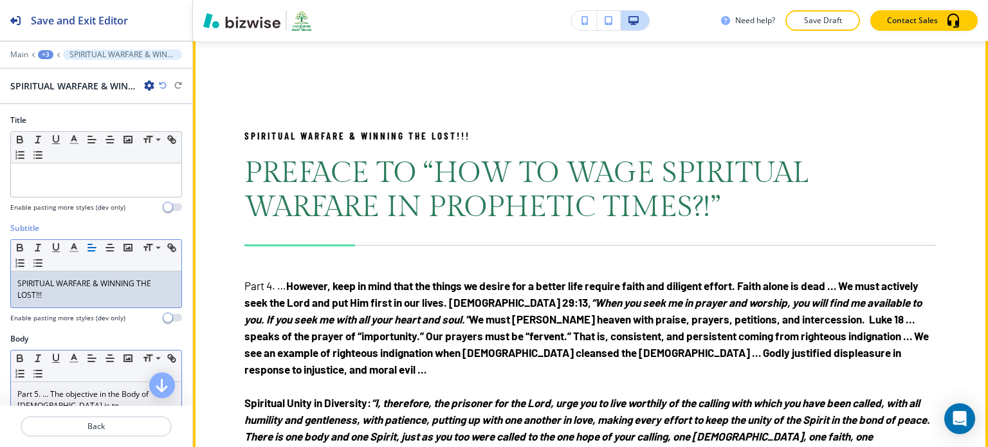
click at [463, 277] on p "Part 4. … However, keep in mind that the things we desire for a better life req…" at bounding box center [591, 327] width 692 height 100
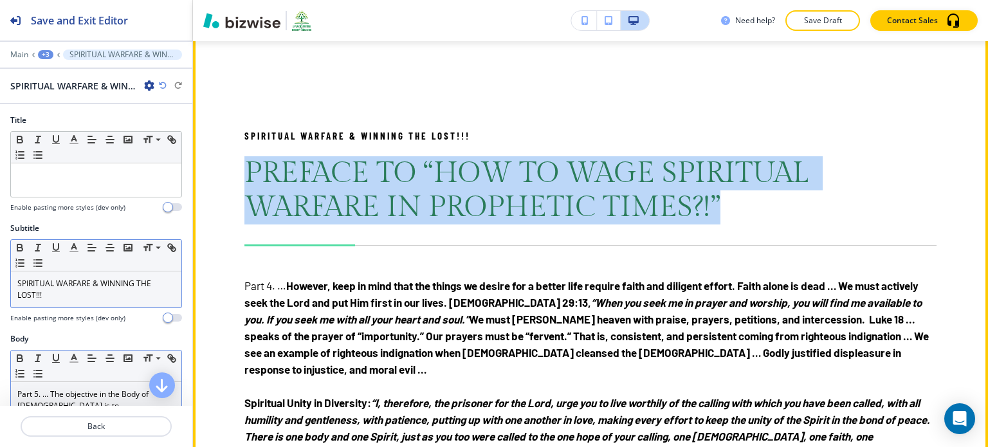
drag, startPoint x: 735, startPoint y: 133, endPoint x: 245, endPoint y: 121, distance: 489.8
click at [245, 156] on p "PREFACE TO “HOW TO WAGE SPIRITUAL WARFARE IN PROPHETIC TIMES?!”" at bounding box center [591, 190] width 692 height 68
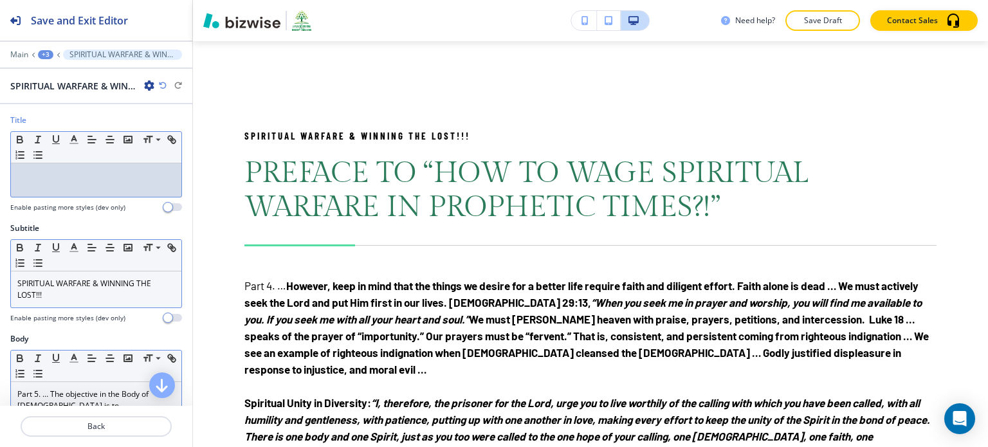
click at [46, 171] on p at bounding box center [96, 176] width 158 height 12
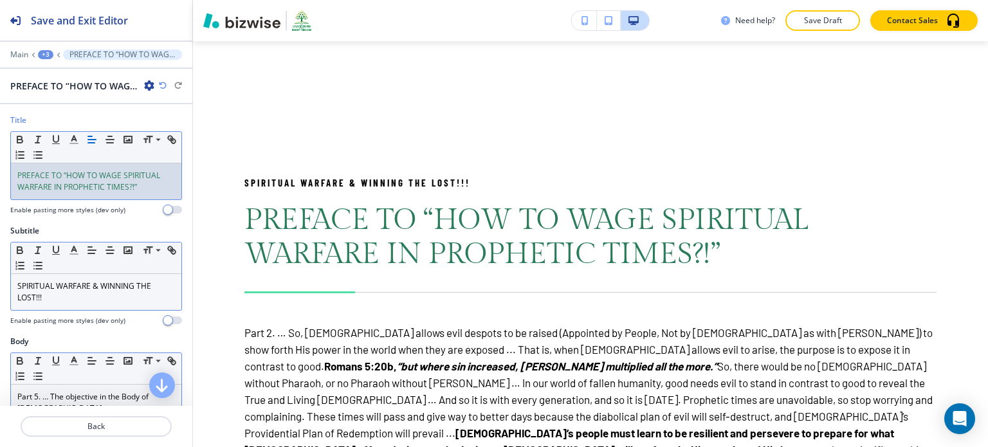
scroll to position [121, 0]
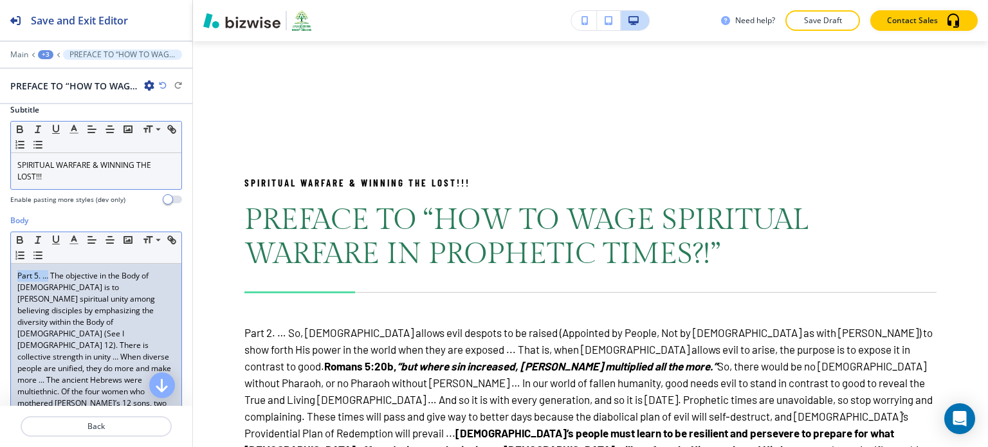
drag, startPoint x: 48, startPoint y: 274, endPoint x: 15, endPoint y: 270, distance: 32.5
click at [21, 240] on icon "button" at bounding box center [19, 241] width 5 height 3
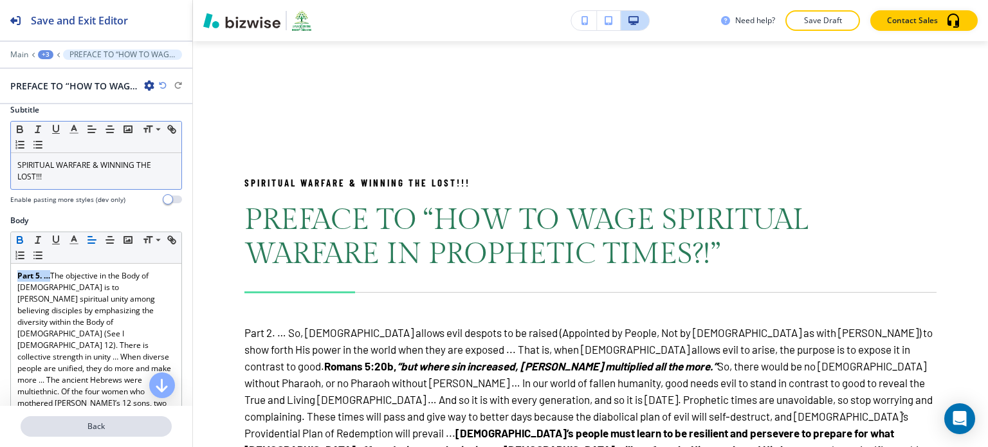
click at [77, 420] on button "Back" at bounding box center [96, 426] width 151 height 21
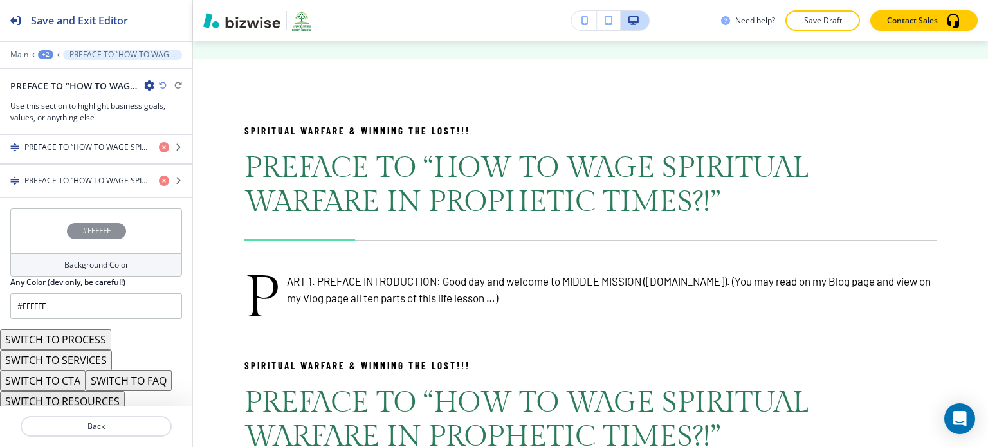
scroll to position [839, 0]
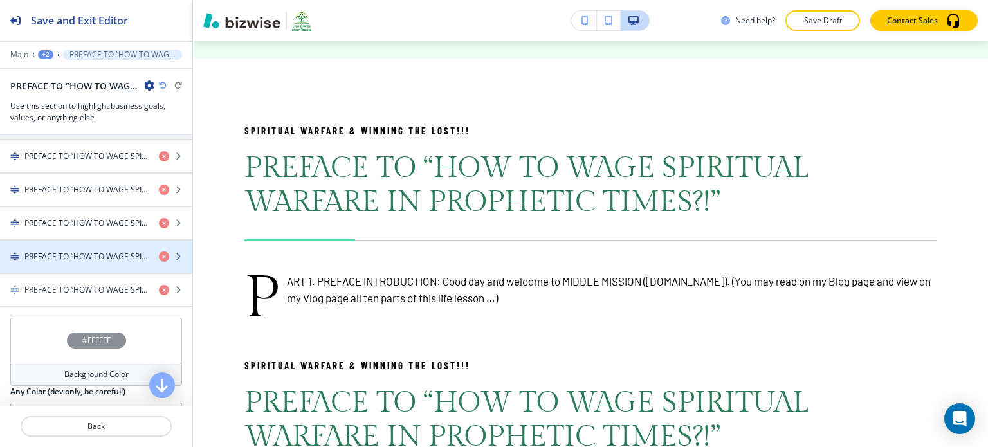
click at [93, 251] on h4 "PREFACE TO “HOW TO WAGE SPIRITUAL WARFARE IN PROPHETIC TIMES?!”" at bounding box center [86, 257] width 124 height 12
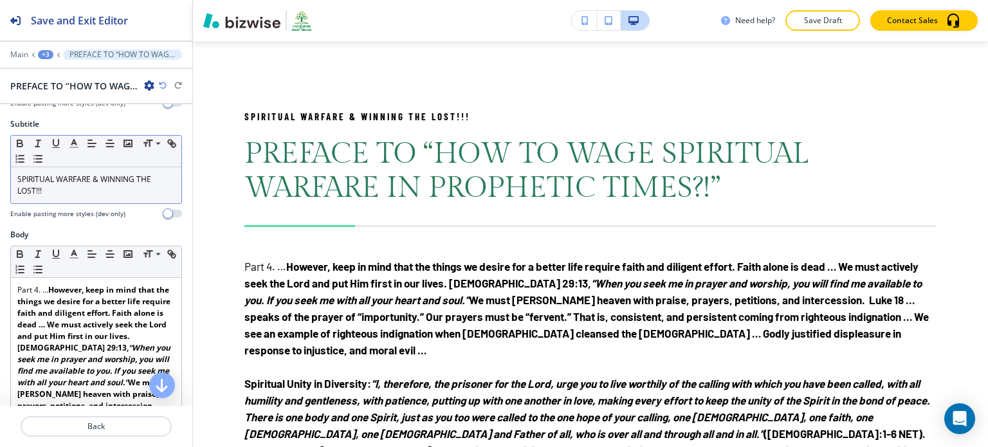
scroll to position [117, 0]
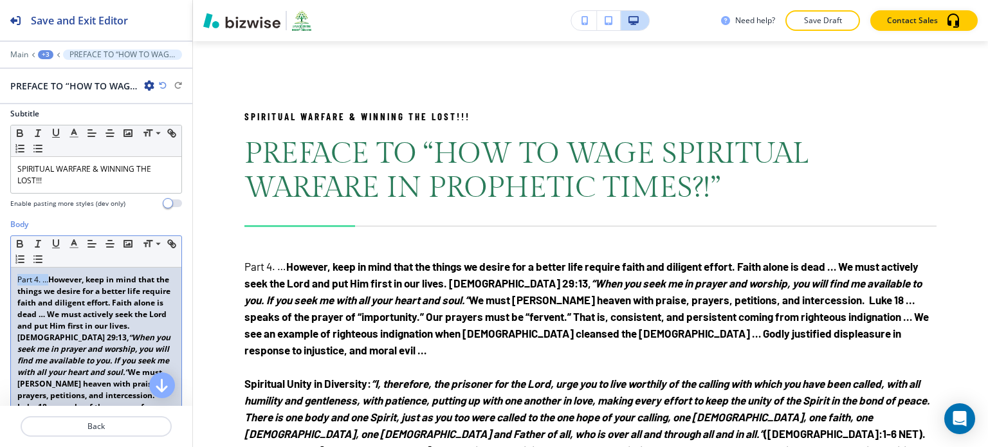
drag, startPoint x: 48, startPoint y: 279, endPoint x: 15, endPoint y: 279, distance: 32.8
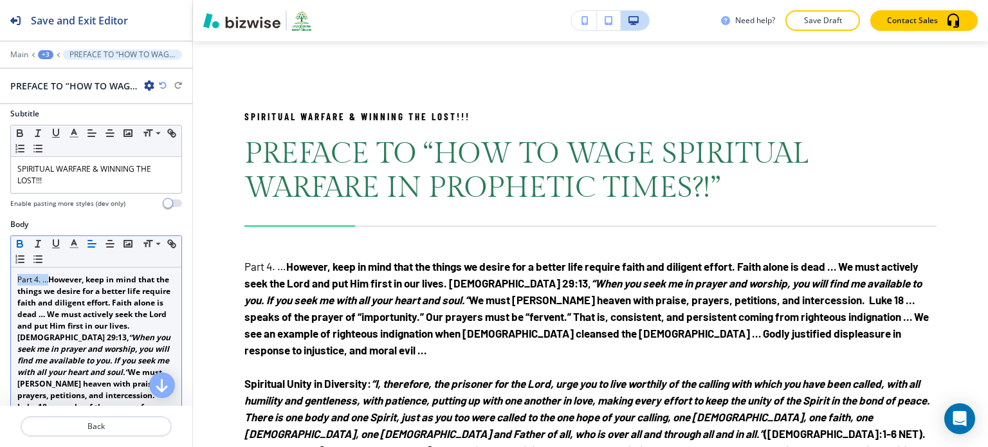
click at [17, 244] on icon "button" at bounding box center [19, 245] width 5 height 3
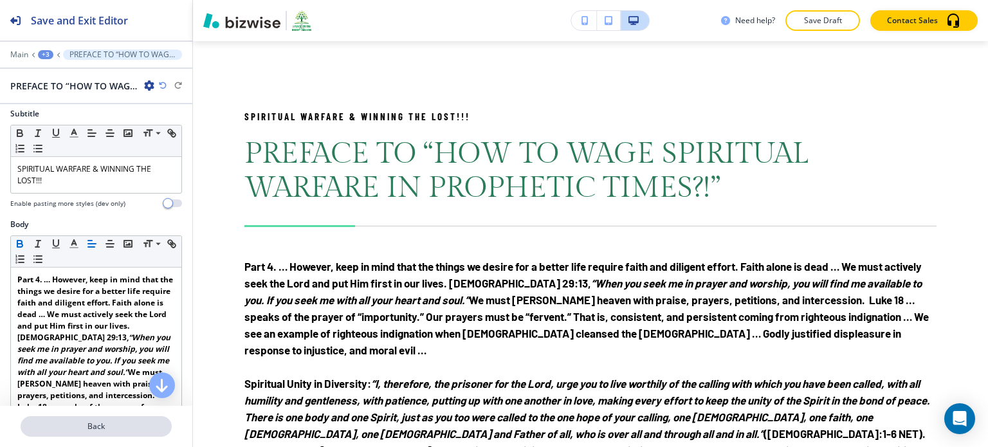
click at [75, 427] on p "Back" at bounding box center [96, 427] width 149 height 12
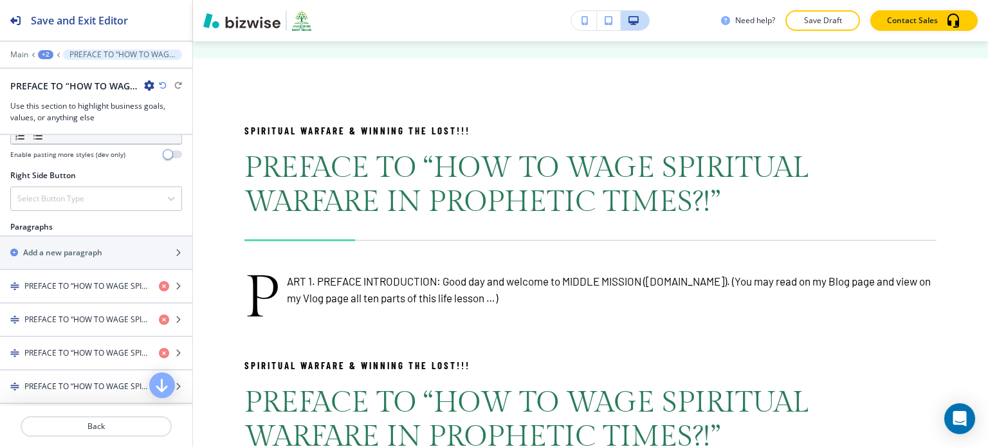
scroll to position [771, 0]
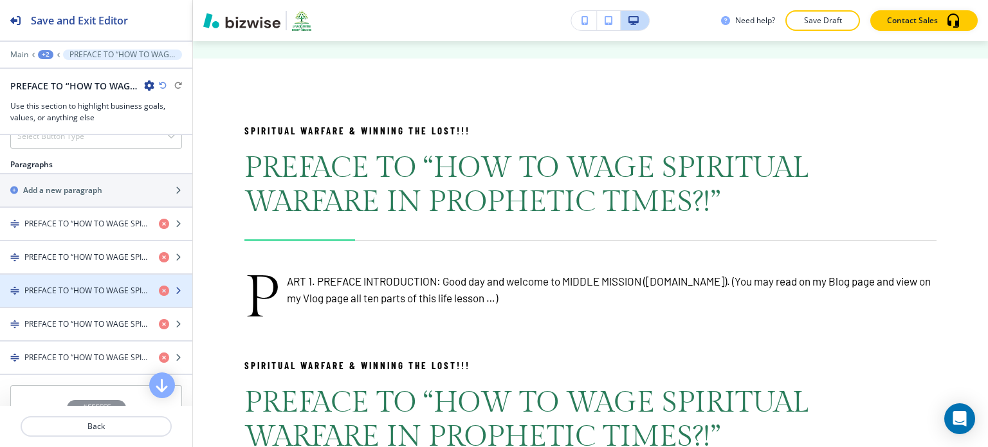
click at [95, 275] on div "button" at bounding box center [96, 280] width 192 height 10
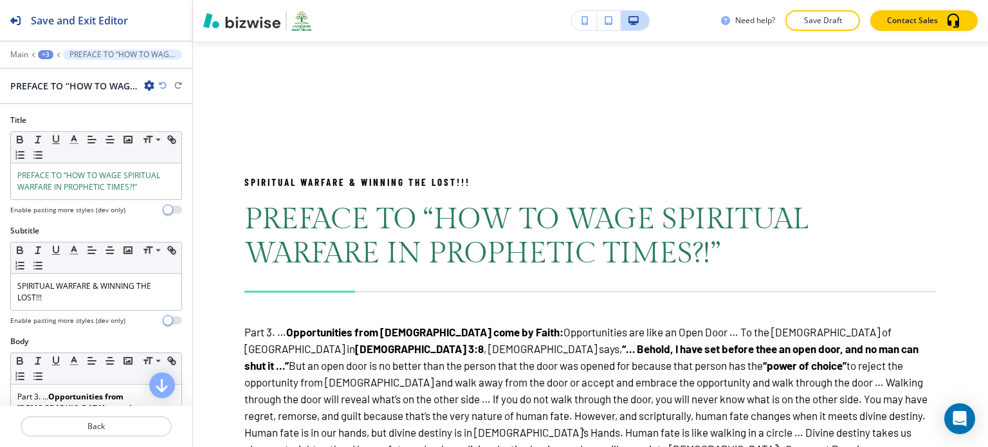
scroll to position [0, 0]
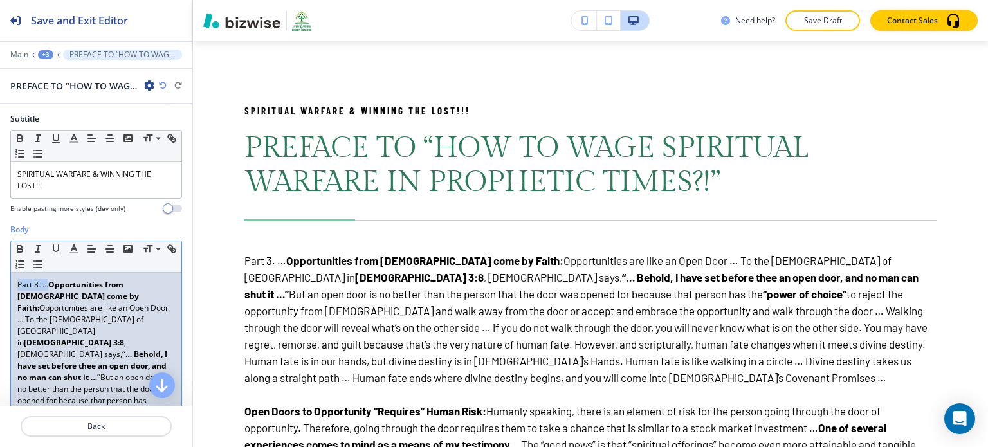
drag, startPoint x: 49, startPoint y: 284, endPoint x: 11, endPoint y: 280, distance: 38.2
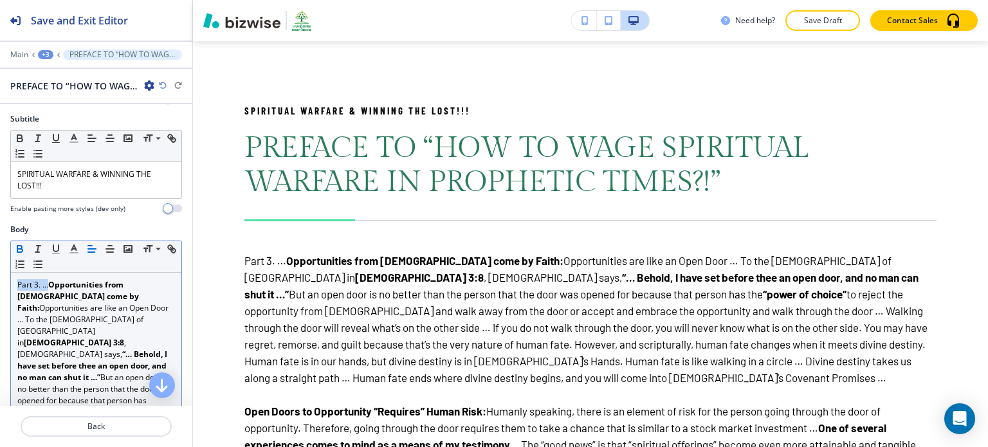
click at [16, 250] on icon "button" at bounding box center [20, 249] width 12 height 12
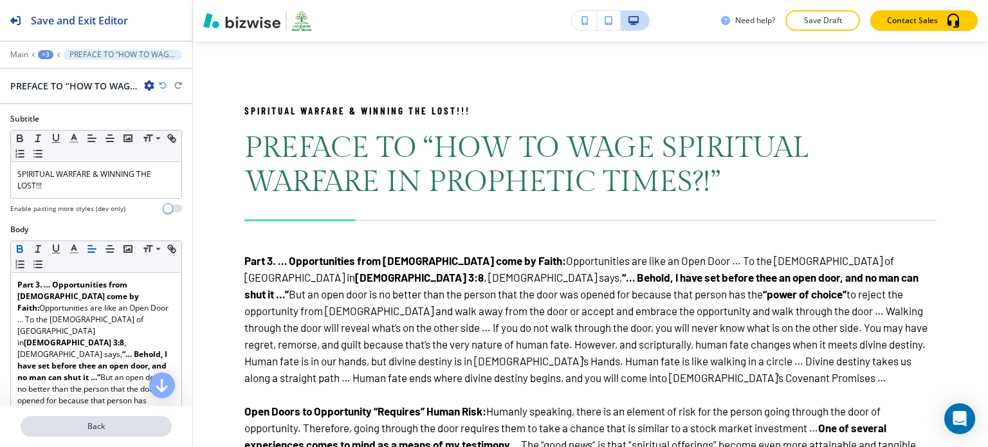
click at [75, 421] on p "Back" at bounding box center [96, 427] width 149 height 12
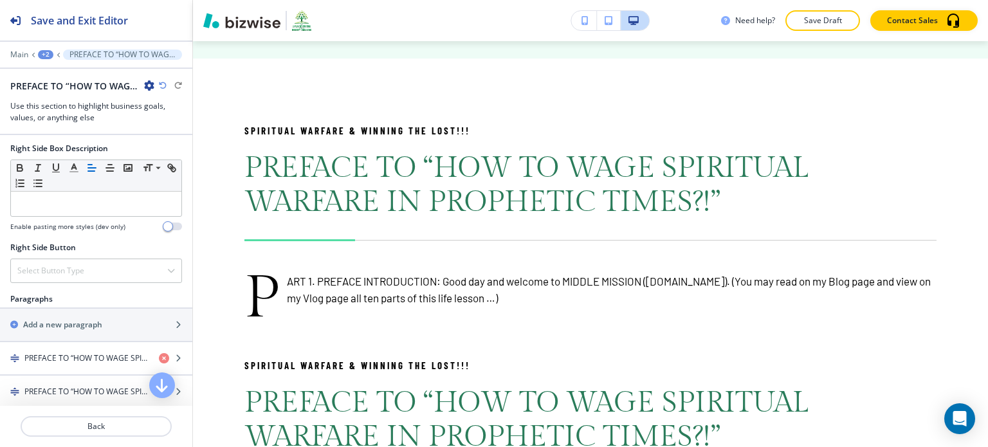
scroll to position [659, 0]
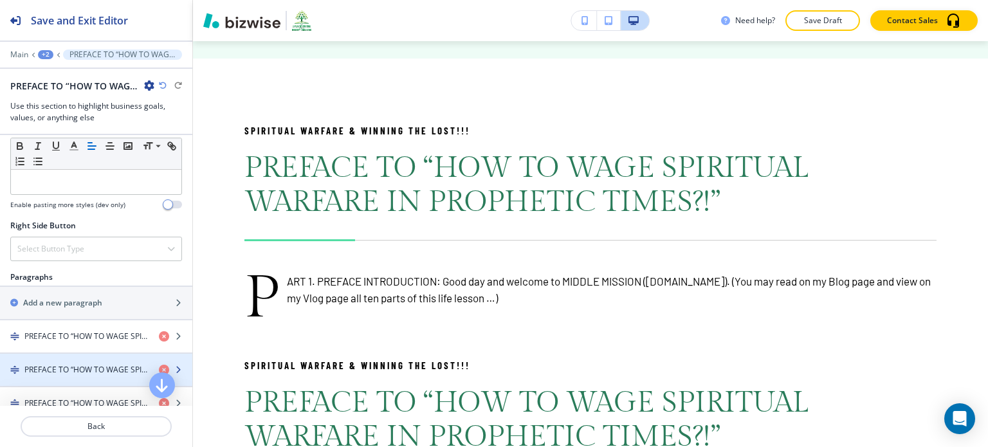
click at [95, 366] on h4 "PREFACE TO “HOW TO WAGE SPIRITUAL WARFARE IN PROPHETIC TIMES?!”" at bounding box center [86, 370] width 124 height 12
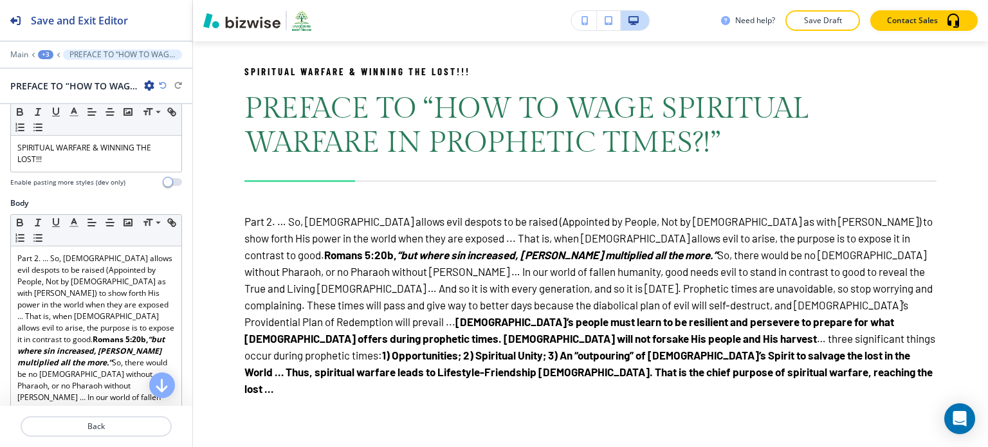
scroll to position [139, 0]
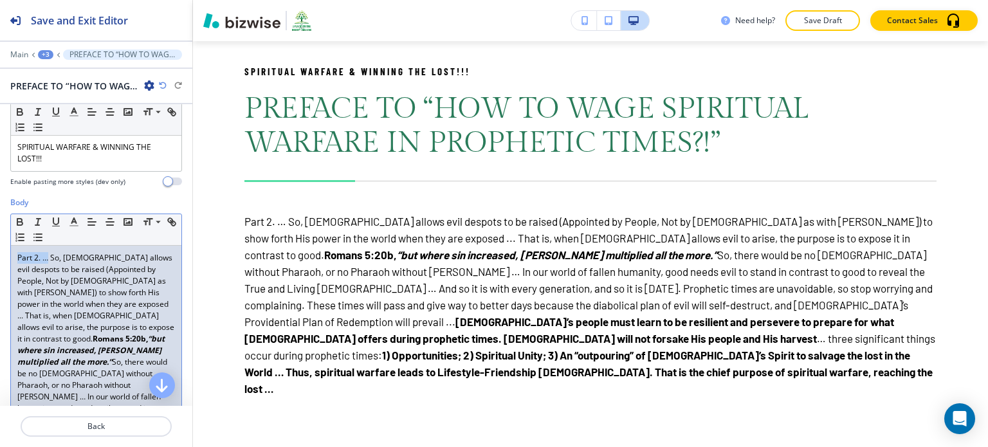
drag, startPoint x: 48, startPoint y: 257, endPoint x: 15, endPoint y: 257, distance: 32.8
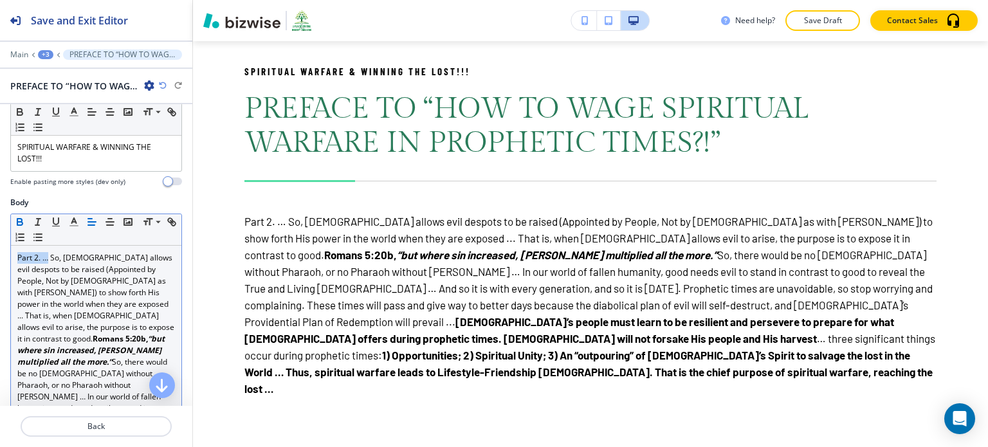
click at [19, 222] on icon "button" at bounding box center [19, 223] width 5 height 3
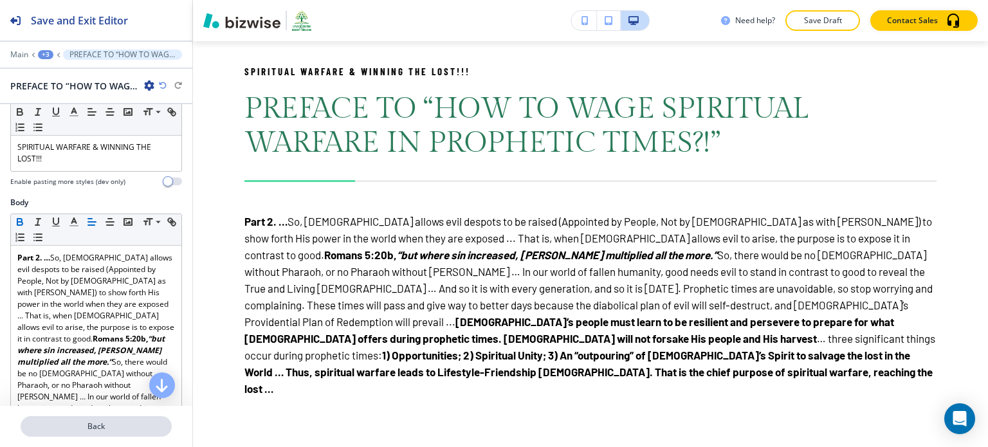
click at [85, 427] on p "Back" at bounding box center [96, 427] width 149 height 12
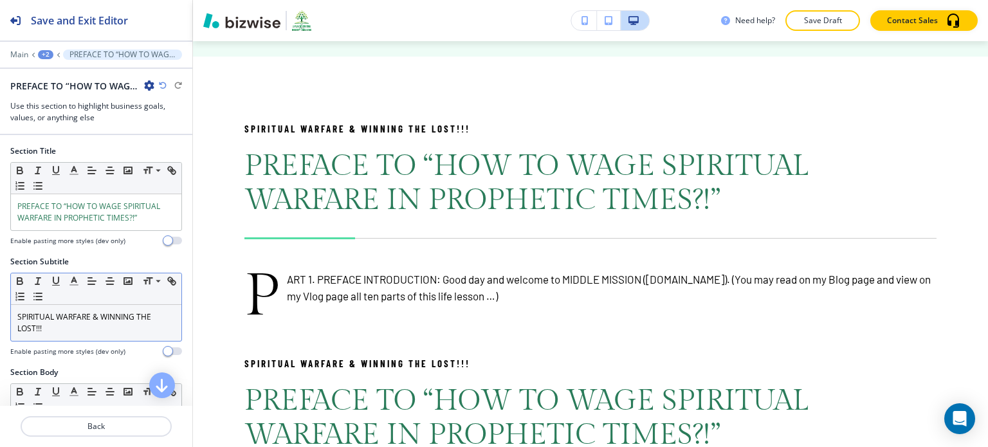
scroll to position [1343, 0]
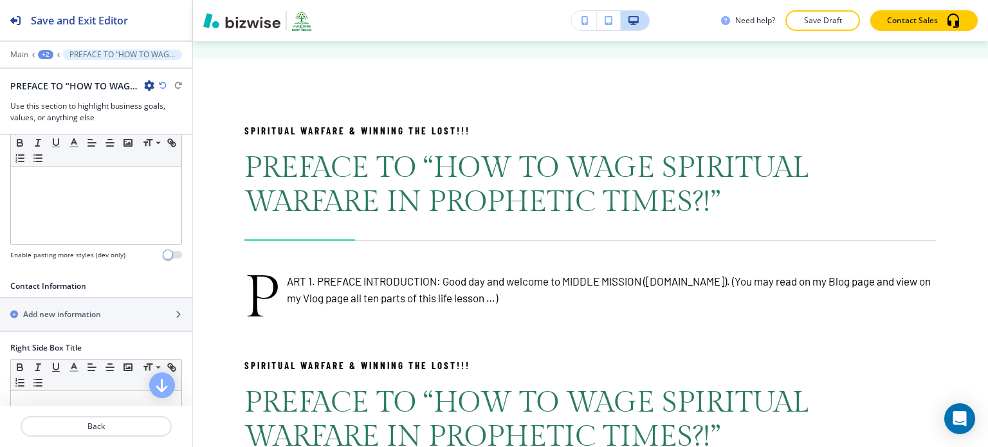
click at [76, 274] on div at bounding box center [96, 275] width 192 height 10
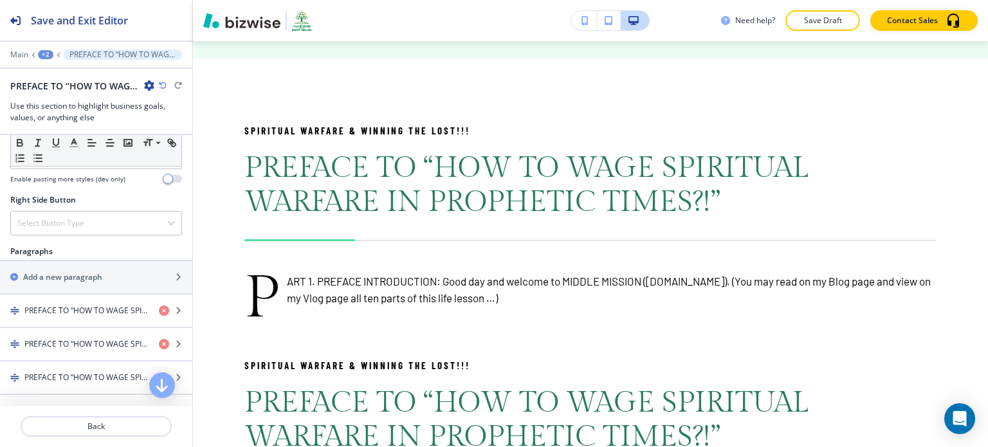
scroll to position [687, 0]
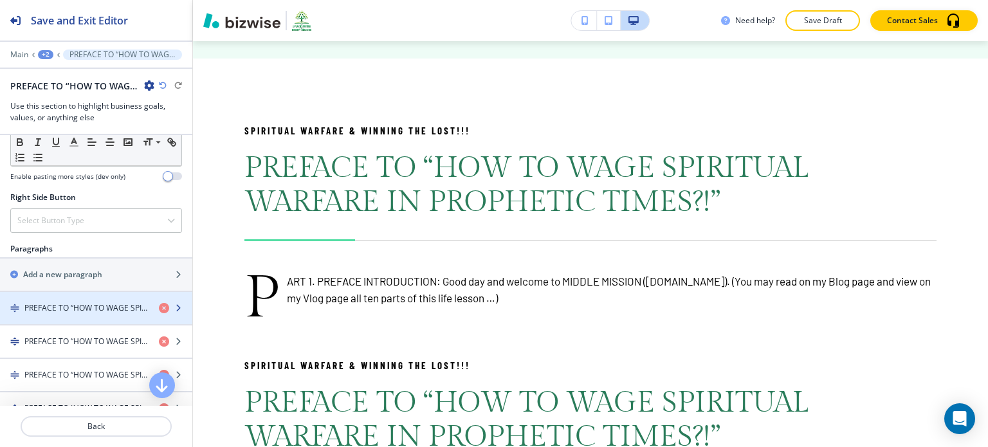
click at [75, 295] on div "button" at bounding box center [96, 297] width 192 height 10
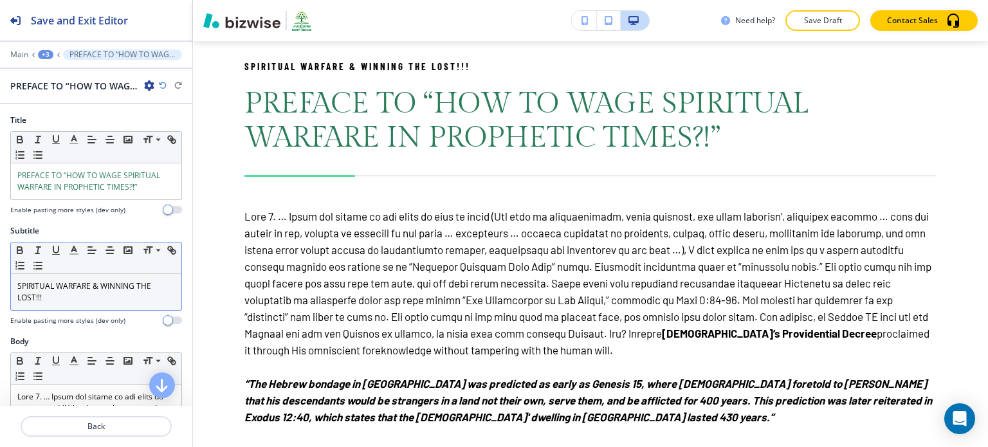
scroll to position [102, 0]
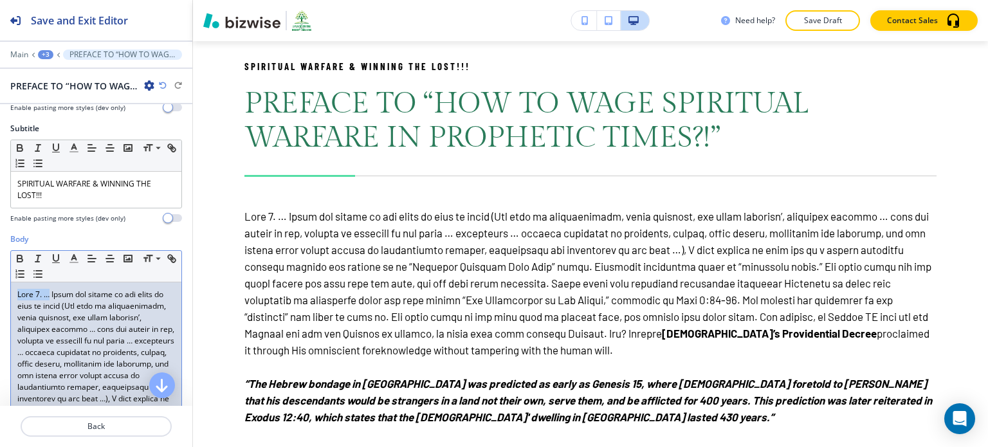
drag, startPoint x: 47, startPoint y: 293, endPoint x: 17, endPoint y: 285, distance: 31.2
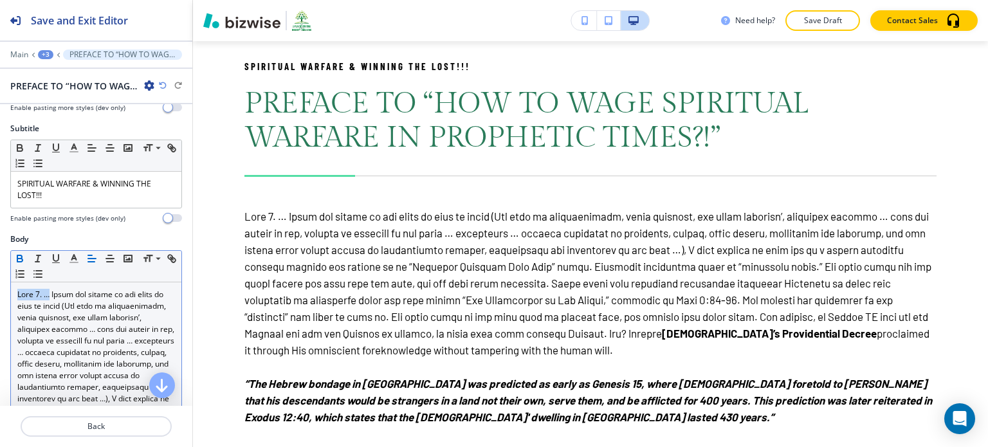
click at [18, 258] on icon "button" at bounding box center [20, 259] width 12 height 12
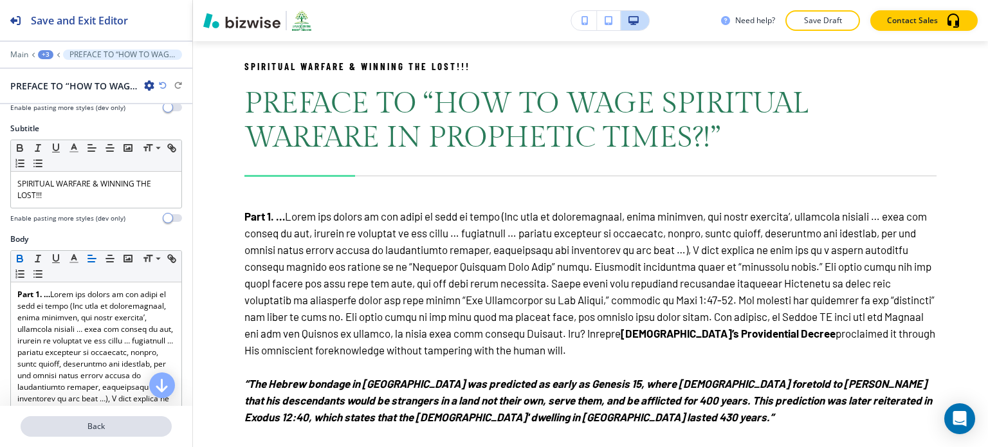
click at [95, 429] on p "Back" at bounding box center [96, 427] width 149 height 12
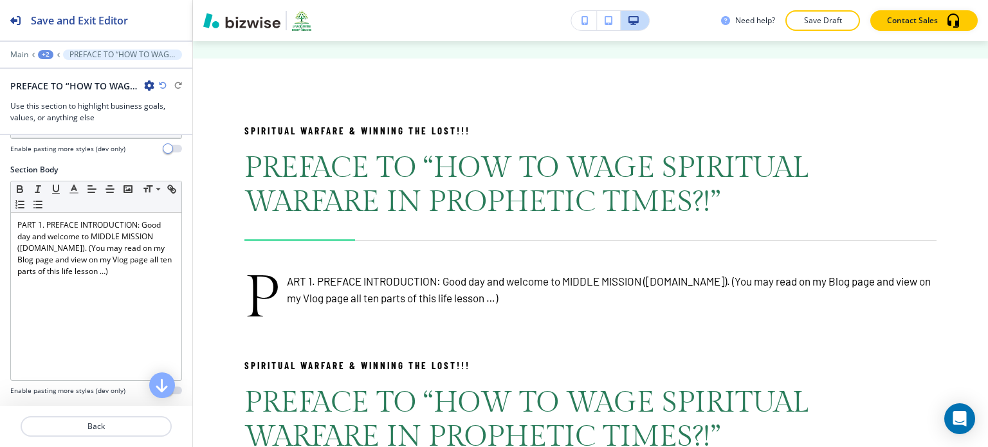
scroll to position [203, 0]
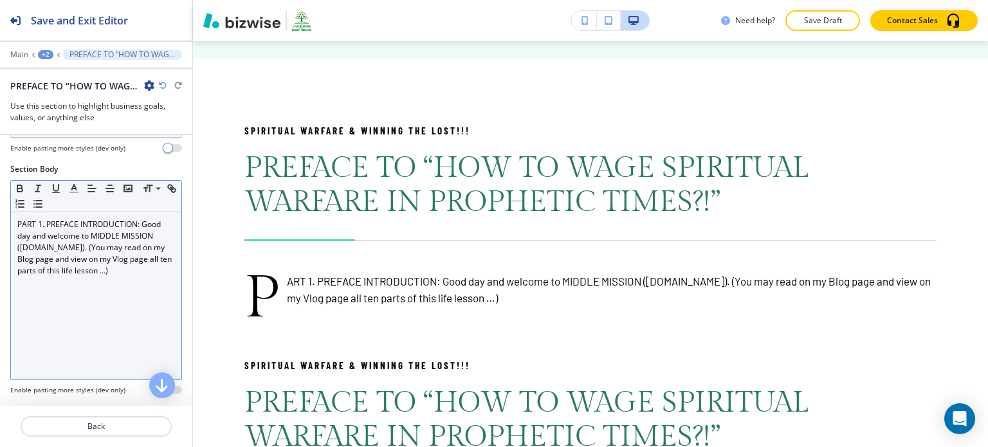
click at [155, 272] on p "PART 1. PREFACE INTRODUCTION: Good day and welcome to MIDDLE MISSION ( [DOMAIN_…" at bounding box center [96, 248] width 158 height 58
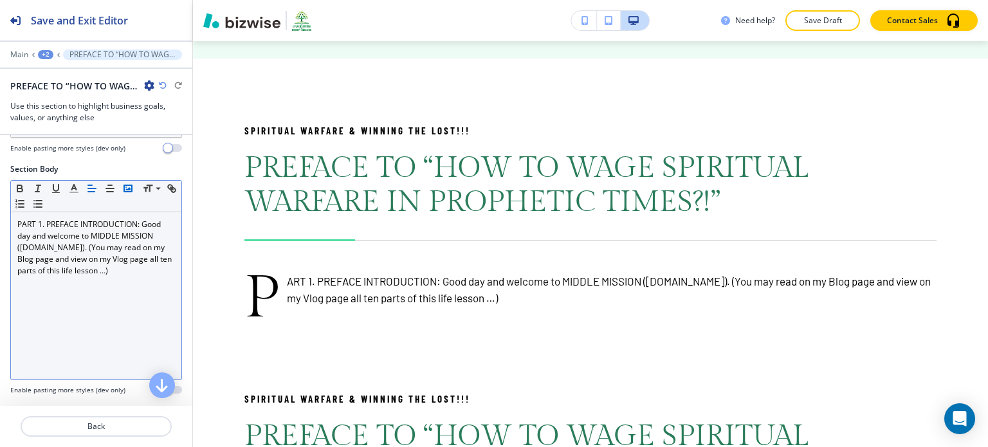
click at [124, 189] on rect "button" at bounding box center [128, 188] width 8 height 6
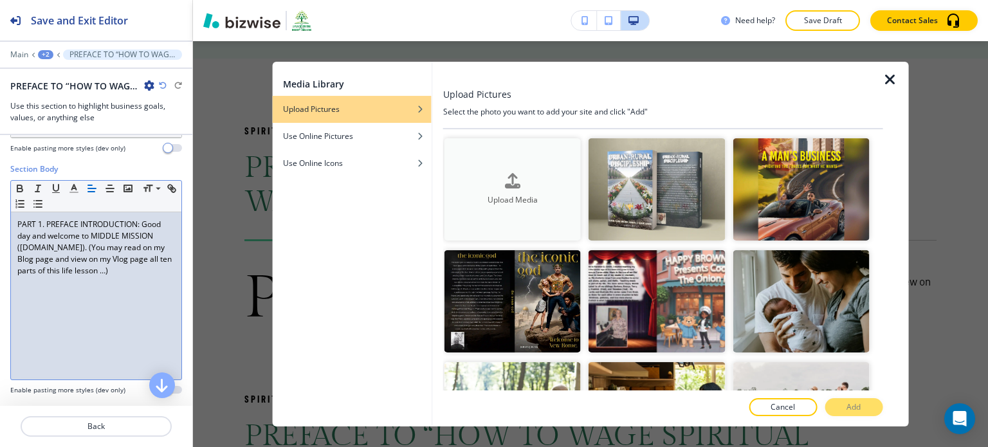
click at [473, 162] on button "Upload Media" at bounding box center [513, 189] width 136 height 102
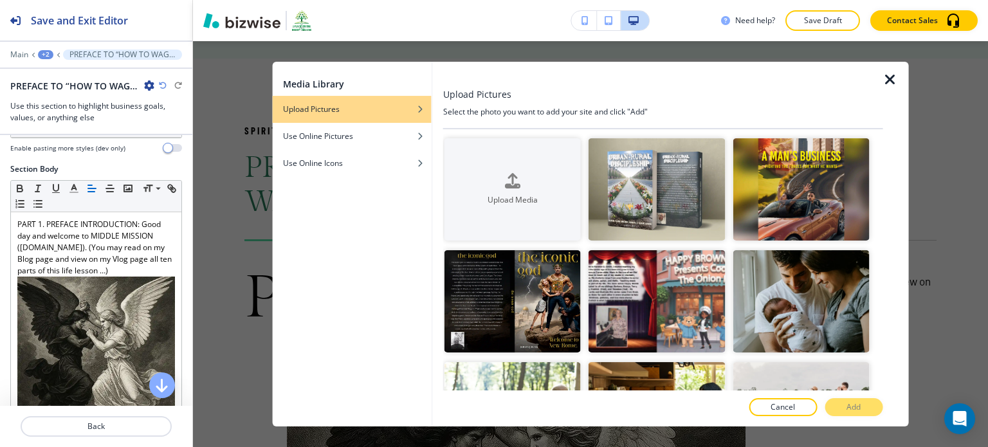
click at [894, 78] on icon "button" at bounding box center [890, 79] width 15 height 15
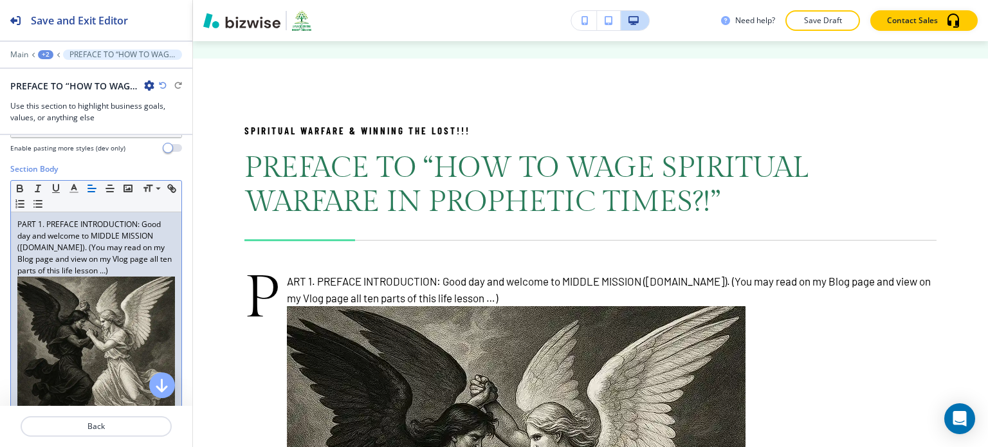
click at [152, 268] on p "PART 1. PREFACE INTRODUCTION: Good day and welcome to MIDDLE MISSION ( [DOMAIN_…" at bounding box center [96, 328] width 158 height 219
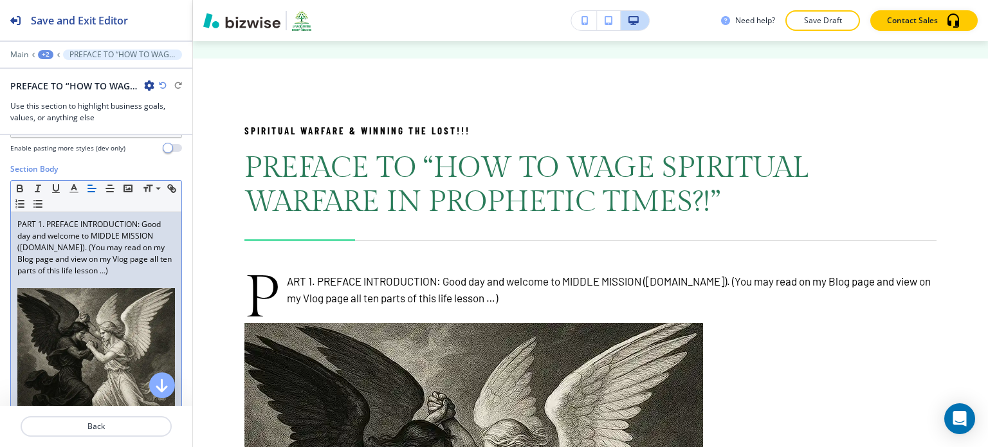
scroll to position [235, 0]
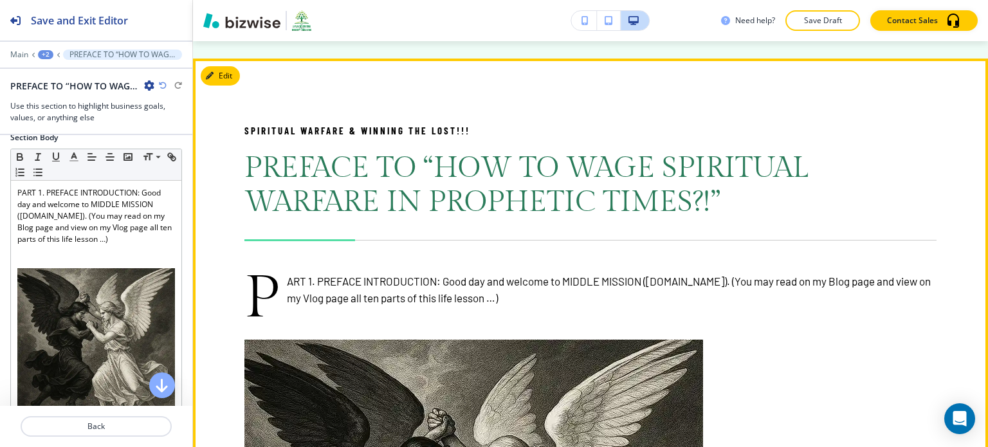
click at [299, 188] on span "PREFACE TO “HOW TO WAGE SPIRITUAL WARFARE IN PROPHETIC TIMES?!”" at bounding box center [530, 185] width 571 height 68
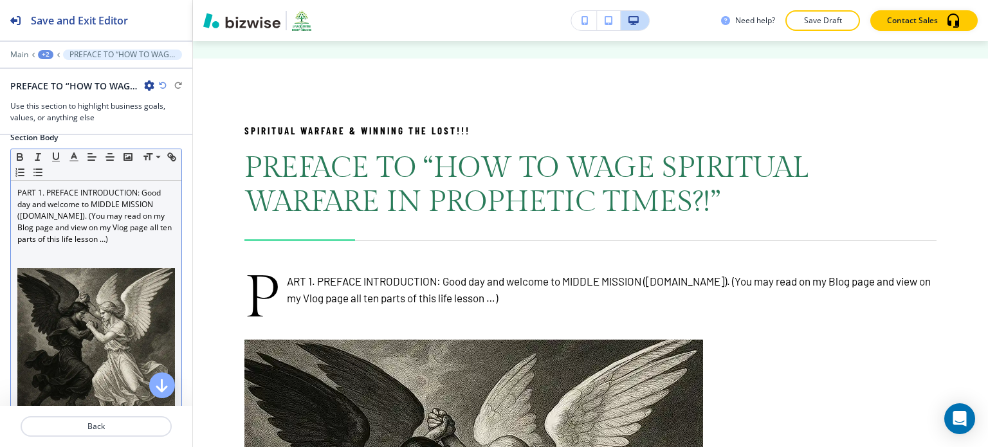
click at [134, 182] on div "PART 1. PREFACE INTRODUCTION: Good day and welcome to MIDDLE MISSION ( [DOMAIN_…" at bounding box center [96, 320] width 171 height 279
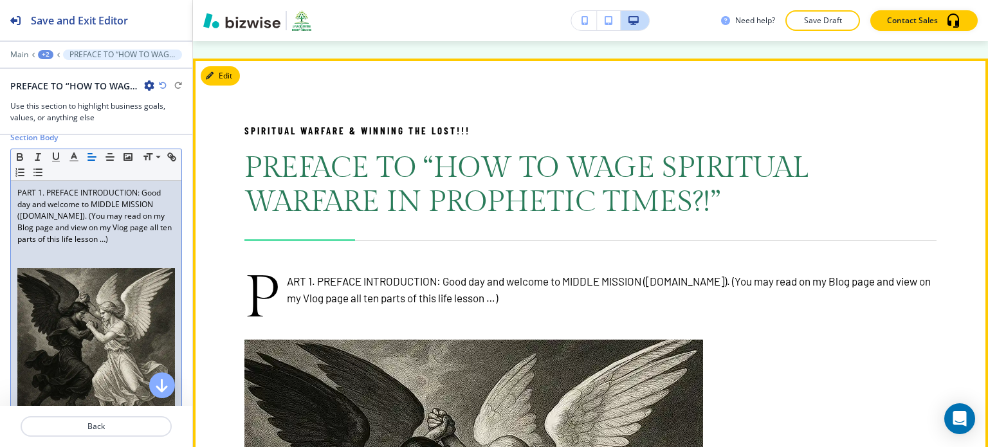
click at [252, 188] on span "PREFACE TO “HOW TO WAGE SPIRITUAL WARFARE IN PROPHETIC TIMES?!”" at bounding box center [530, 185] width 571 height 68
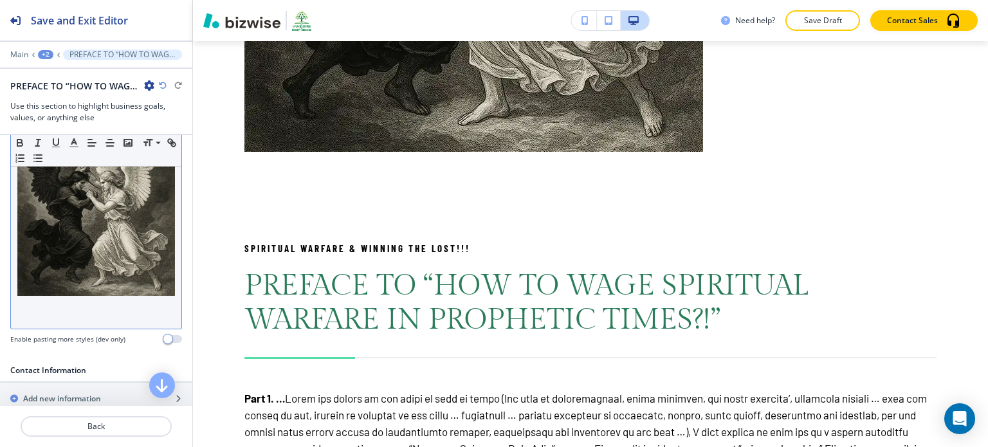
scroll to position [365, 0]
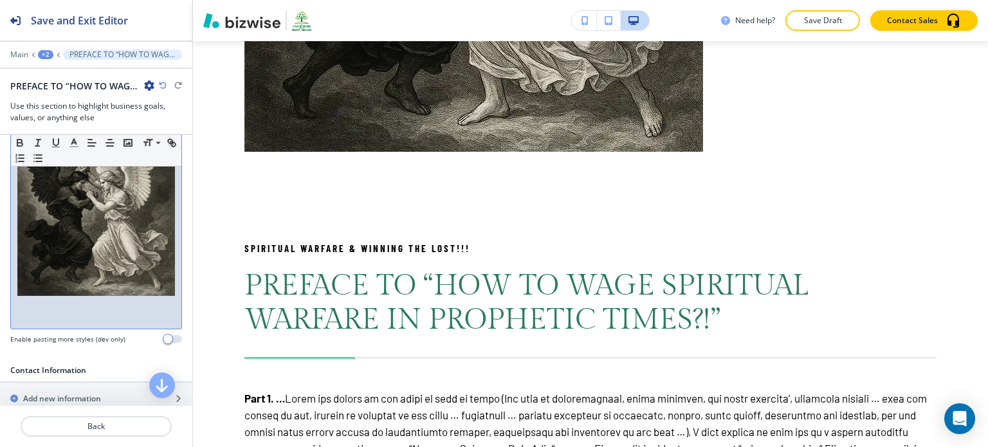
click at [115, 299] on p at bounding box center [96, 305] width 158 height 12
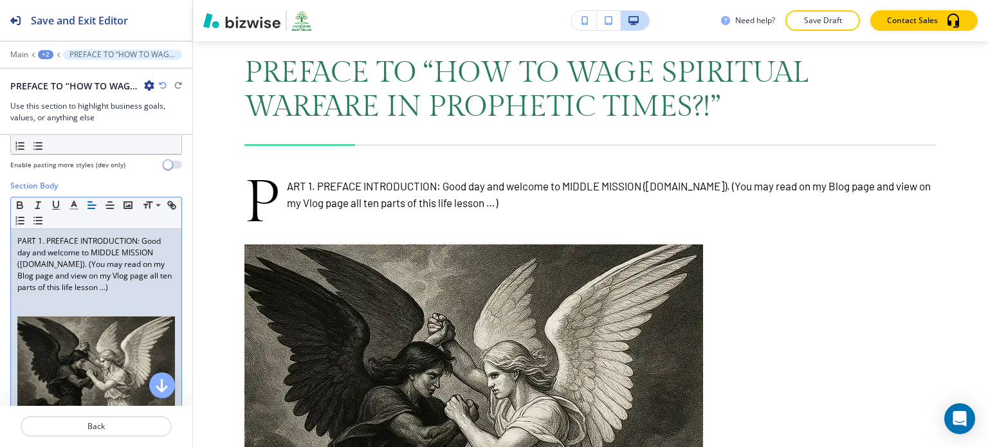
scroll to position [188, 0]
click at [30, 300] on p at bounding box center [96, 298] width 158 height 12
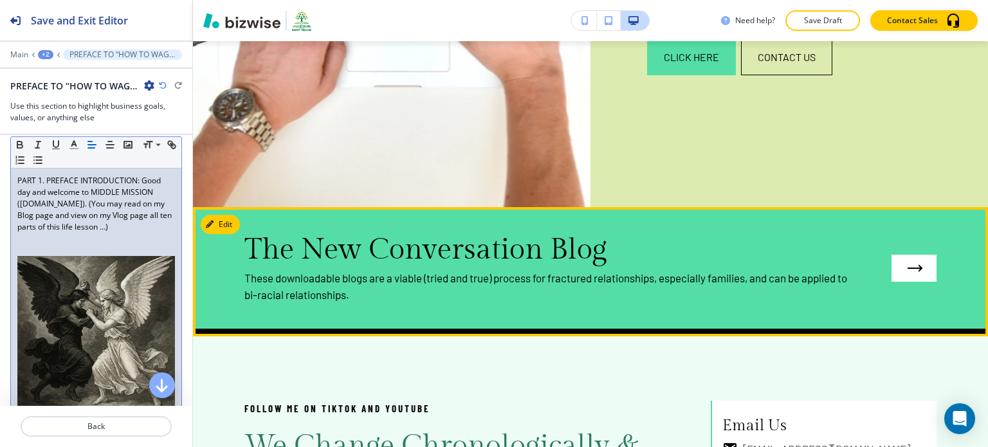
scroll to position [445, 0]
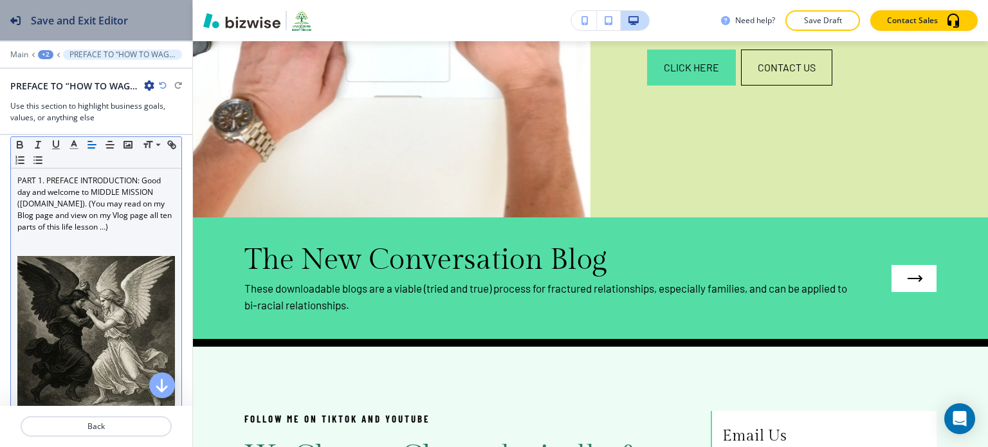
click at [142, 8] on button "Save and Exit Editor" at bounding box center [96, 20] width 192 height 41
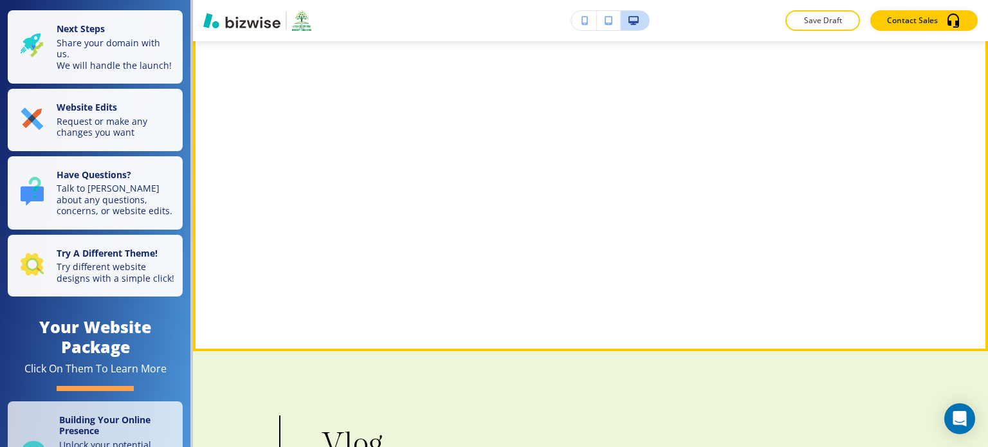
scroll to position [6053, 0]
